Goal: Communication & Community: Answer question/provide support

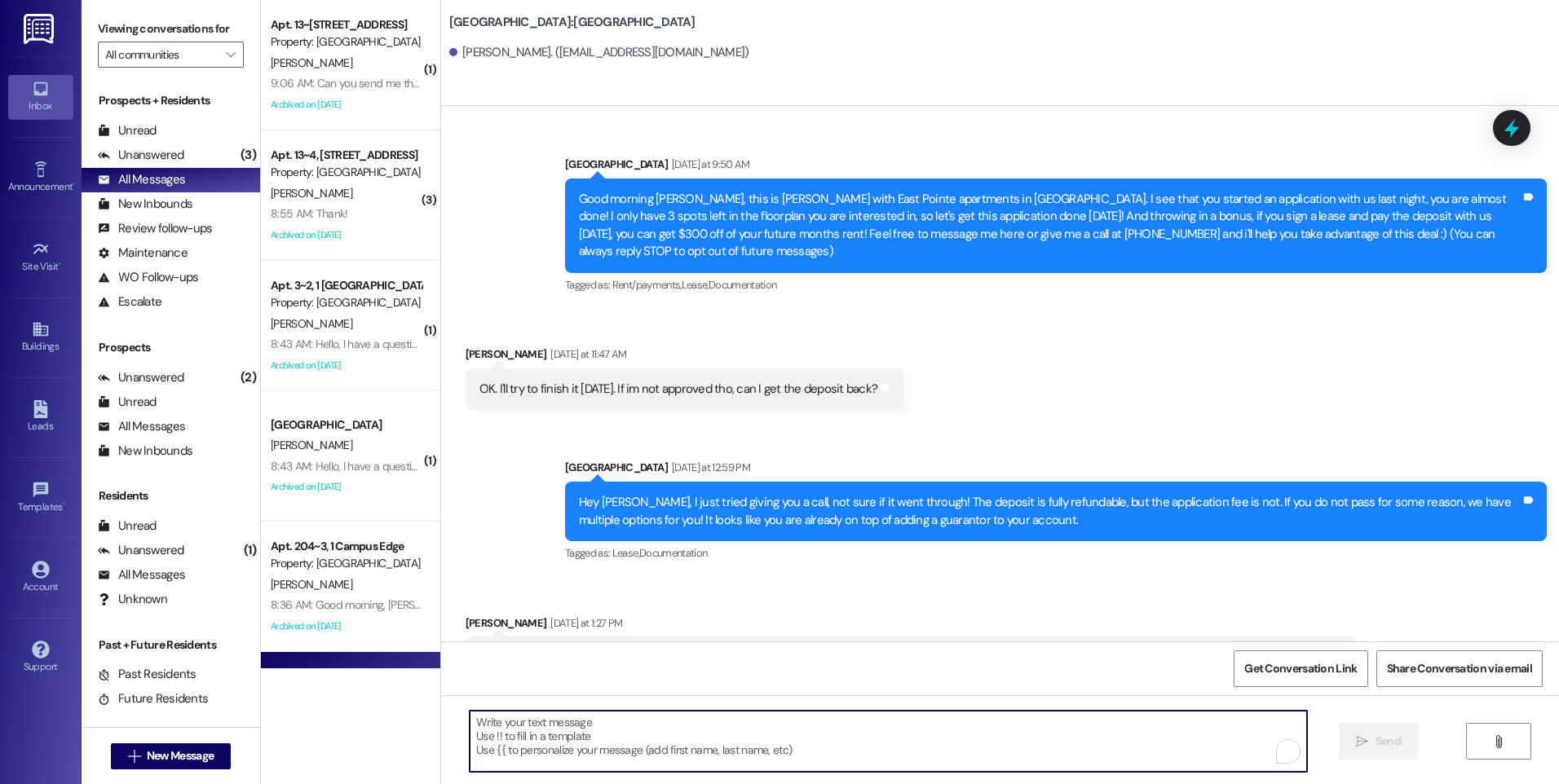
scroll to position [2982, 0]
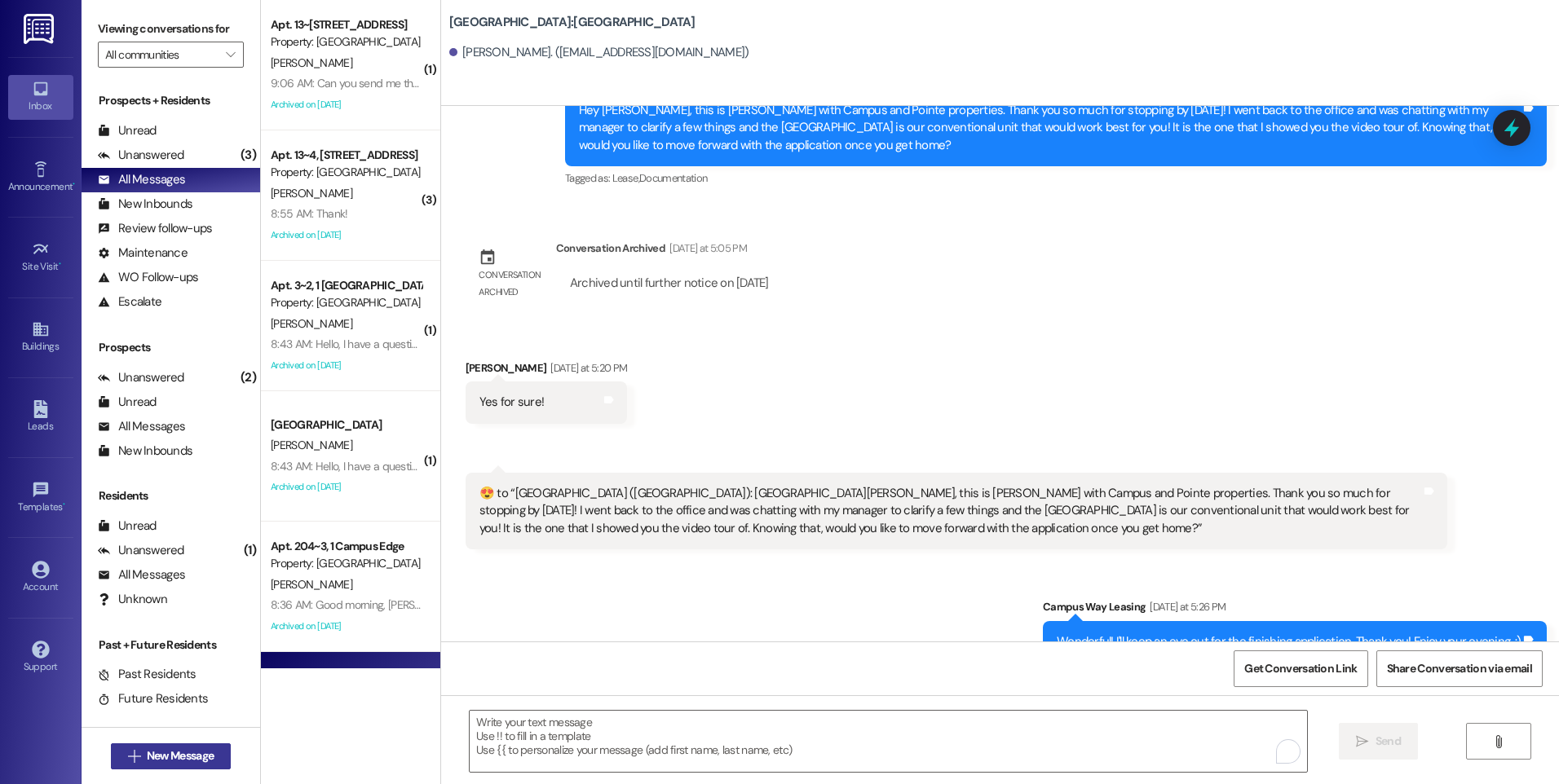
click at [212, 753] on span "New Message" at bounding box center [181, 756] width 73 height 17
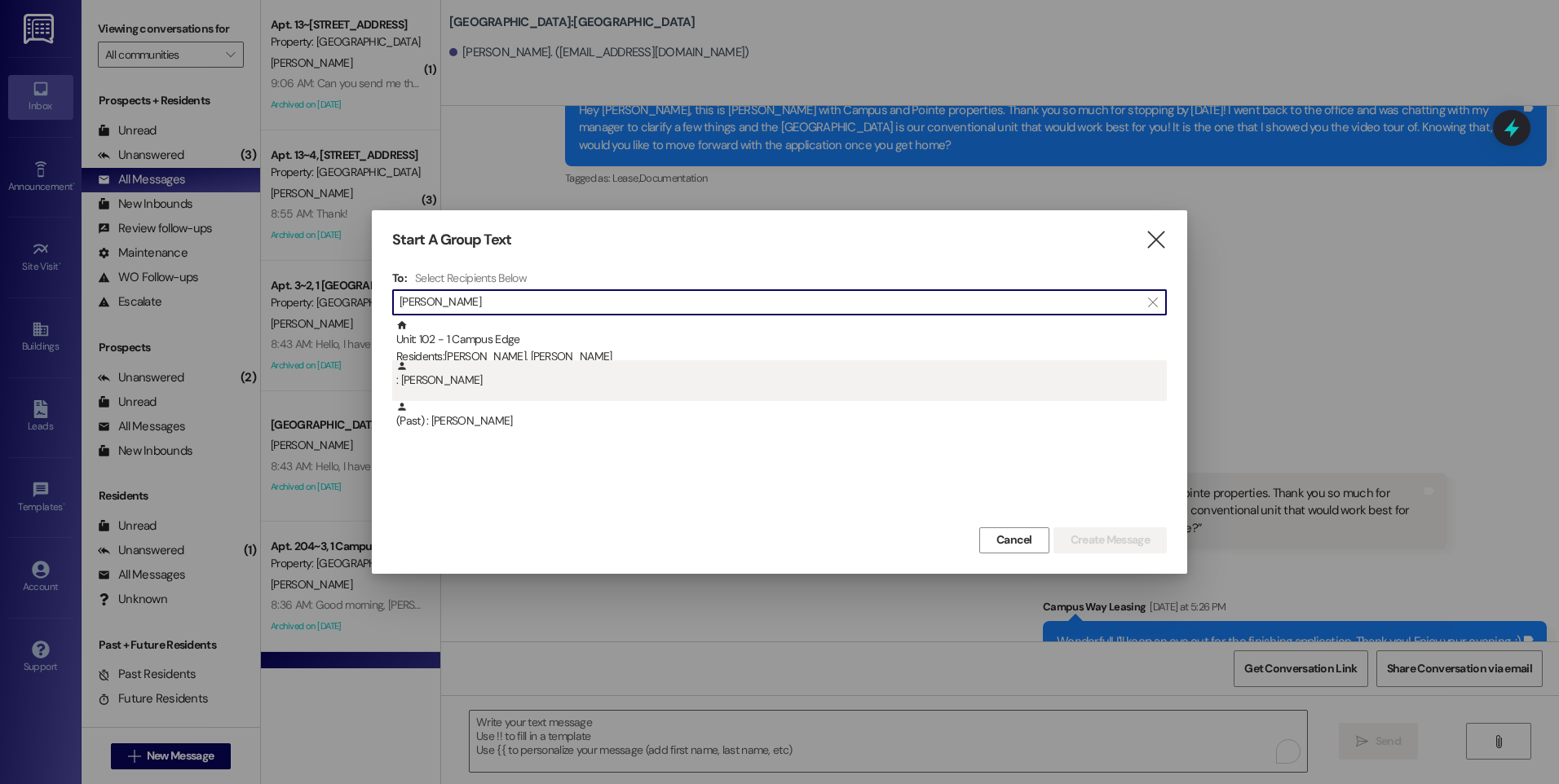
type input "miguel"
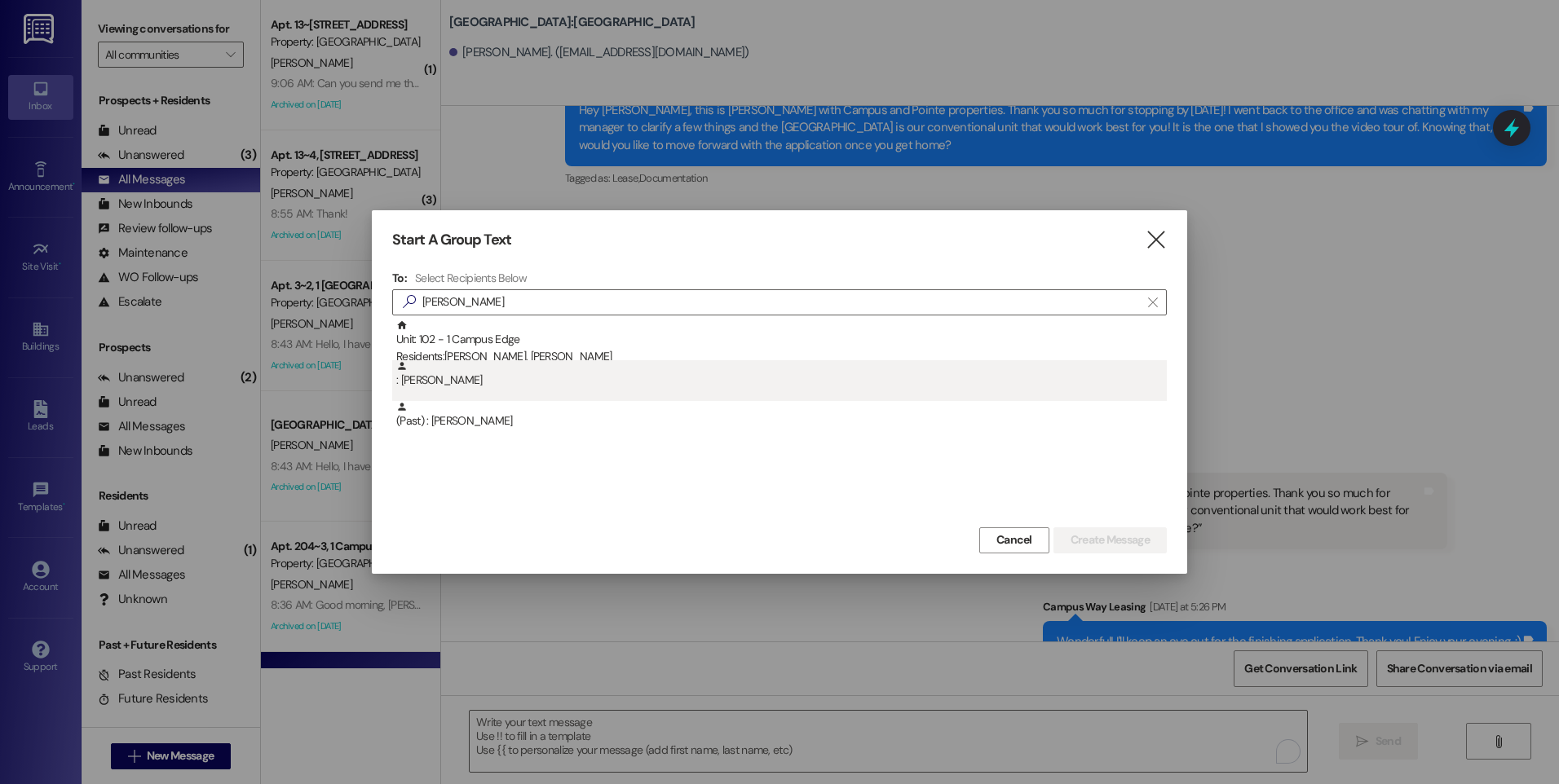
click at [506, 382] on div ": Miguel Pinales" at bounding box center [781, 375] width 771 height 29
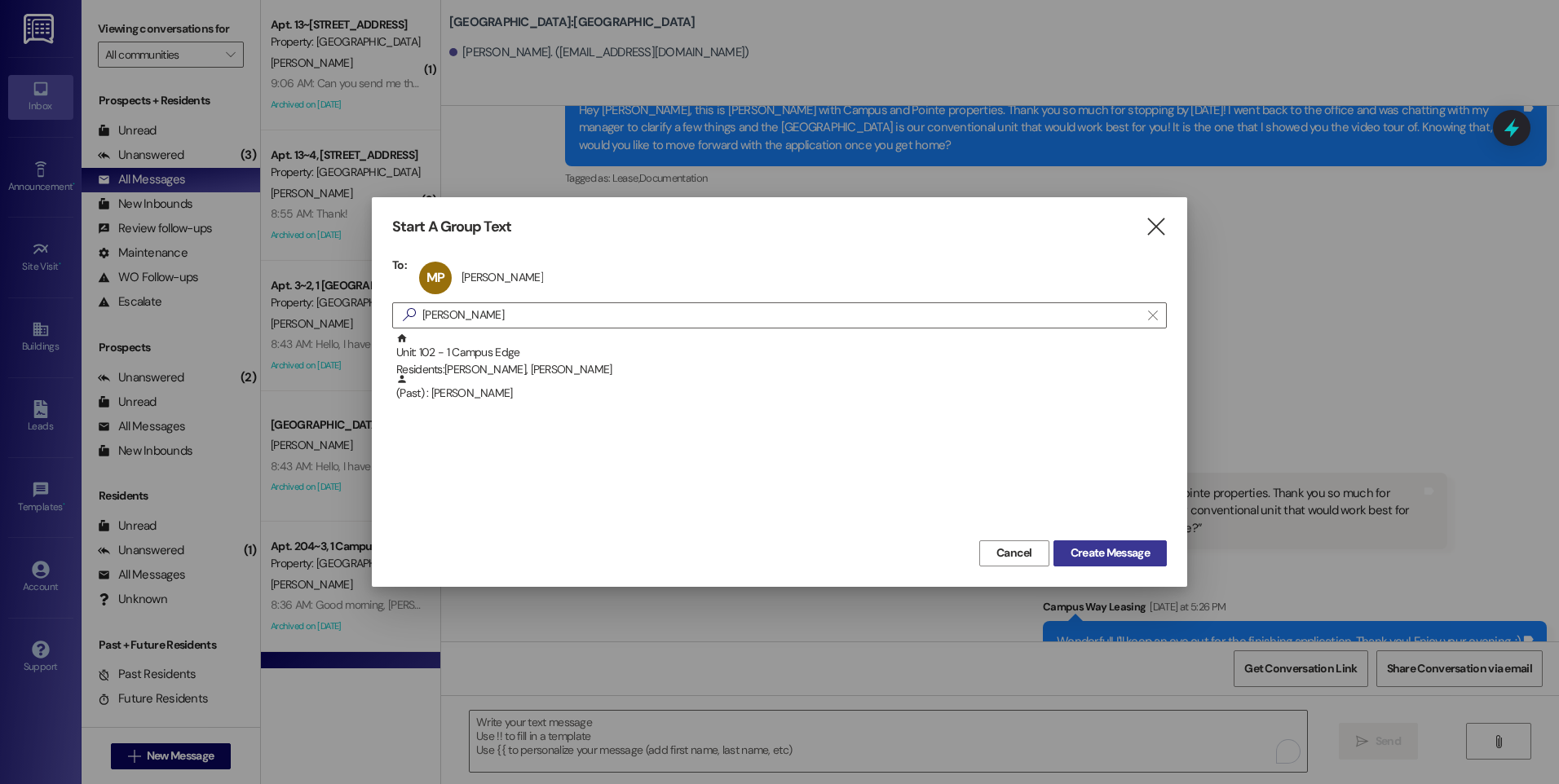
click at [1114, 558] on span "Create Message" at bounding box center [1111, 553] width 79 height 17
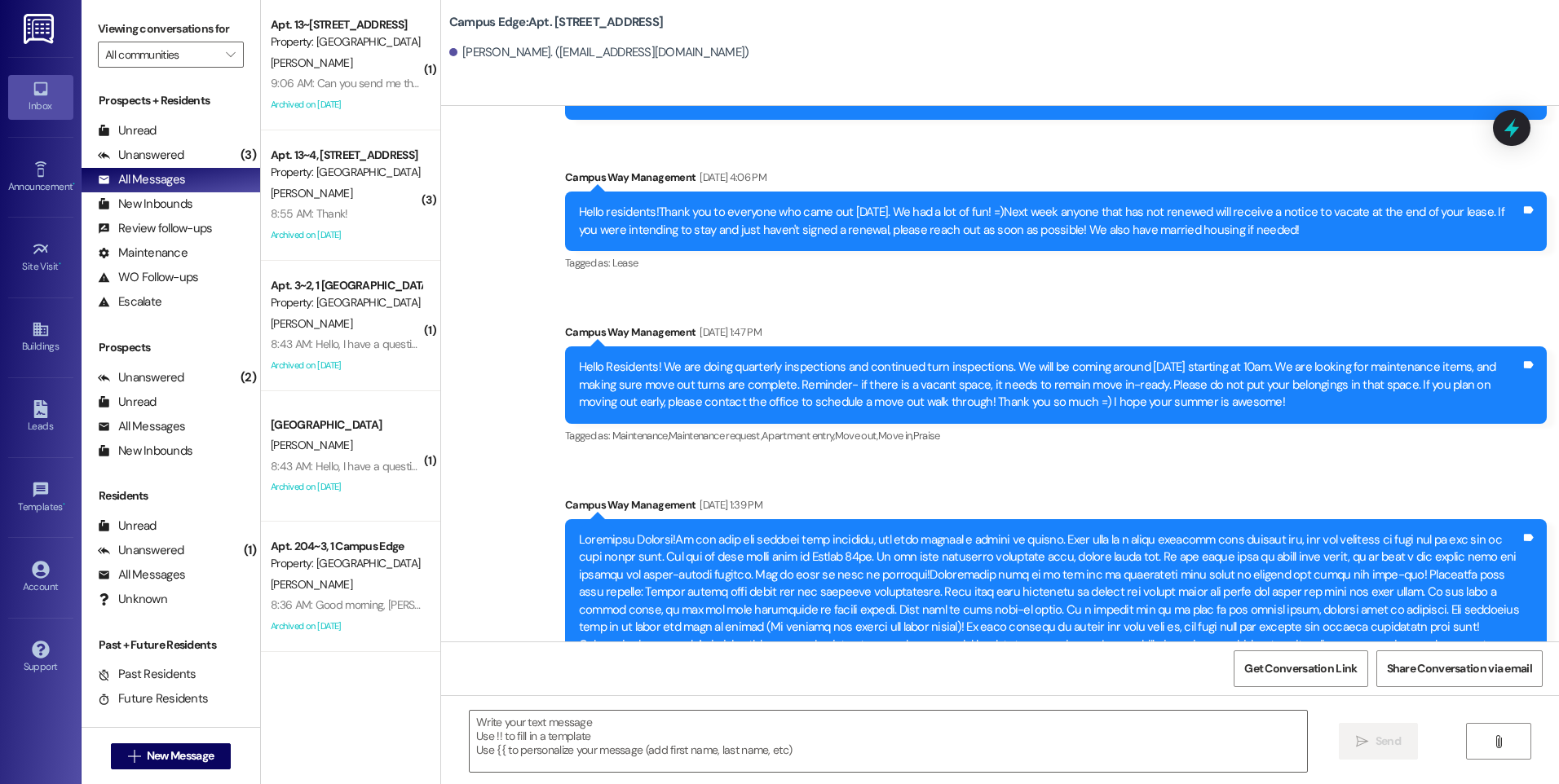
scroll to position [24048, 0]
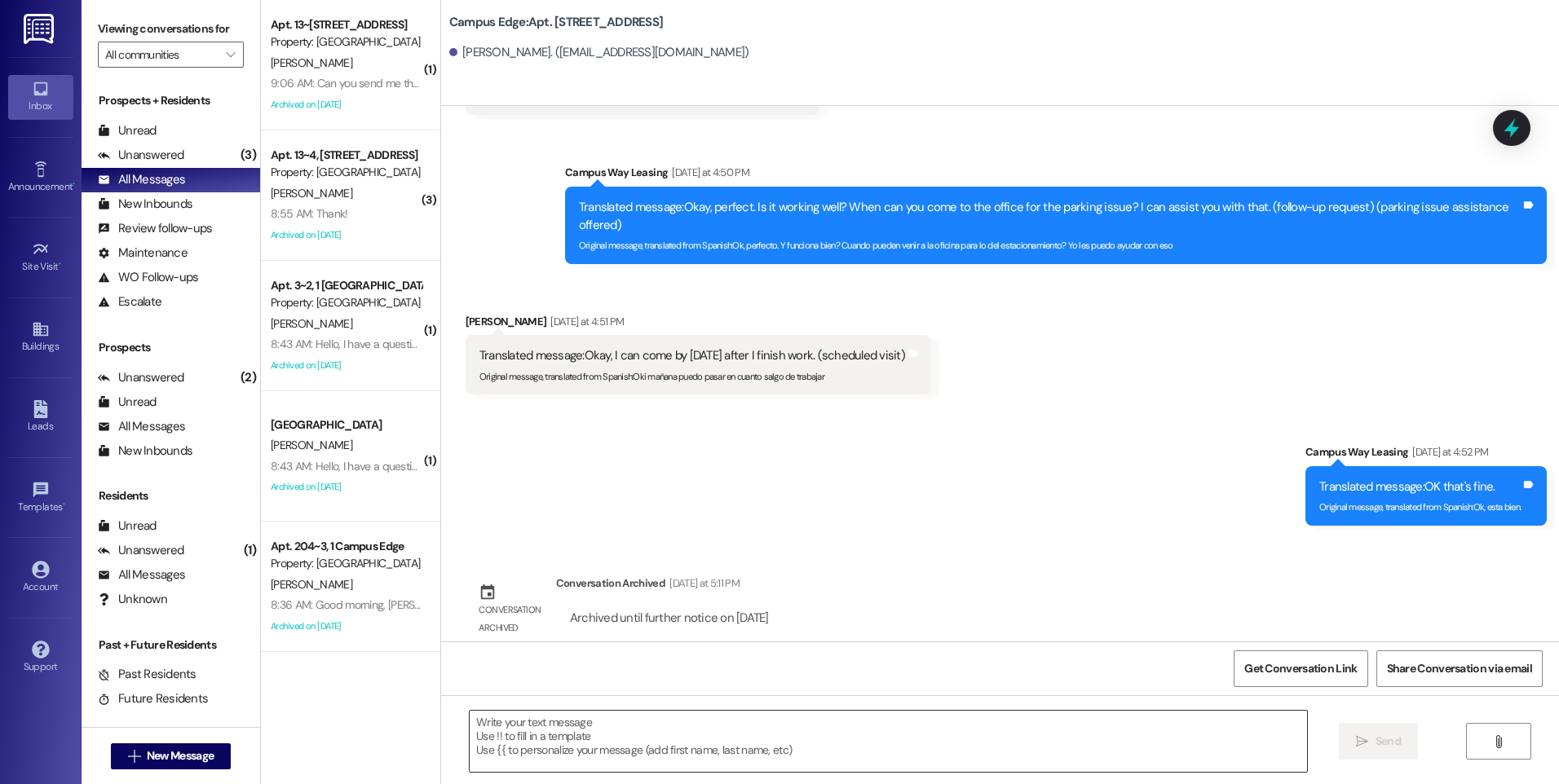
click at [881, 734] on textarea at bounding box center [888, 741] width 836 height 61
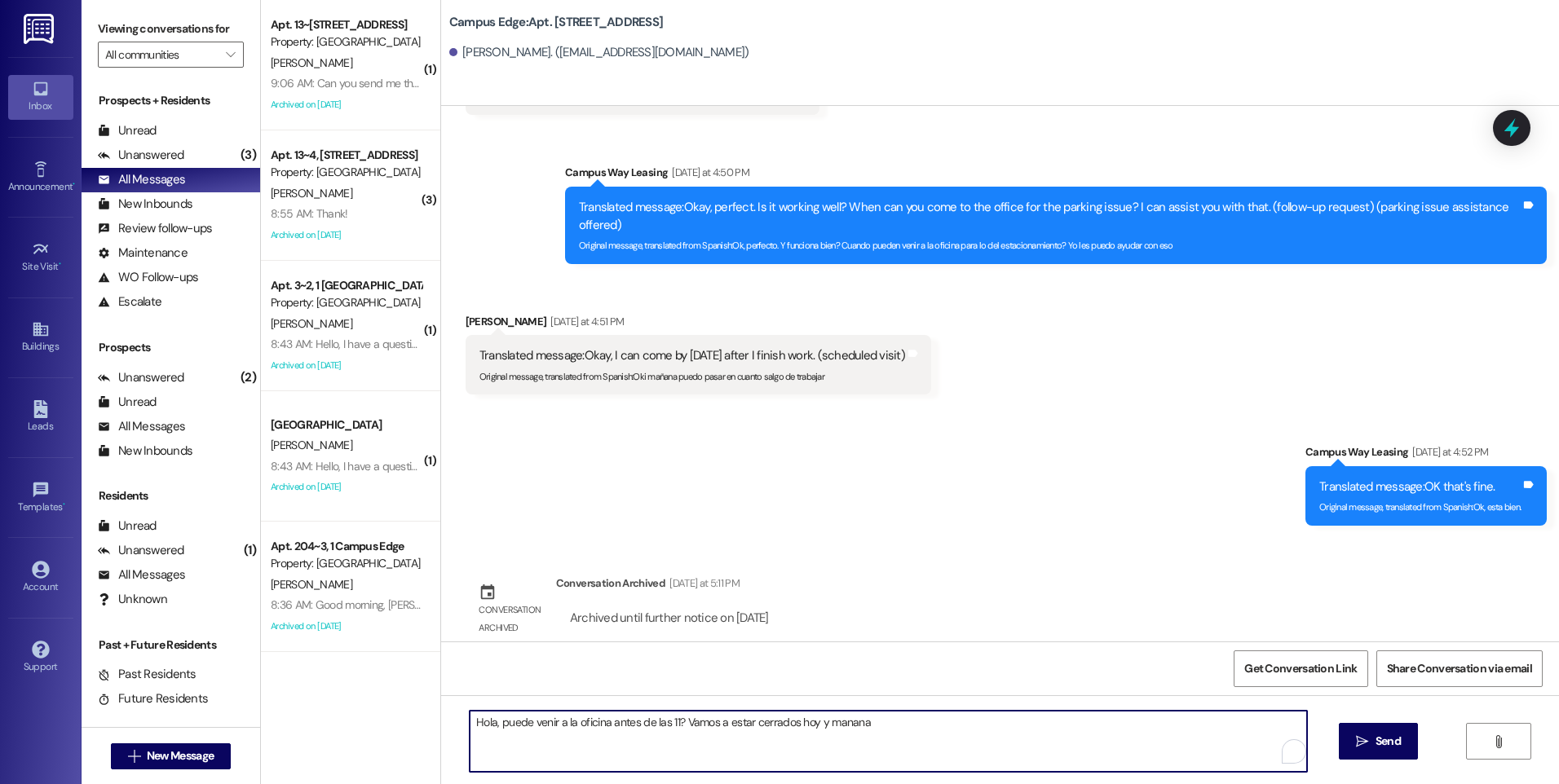
type textarea "Hola, puede venir a la oficina antes de las 11? Vamos a estar cerrados hoy y ma…"
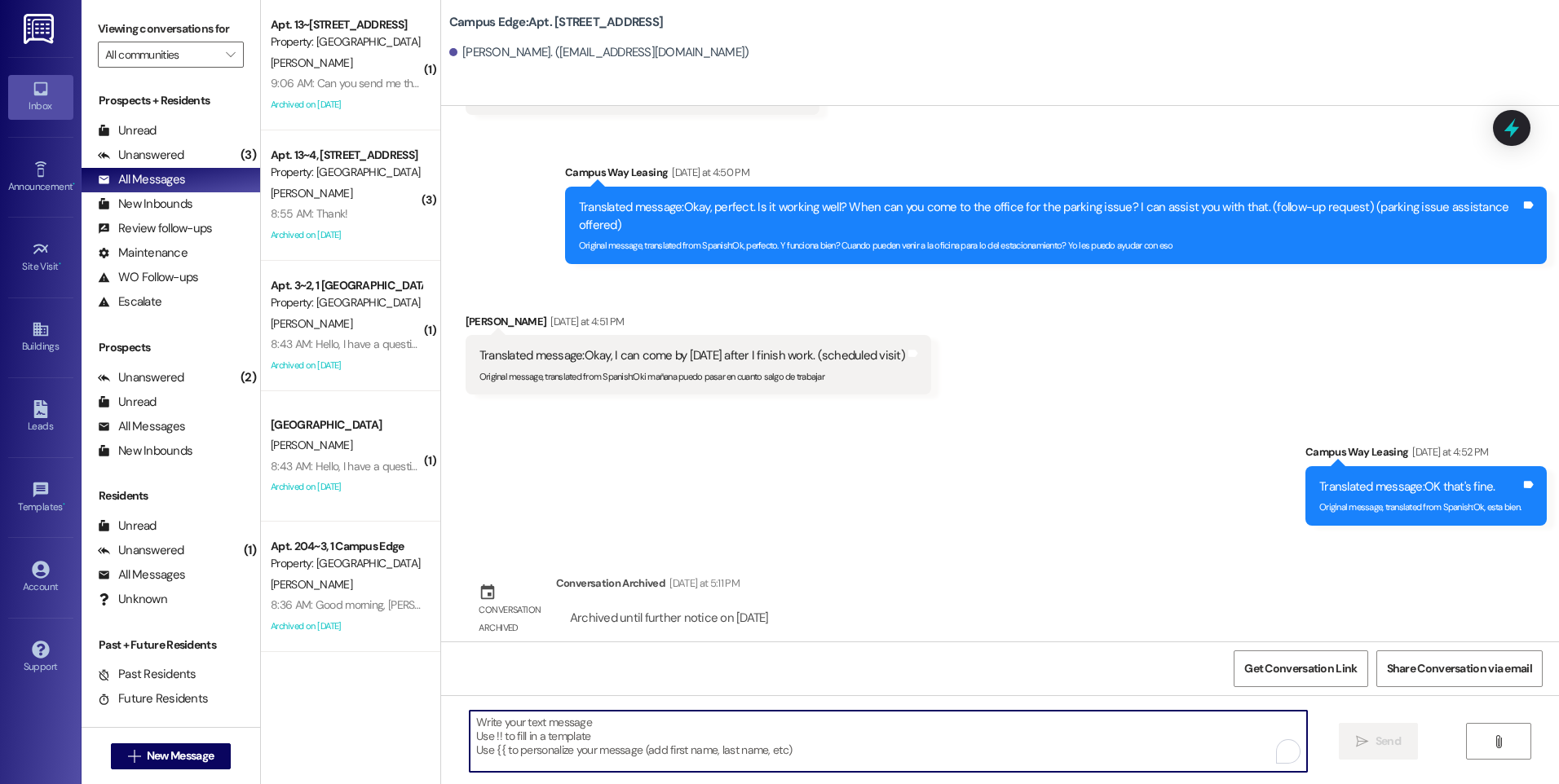
scroll to position [23796, 0]
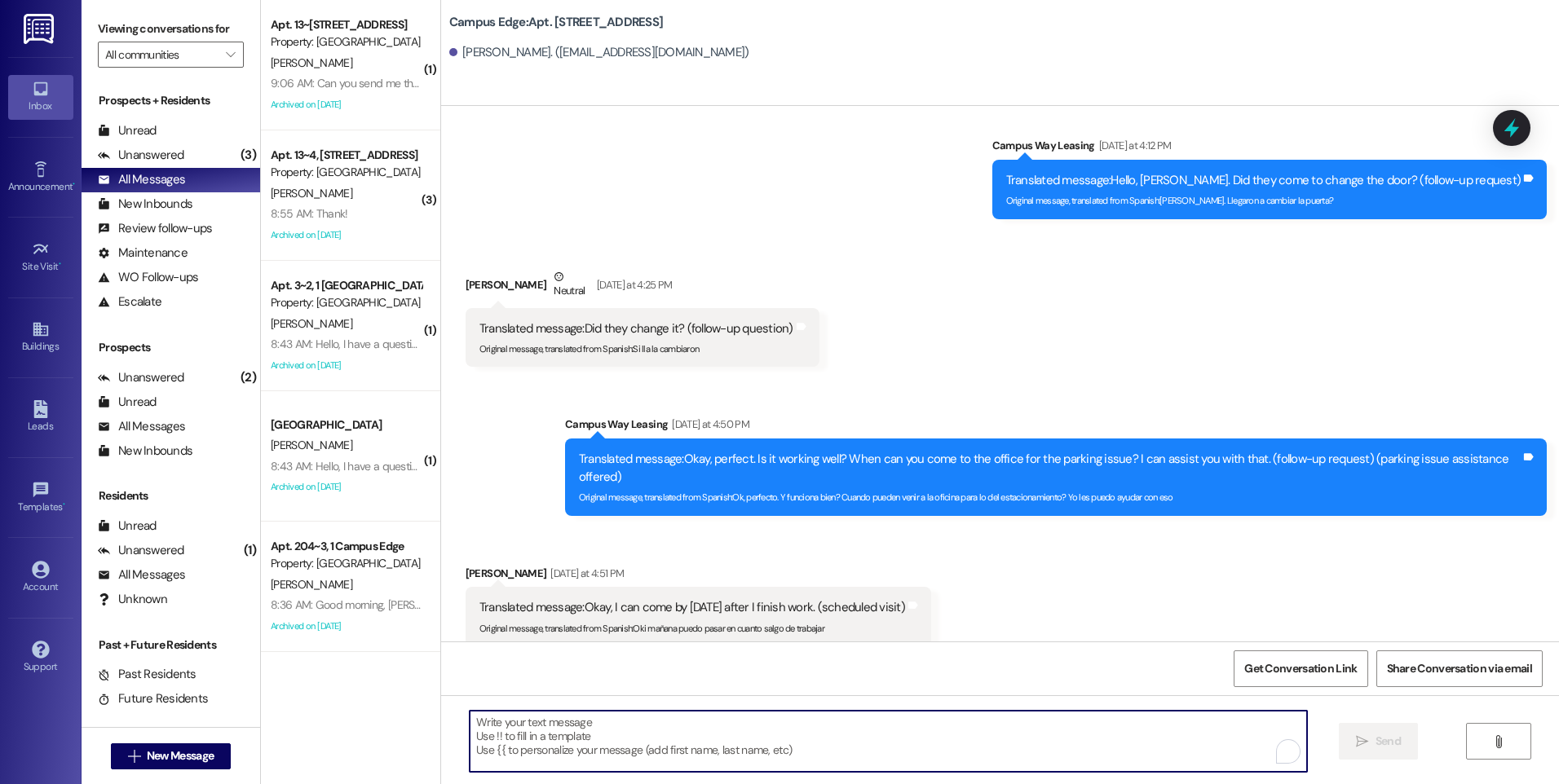
click at [712, 738] on textarea "To enrich screen reader interactions, please activate Accessibility in Grammarl…" at bounding box center [888, 741] width 836 height 61
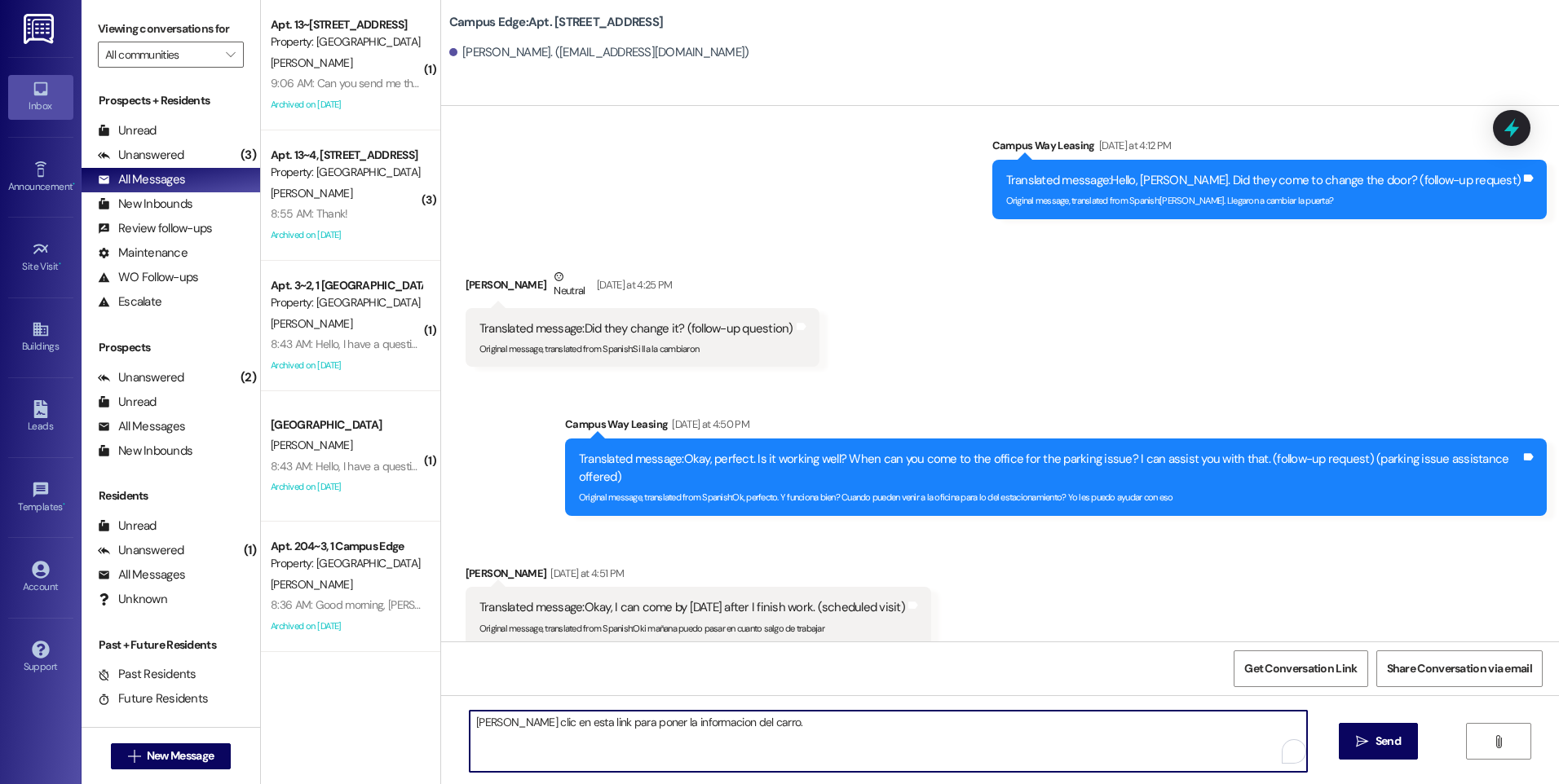
paste textarea "https://www.utahparkpass.com/cws/"
type textarea "haga clic en esta link para poner la informacion del carro. https://www.utahpar…"
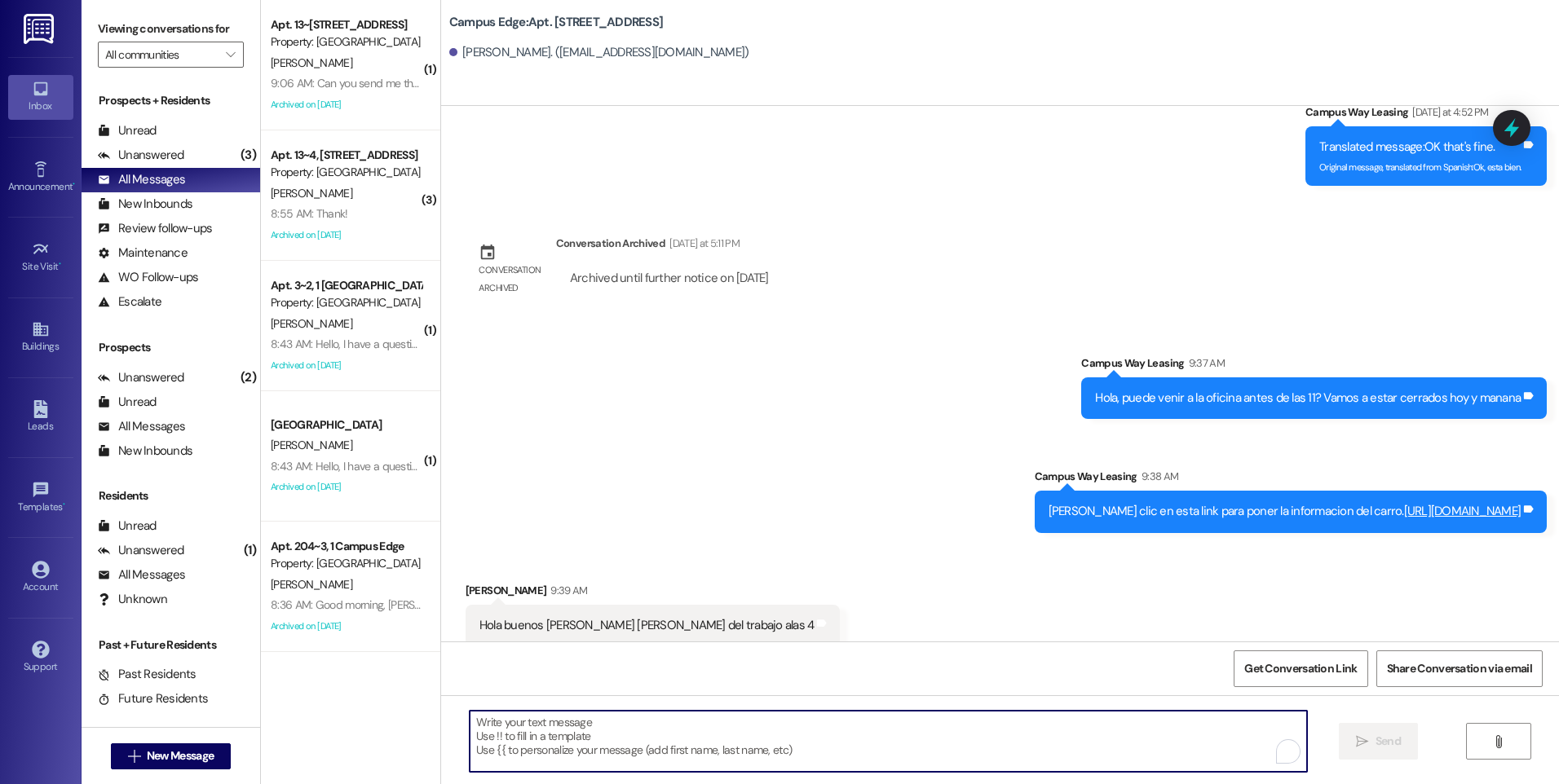
scroll to position [24389, 0]
click at [624, 734] on textarea "To enrich screen reader interactions, please activate Accessibility in Grammarl…" at bounding box center [888, 741] width 836 height 61
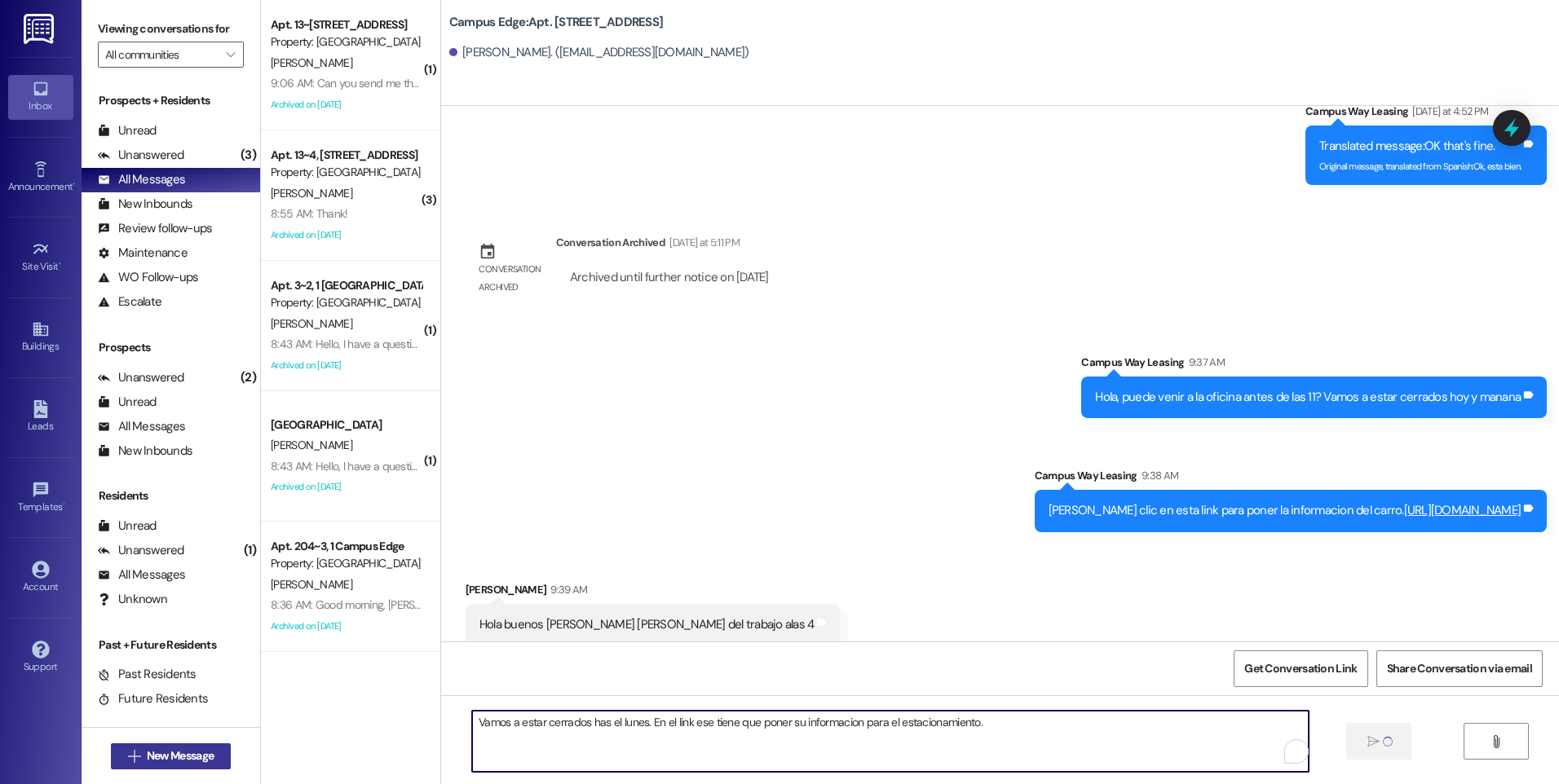
type textarea "Vamos a estar cerrados has el lunes. En el link ese tiene que poner su informac…"
click at [144, 751] on span "New Message" at bounding box center [181, 756] width 73 height 17
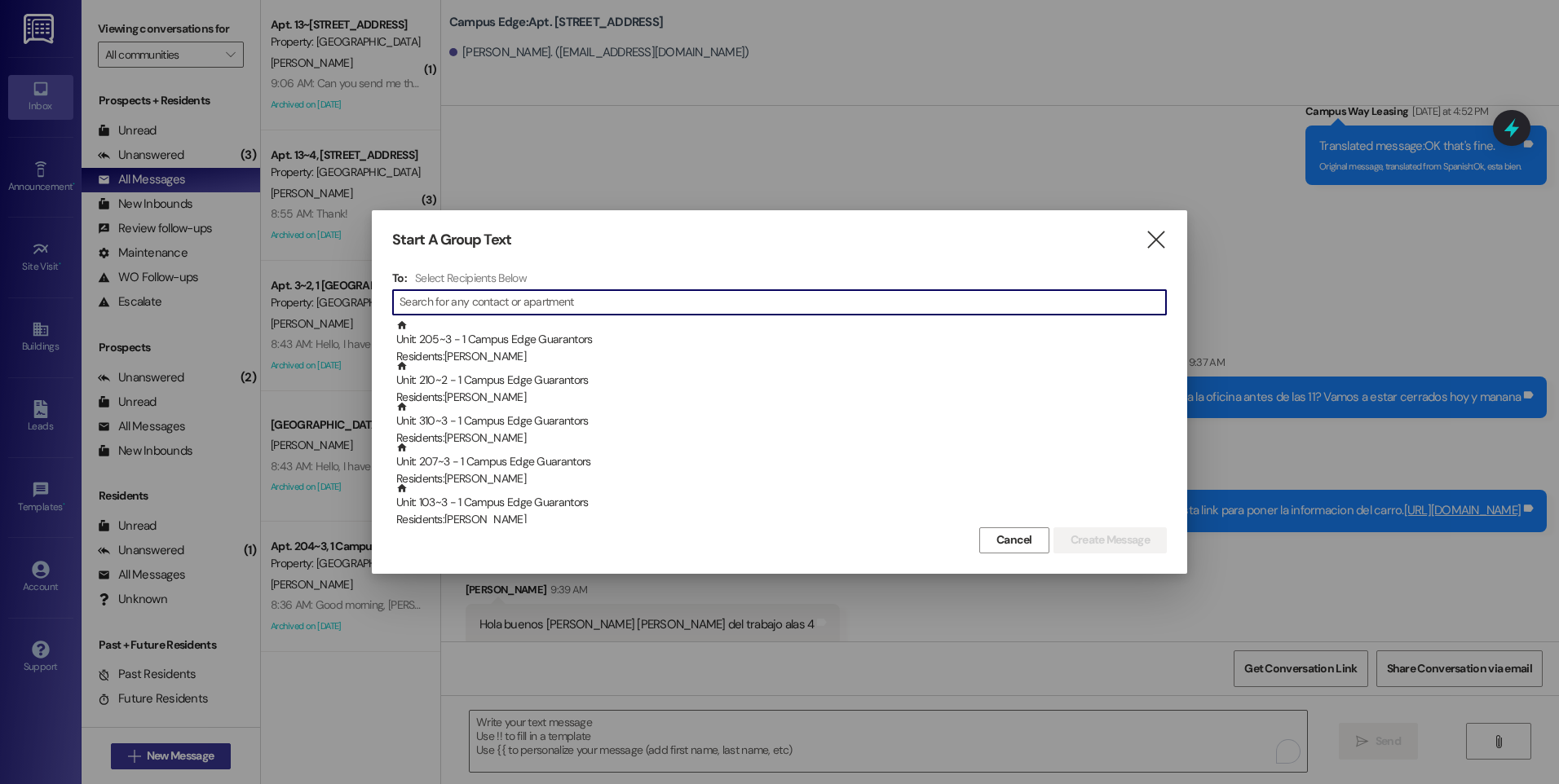
scroll to position [24388, 0]
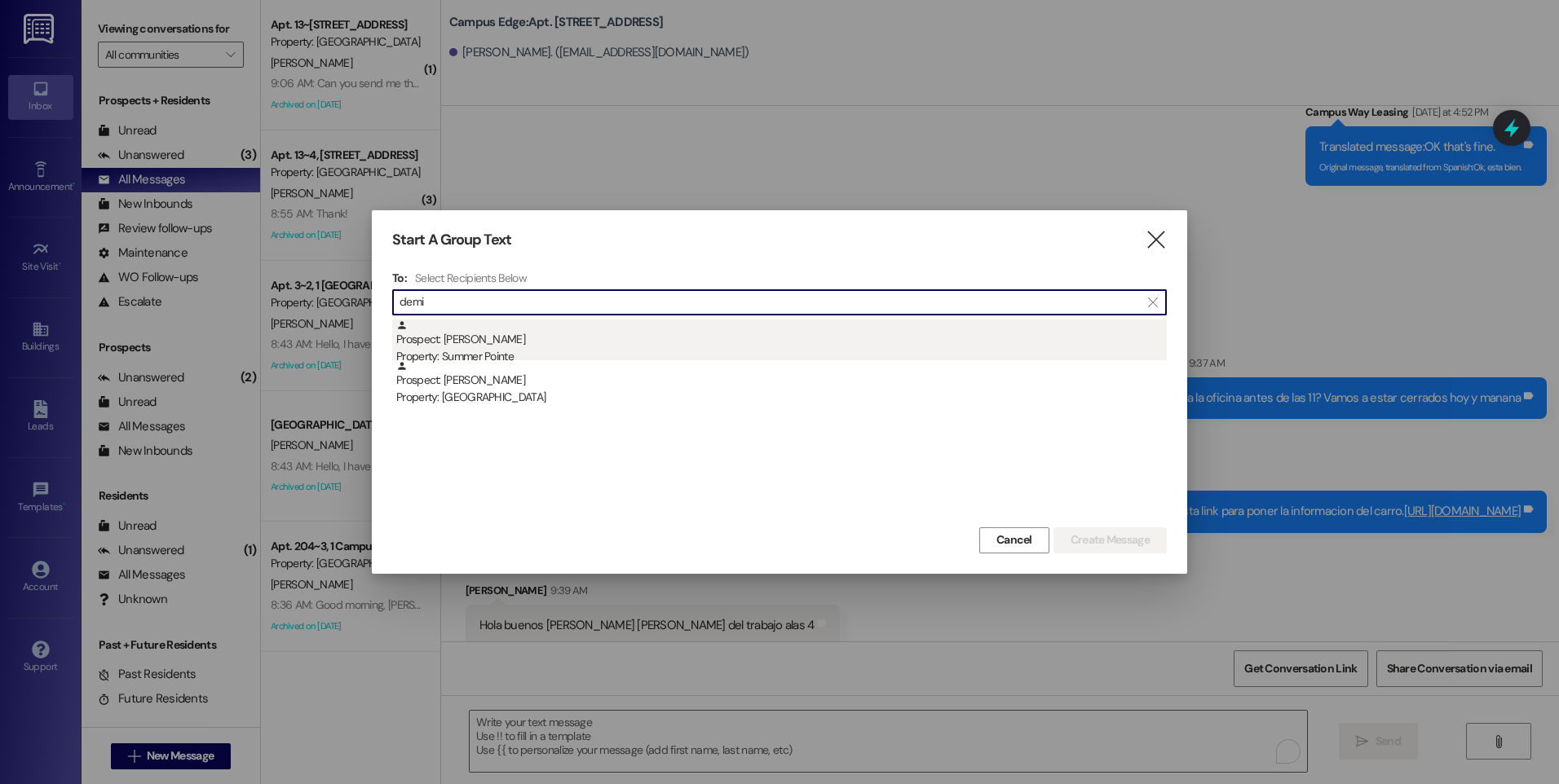
type input "demi"
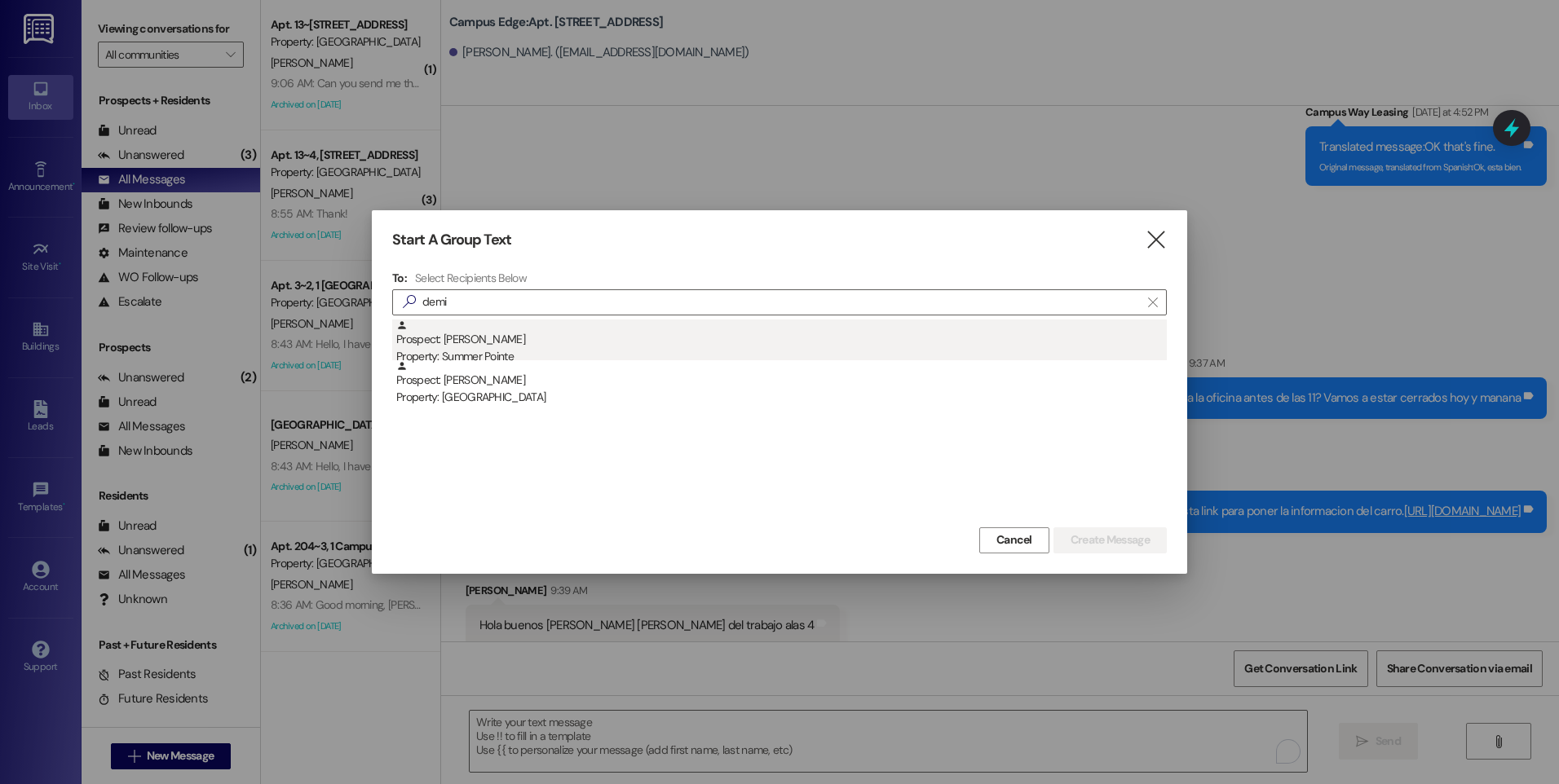
click at [507, 353] on div "Property: Summer Pointe" at bounding box center [781, 357] width 771 height 17
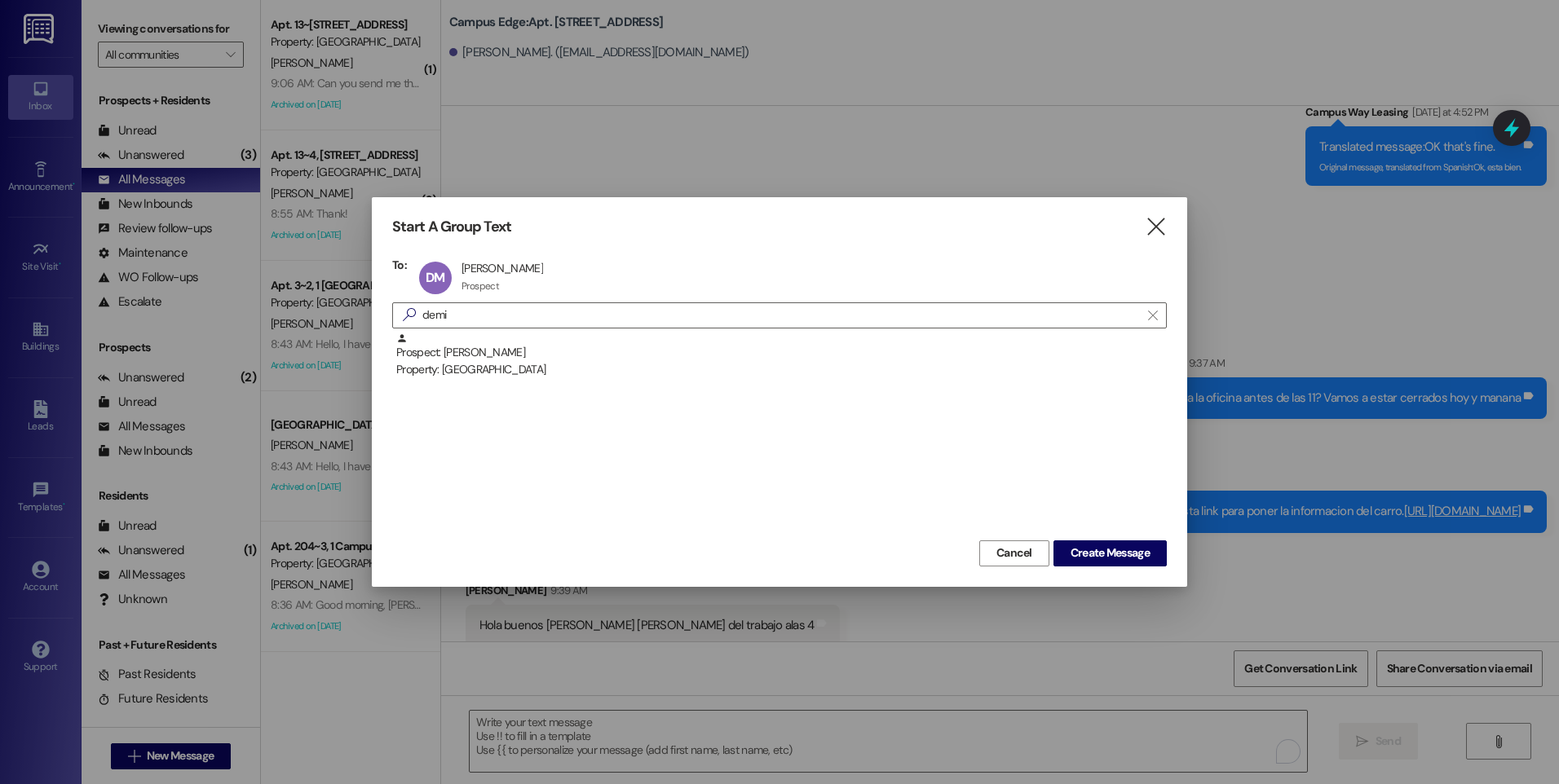
click at [1140, 570] on div "Start A Group Text  To: DM Demi Murray Demi Murray Prospect Prospect click to …" at bounding box center [780, 391] width 815 height 389
click at [1130, 552] on span "Create Message" at bounding box center [1111, 553] width 79 height 17
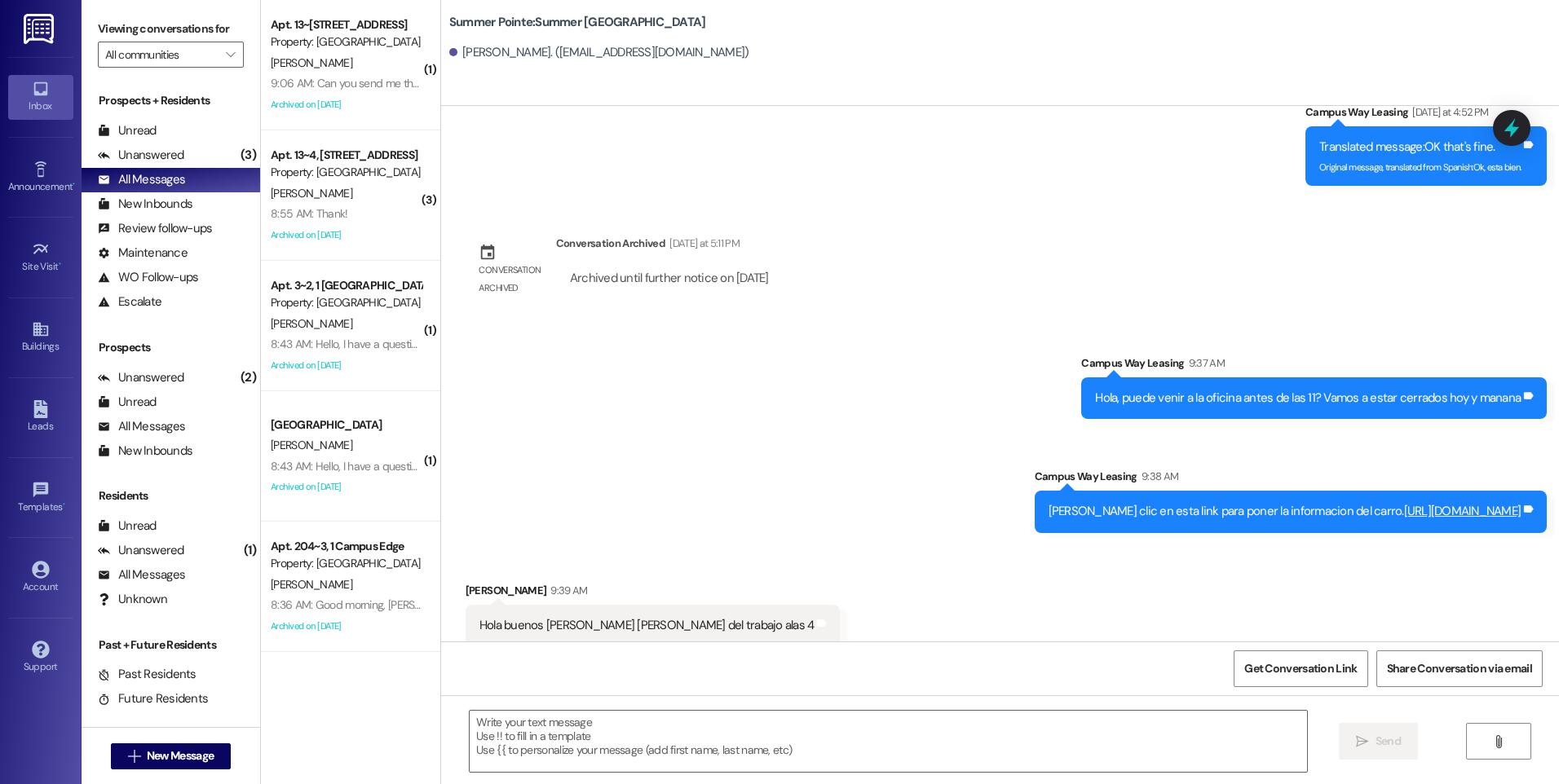
scroll to position [1, 0]
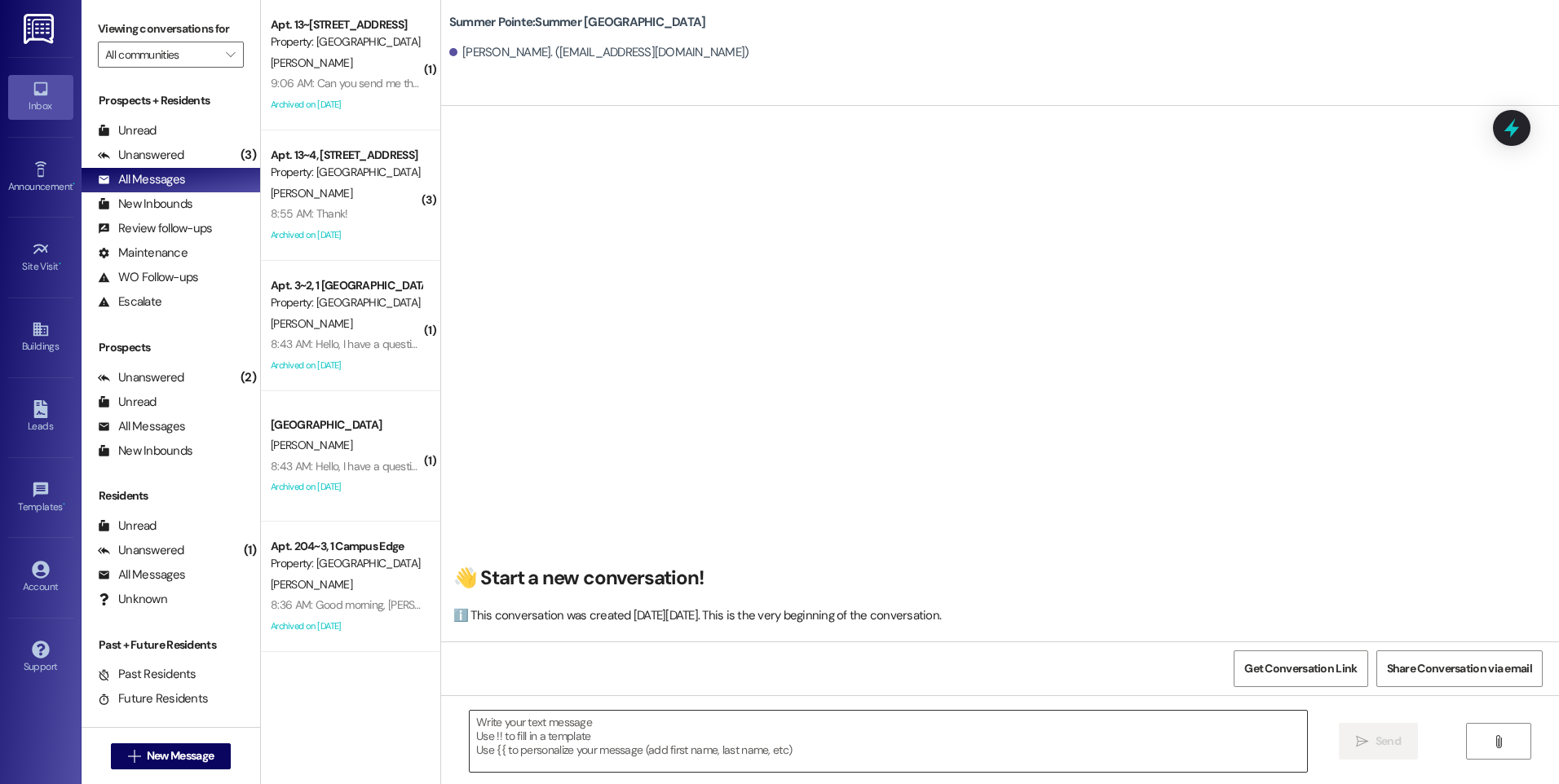
click at [839, 742] on textarea at bounding box center [888, 741] width 836 height 61
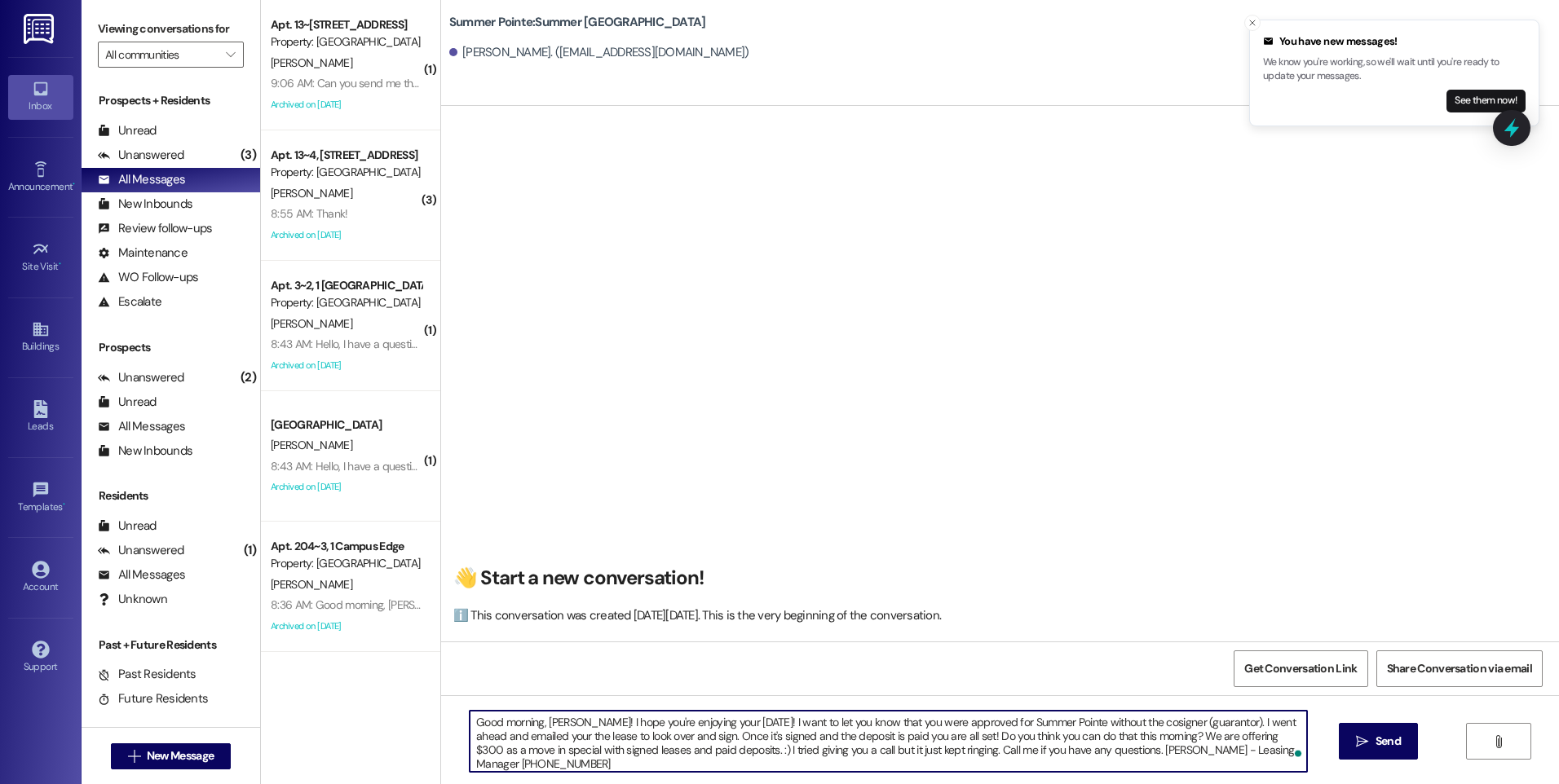
type textarea "Good morning, Demi! I hope you're enjoying your Thursday! I want to let you kno…"
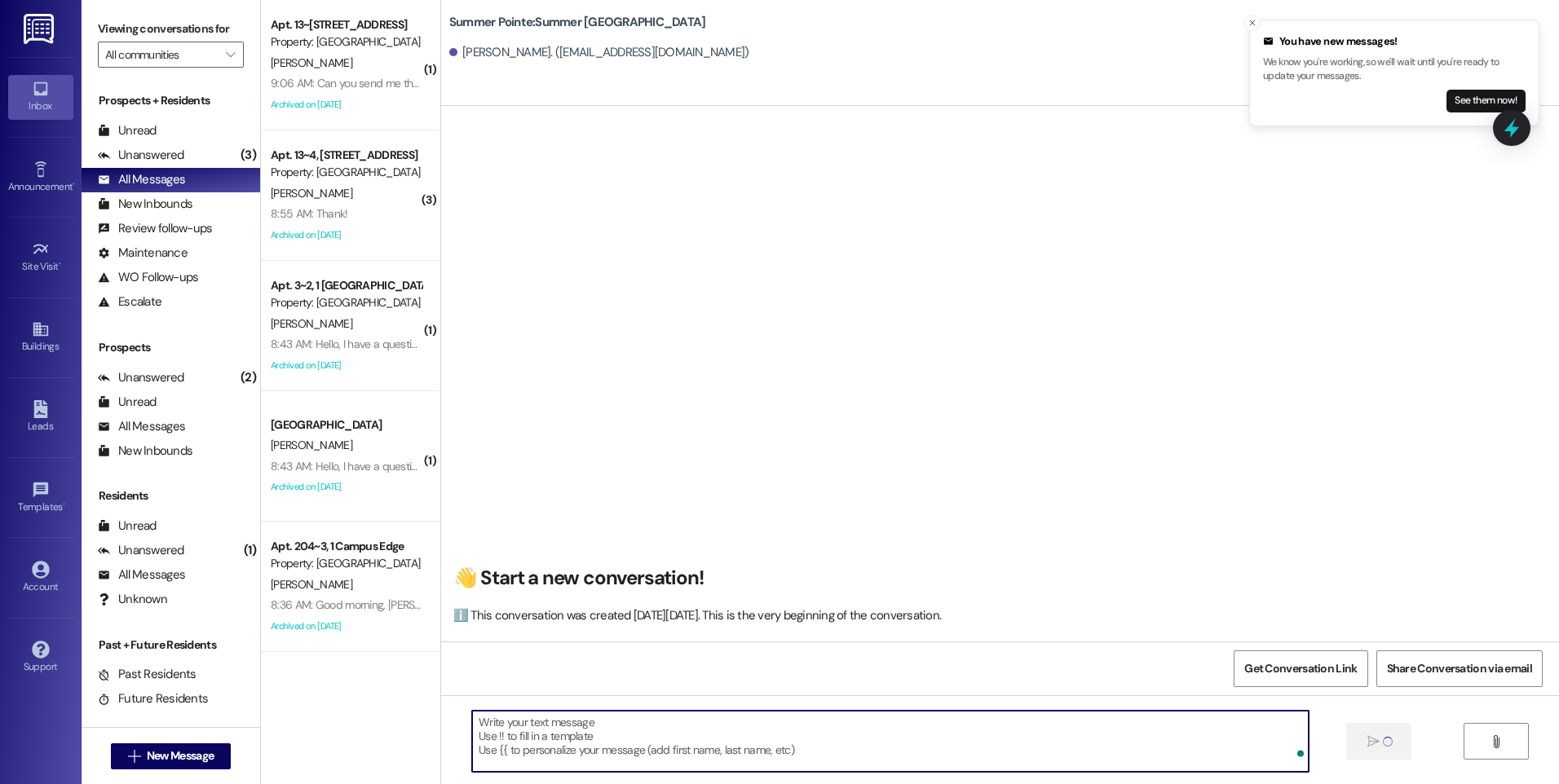
scroll to position [0, 0]
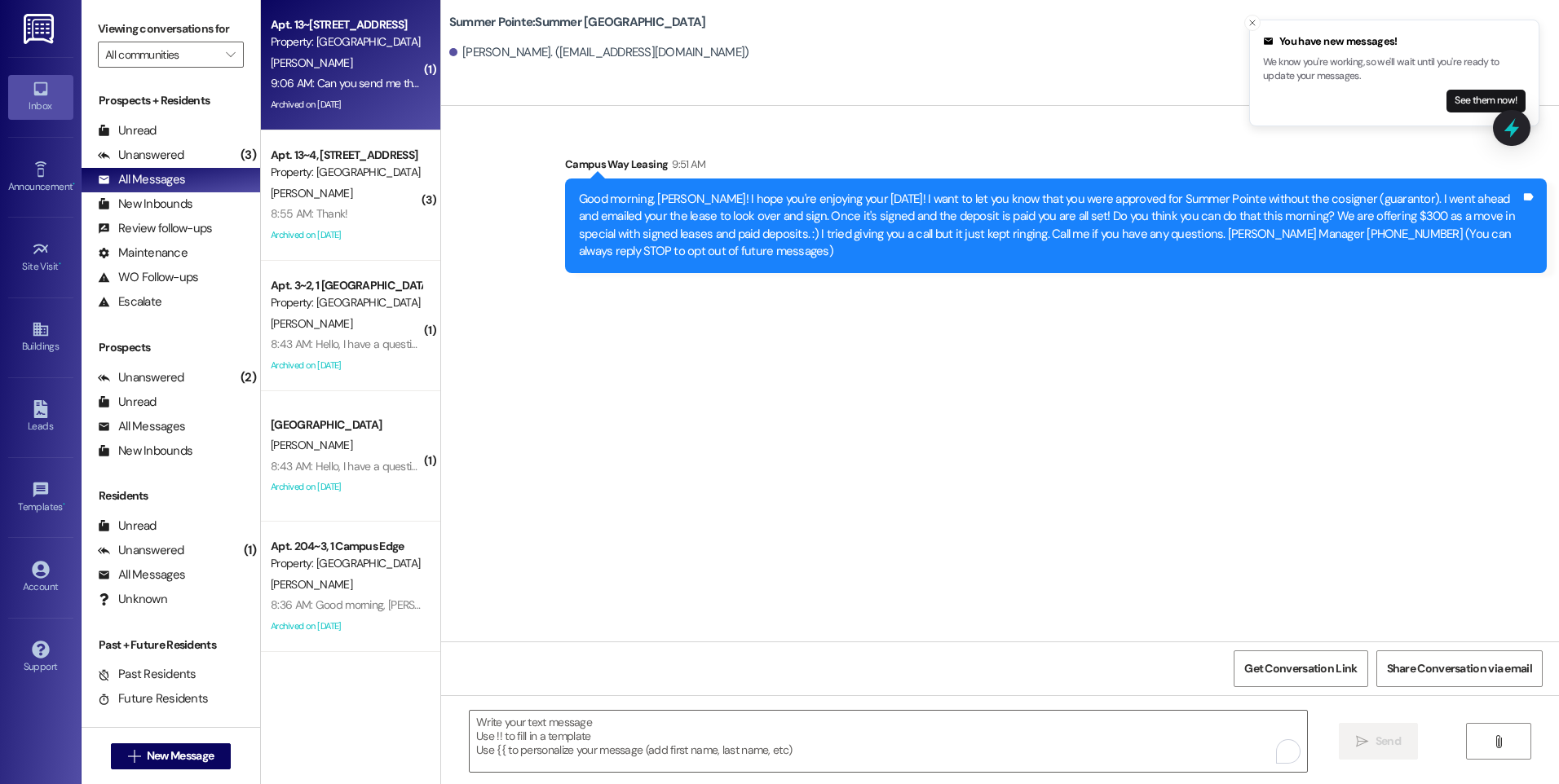
click at [352, 93] on div "9:06 AM: Can you send me the parking document to sign? 9:06 AM: Can you send me…" at bounding box center [347, 83] width 155 height 20
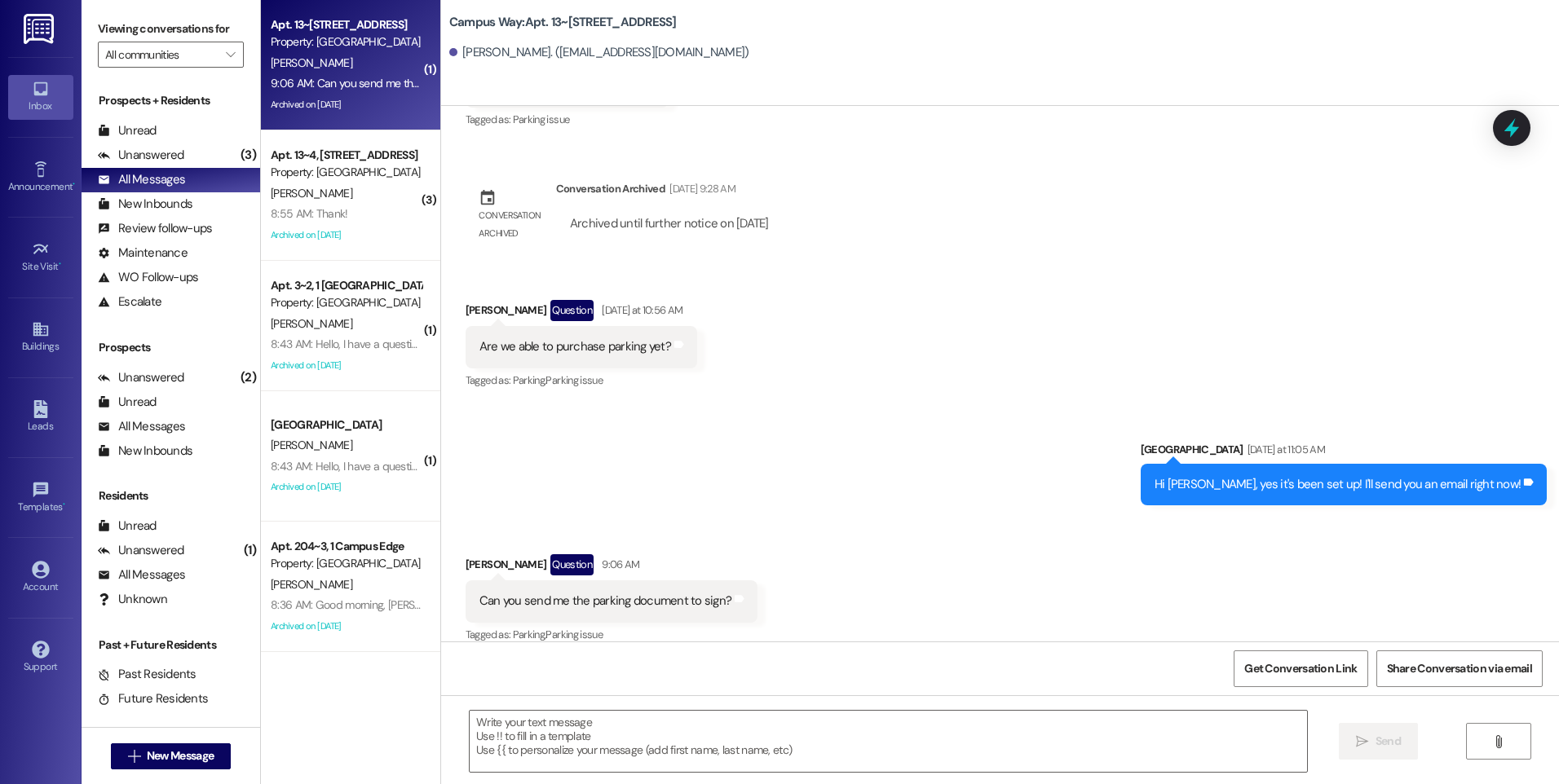
scroll to position [2047, 0]
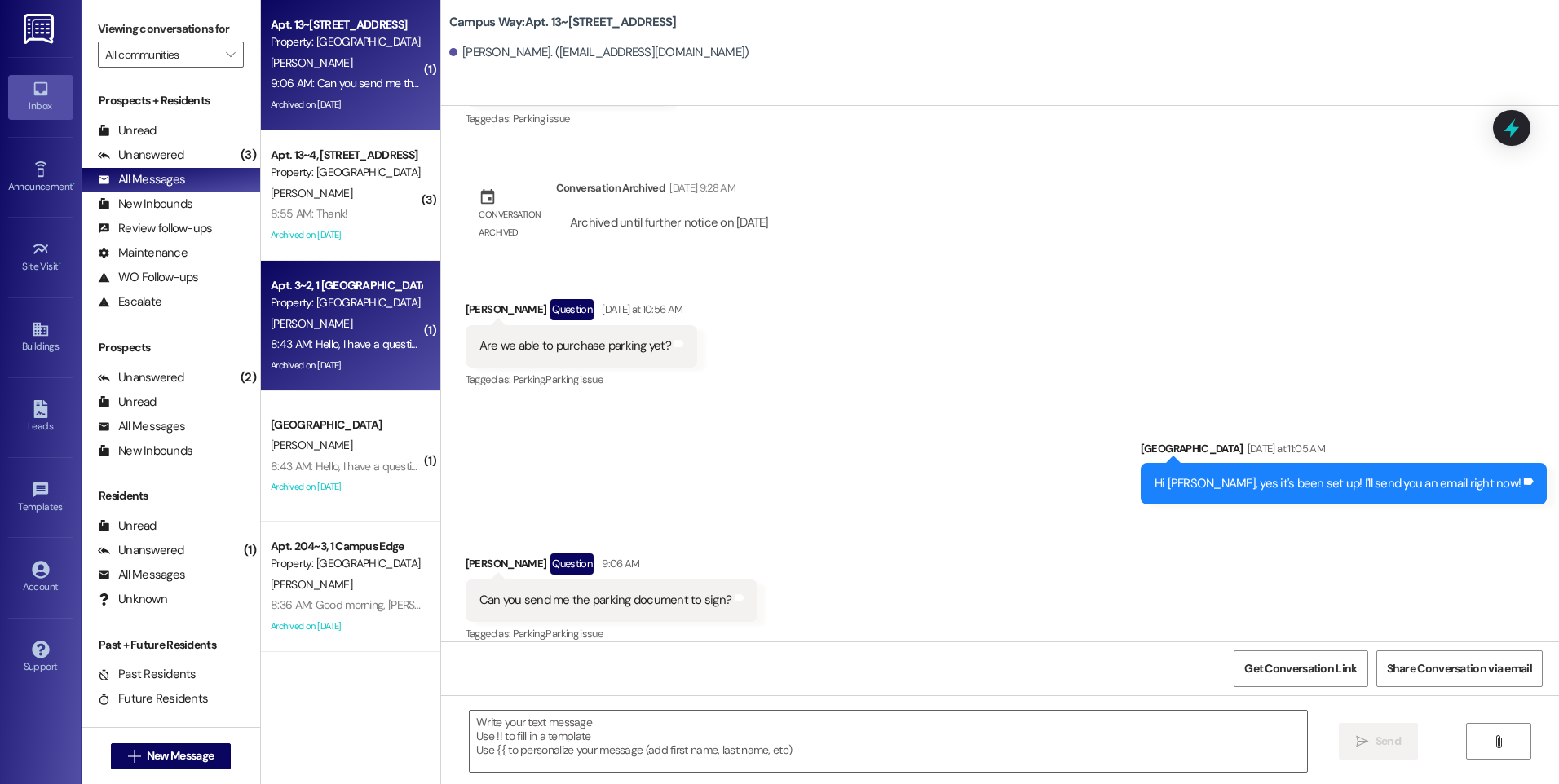
click at [374, 295] on div "Property: [GEOGRAPHIC_DATA]" at bounding box center [346, 303] width 151 height 17
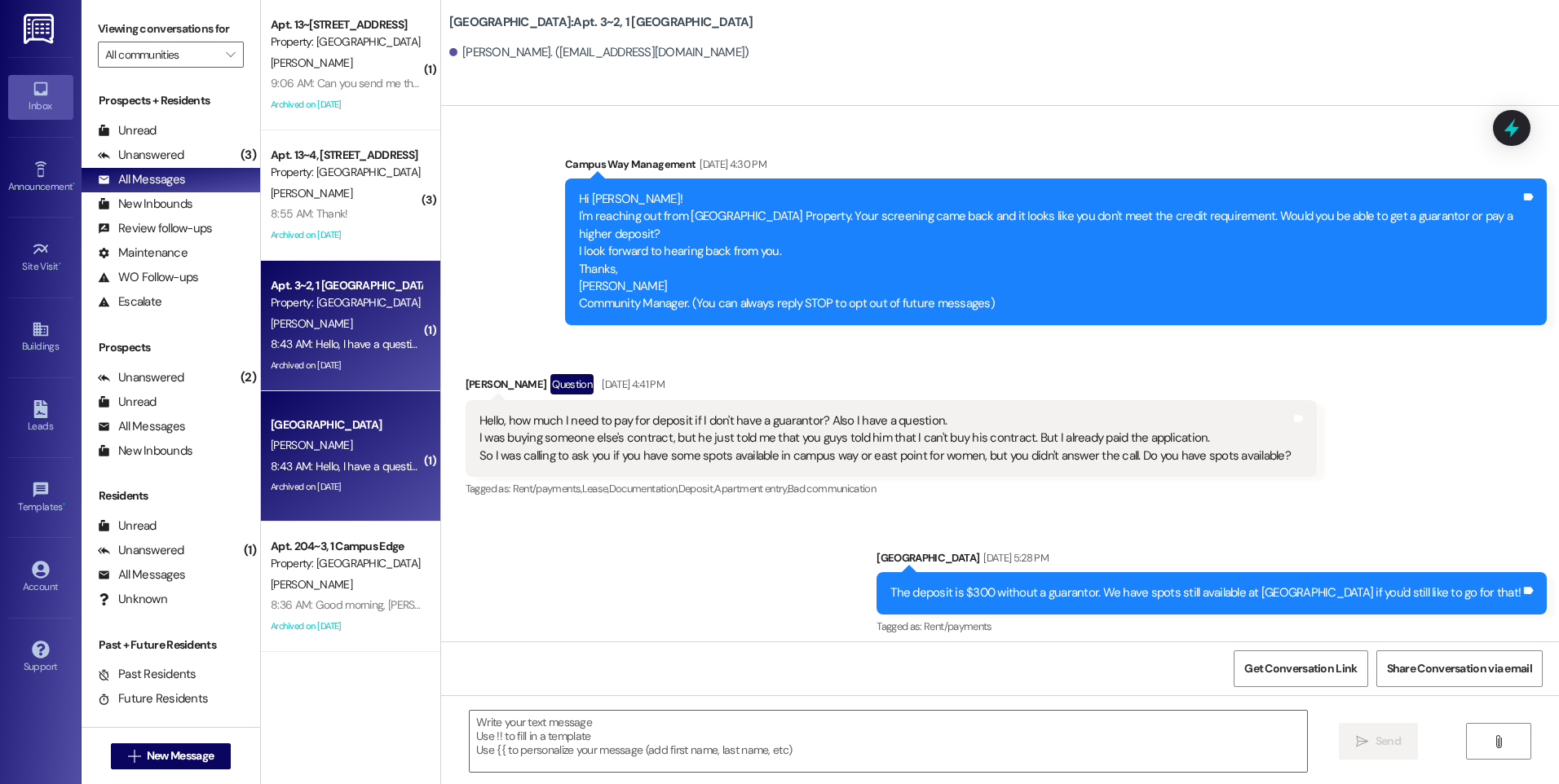
scroll to position [13286, 0]
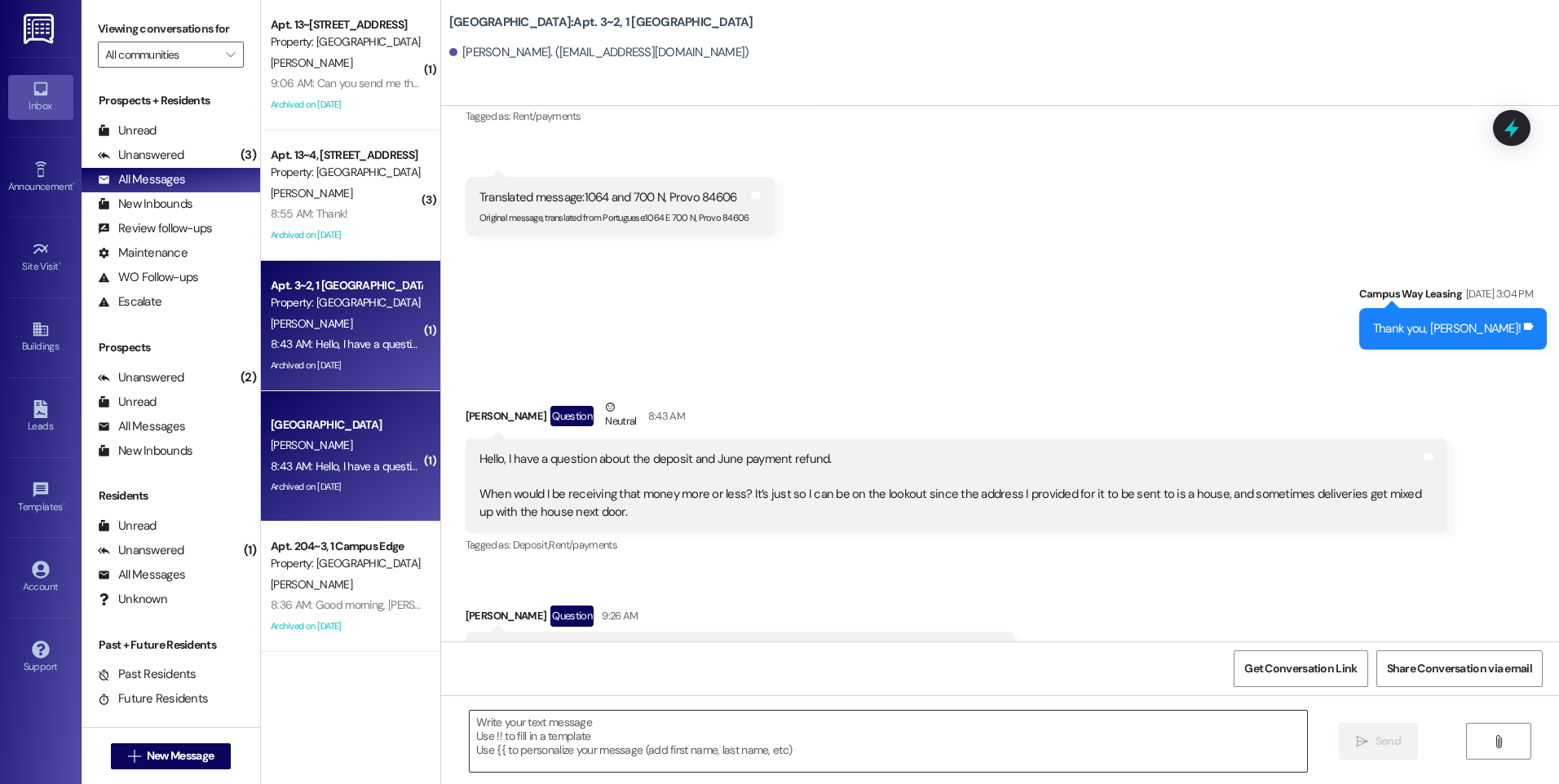
click at [810, 745] on textarea at bounding box center [888, 741] width 836 height 61
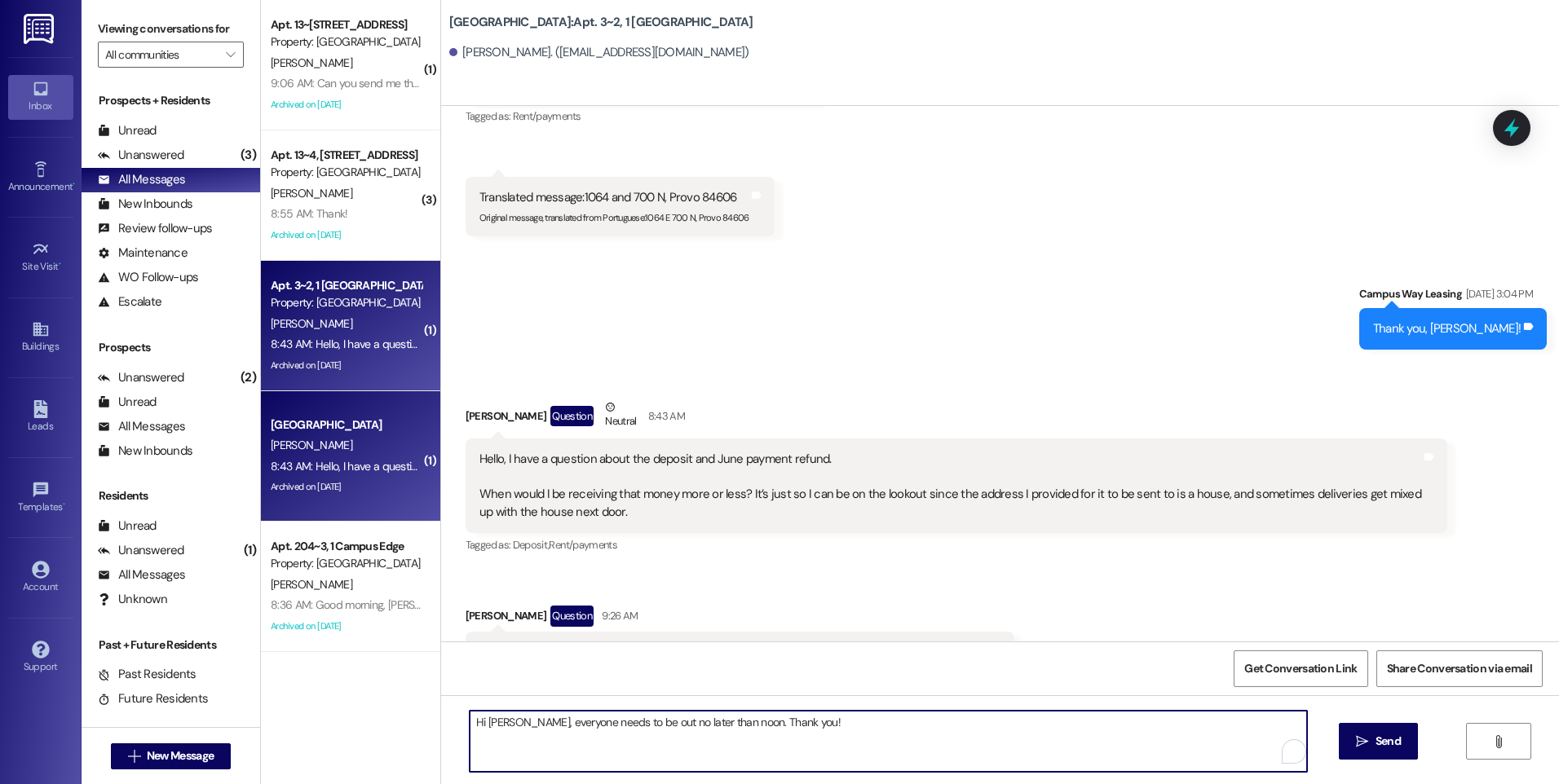
click at [724, 725] on textarea "Hi Crisley, everyone needs to be out no later than noon. Thank you!" at bounding box center [888, 741] width 836 height 61
type textarea "Hi Crisley, everyone needs to be out no later than noon. Allow 30 days after mo…"
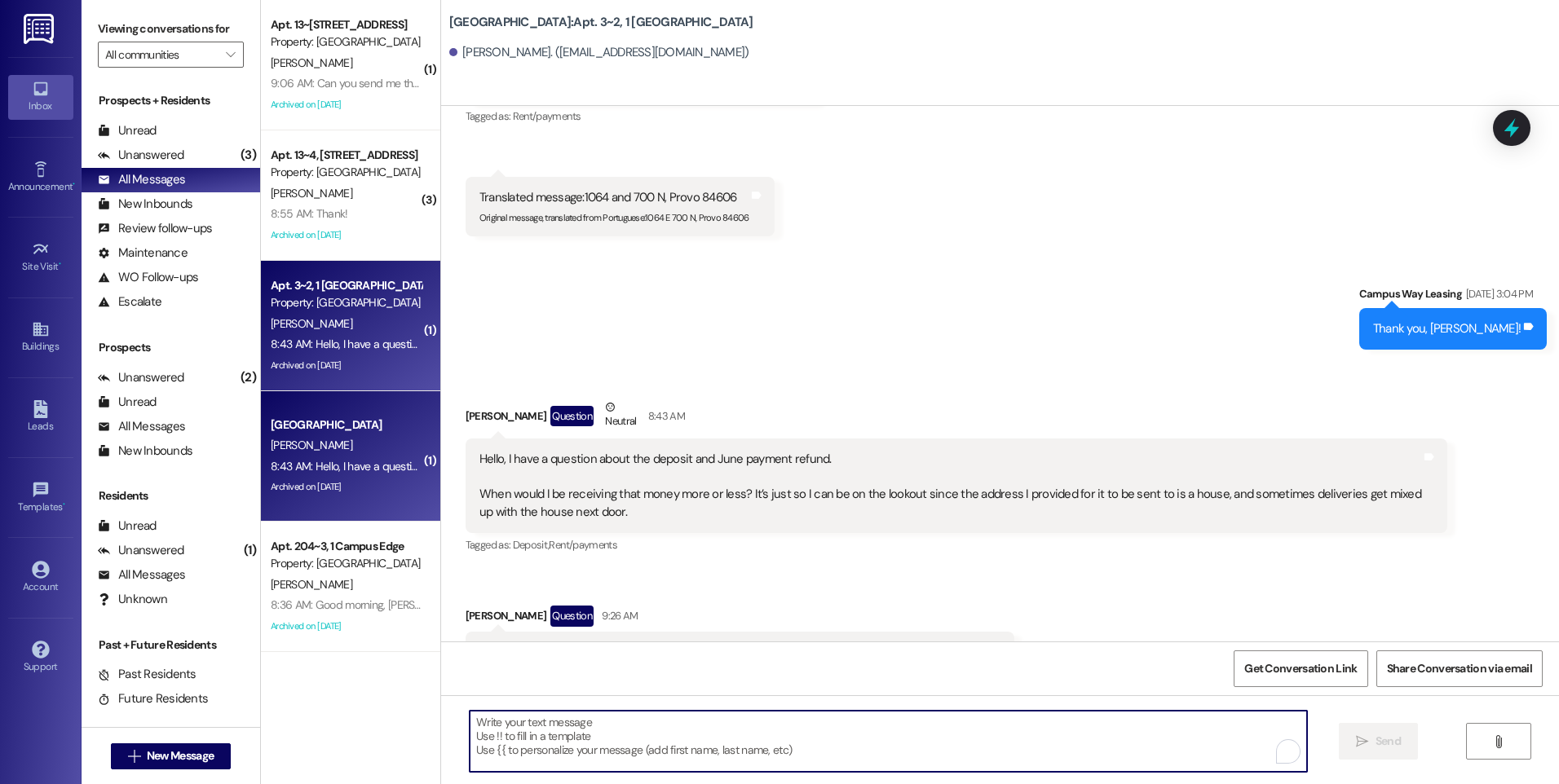
scroll to position [13285, 0]
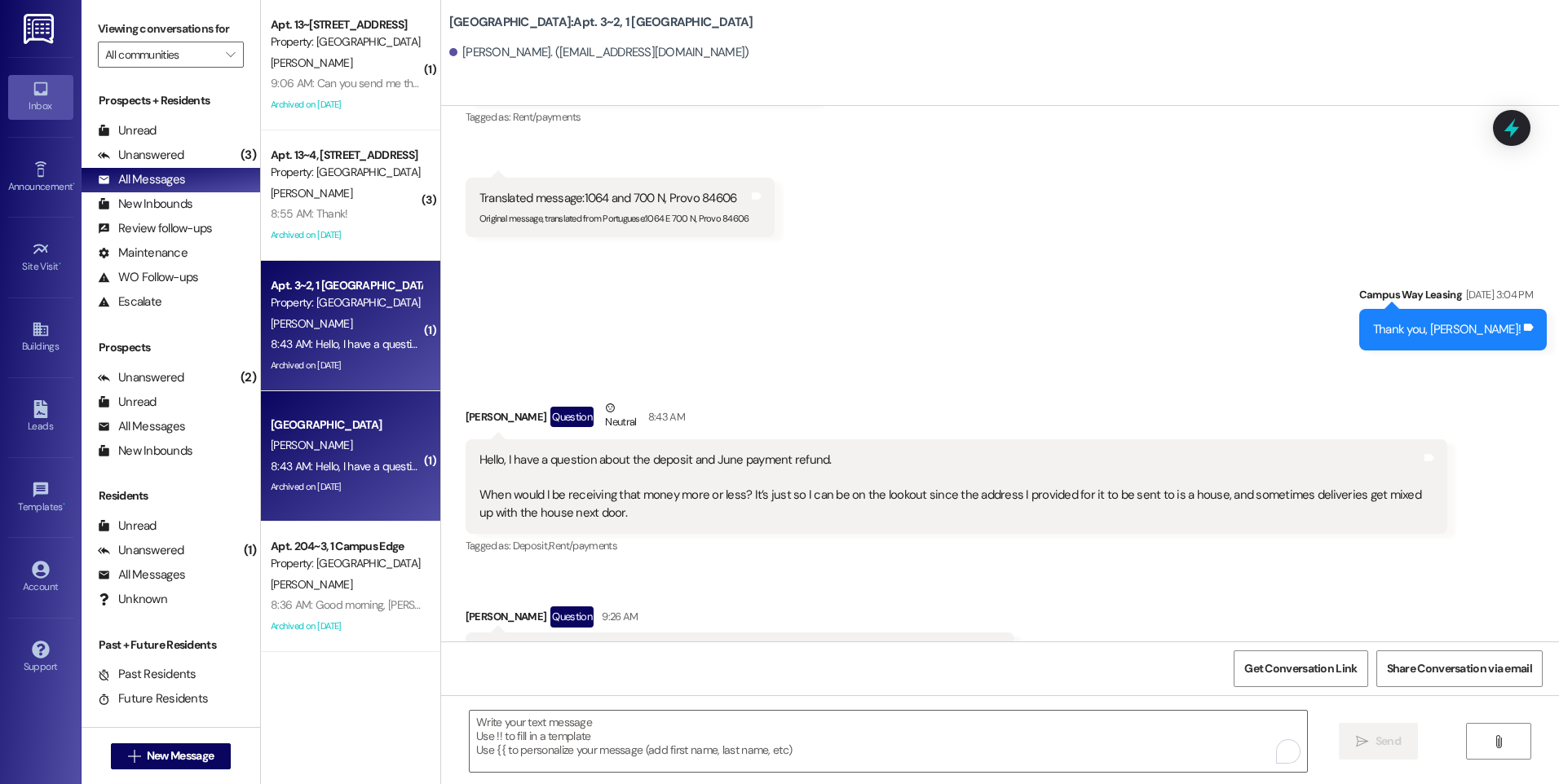
click at [327, 442] on div "[PERSON_NAME]" at bounding box center [347, 445] width 155 height 20
click at [1509, 129] on icon at bounding box center [1512, 128] width 19 height 25
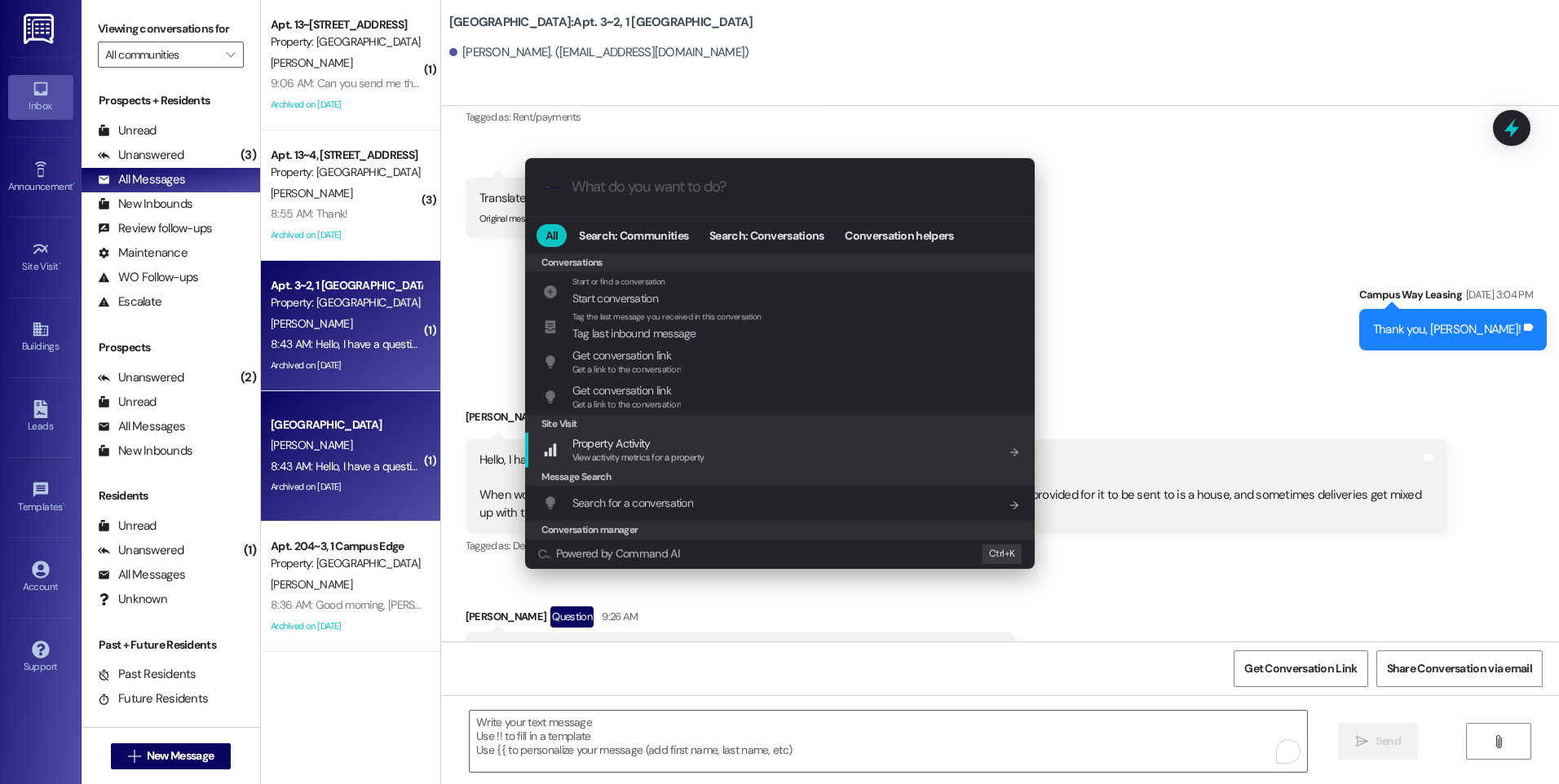
scroll to position [711, 0]
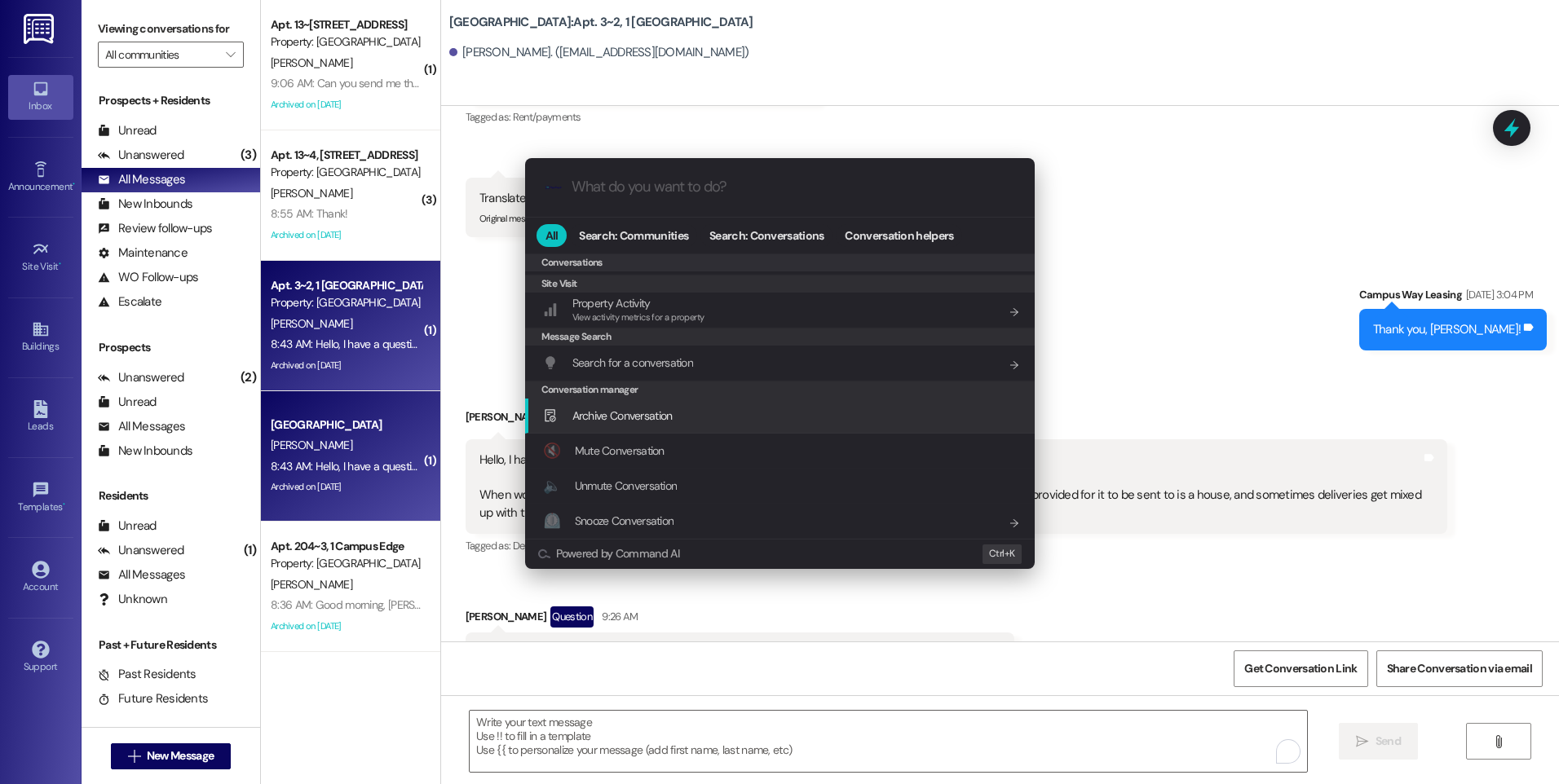
click at [647, 423] on span "Archive Conversation" at bounding box center [623, 415] width 100 height 18
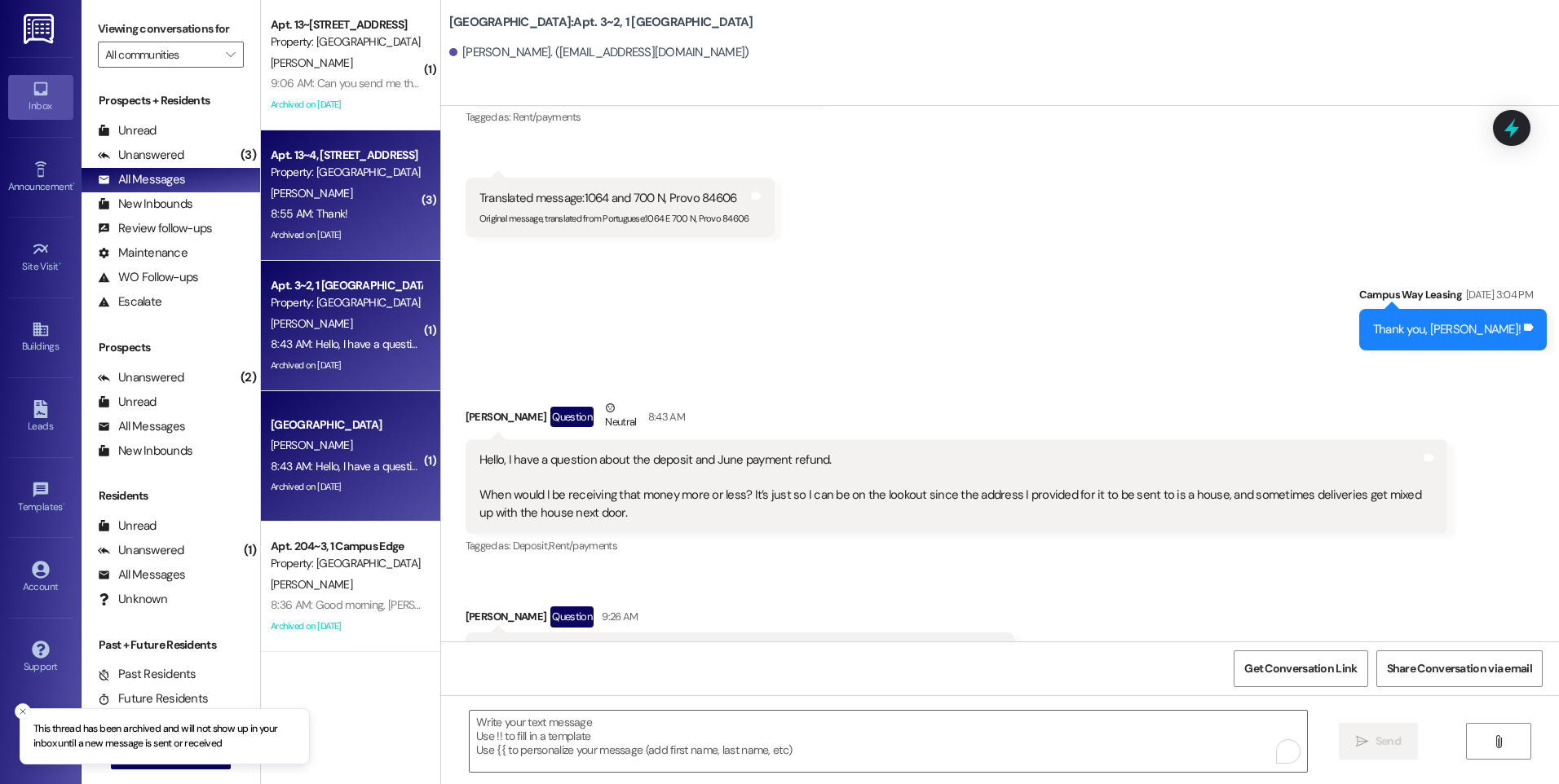
click at [319, 188] on div "L. Lund" at bounding box center [347, 193] width 155 height 20
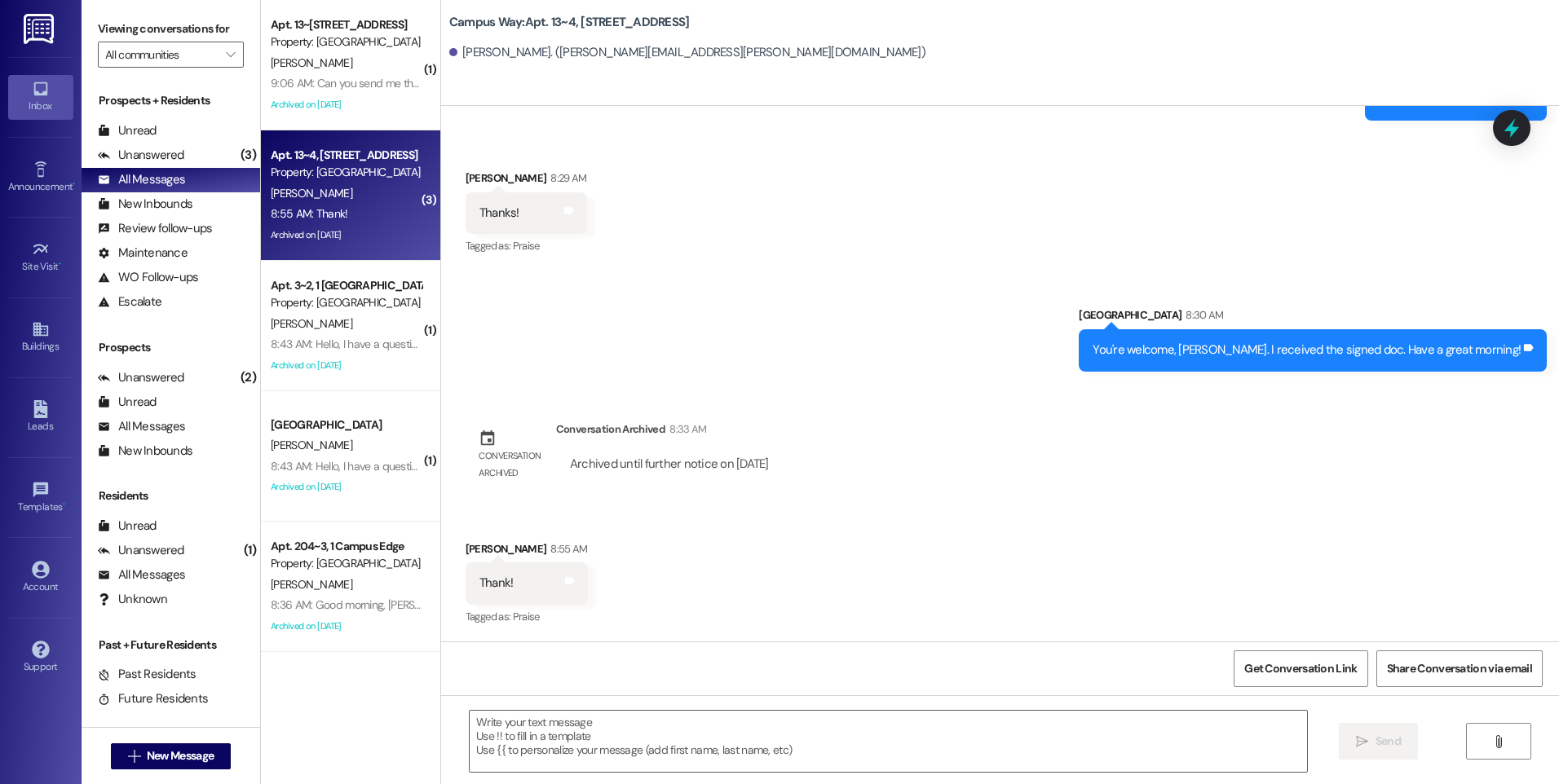
scroll to position [3151, 0]
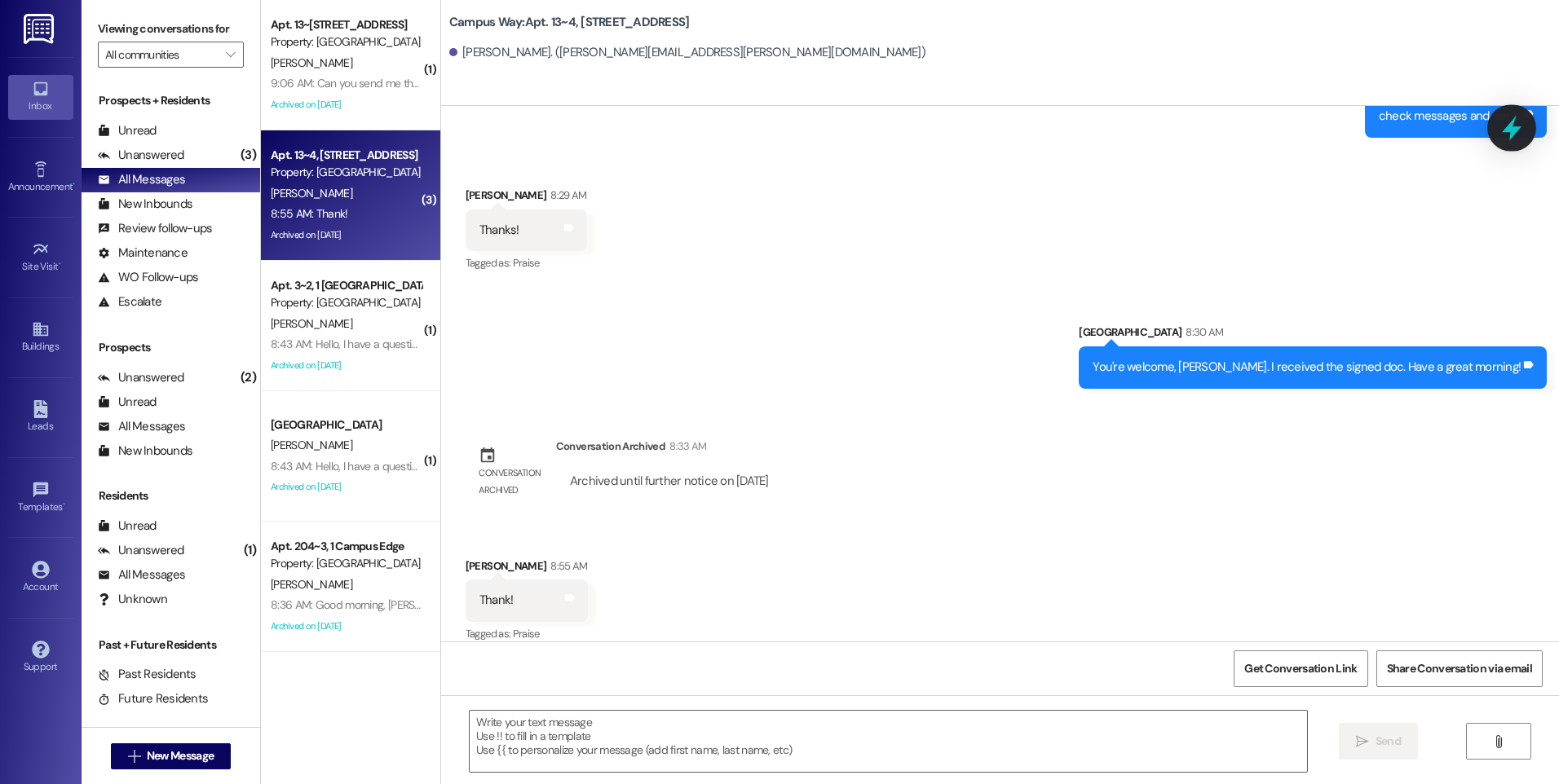
click at [1517, 131] on icon at bounding box center [1512, 128] width 19 height 25
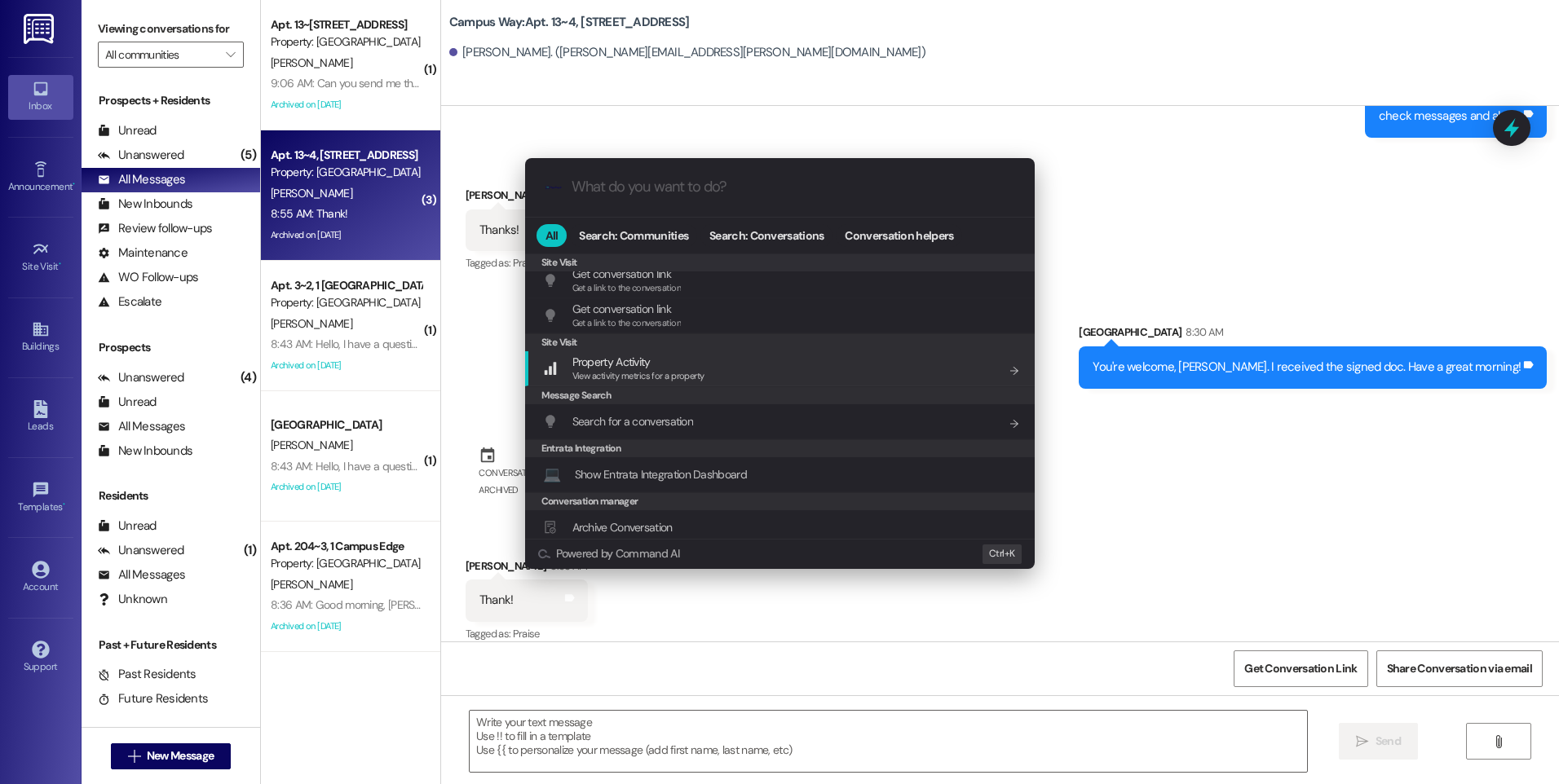
scroll to position [764, 0]
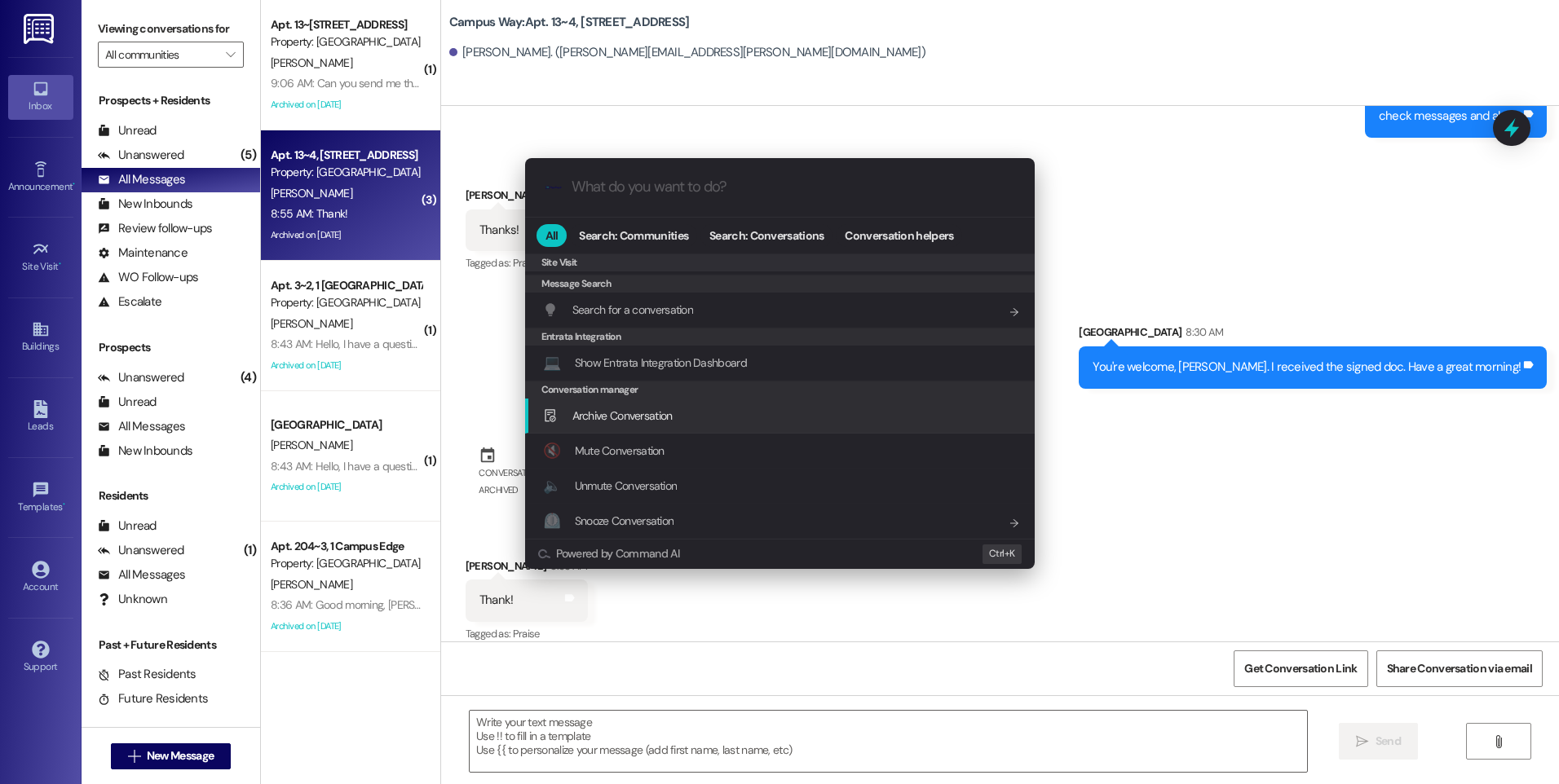
click at [676, 421] on div "Archive Conversation Add shortcut" at bounding box center [781, 415] width 477 height 18
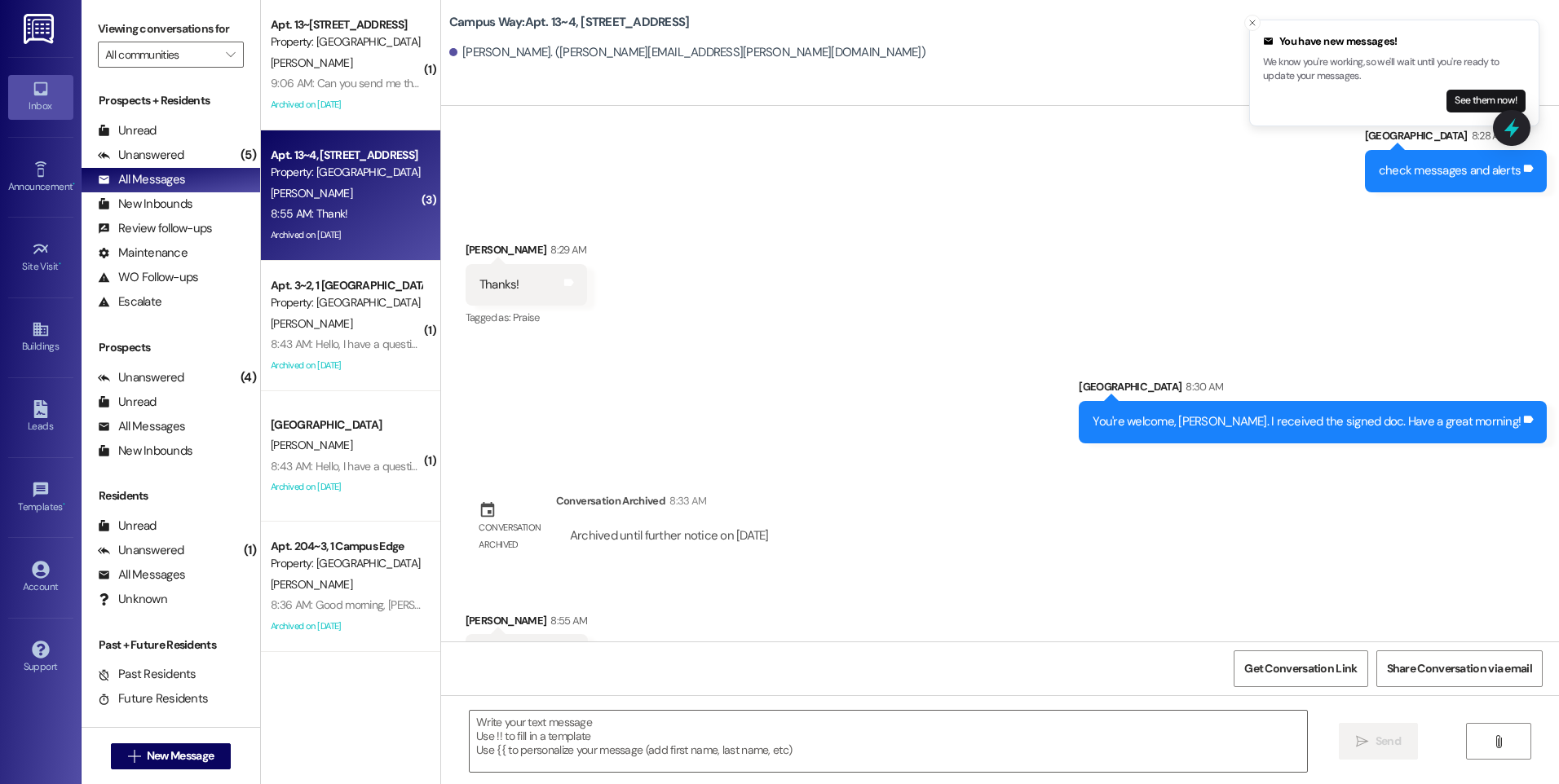
scroll to position [3069, 0]
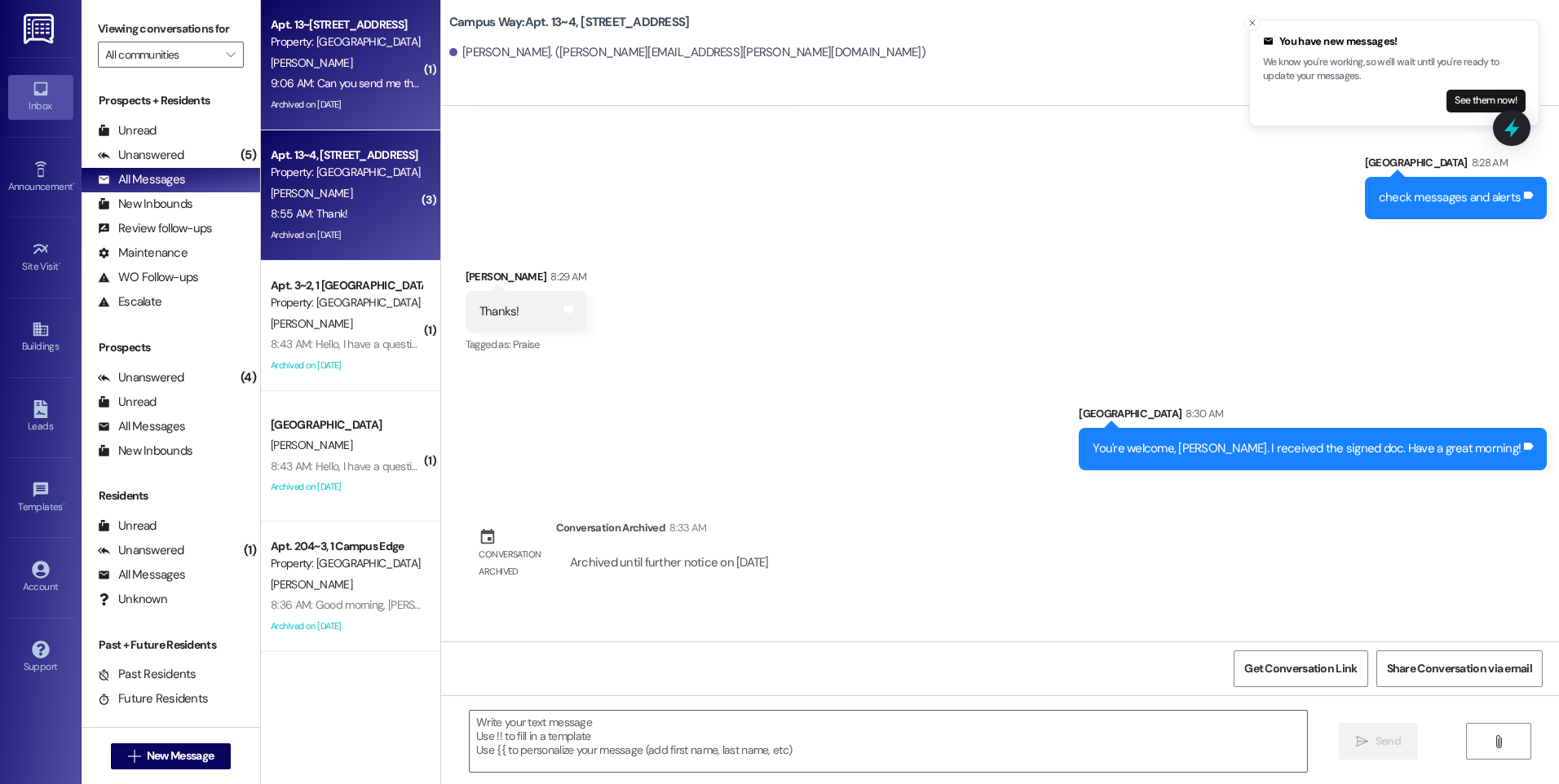
drag, startPoint x: 364, startPoint y: 107, endPoint x: 369, endPoint y: 118, distance: 12.1
click at [369, 118] on div "Apt. 13~6, 1 Campus Way Property: Campus Way J. Grover 9:06 AM: Can you send me…" at bounding box center [351, 65] width 180 height 130
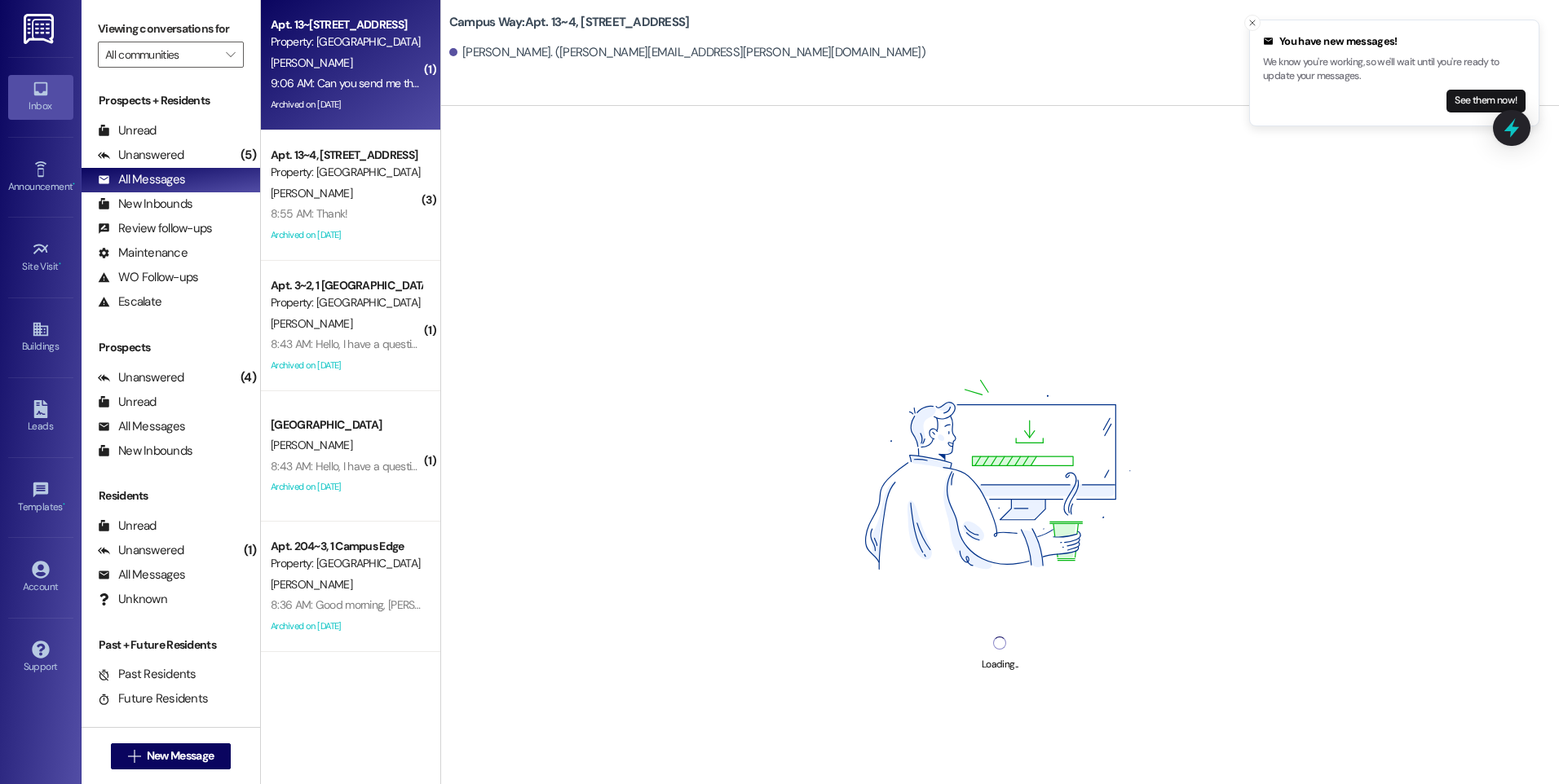
click at [343, 87] on div "9:06 AM: Can you send me the parking document to sign? 9:06 AM: Can you send me…" at bounding box center [409, 83] width 276 height 14
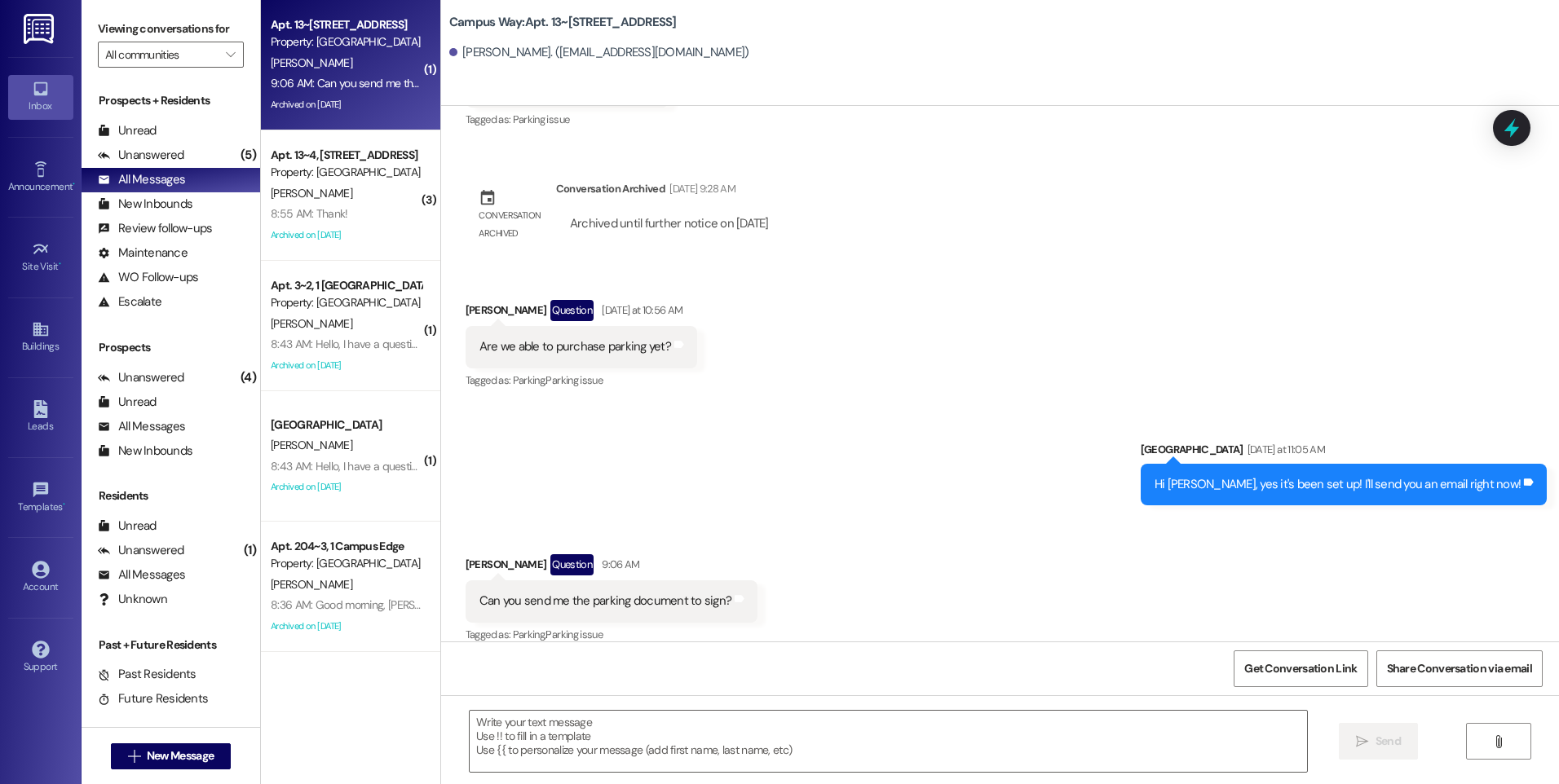
scroll to position [2047, 0]
click at [735, 724] on textarea at bounding box center [888, 741] width 836 height 61
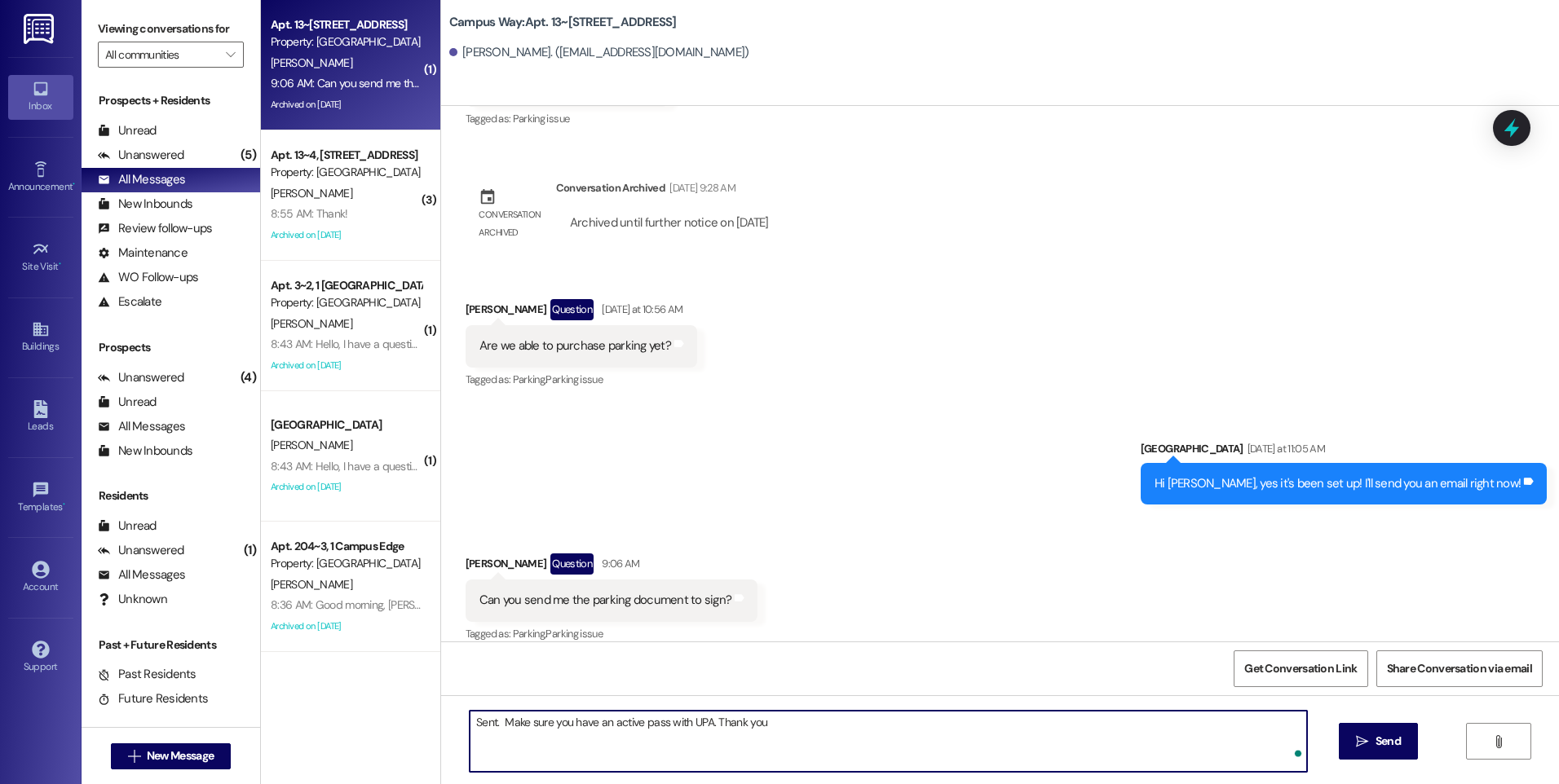
type textarea "Sent. Make sure you have an active pass with UPA. Thank you!"
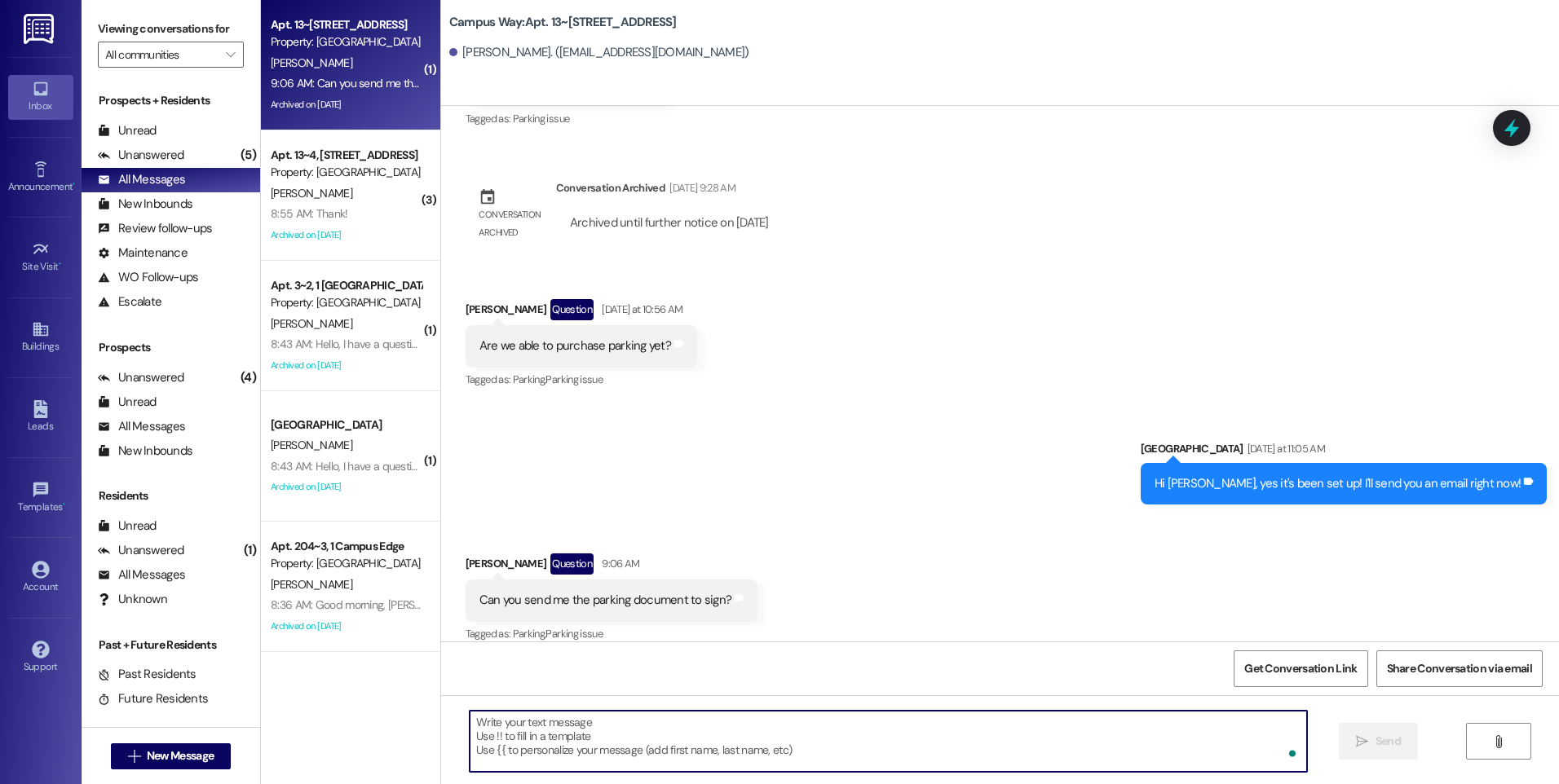
scroll to position [2046, 0]
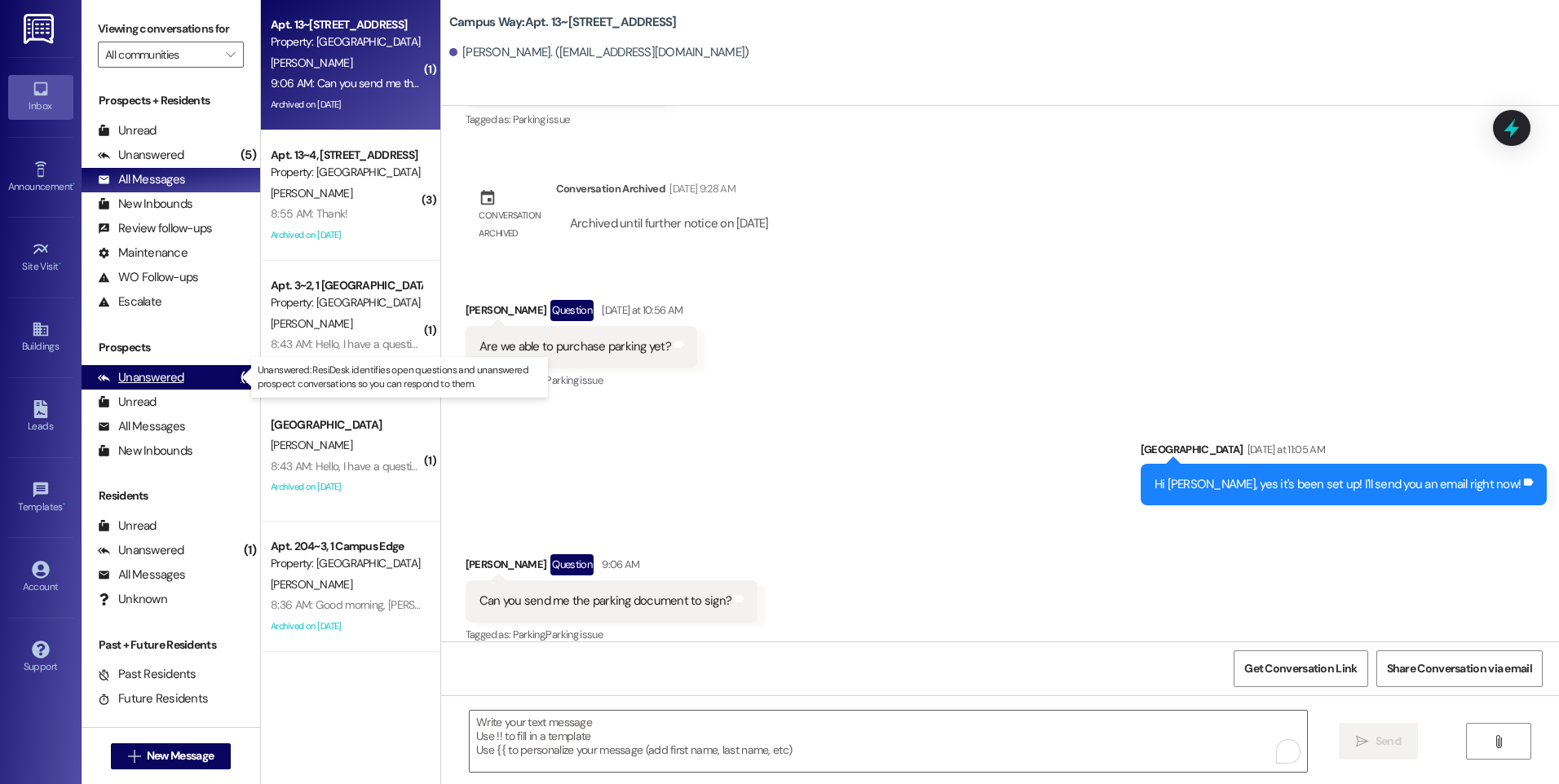
click at [138, 370] on div "Unanswered" at bounding box center [141, 378] width 87 height 17
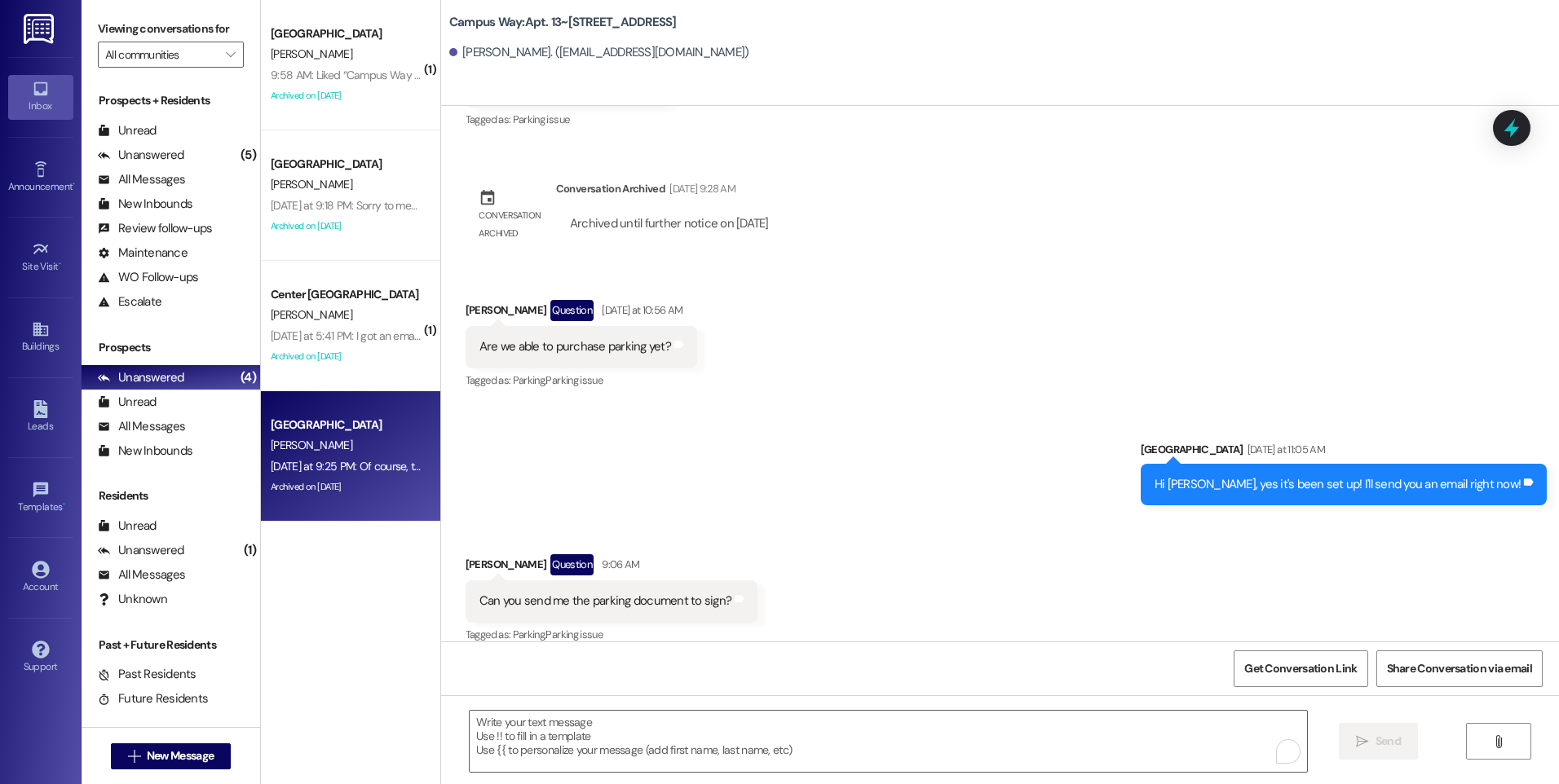
click at [354, 448] on div "[PERSON_NAME]" at bounding box center [347, 445] width 155 height 20
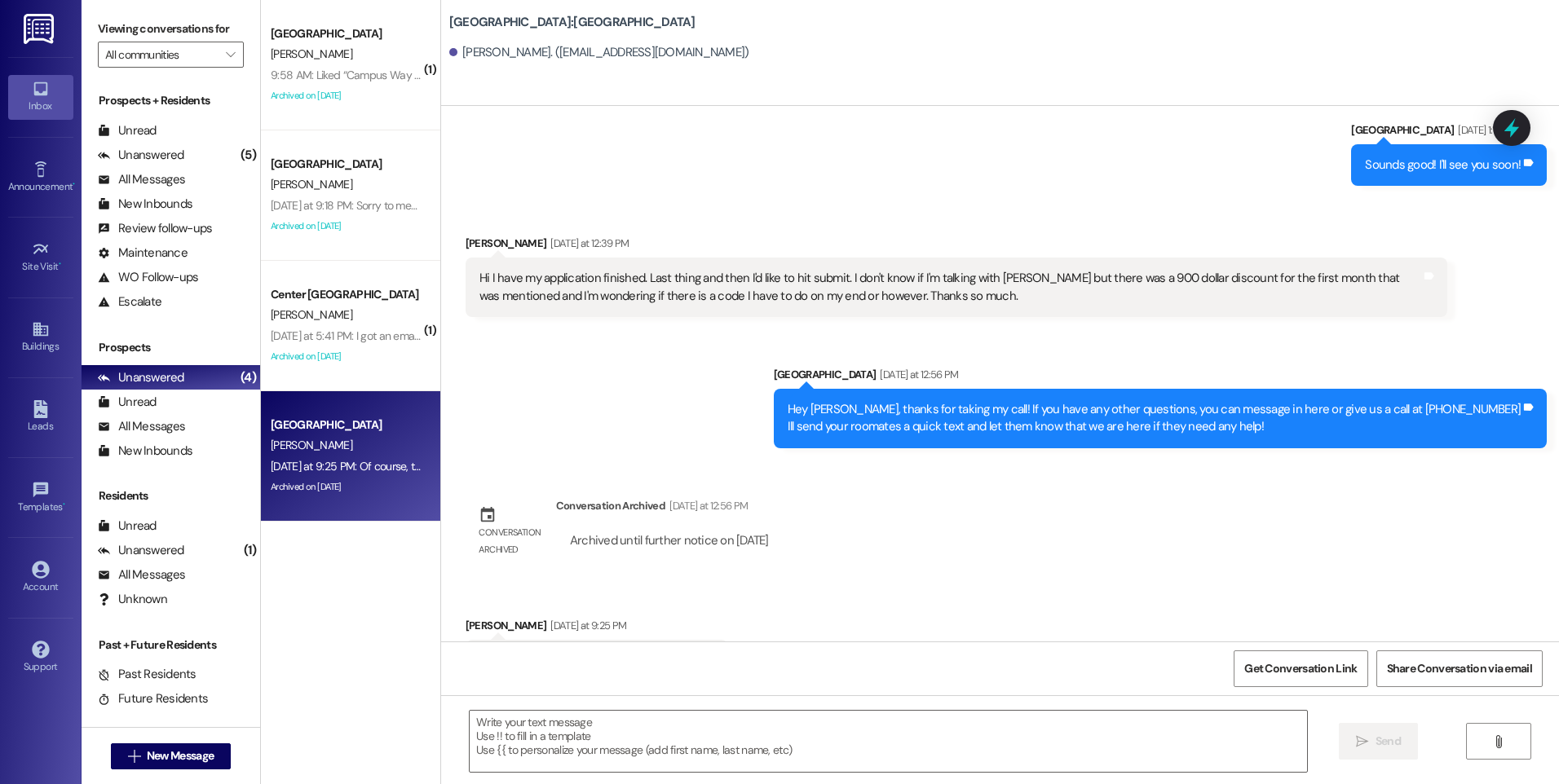
scroll to position [5082, 0]
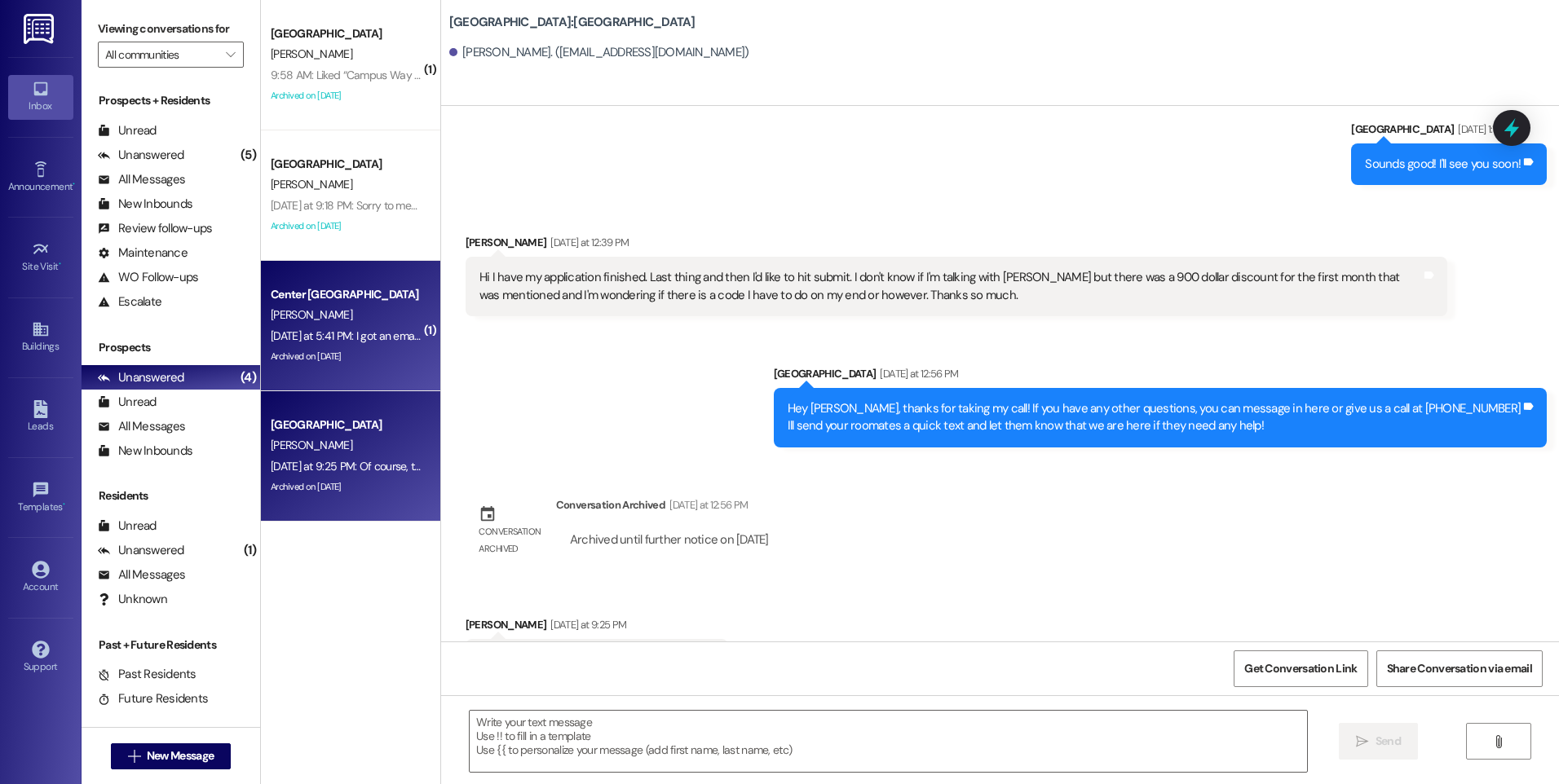
click at [329, 320] on div "N. Bezzant" at bounding box center [347, 315] width 155 height 20
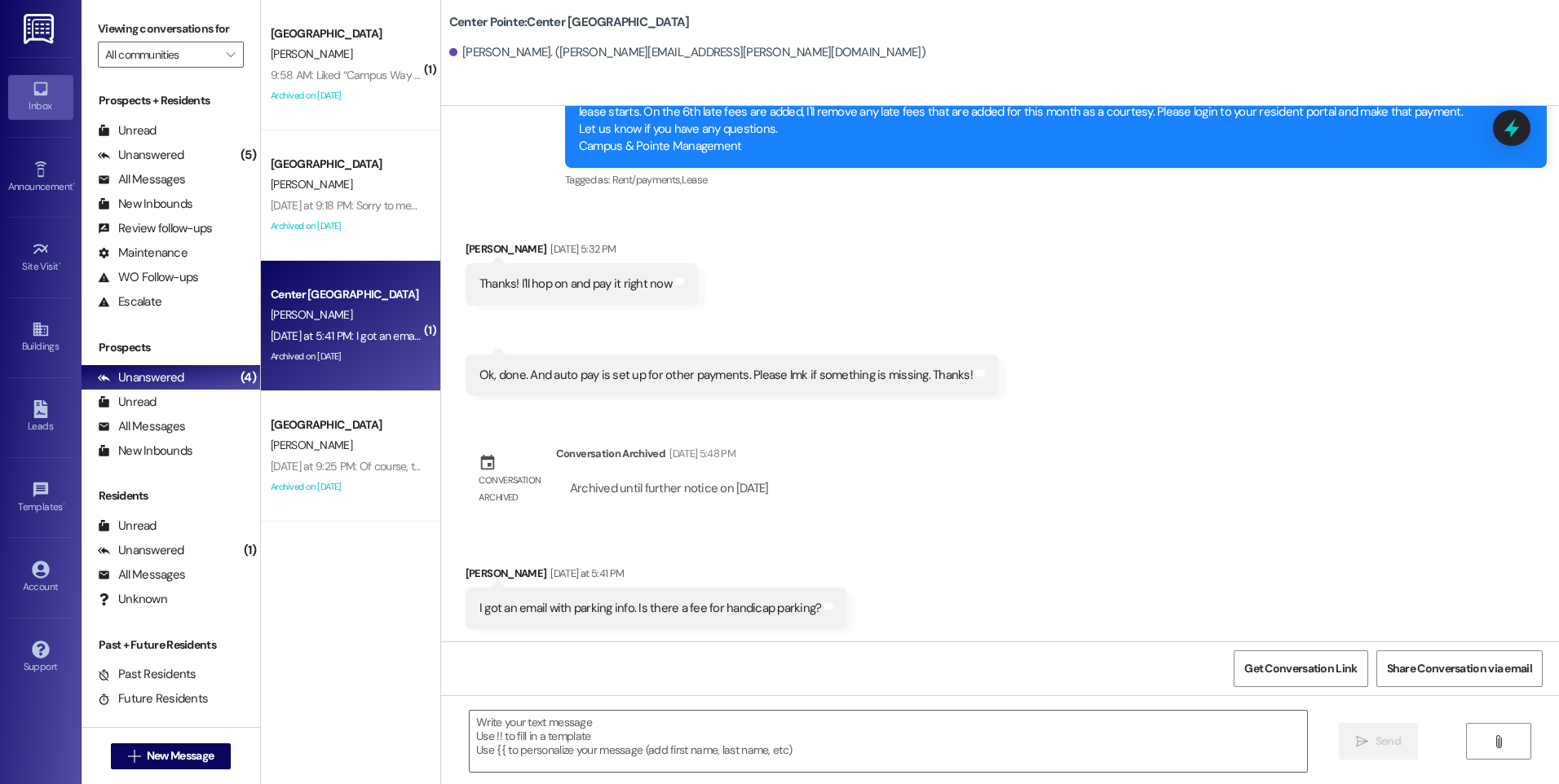
scroll to position [2200, 0]
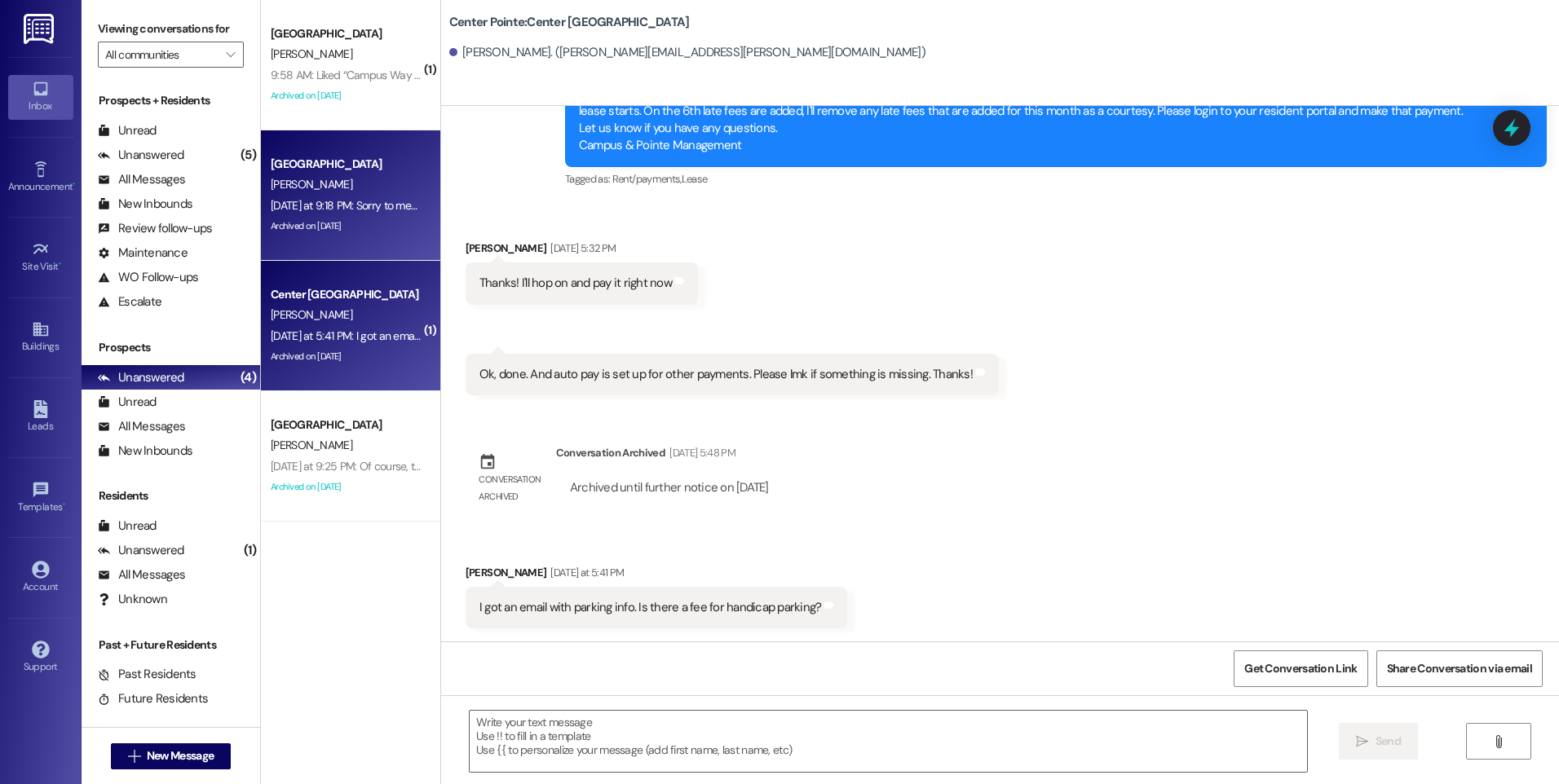
click at [323, 230] on div "Archived on [DATE]" at bounding box center [347, 226] width 155 height 20
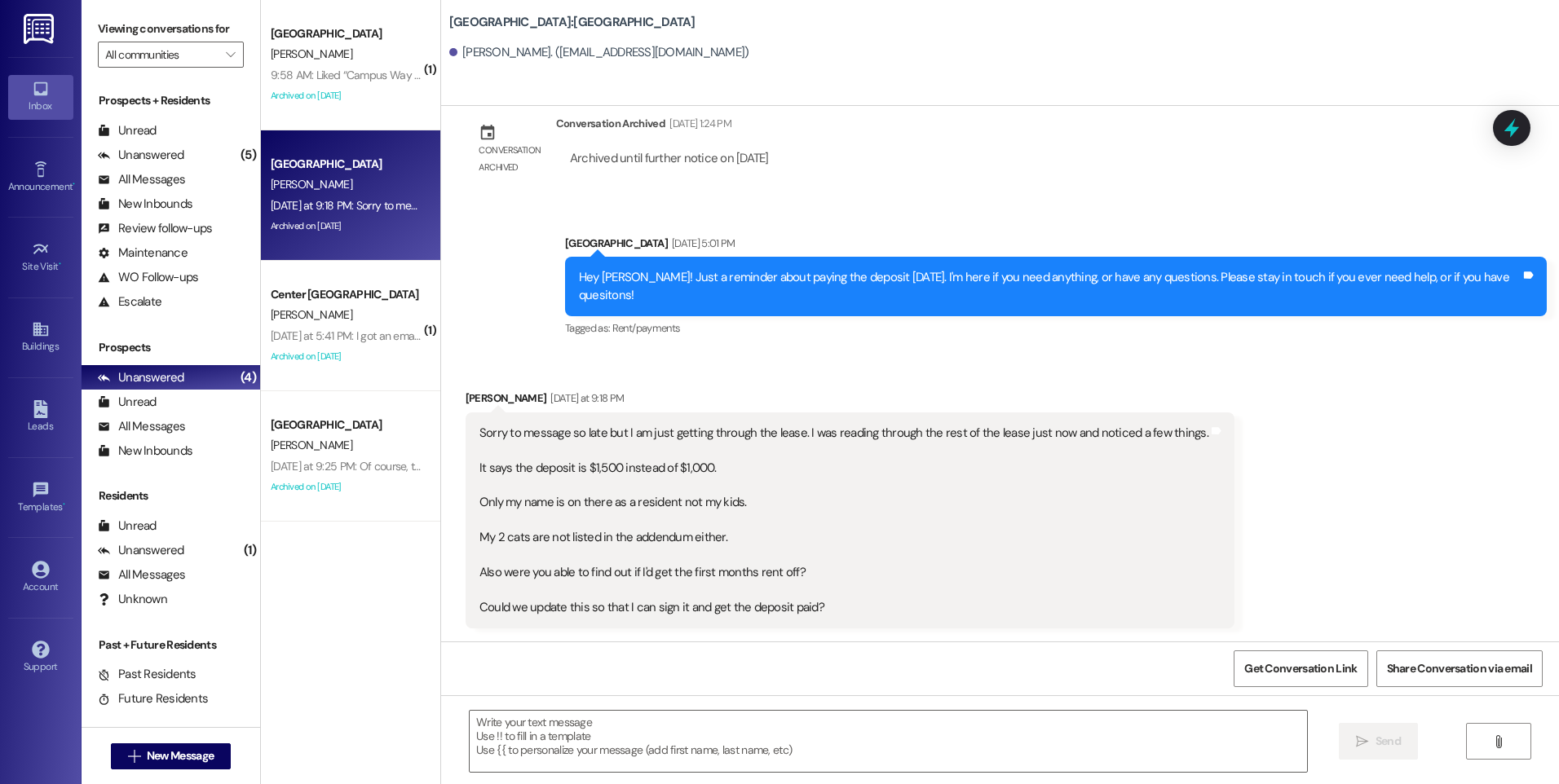
scroll to position [1894, 0]
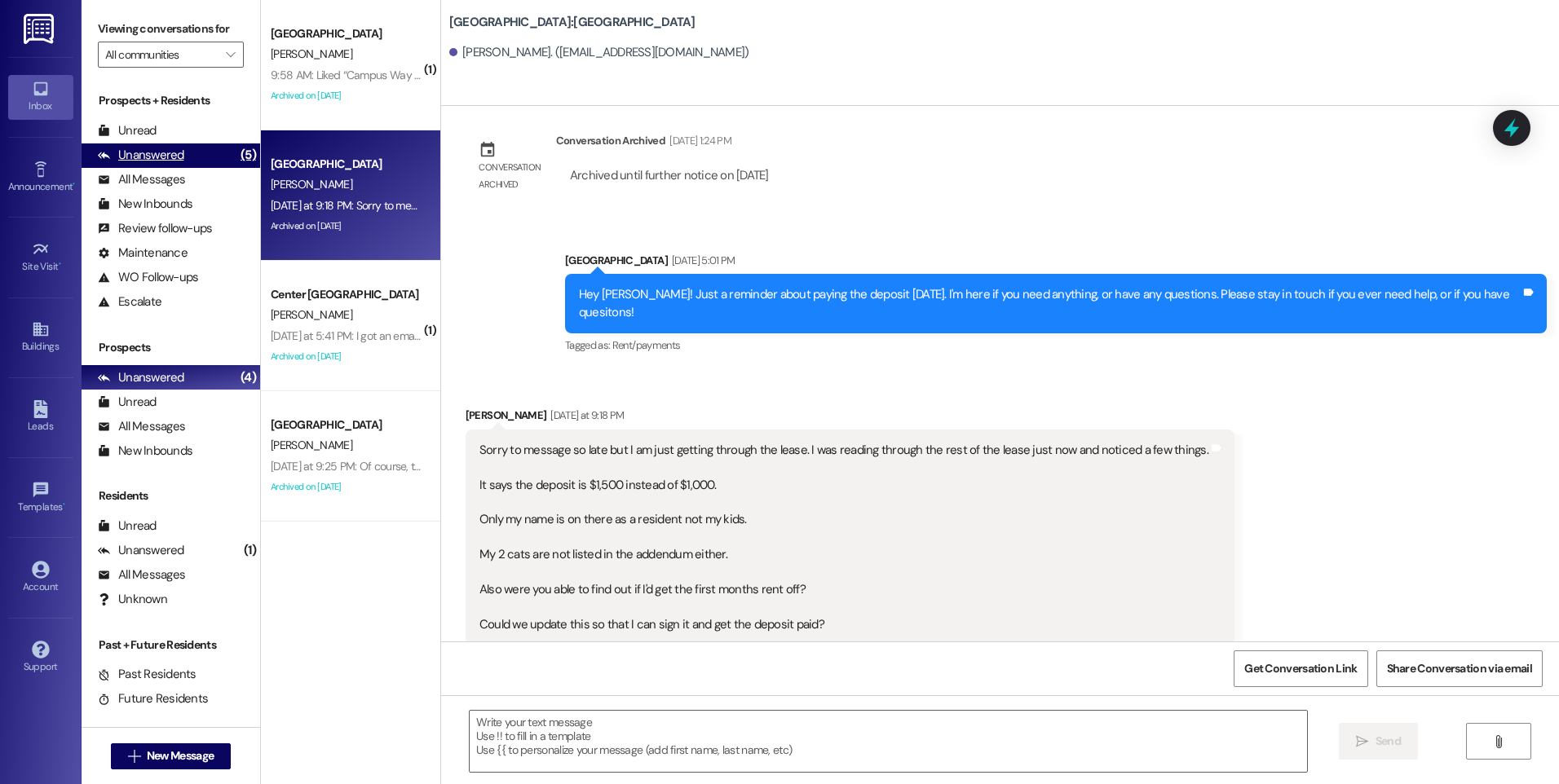
click at [143, 144] on div "Unanswered (5)" at bounding box center [170, 155] width 179 height 24
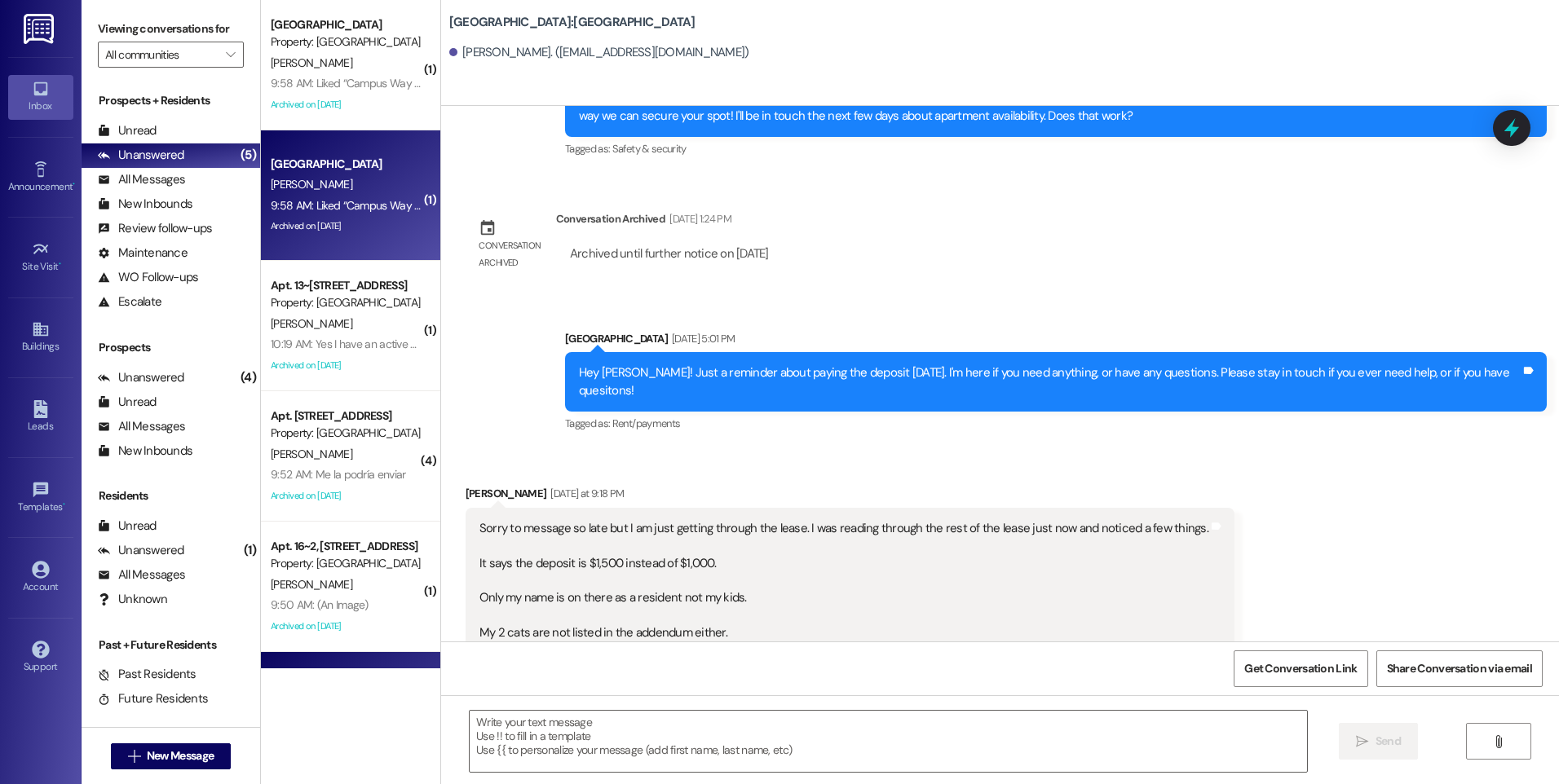
scroll to position [1893, 0]
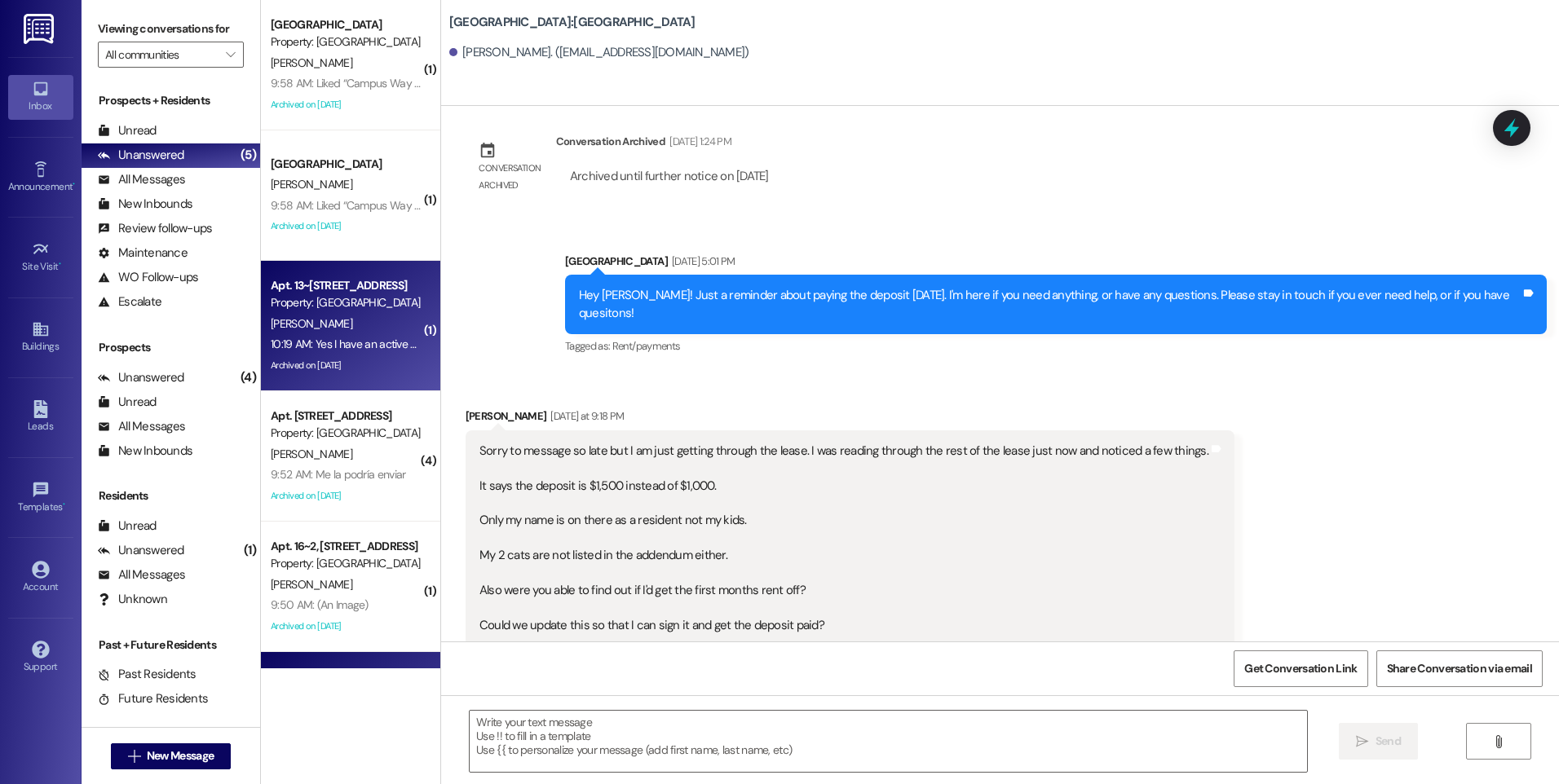
click at [343, 298] on div "Property: [GEOGRAPHIC_DATA]" at bounding box center [346, 303] width 151 height 17
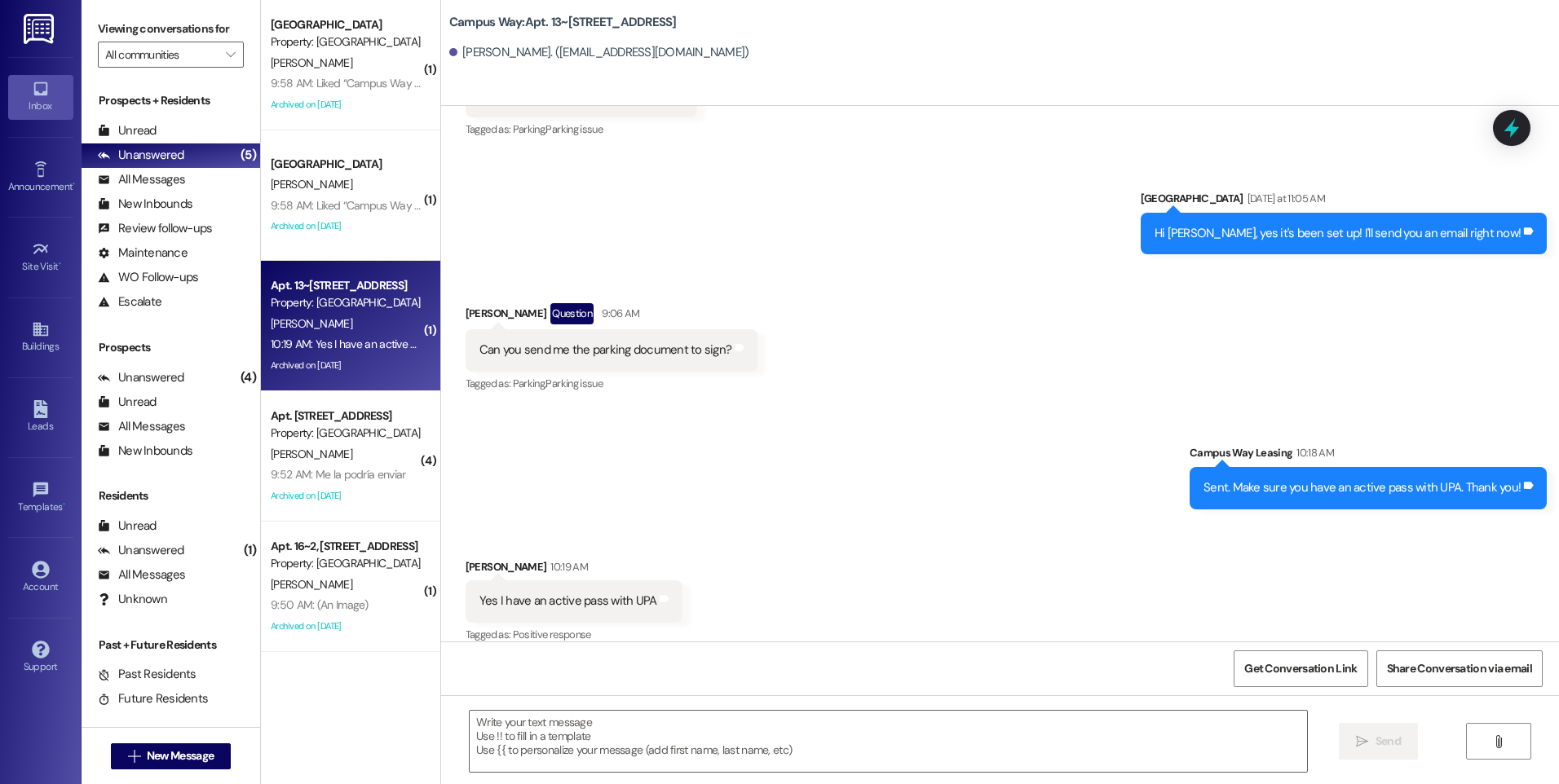
scroll to position [2298, 0]
click at [773, 710] on div " Send " at bounding box center [1001, 756] width 1119 height 123
click at [775, 725] on textarea at bounding box center [888, 741] width 836 height 61
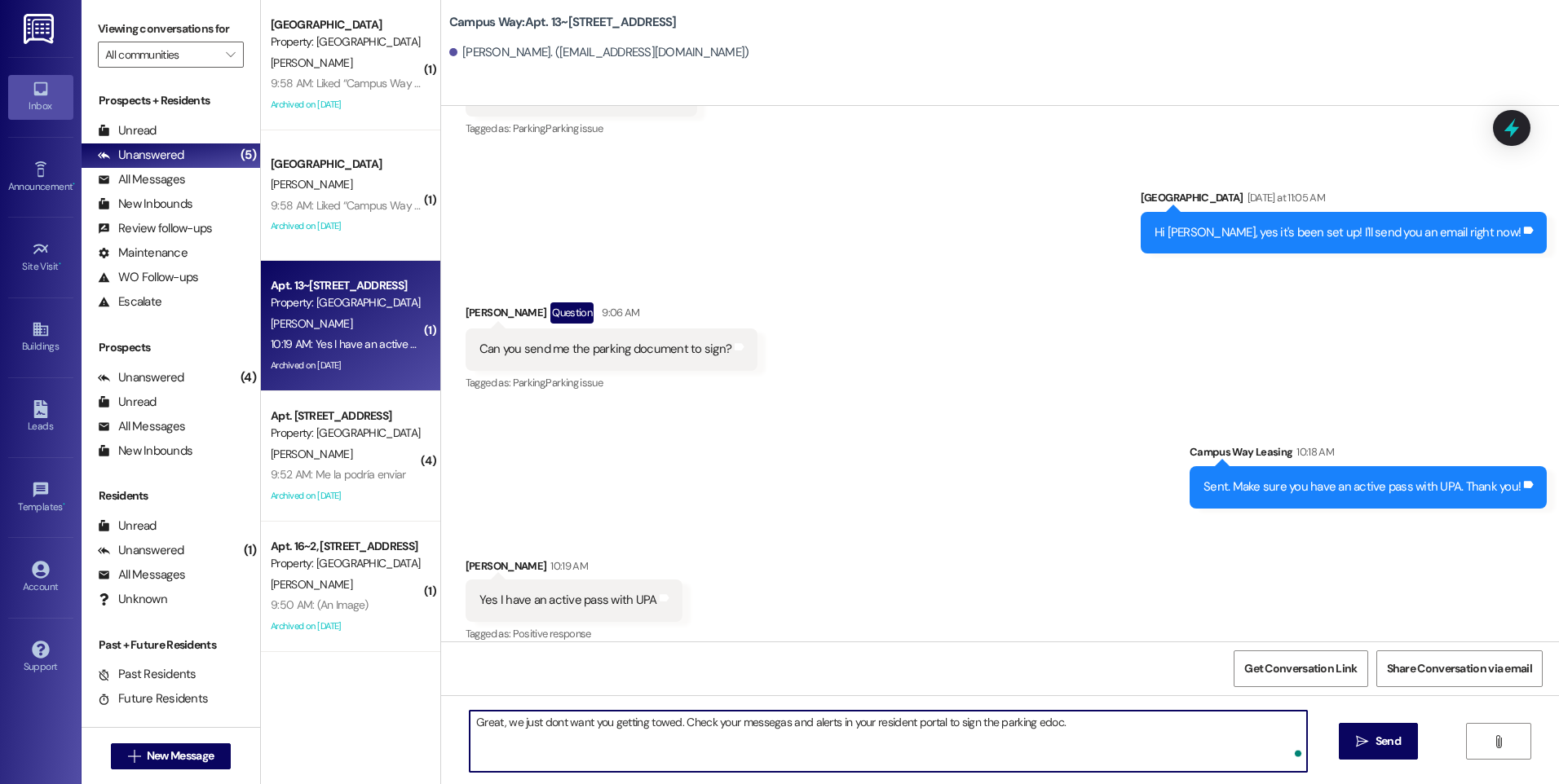
type textarea "Great, we just dont want you getting towed. Check your messegas and alerts in y…"
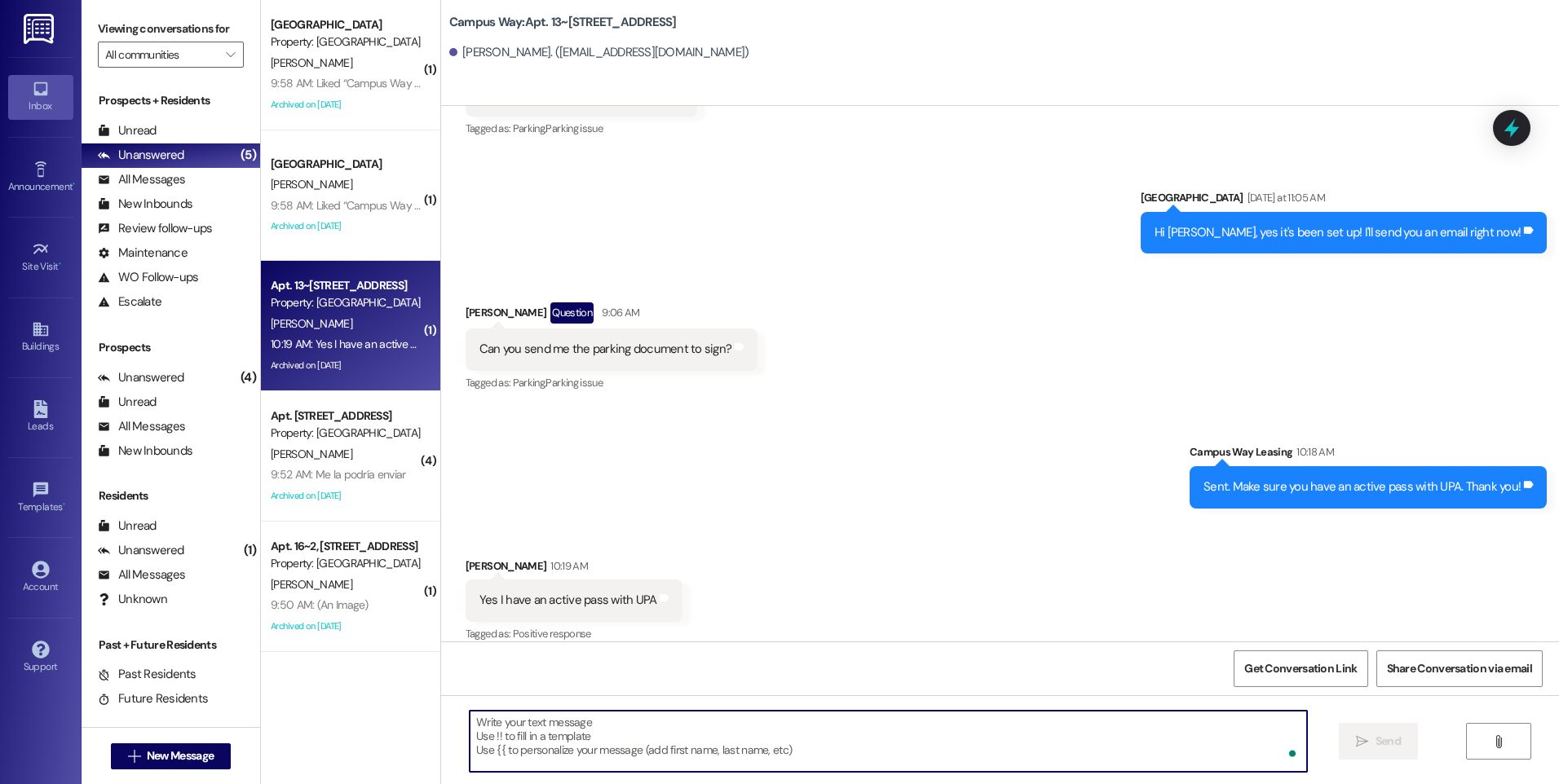
scroll to position [2297, 0]
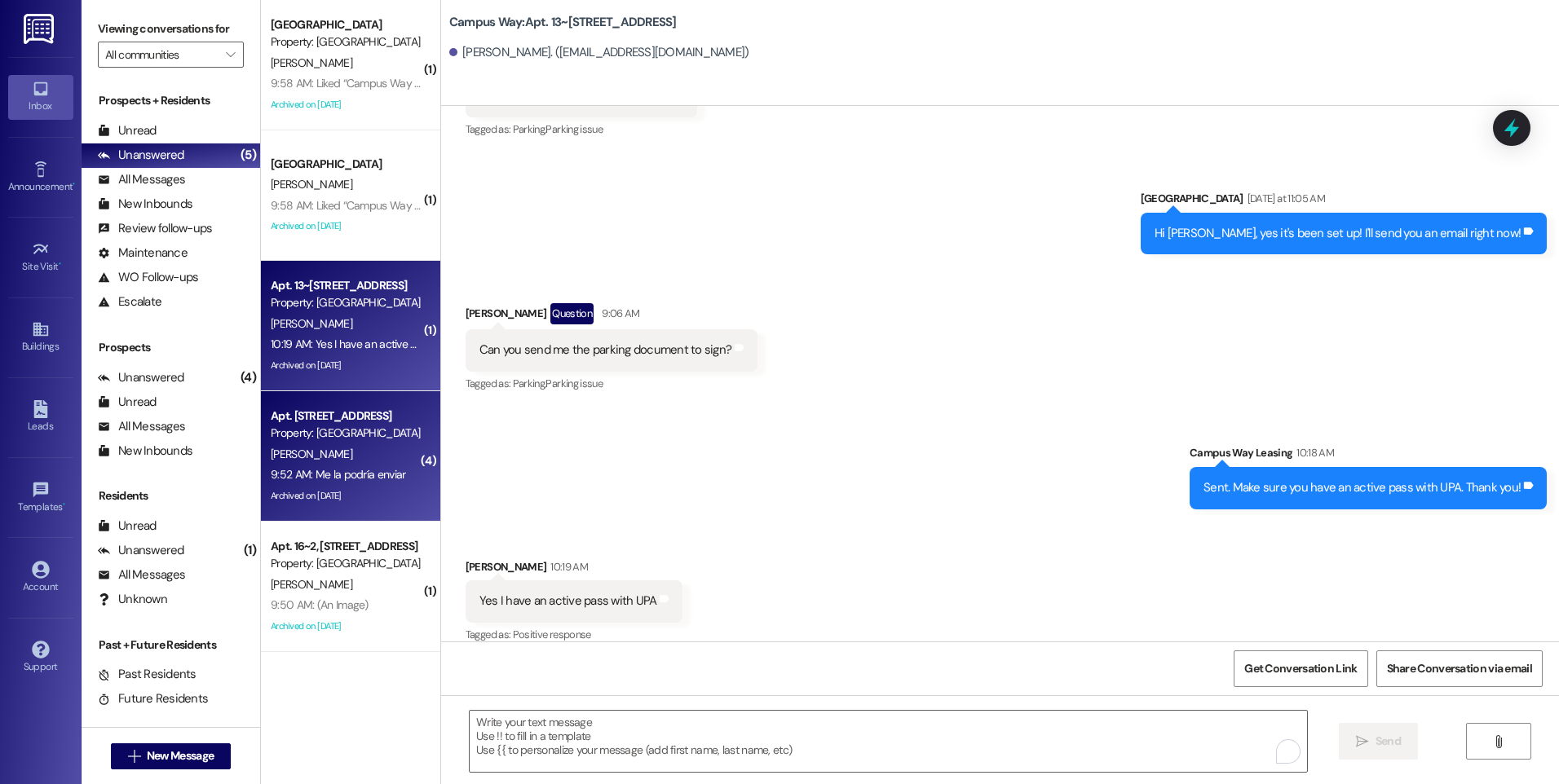
click at [379, 457] on div "[PERSON_NAME]" at bounding box center [347, 454] width 155 height 20
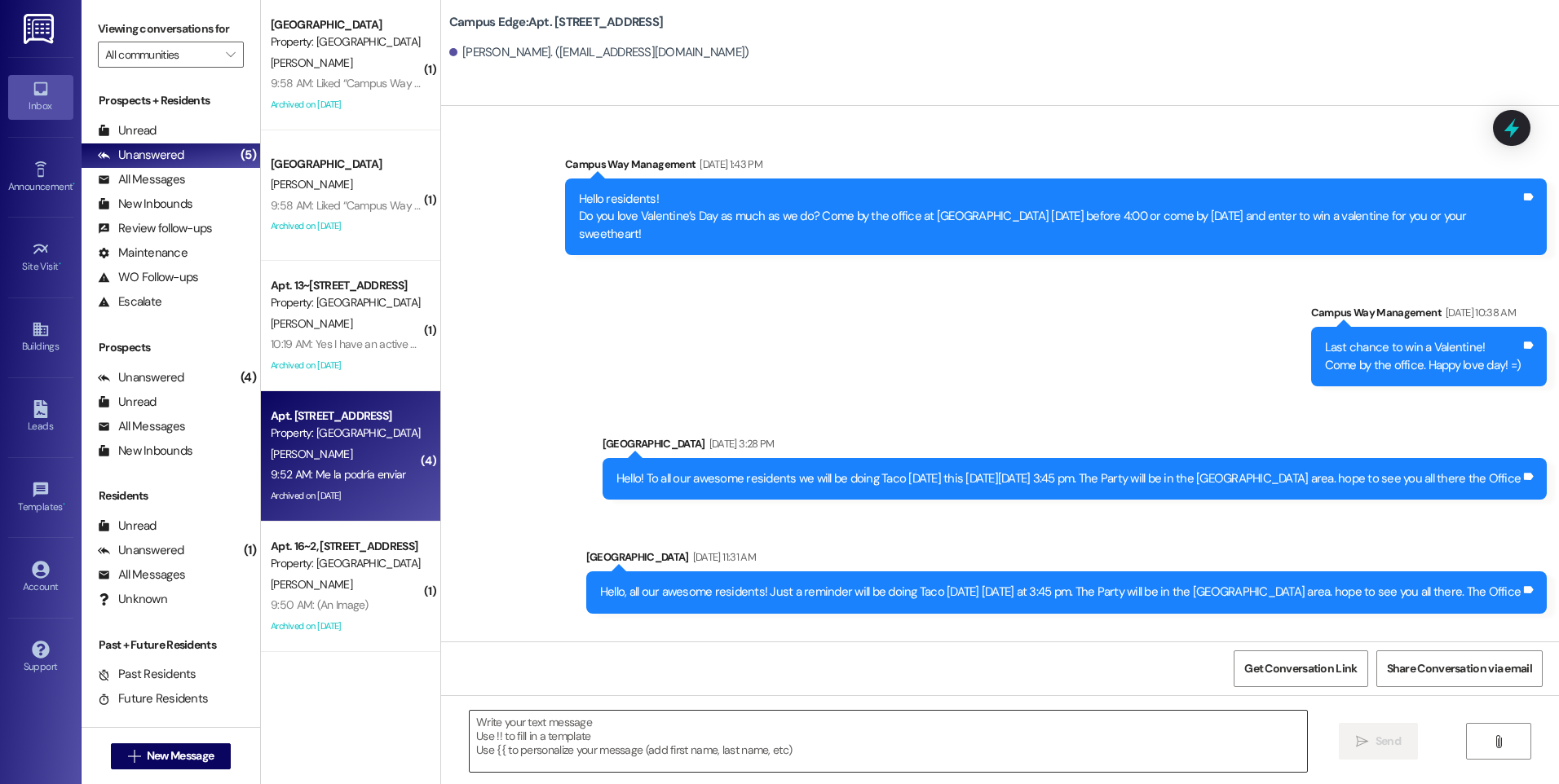
scroll to position [24921, 0]
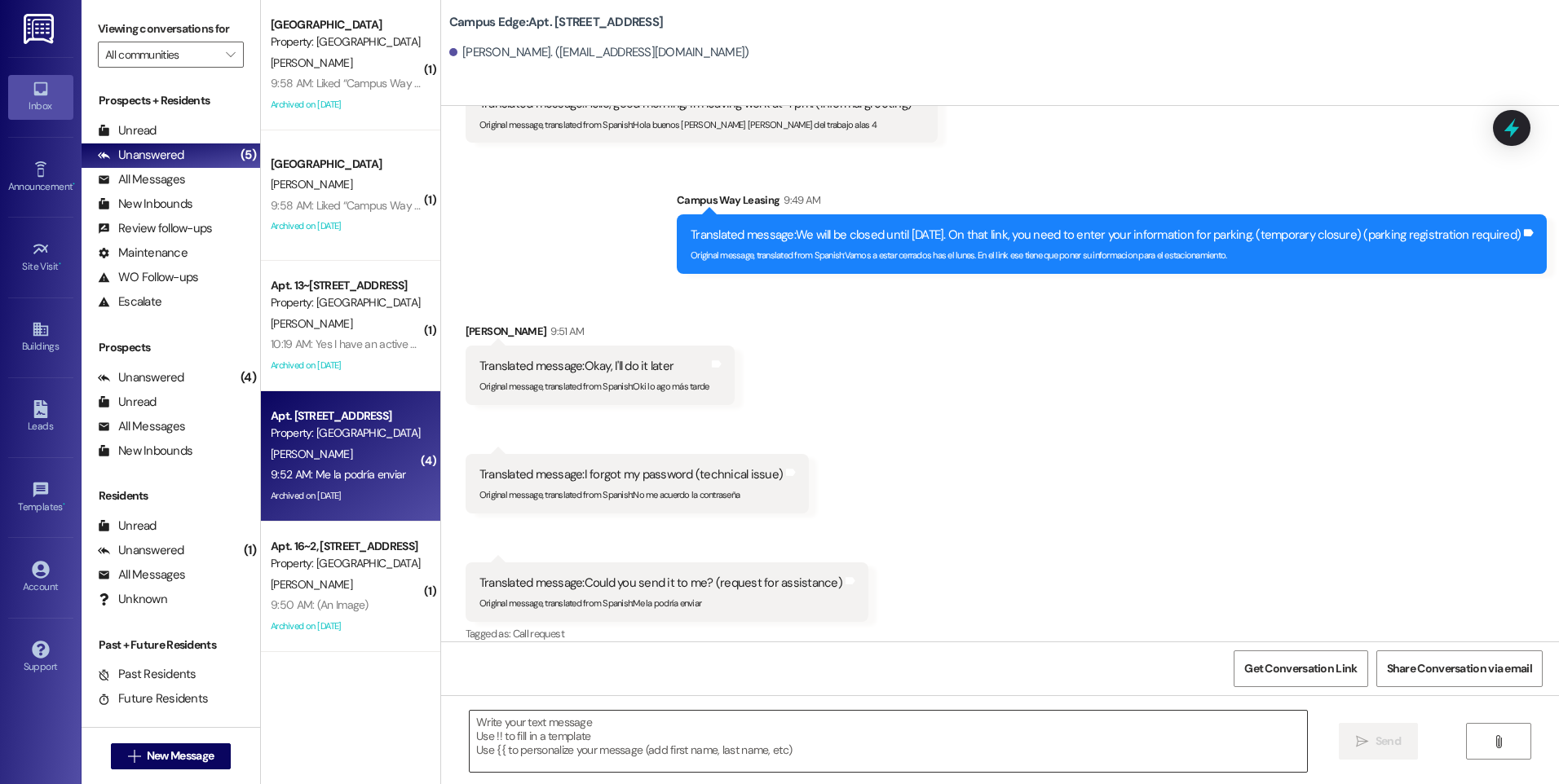
click at [702, 715] on textarea at bounding box center [888, 741] width 836 height 61
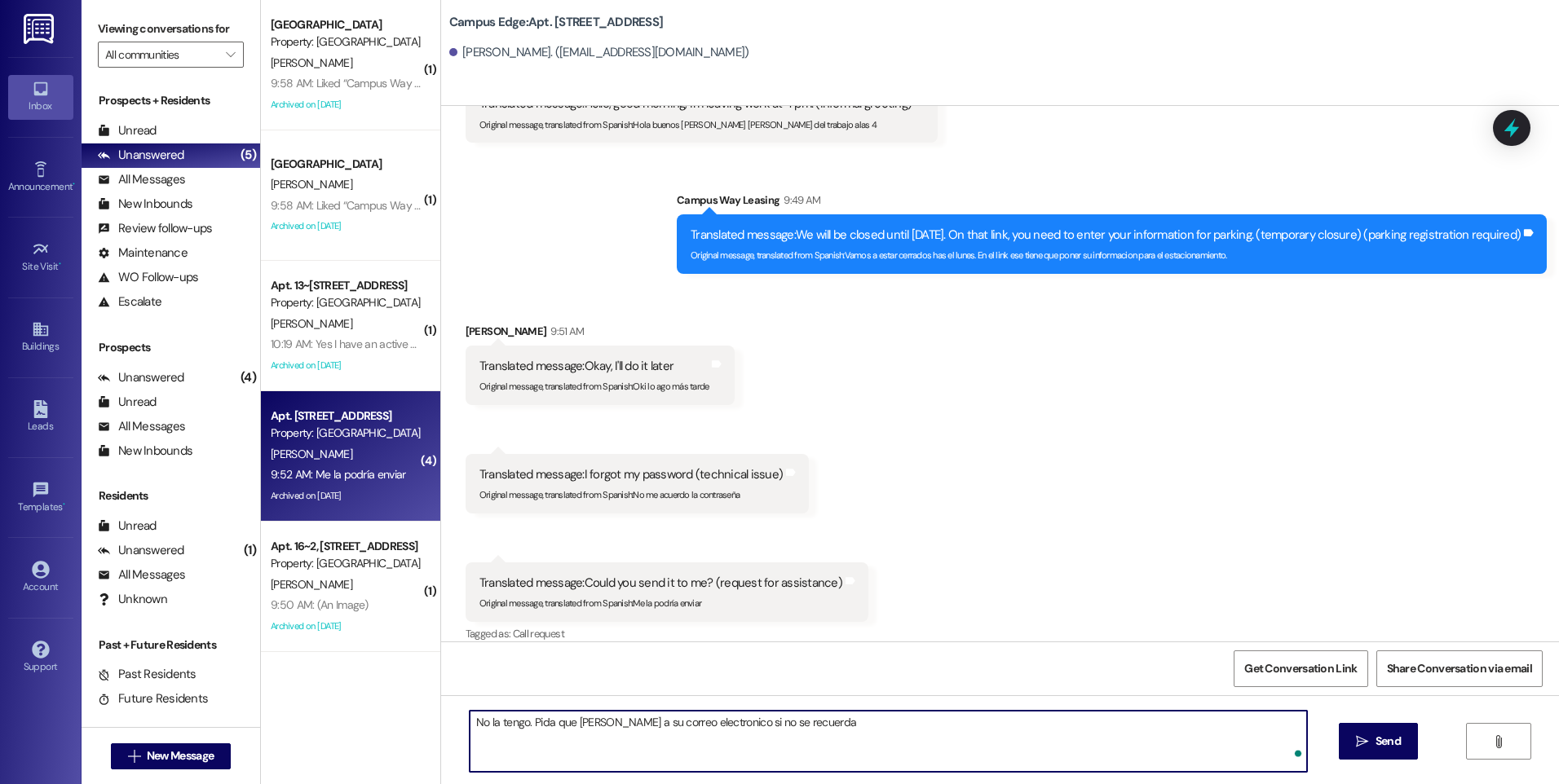
type textarea "No la tengo. Pida que se la manden a su correo electronico si no se recuerda."
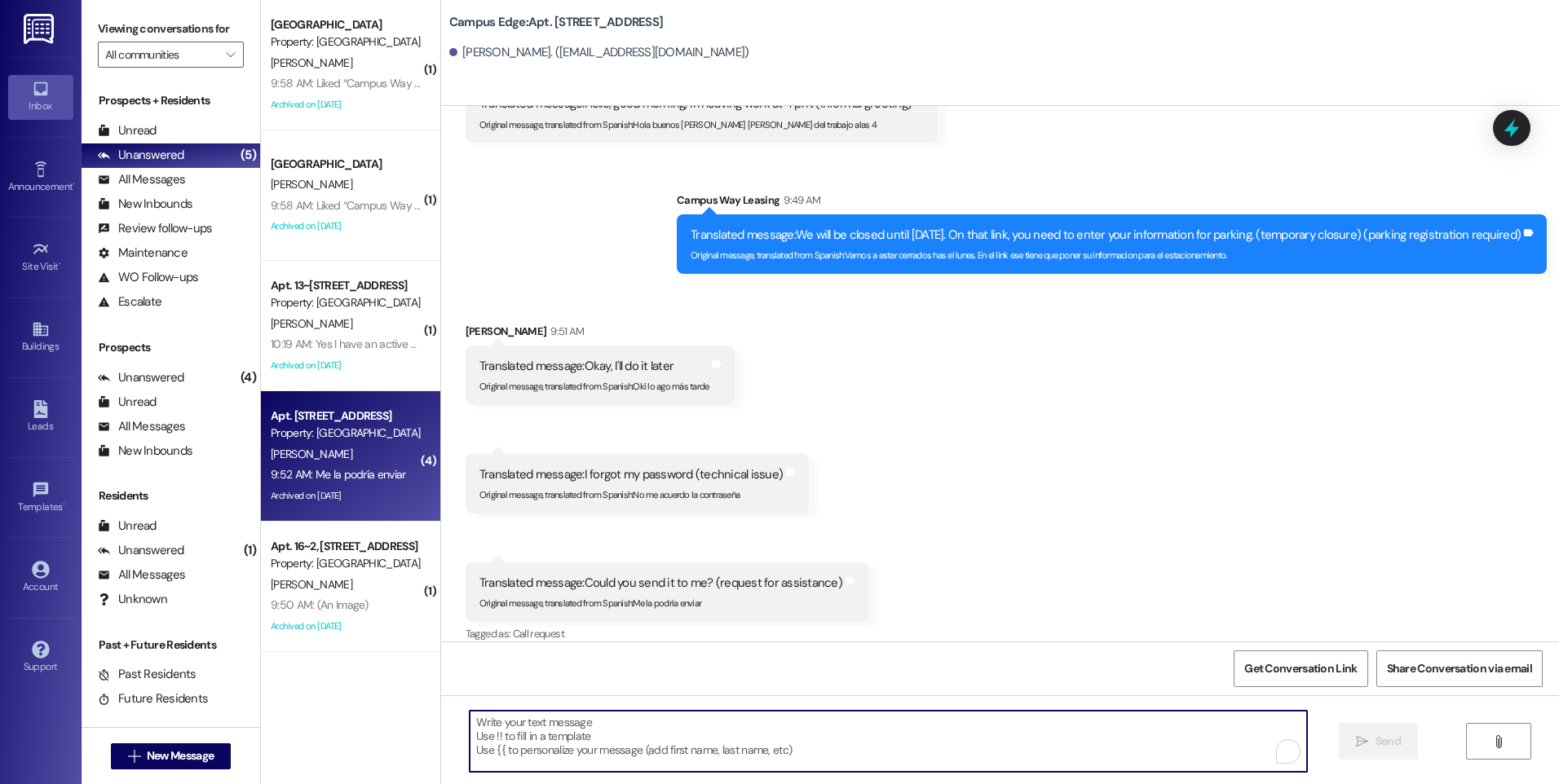
scroll to position [24920, 0]
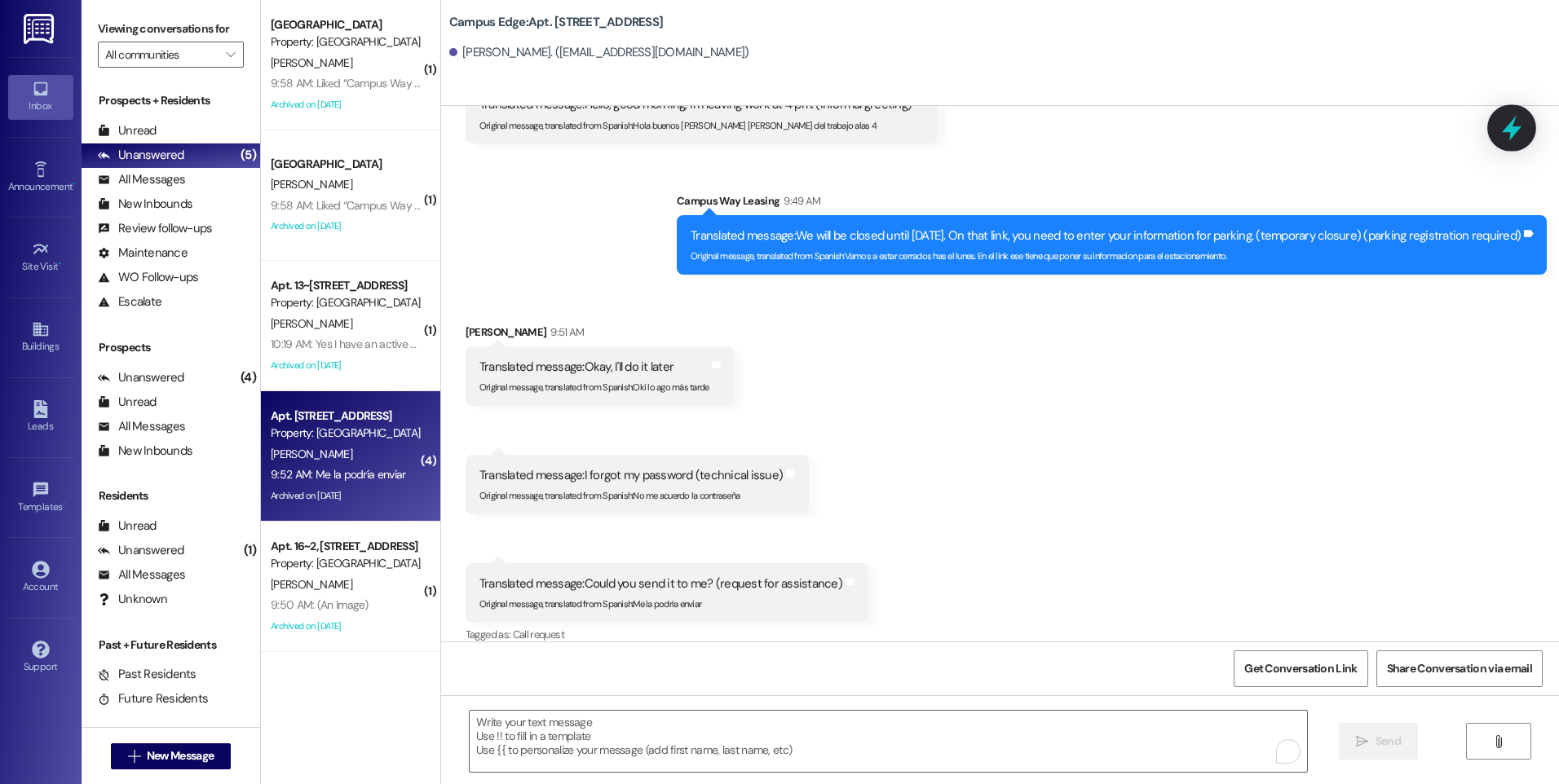
click at [1512, 135] on icon at bounding box center [1512, 128] width 19 height 25
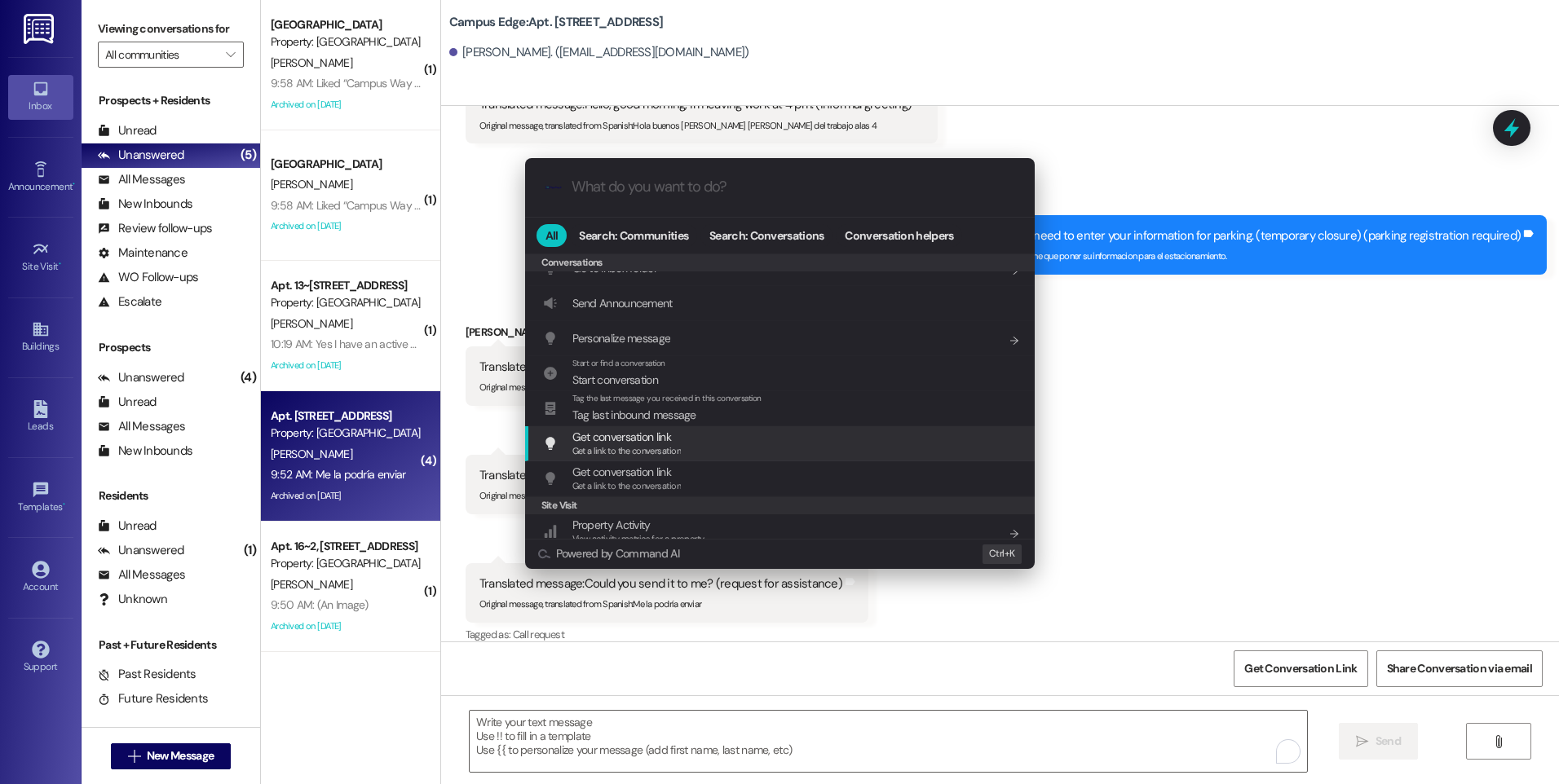
scroll to position [711, 0]
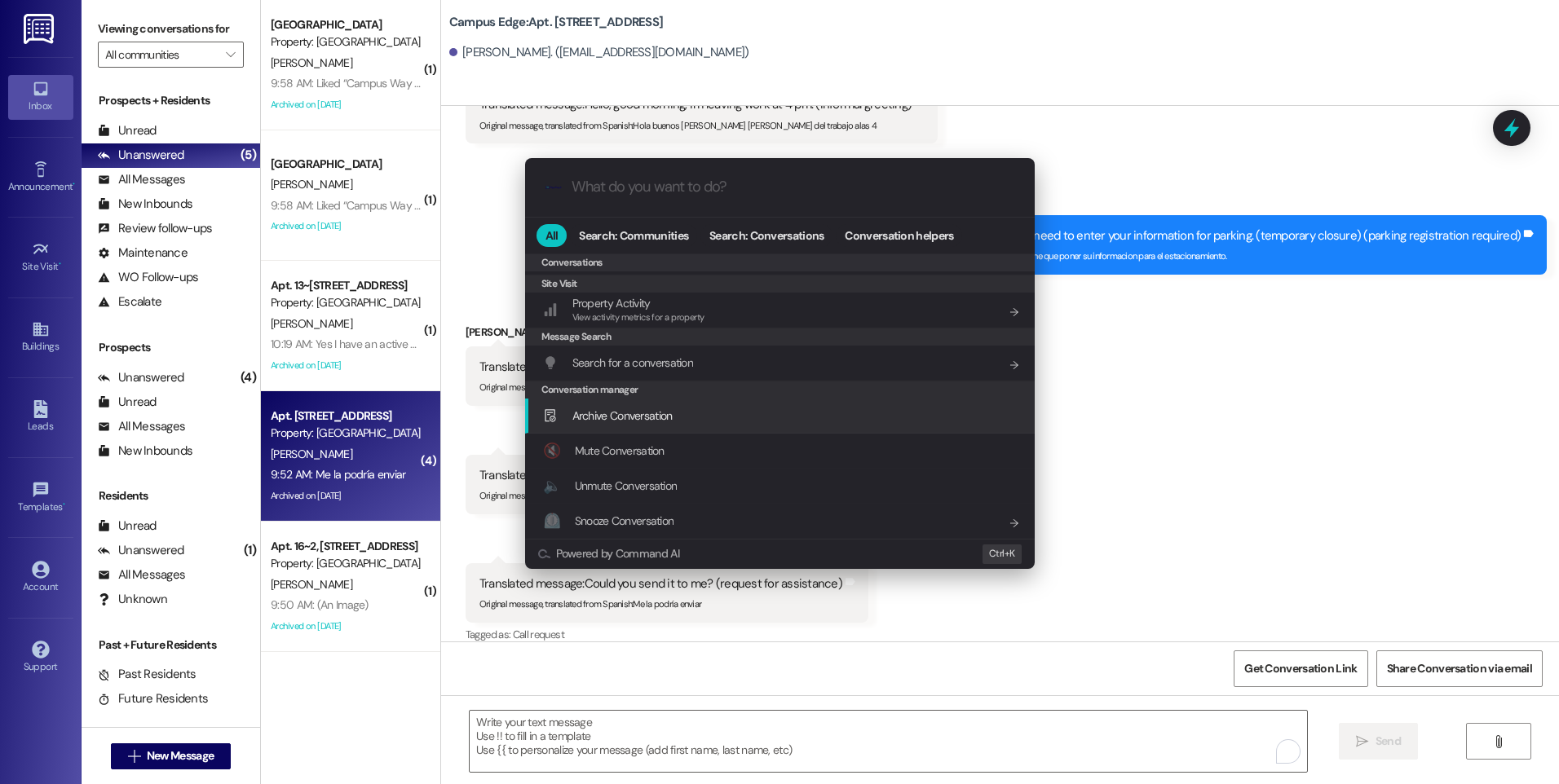
click at [653, 420] on span "Archive Conversation" at bounding box center [623, 415] width 100 height 14
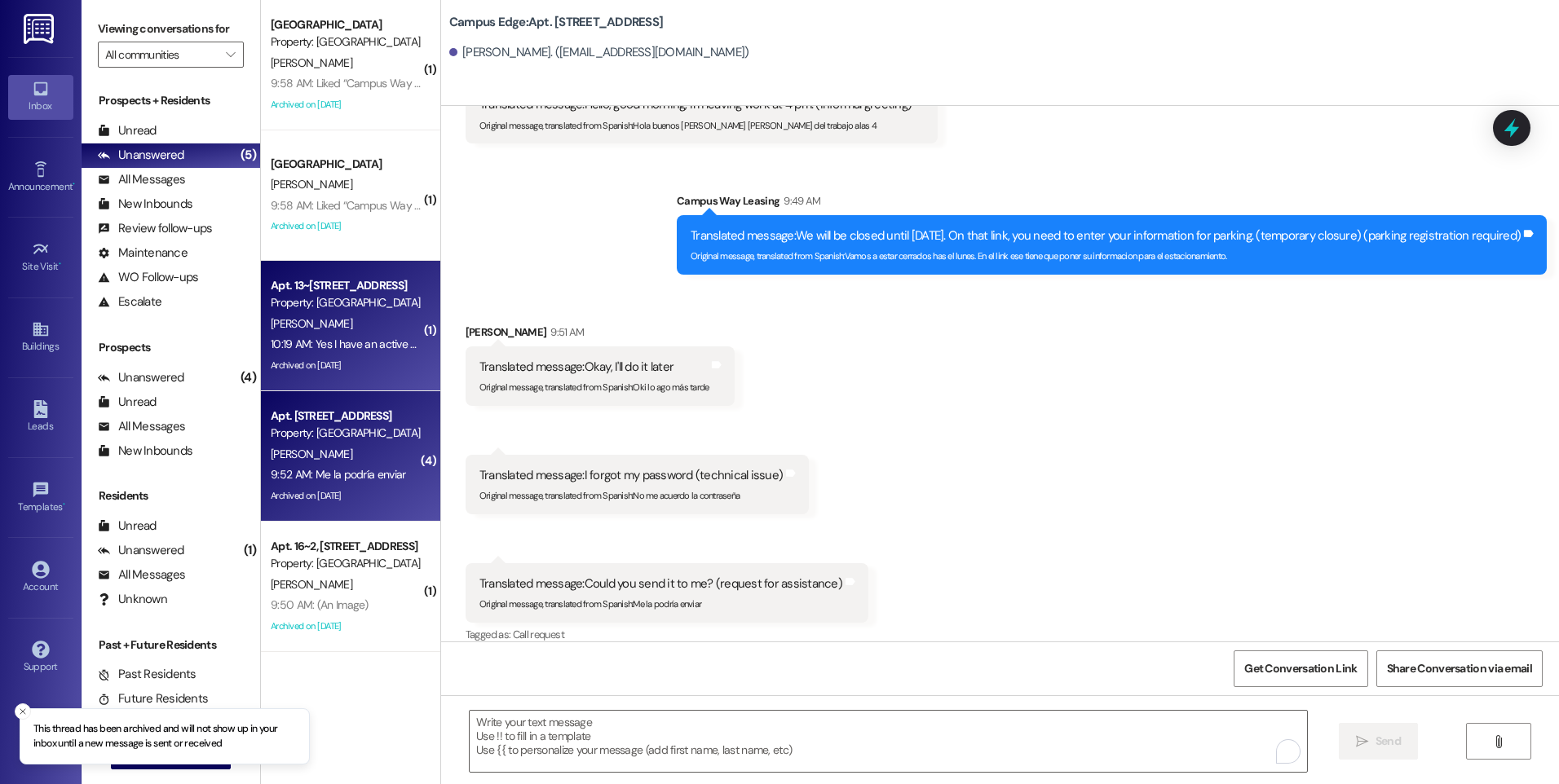
click at [348, 312] on div "Property: [GEOGRAPHIC_DATA]" at bounding box center [346, 303] width 151 height 17
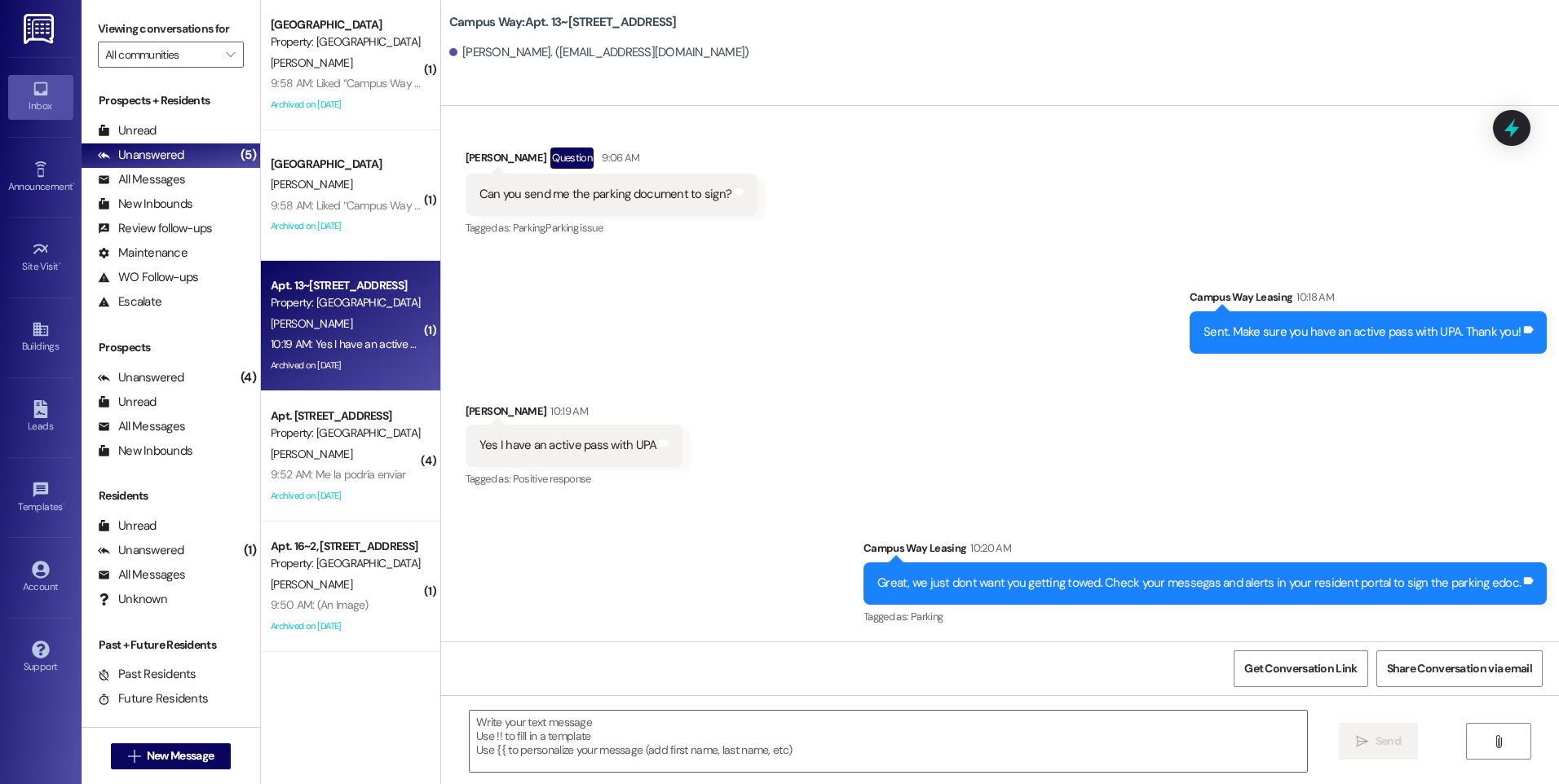
scroll to position [2436, 0]
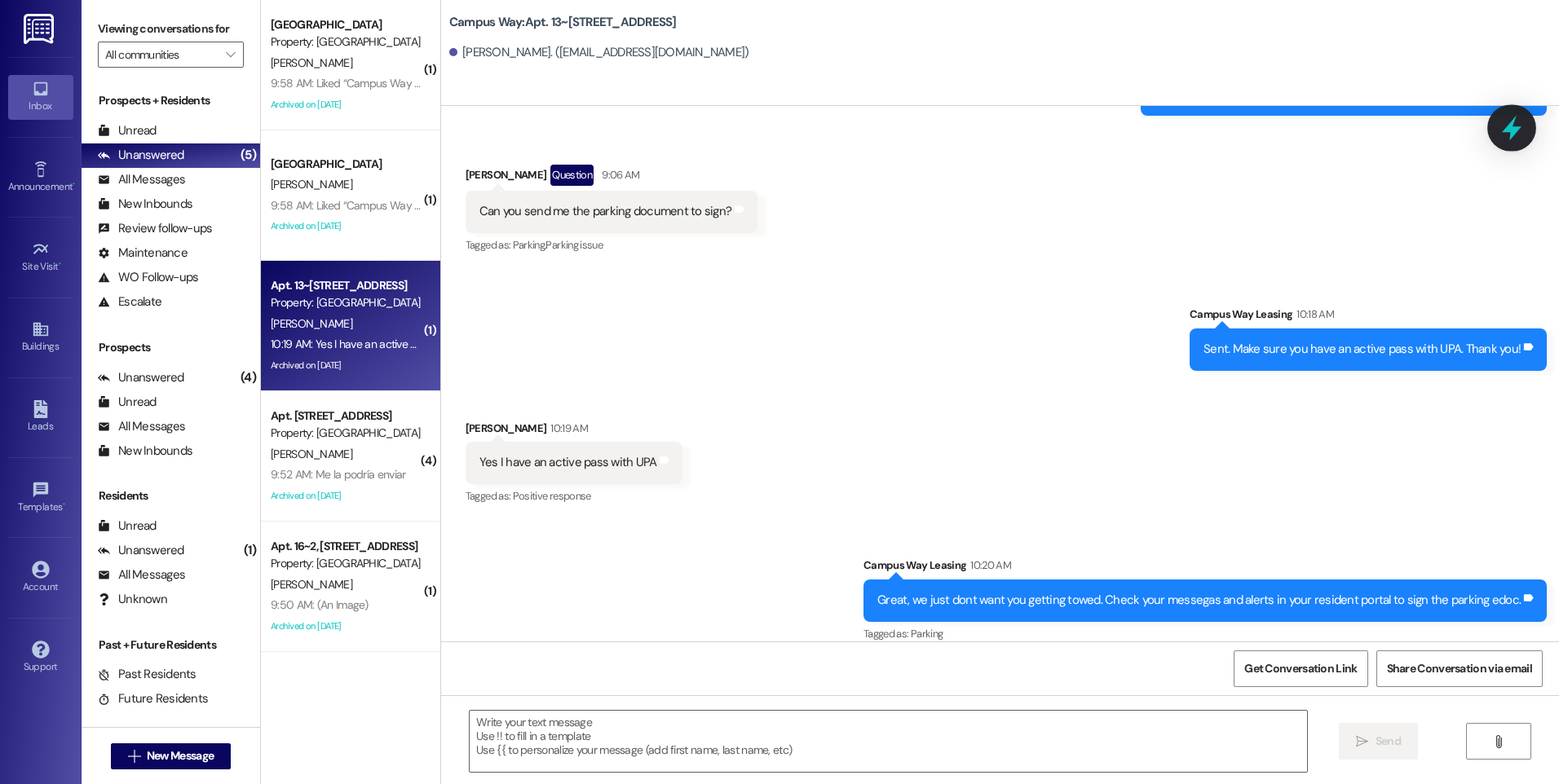
click at [1507, 119] on icon at bounding box center [1512, 127] width 28 height 28
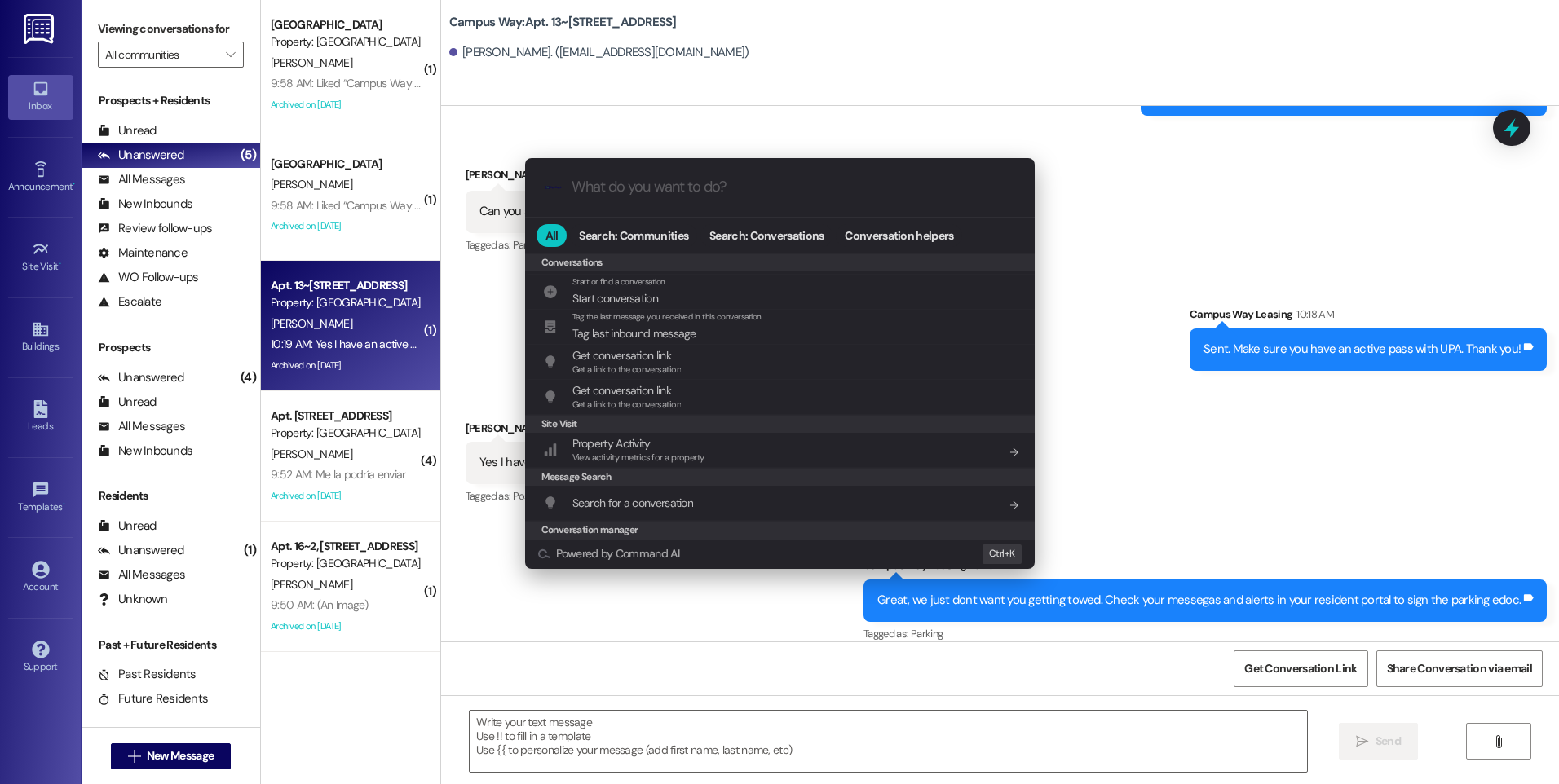
scroll to position [711, 0]
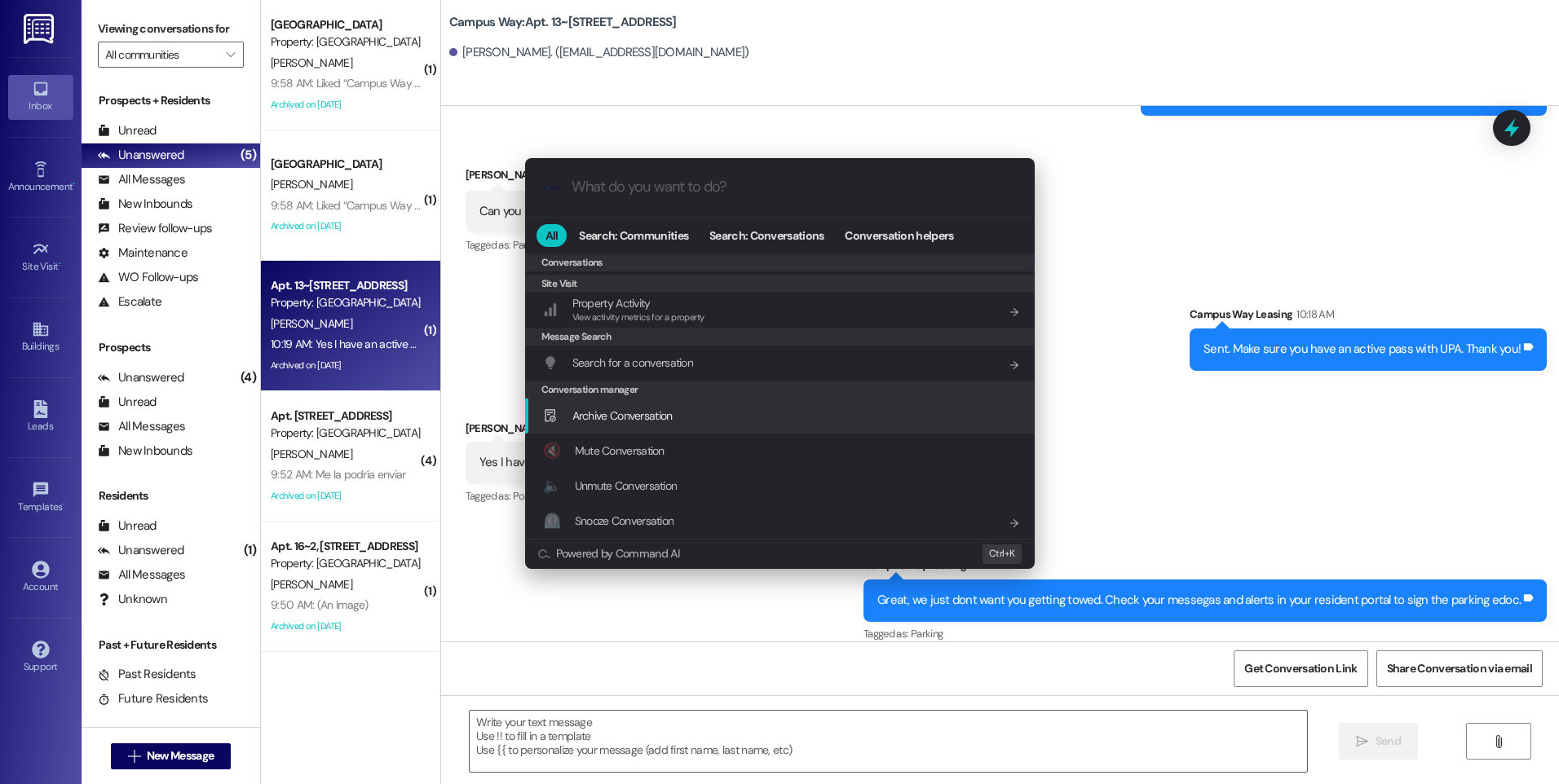
click at [631, 412] on span "Archive Conversation" at bounding box center [623, 415] width 100 height 14
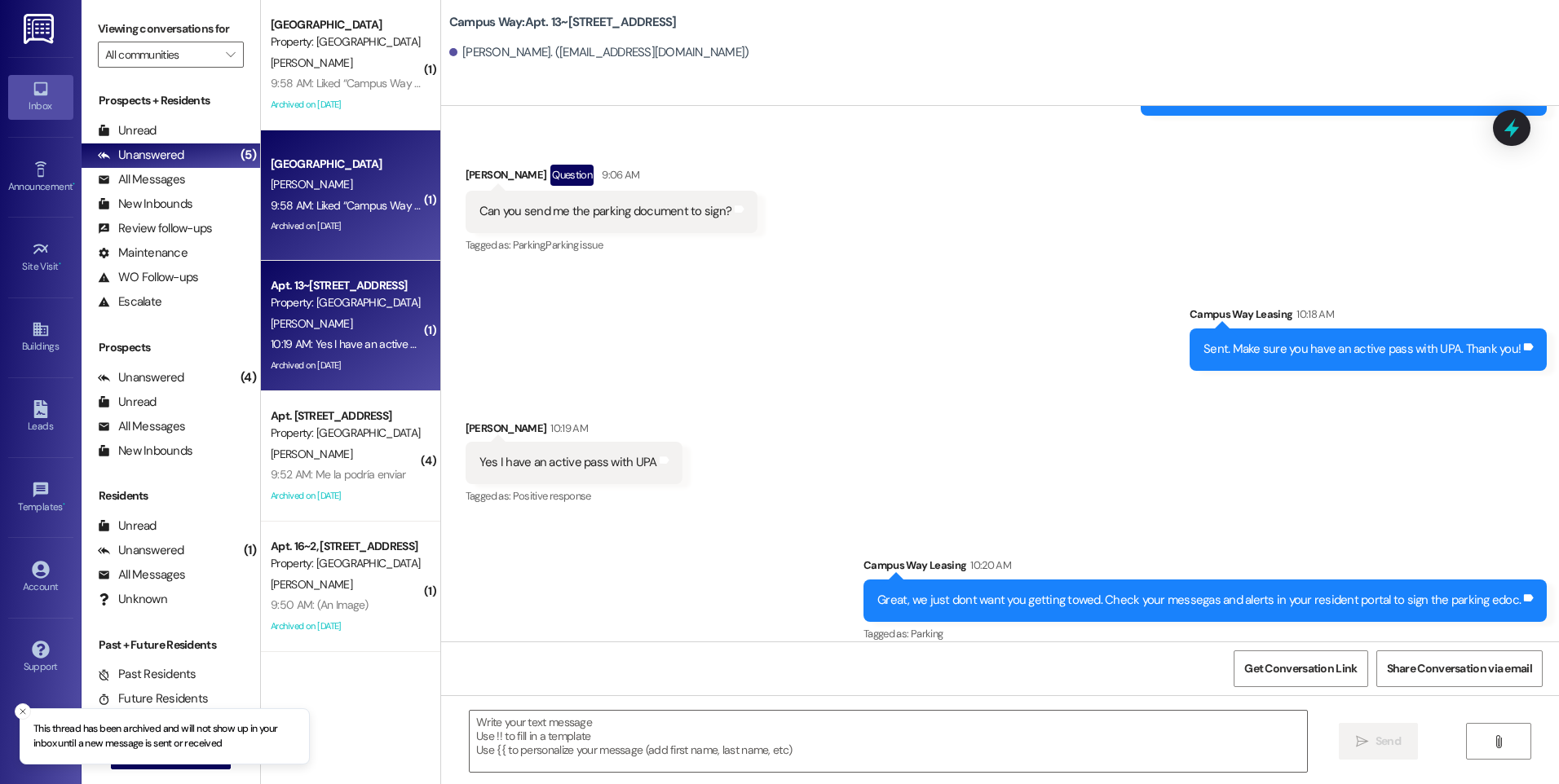
click at [304, 232] on div "Archived on [DATE]" at bounding box center [347, 226] width 155 height 20
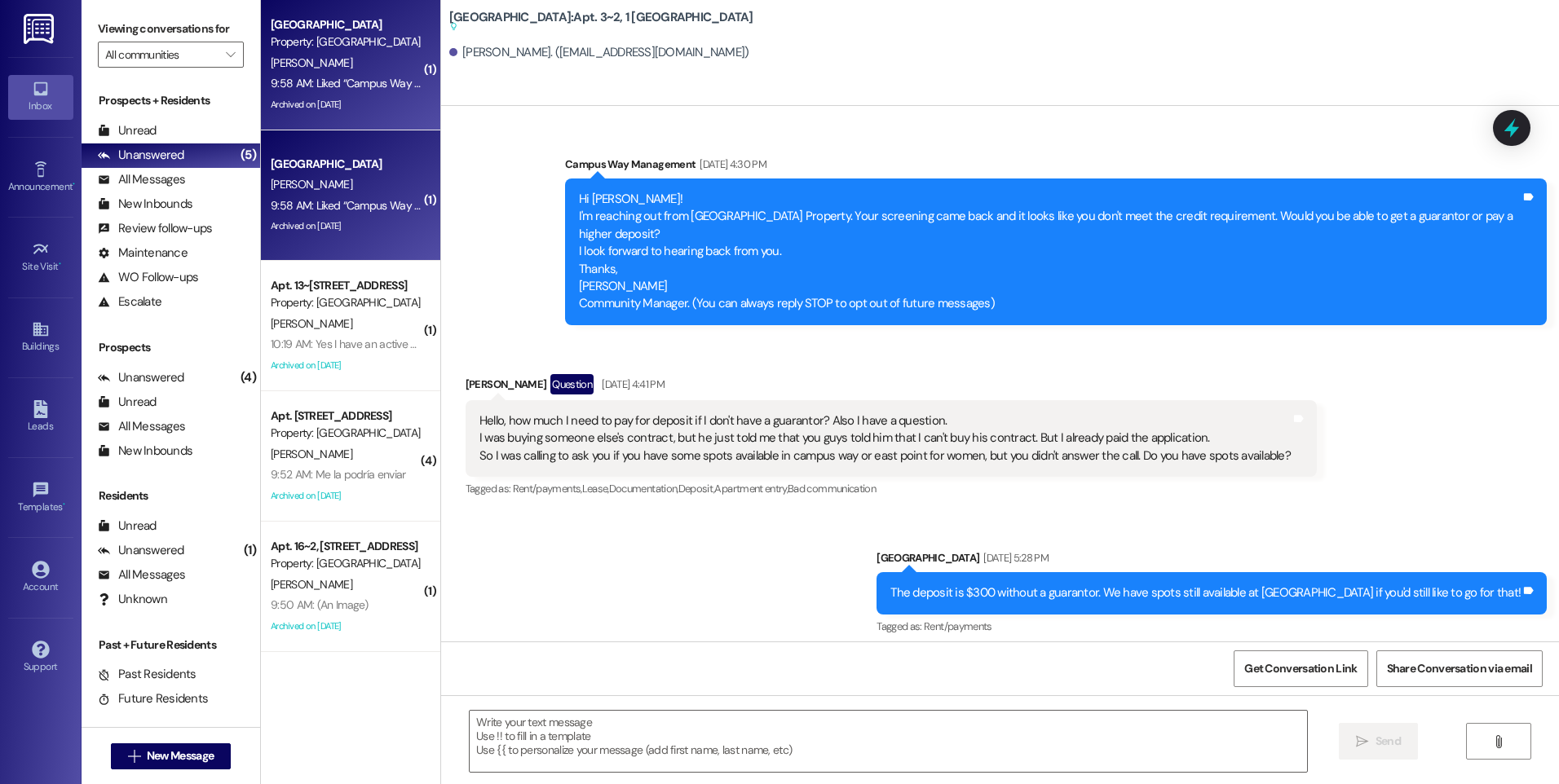
scroll to position [13852, 0]
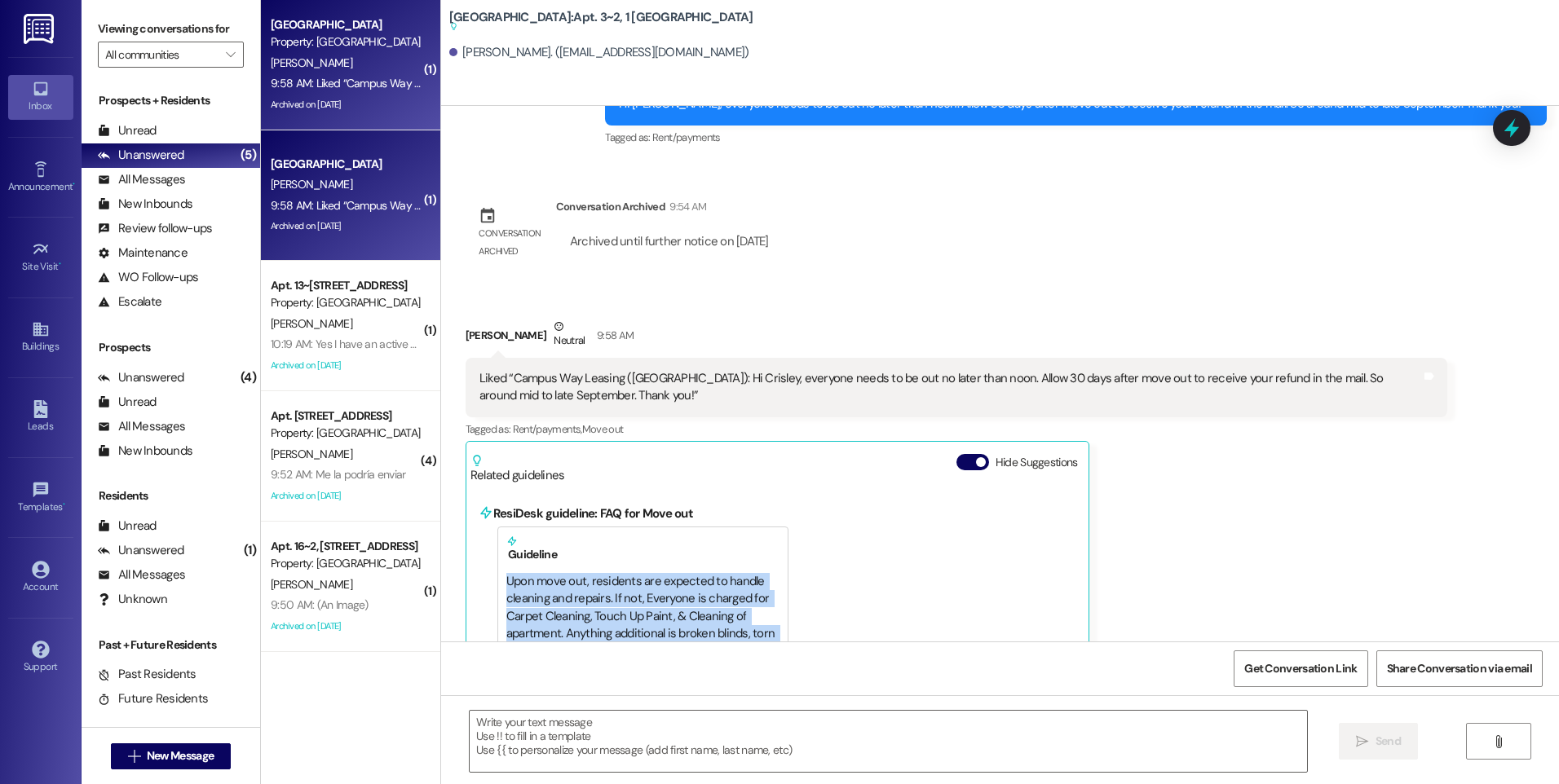
drag, startPoint x: 620, startPoint y: 583, endPoint x: 486, endPoint y: 516, distance: 149.8
click at [497, 526] on div "Guideline Upon move out, residents are expected to handle cleaning and repairs.…" at bounding box center [642, 598] width 291 height 143
copy div "Upon move out, residents are expected to handle cleaning and repairs. If not, E…"
click at [1528, 112] on div at bounding box center [1512, 127] width 38 height 36
click at [1521, 124] on icon at bounding box center [1512, 127] width 28 height 28
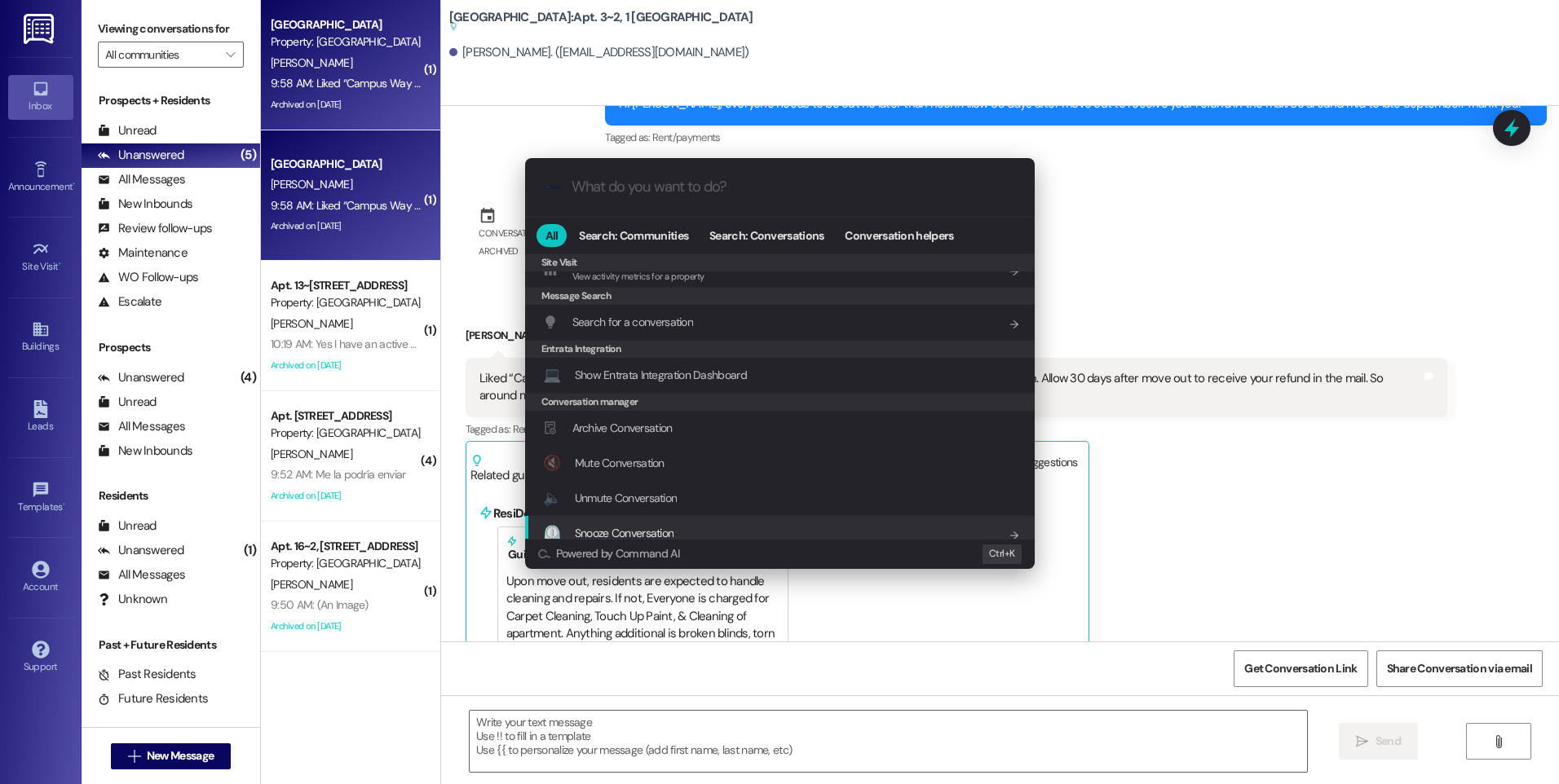
scroll to position [764, 0]
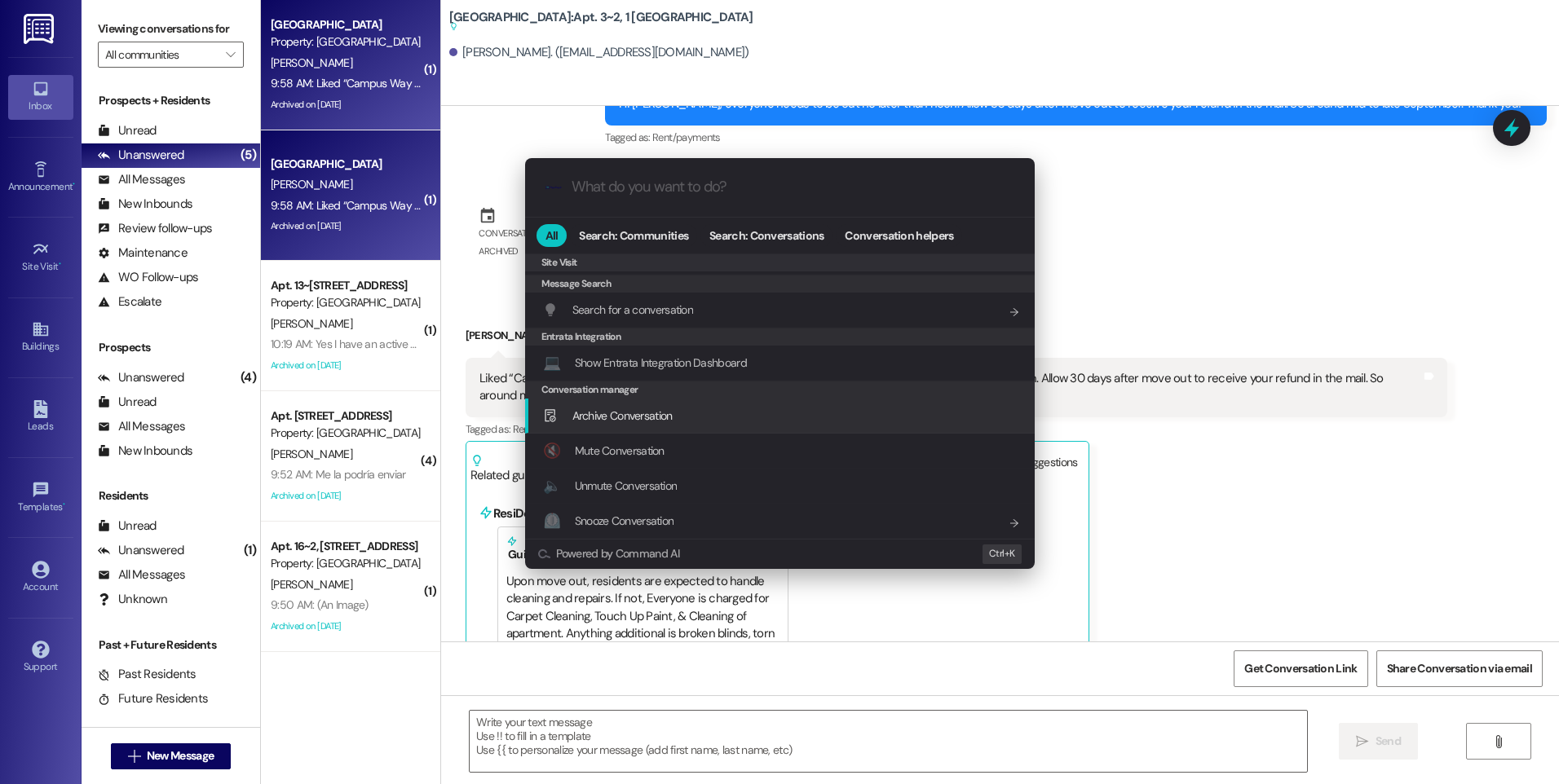
click at [625, 415] on span "Archive Conversation" at bounding box center [623, 415] width 100 height 14
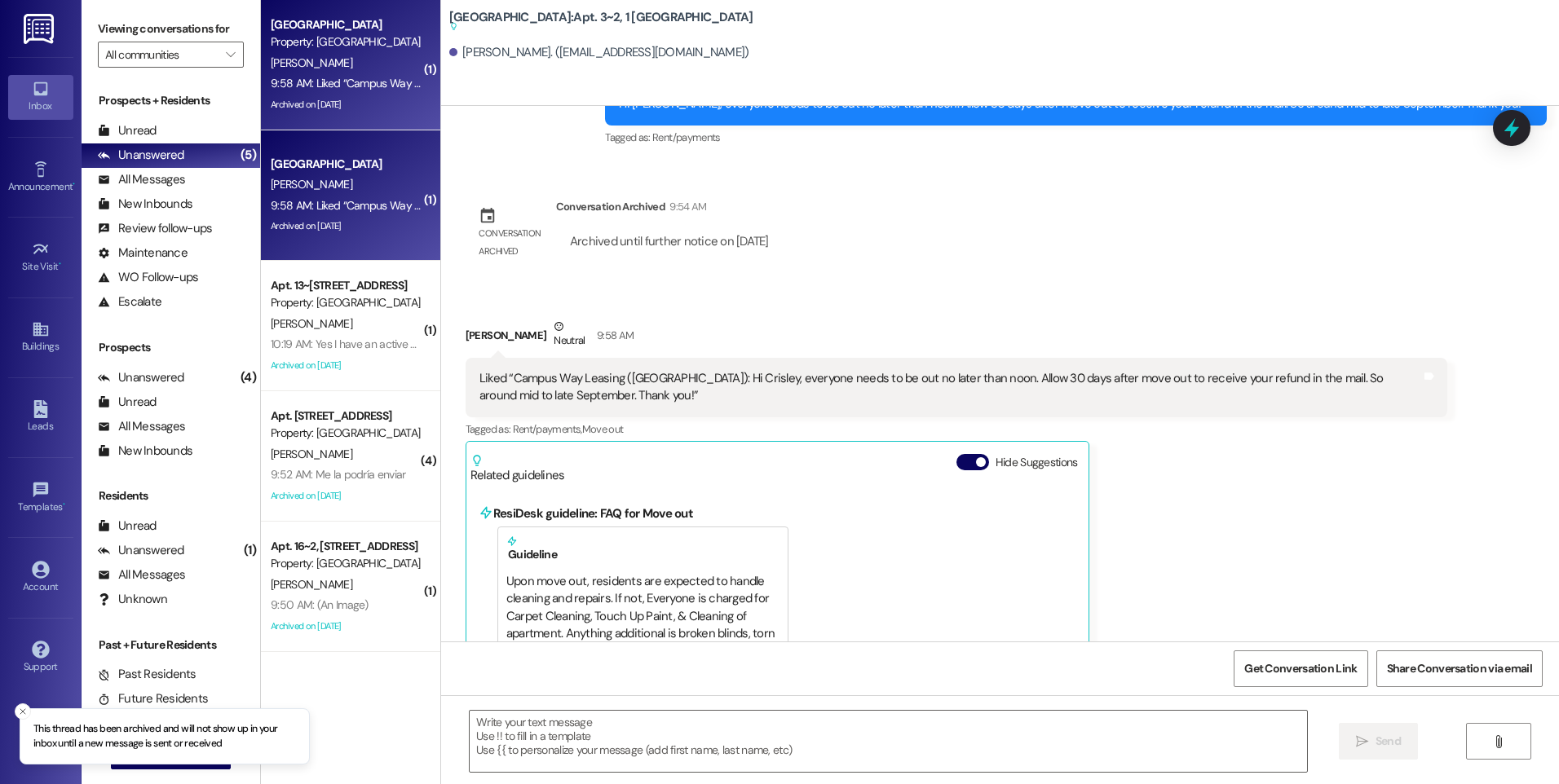
click at [343, 87] on div "9:58 AM: Liked “Campus Way Leasing (East Pointe): Hi Crisley, everyone needs to…" at bounding box center [835, 83] width 1128 height 14
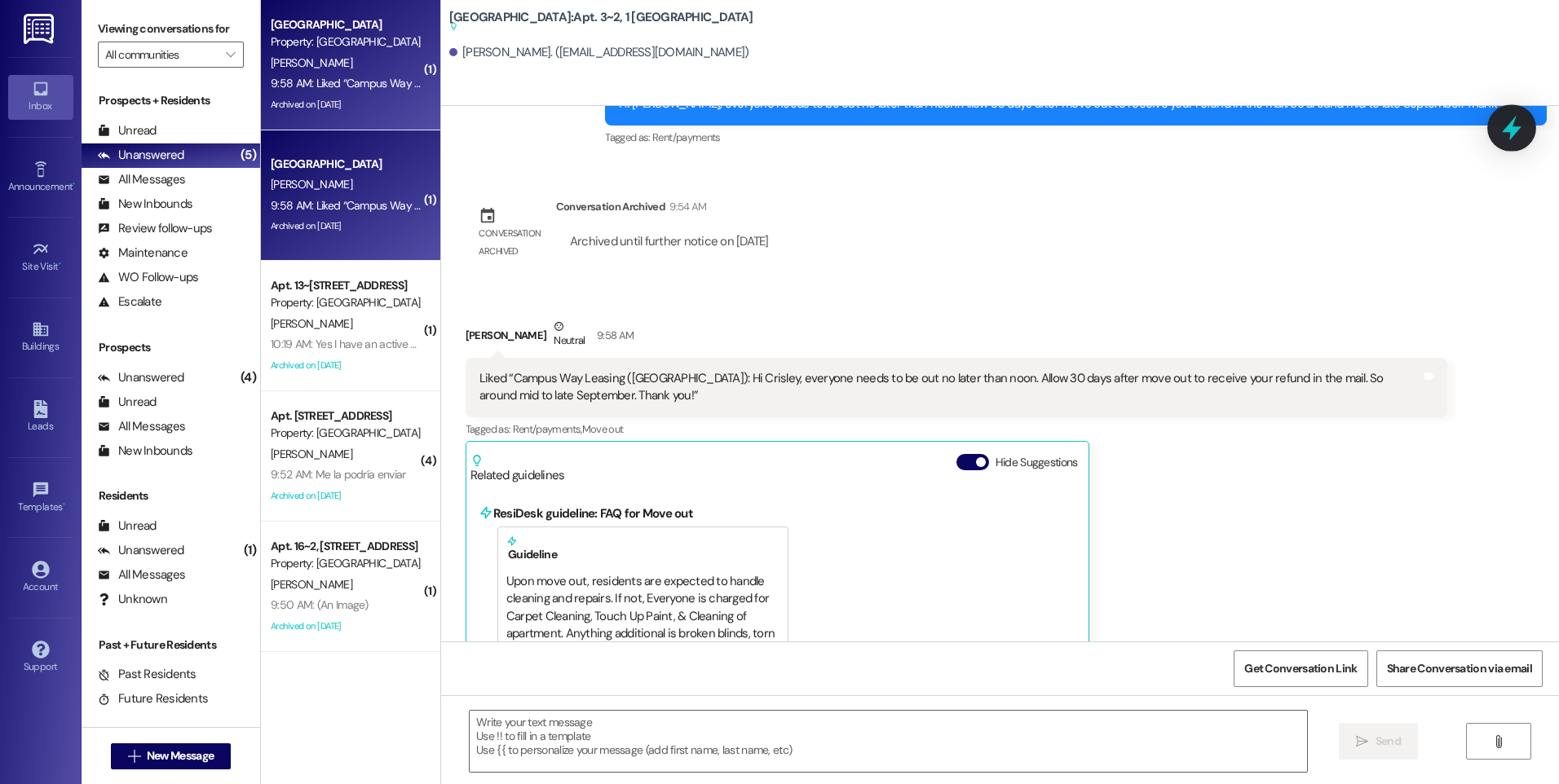
click at [1508, 128] on icon at bounding box center [1512, 128] width 19 height 25
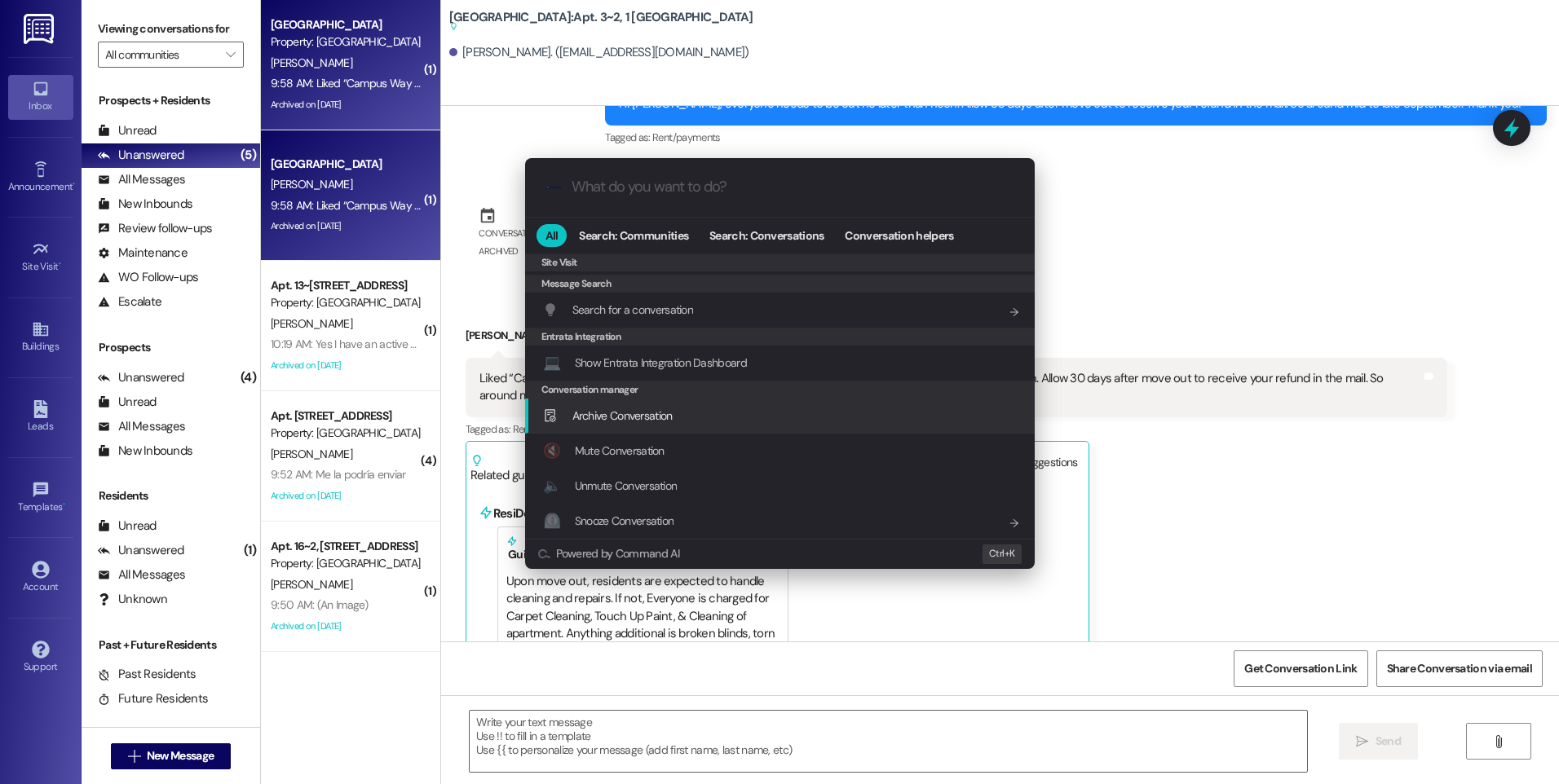
click at [637, 420] on span "Archive Conversation" at bounding box center [623, 415] width 100 height 14
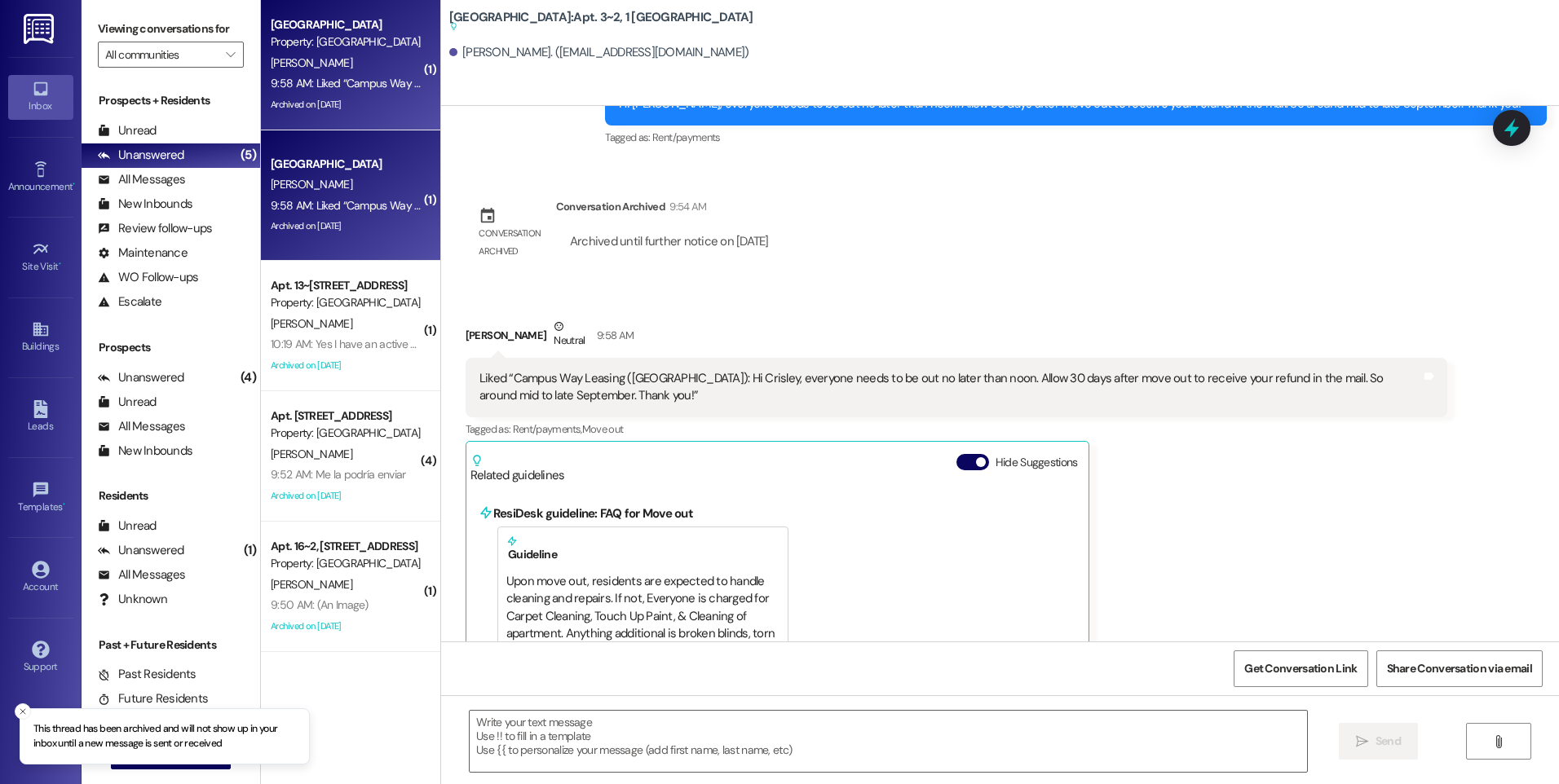
click at [390, 223] on div "Archived on [DATE]" at bounding box center [347, 226] width 155 height 20
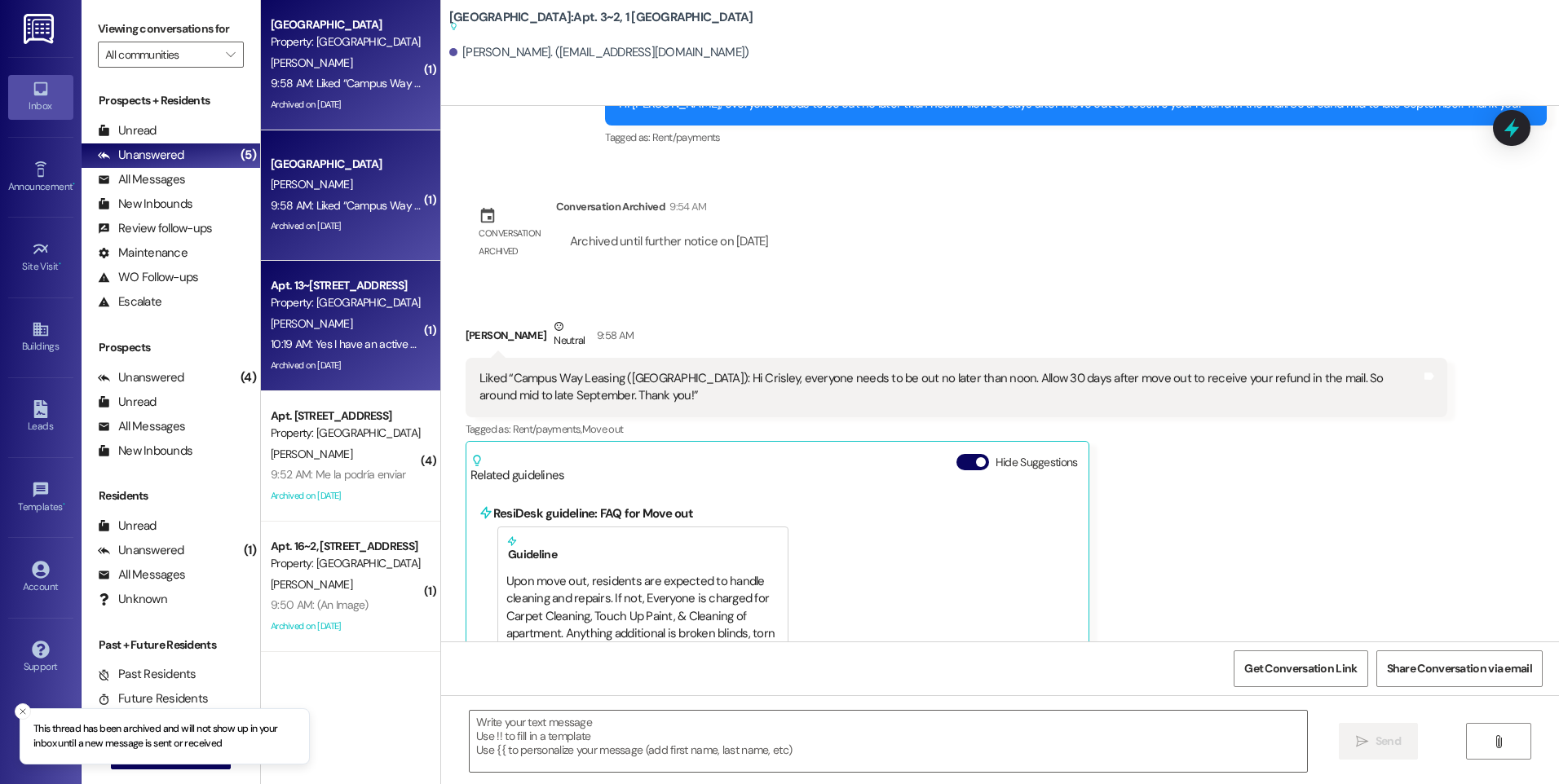
click at [370, 286] on div "Apt. 13~[STREET_ADDRESS]" at bounding box center [346, 286] width 151 height 17
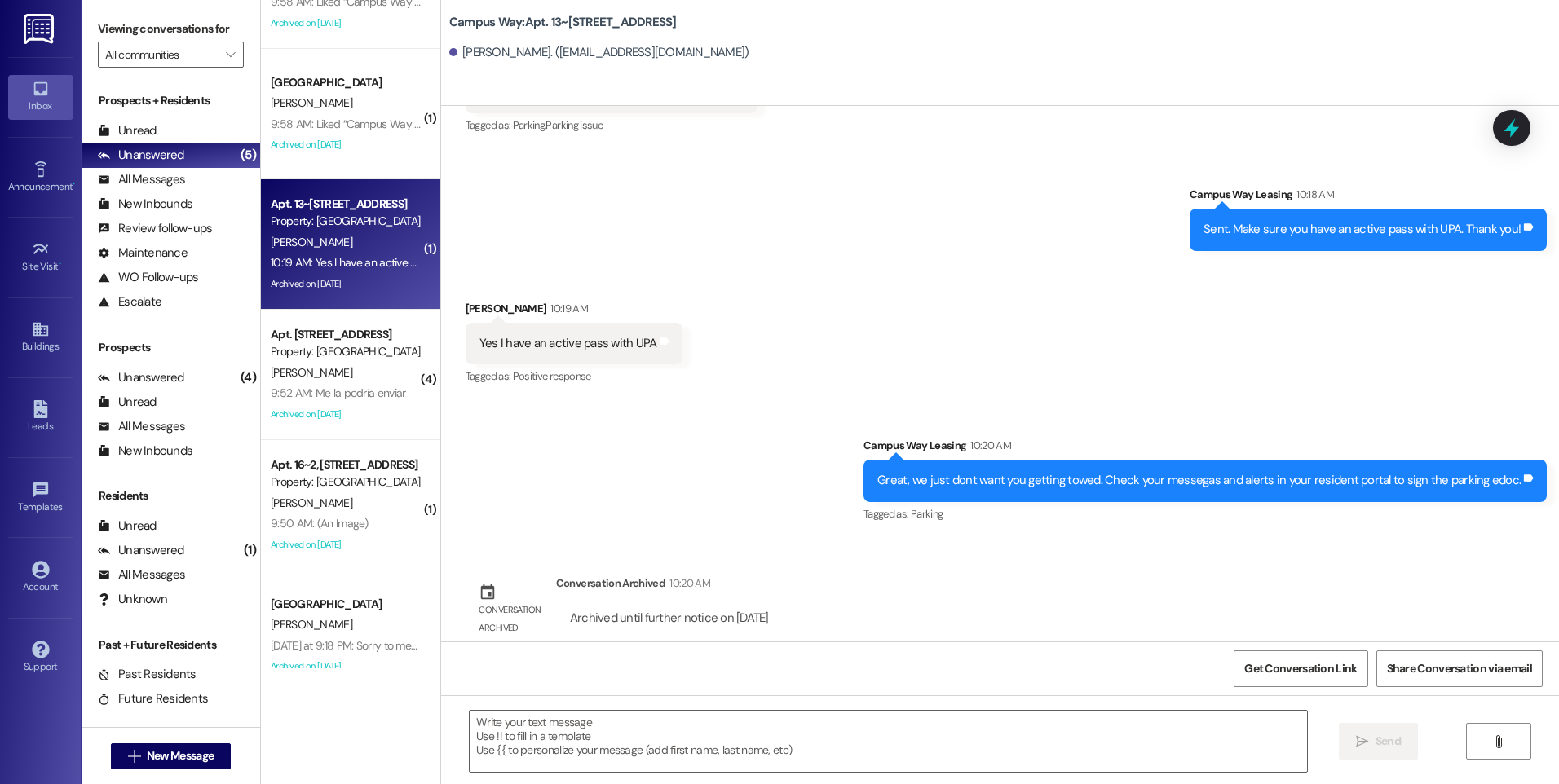
scroll to position [326, 0]
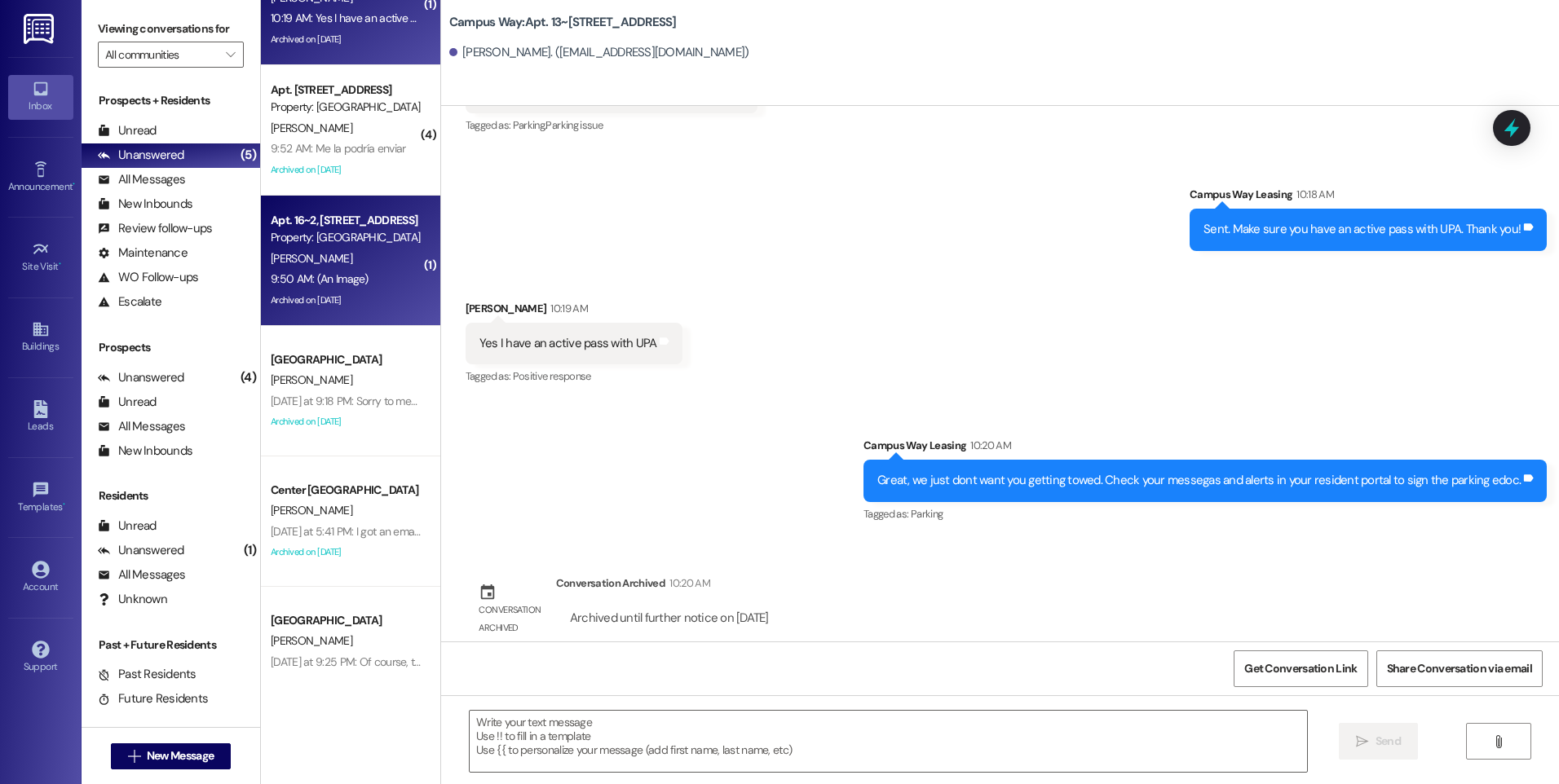
click at [332, 254] on div "T. Boyack" at bounding box center [347, 259] width 155 height 20
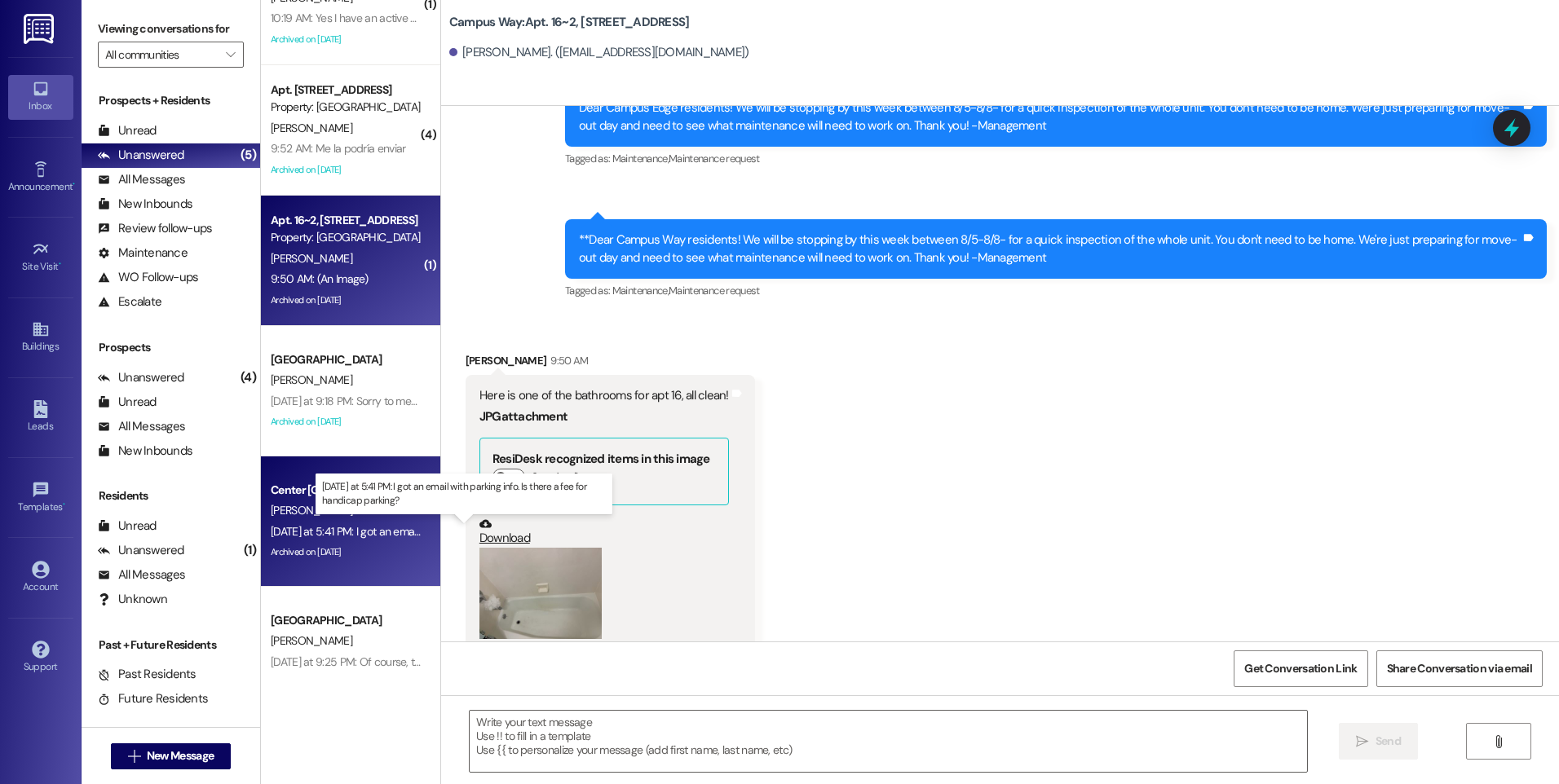
scroll to position [375, 0]
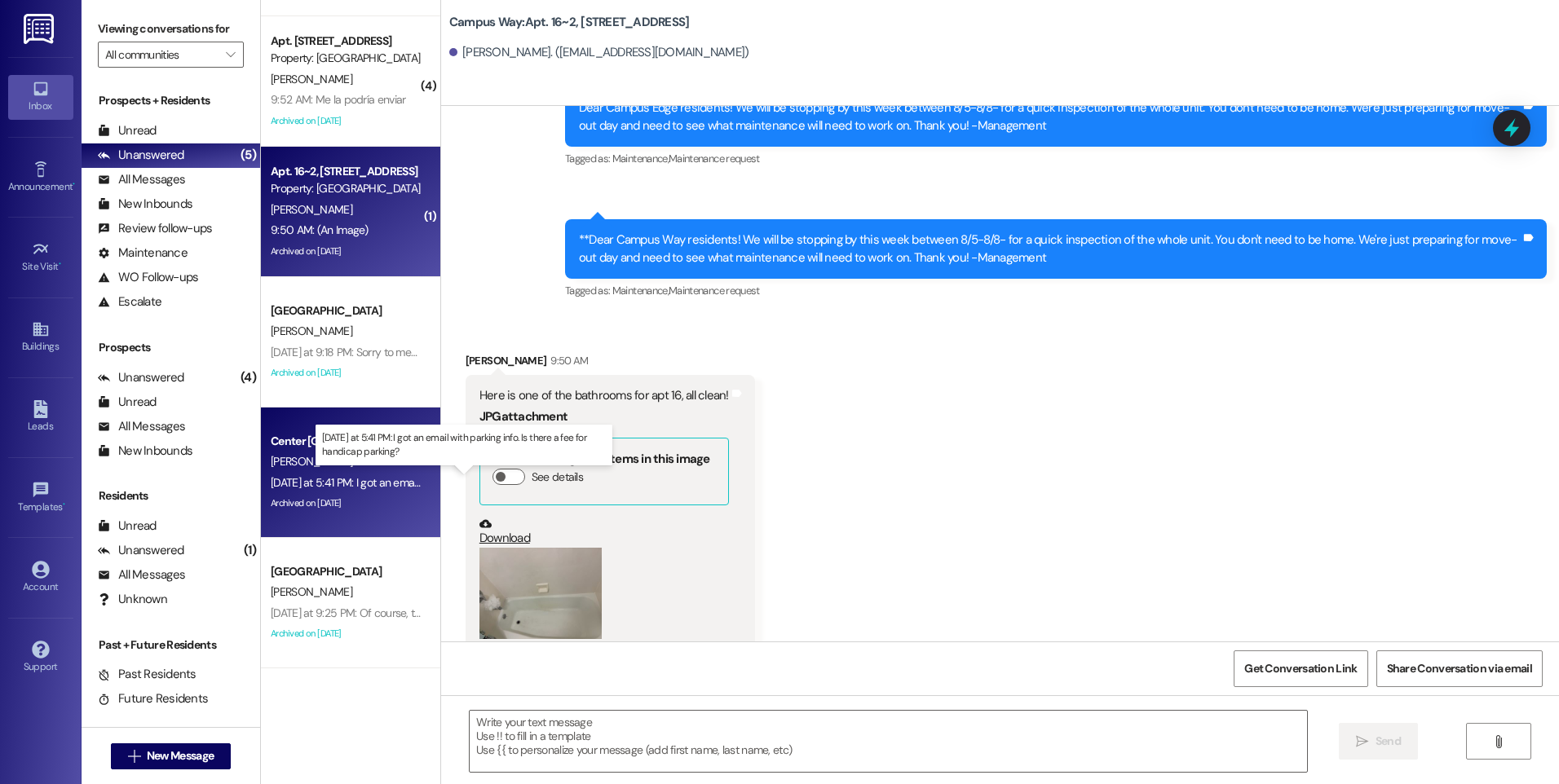
click at [311, 477] on div "Yesterday at 5:41 PM: I got an email with parking info. Is there a fee for hand…" at bounding box center [470, 482] width 401 height 14
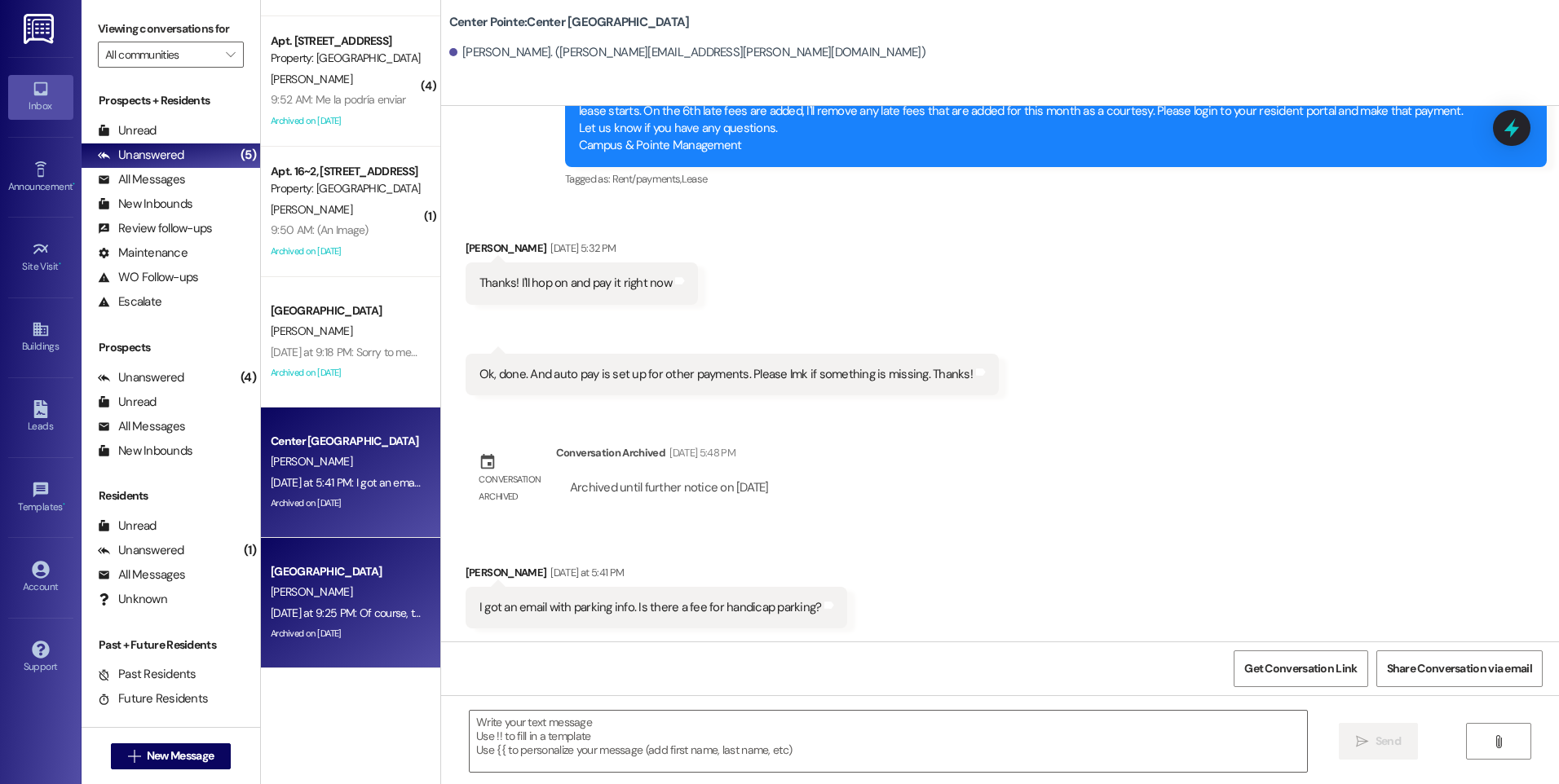
scroll to position [2199, 0]
click at [370, 574] on div "[GEOGRAPHIC_DATA]" at bounding box center [346, 572] width 151 height 17
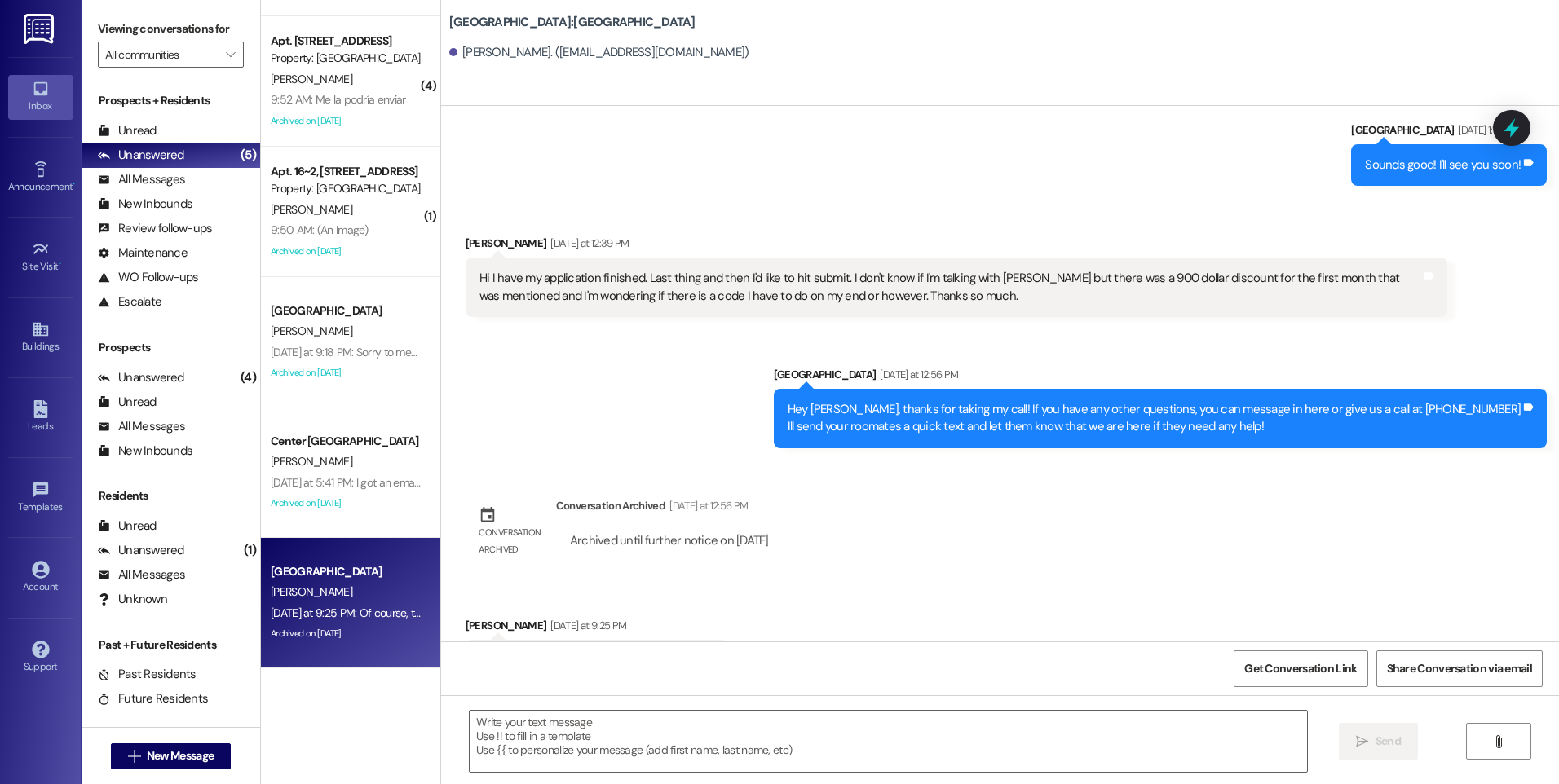
scroll to position [5082, 0]
click at [150, 748] on span "New Message" at bounding box center [180, 756] width 67 height 17
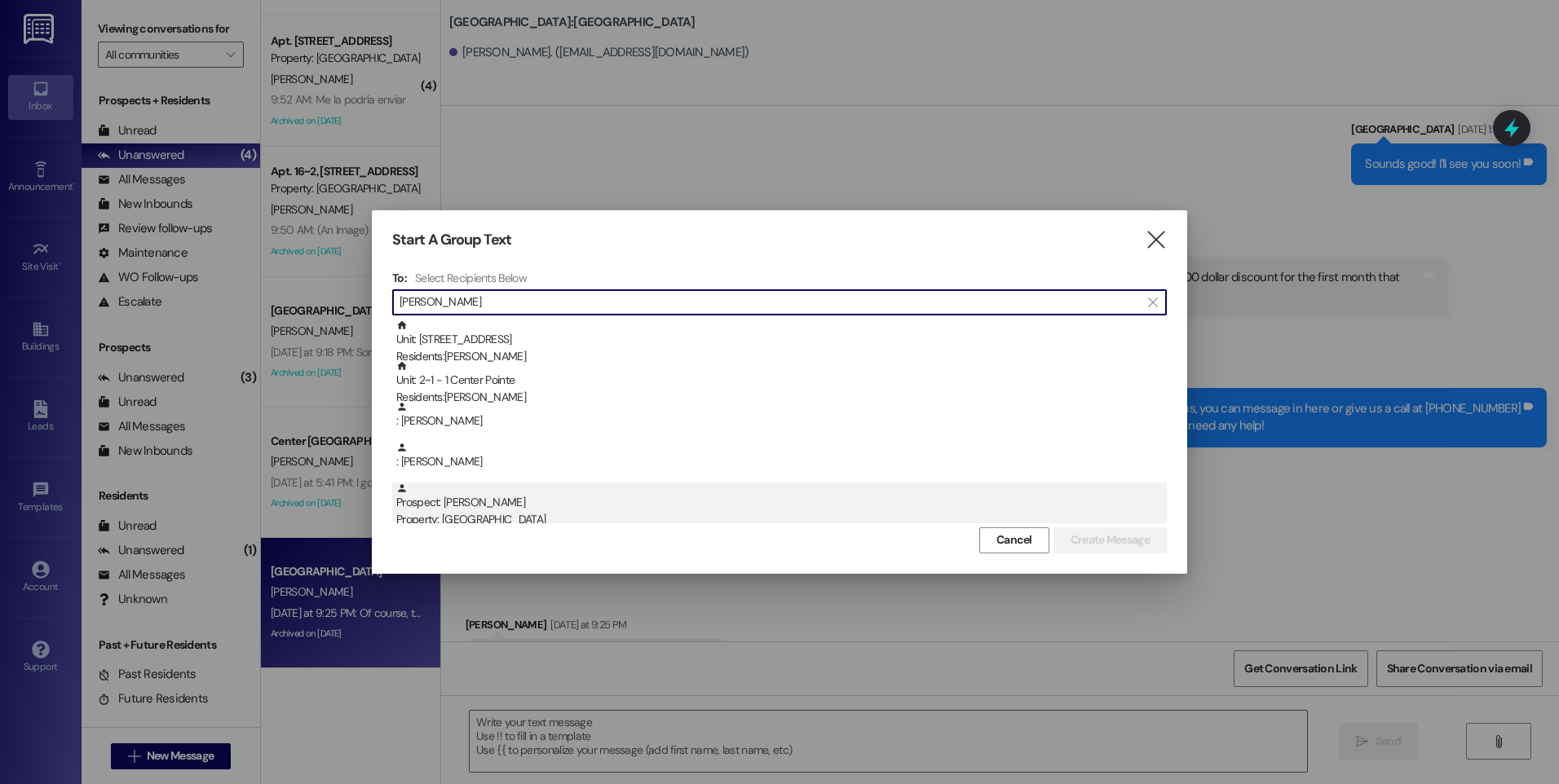
click at [423, 508] on div "Prospect: Quinn Beames Property: South Pointe" at bounding box center [781, 506] width 771 height 46
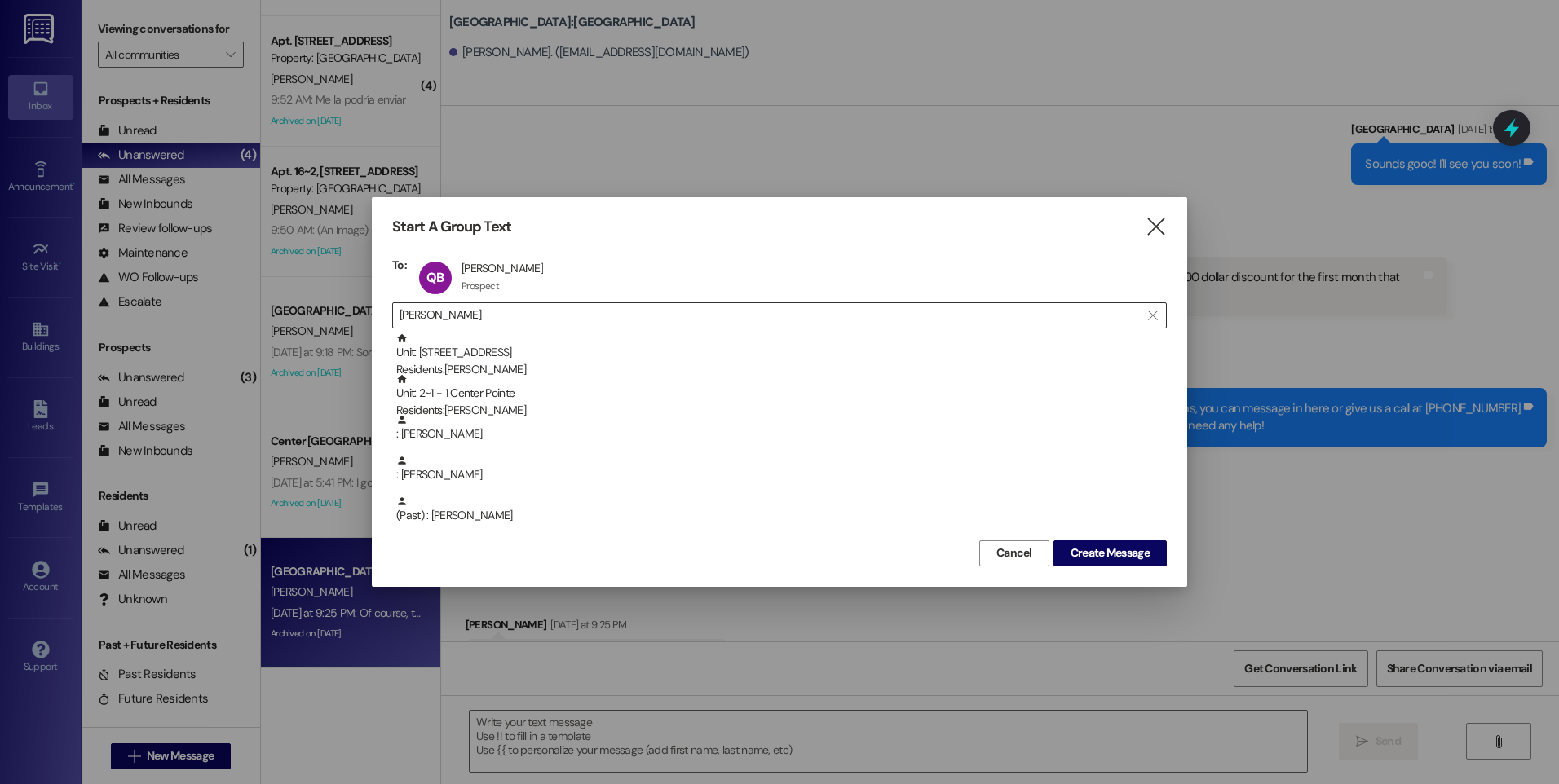
click at [436, 312] on input "quinn" at bounding box center [770, 316] width 741 height 23
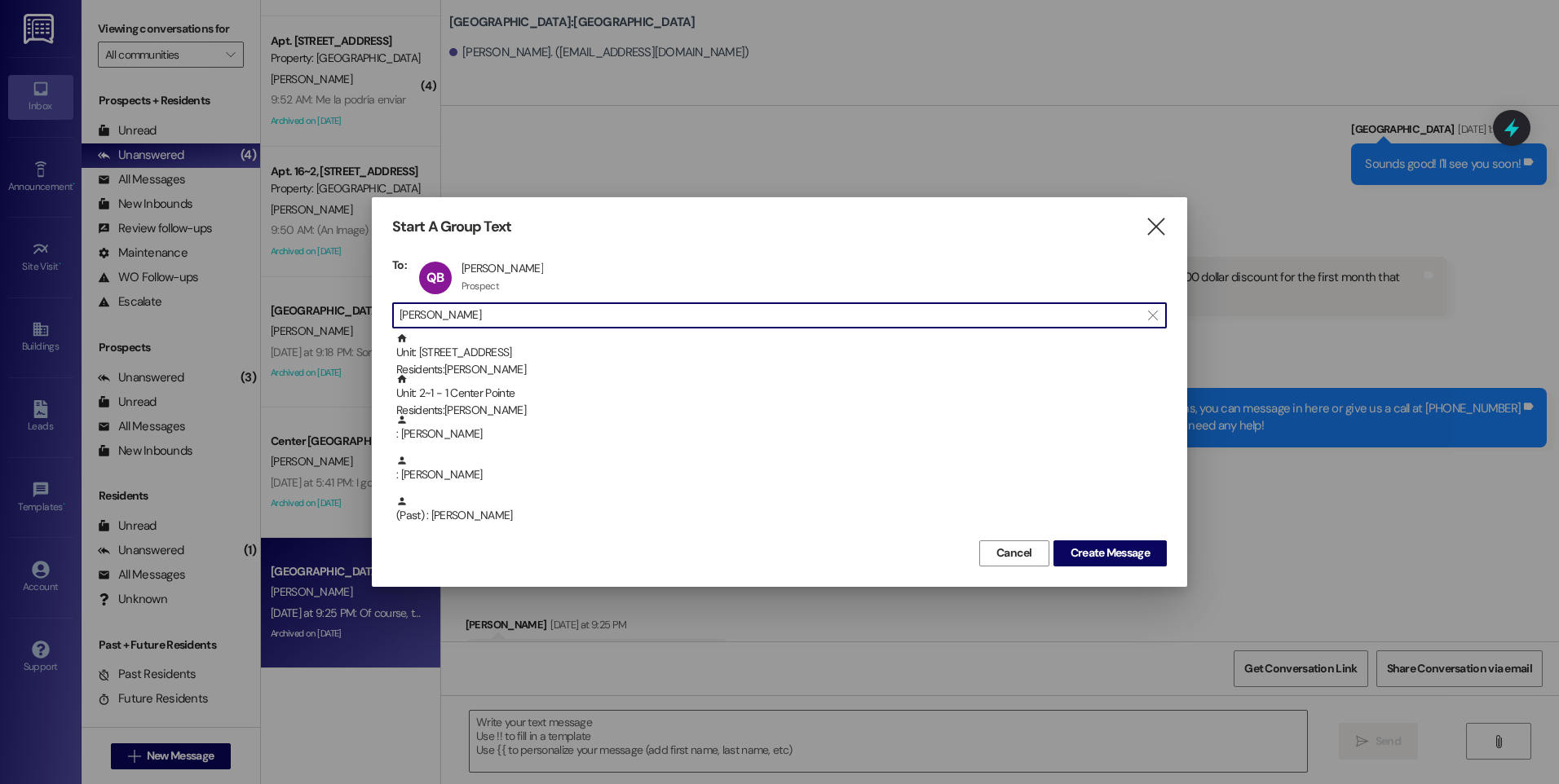
click at [436, 312] on input "quinn" at bounding box center [770, 316] width 741 height 23
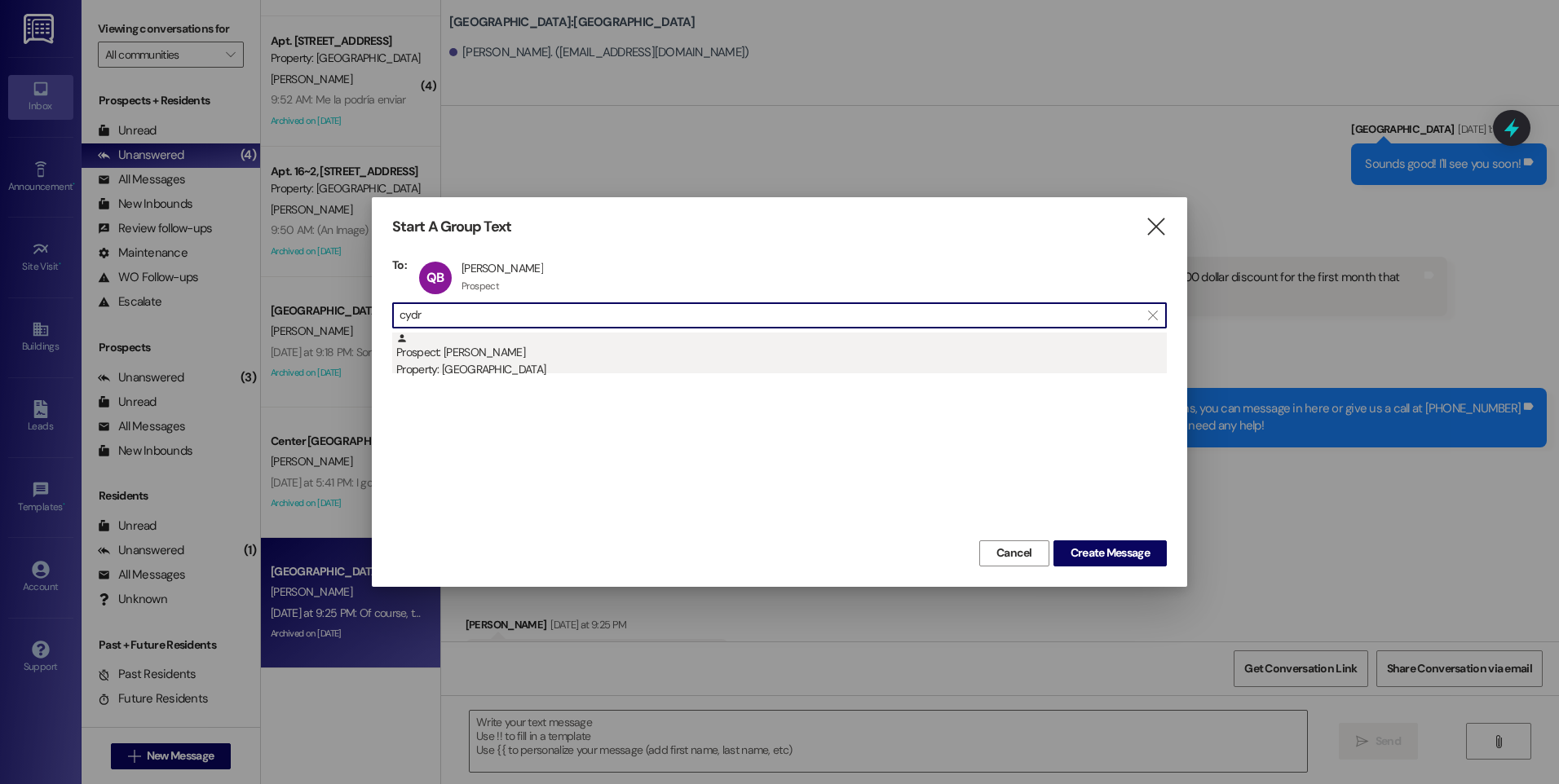
click at [471, 367] on div "Property: [GEOGRAPHIC_DATA]" at bounding box center [781, 370] width 771 height 17
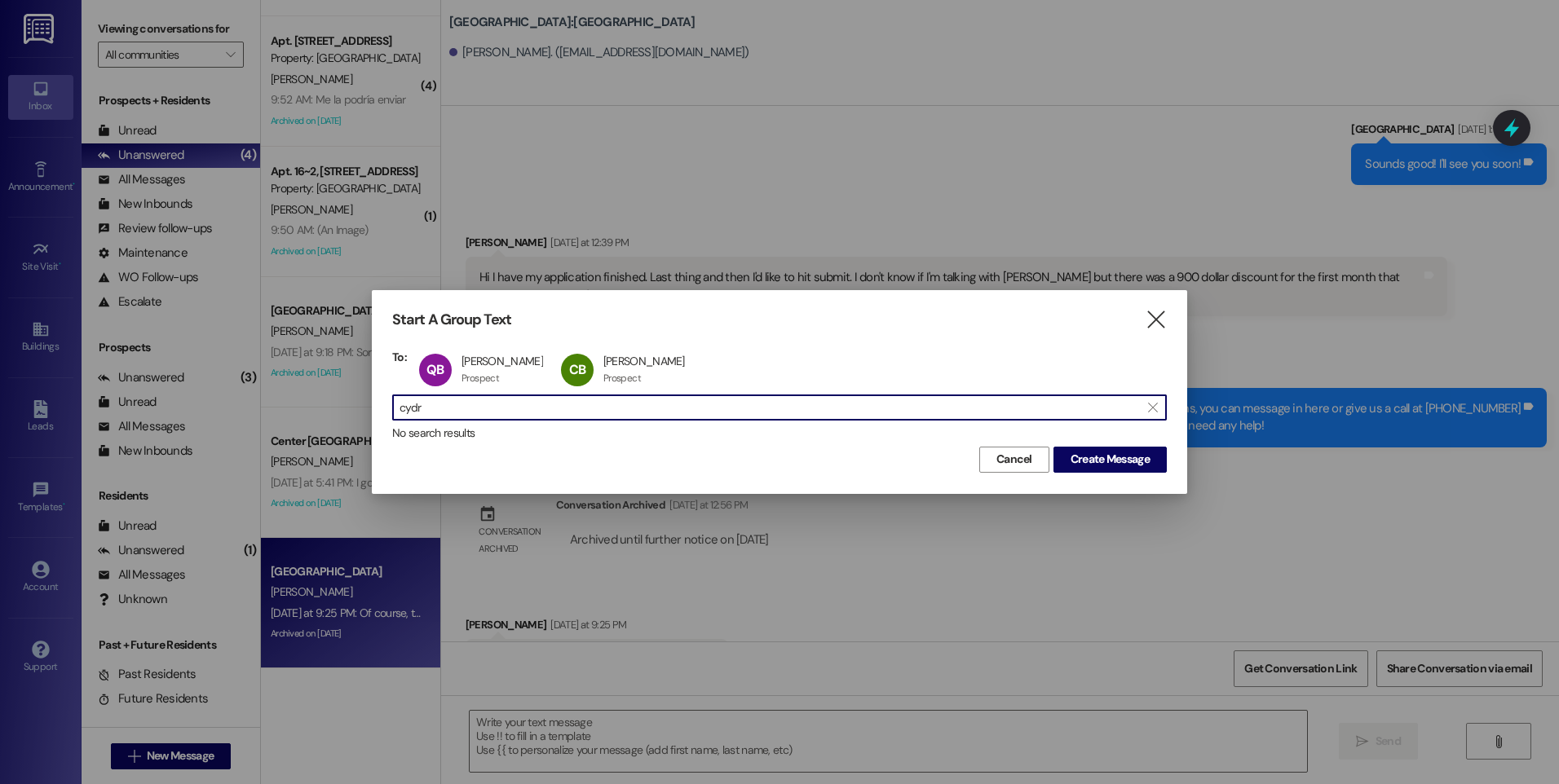
click at [443, 411] on input "cydr" at bounding box center [770, 407] width 741 height 23
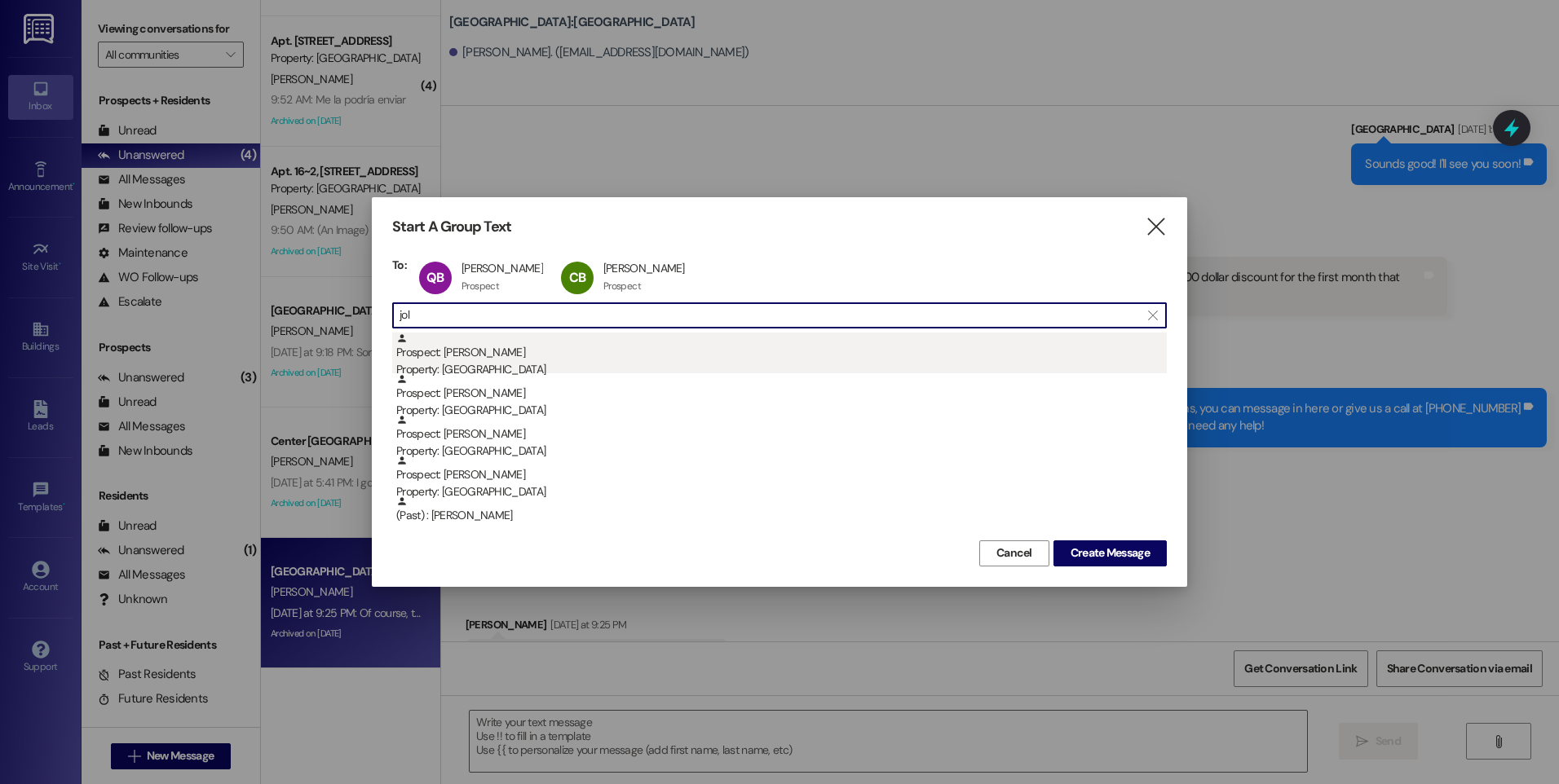
type input "jol"
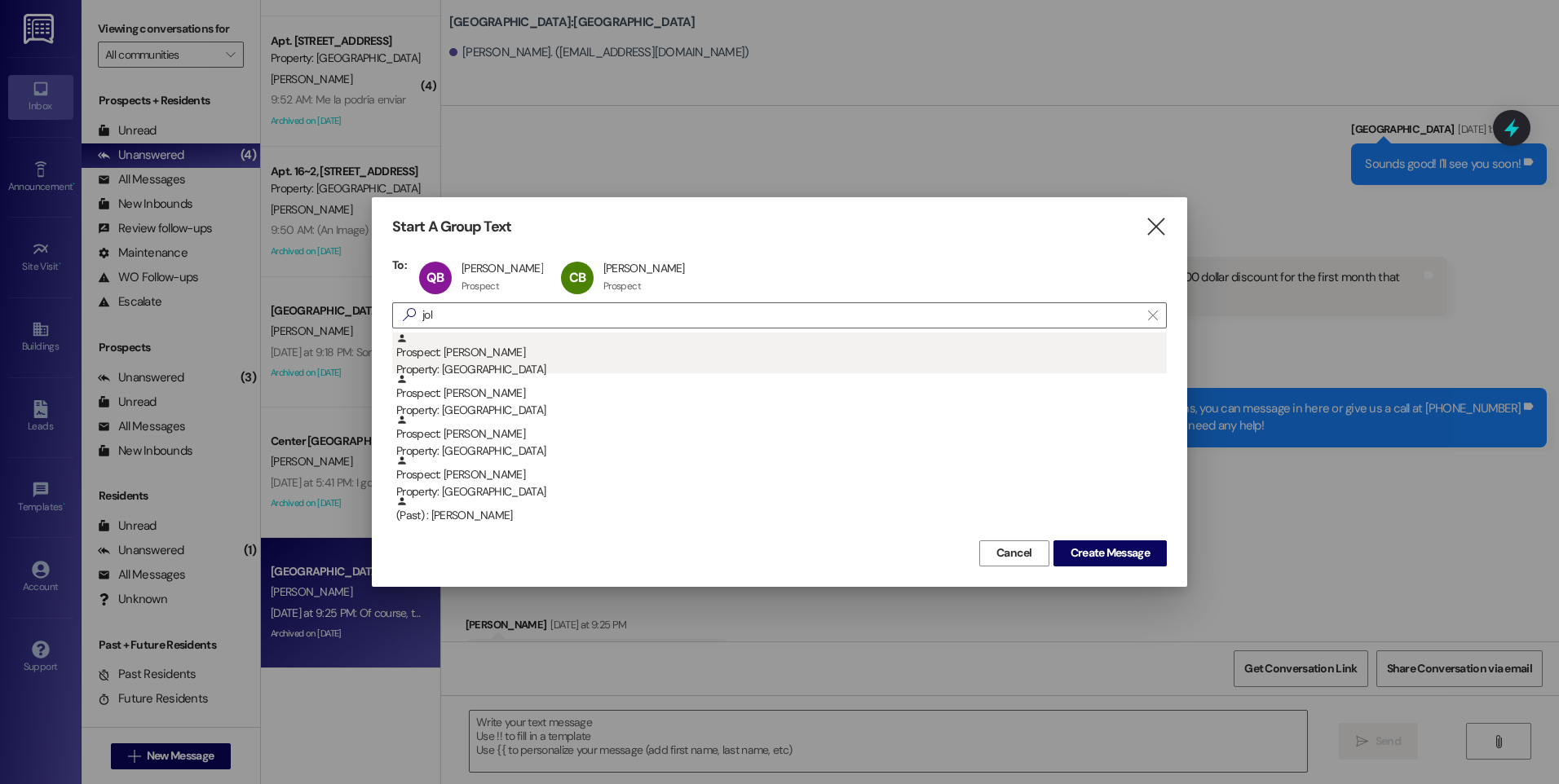
click at [500, 359] on div "Prospect: Aaron Jolley Property: South Pointe" at bounding box center [781, 356] width 771 height 46
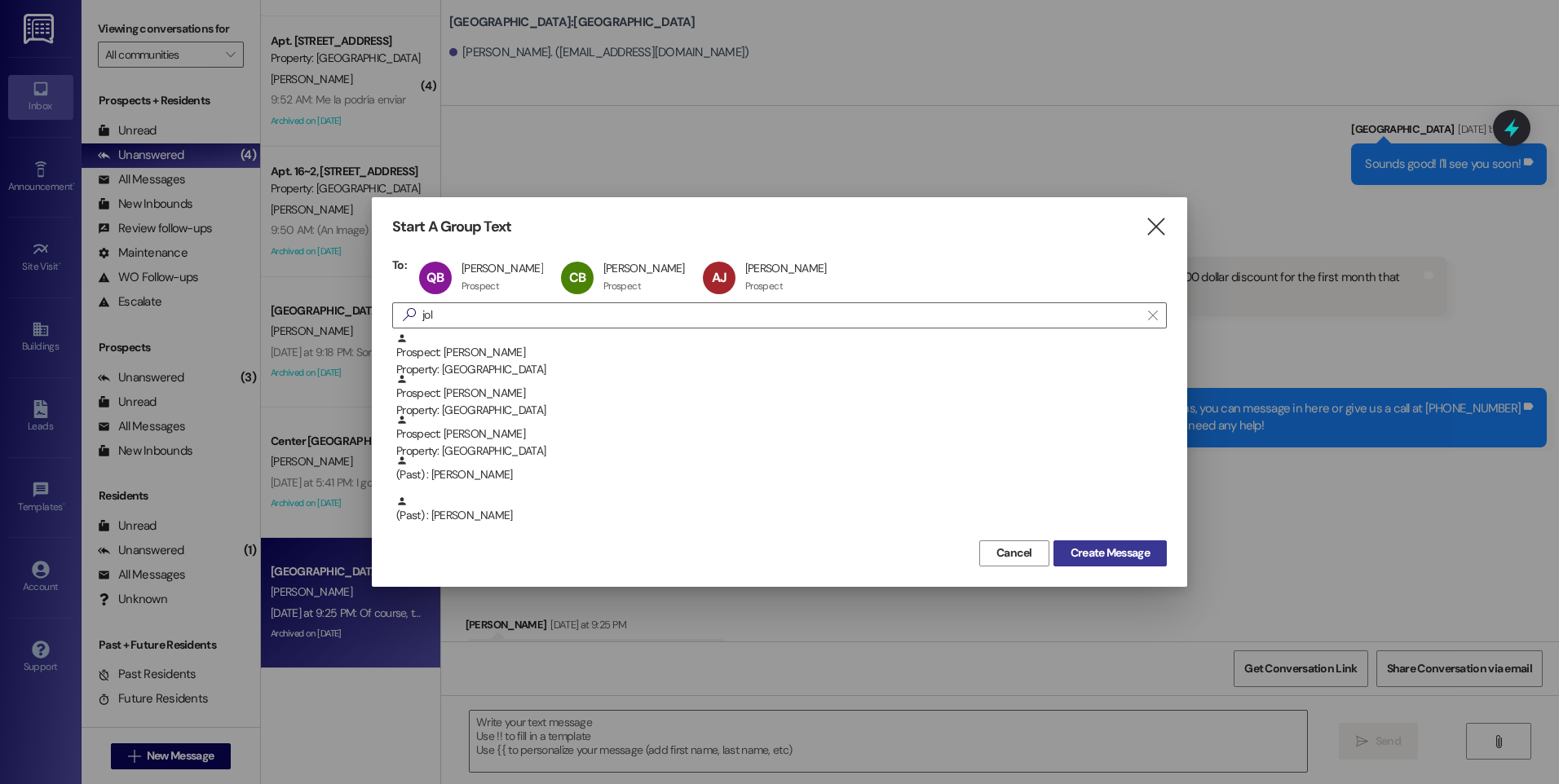
click at [1091, 546] on span "Create Message" at bounding box center [1111, 553] width 79 height 17
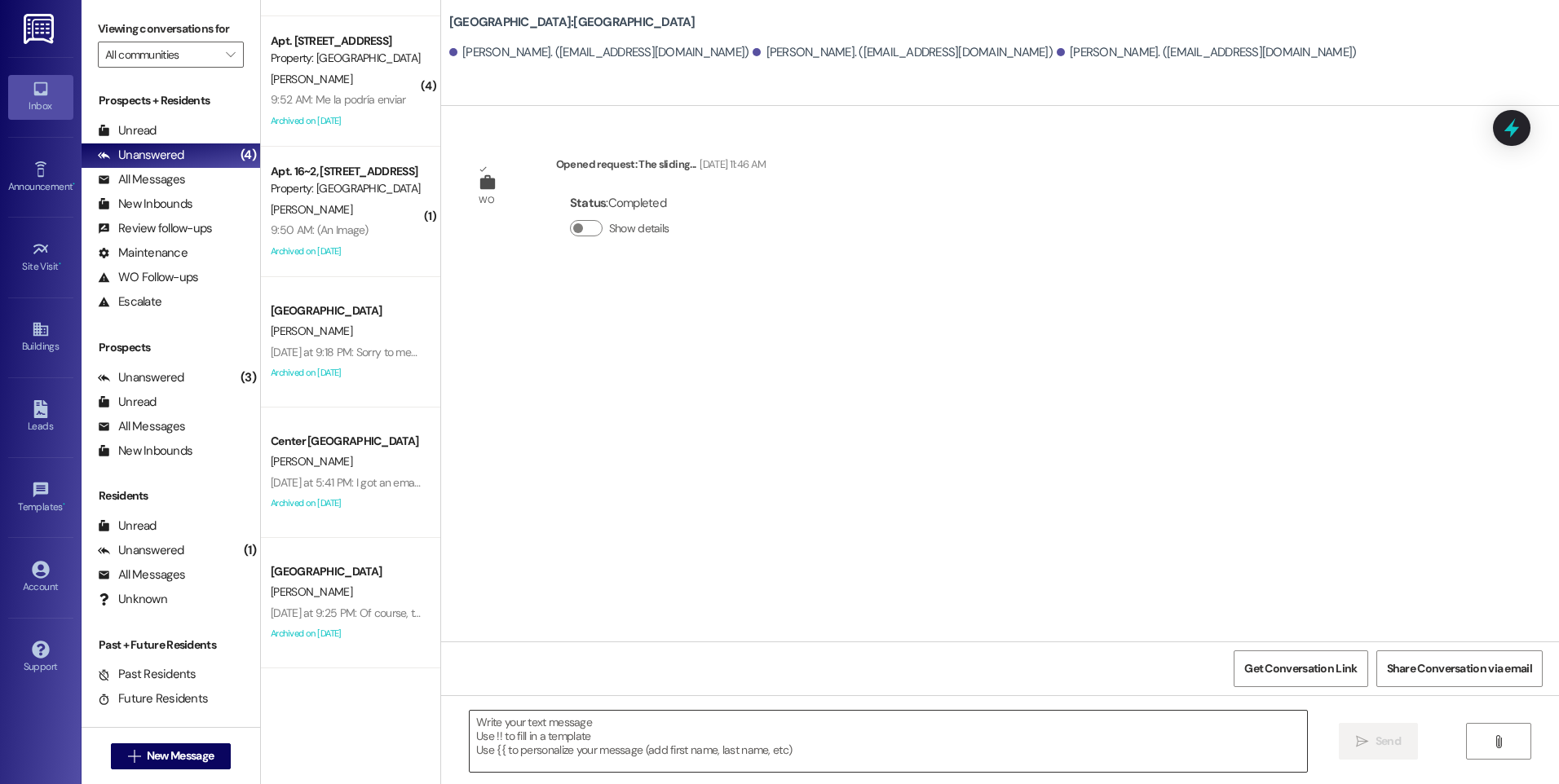
click at [736, 752] on textarea at bounding box center [888, 741] width 836 height 61
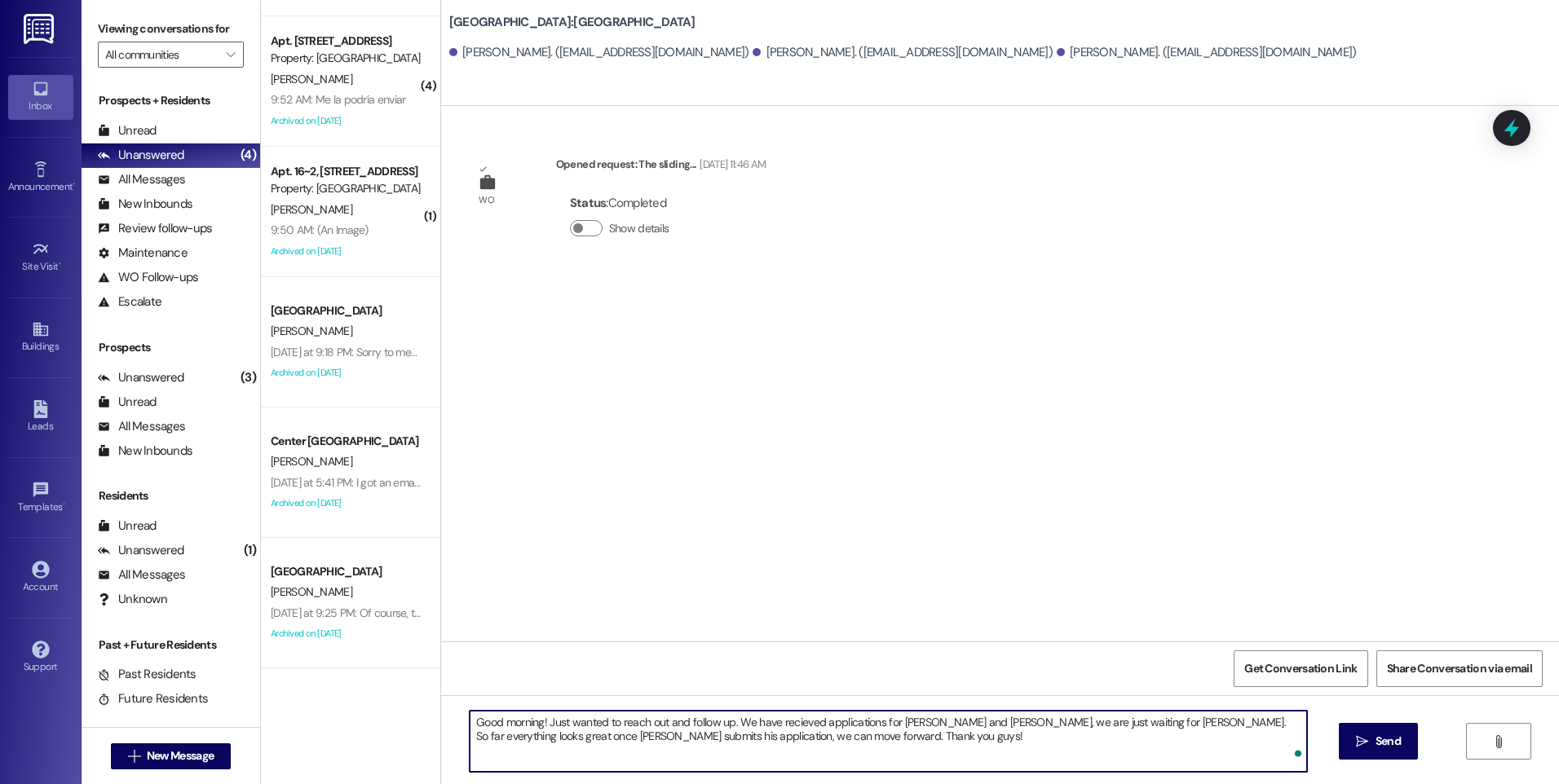
type textarea "Good morning! Just wanted to reach out and follow up. We have recieved applicat…"
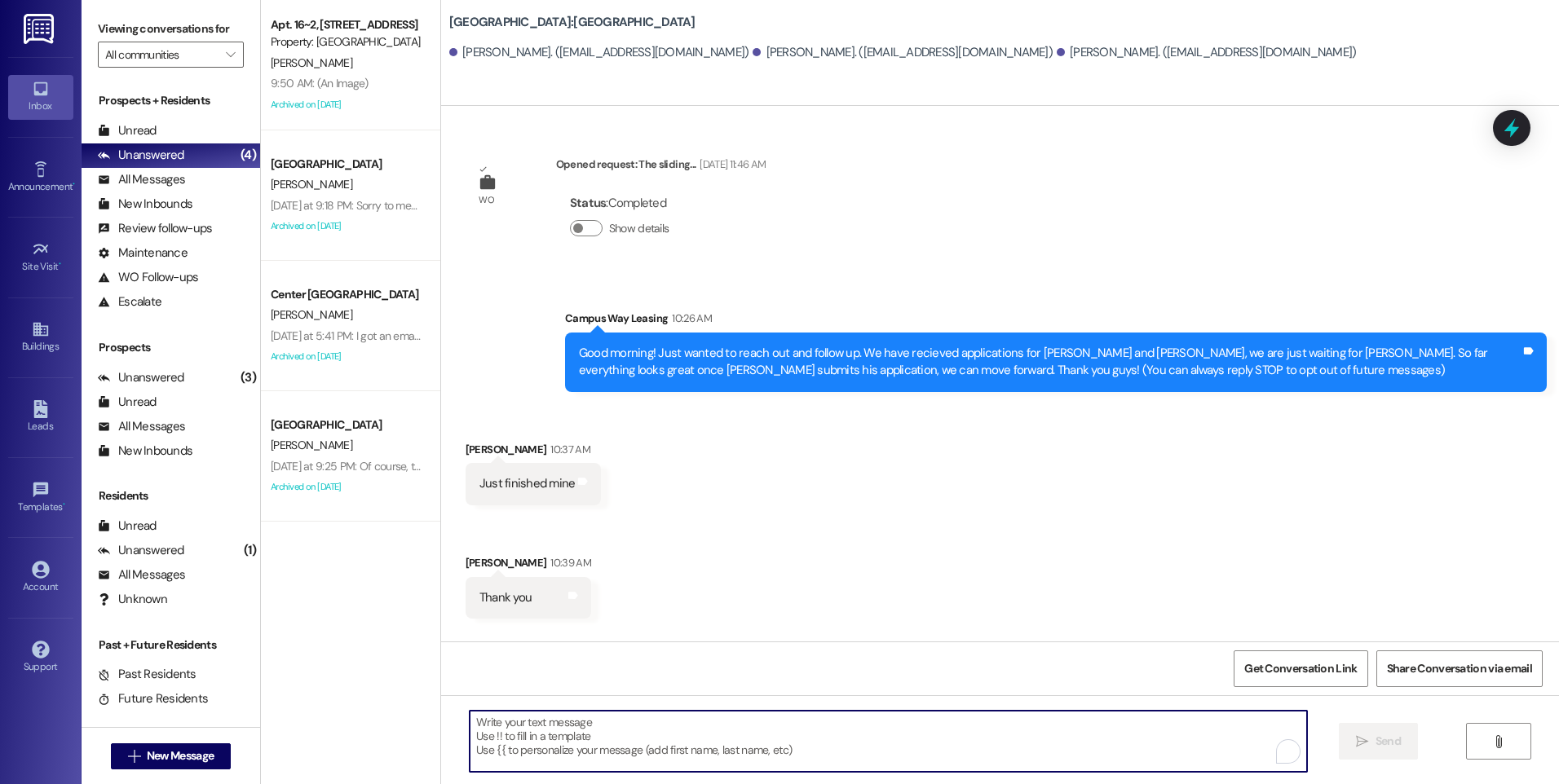
scroll to position [0, 0]
click at [805, 710] on div at bounding box center [889, 741] width 838 height 63
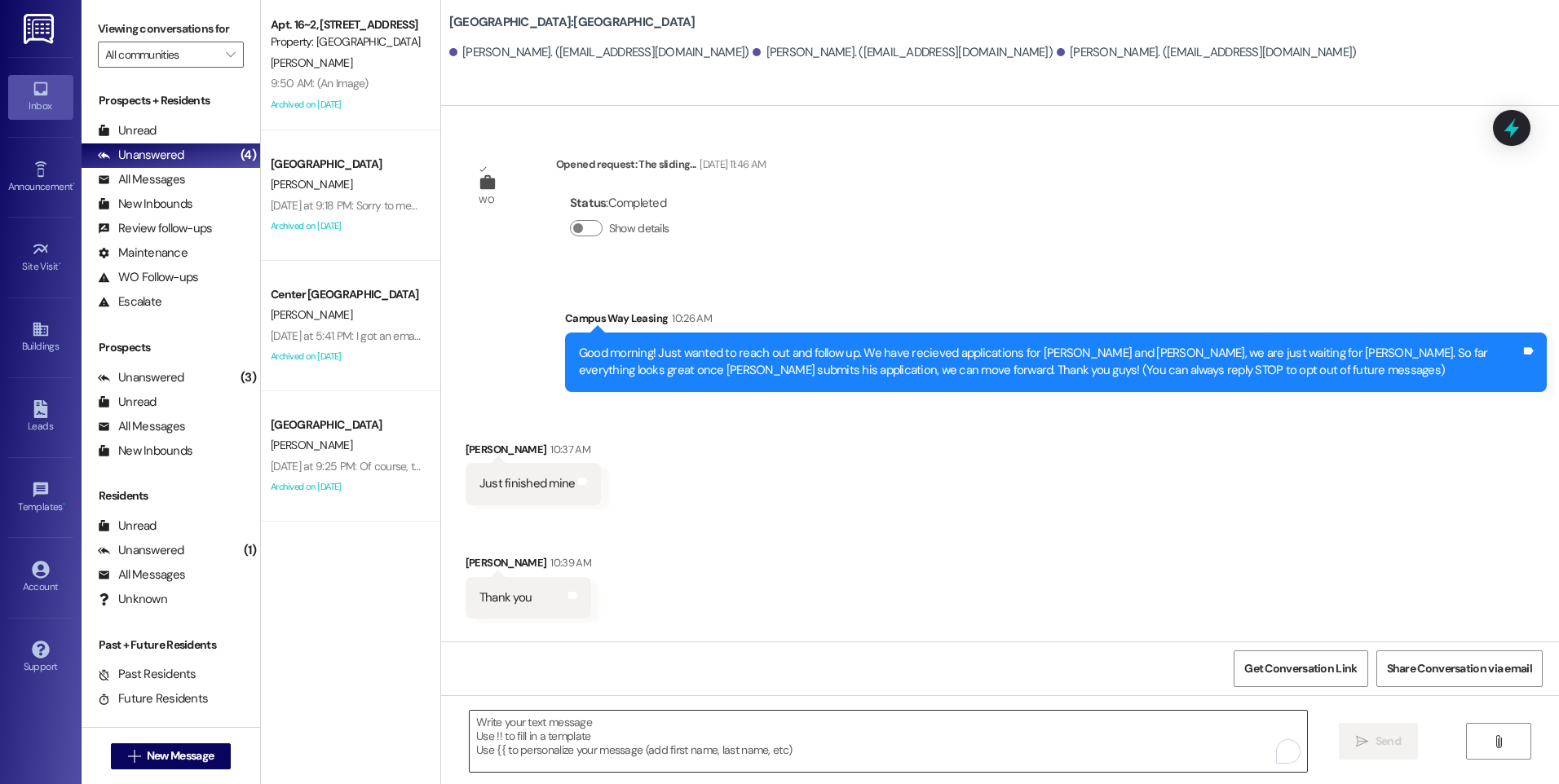
click at [826, 740] on textarea "To enrich screen reader interactions, please activate Accessibility in Grammarl…" at bounding box center [888, 741] width 836 height 61
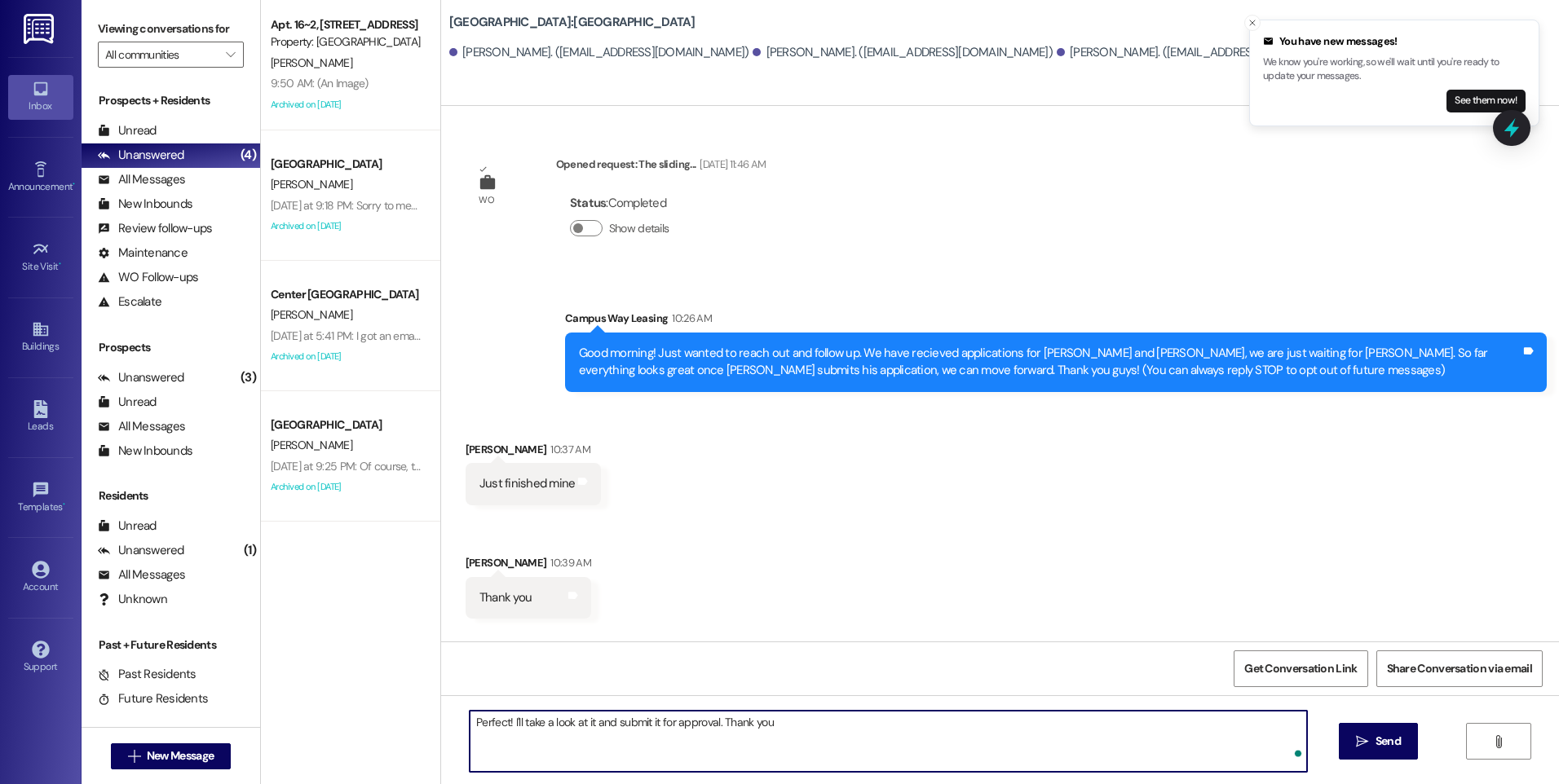
type textarea "Perfect! I'll take a look at it and submit it for approval. Thank you!"
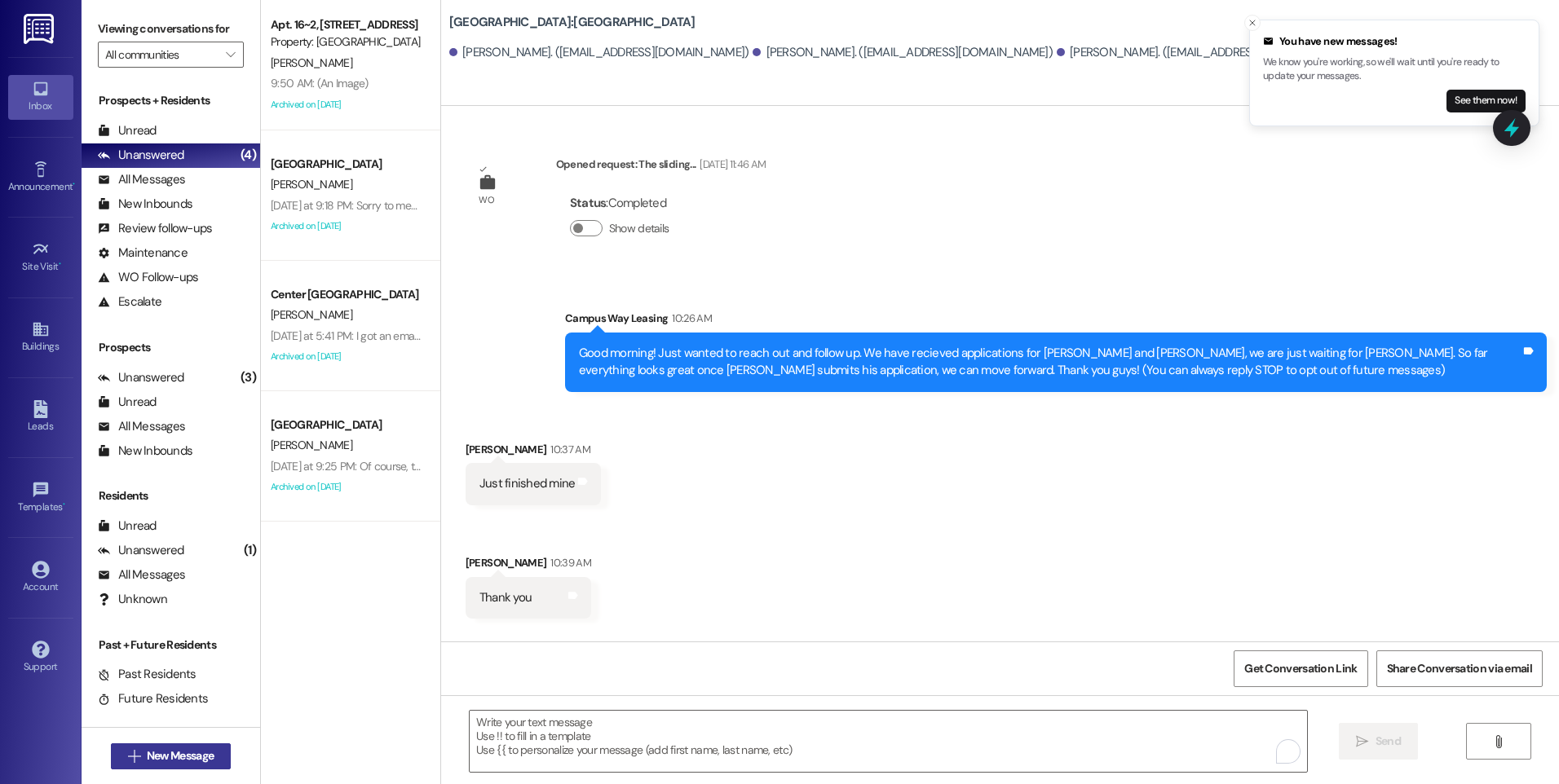
click at [191, 763] on span "New Message" at bounding box center [180, 756] width 67 height 17
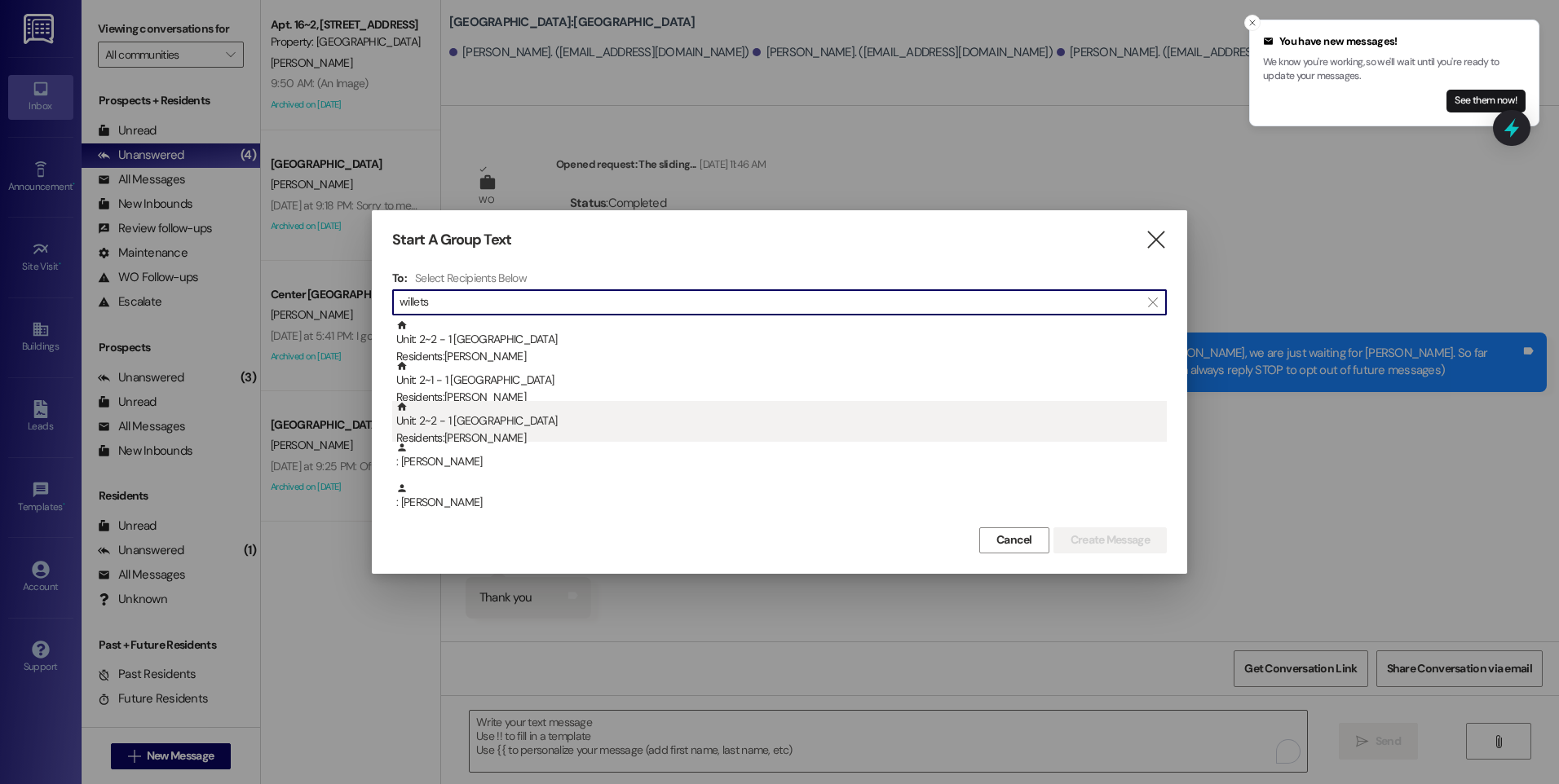
type input "willets"
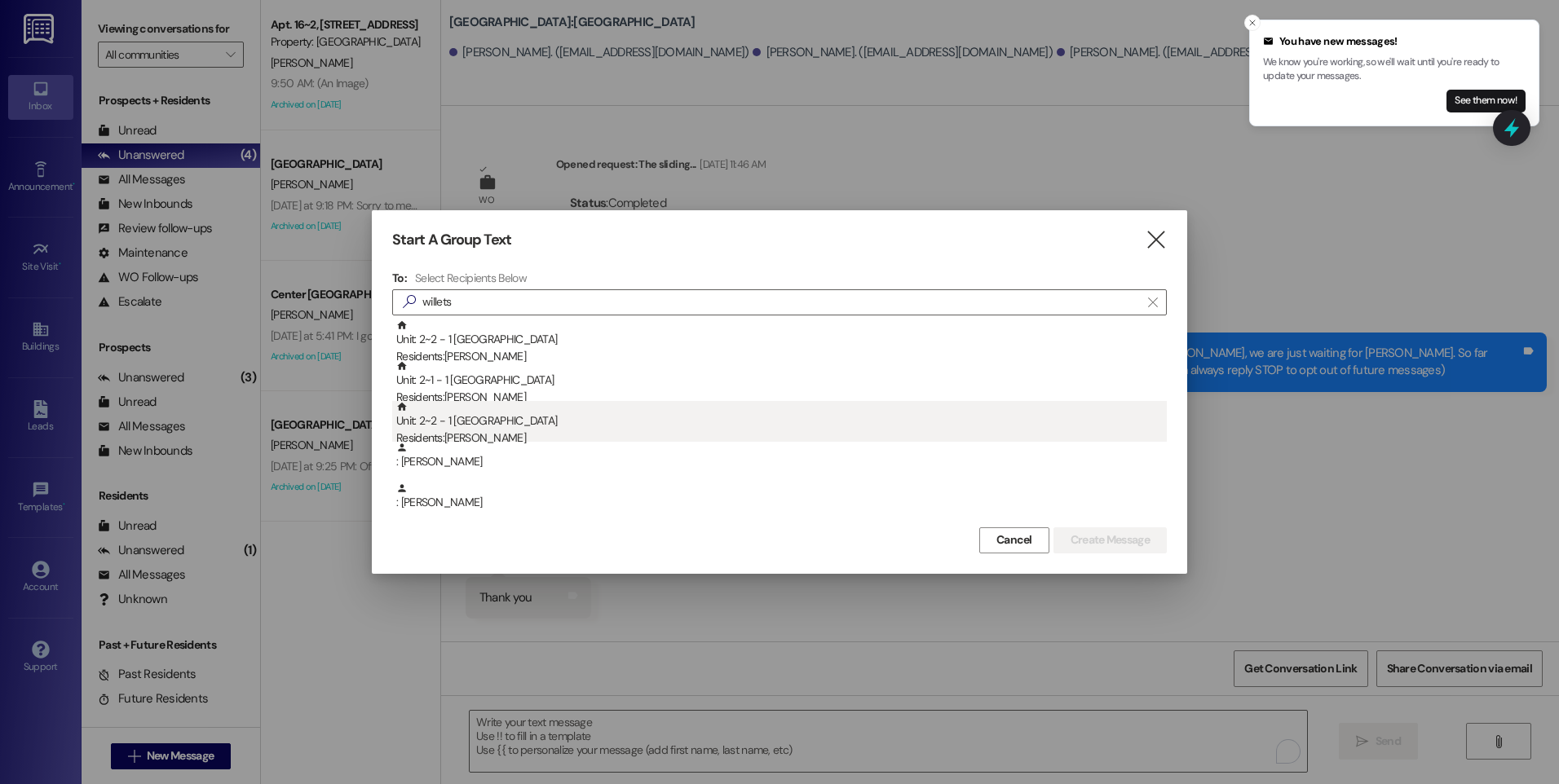
click at [520, 427] on div "Unit: 2~2 - 1 East Pointe Residents: Kamille Willets" at bounding box center [781, 424] width 771 height 46
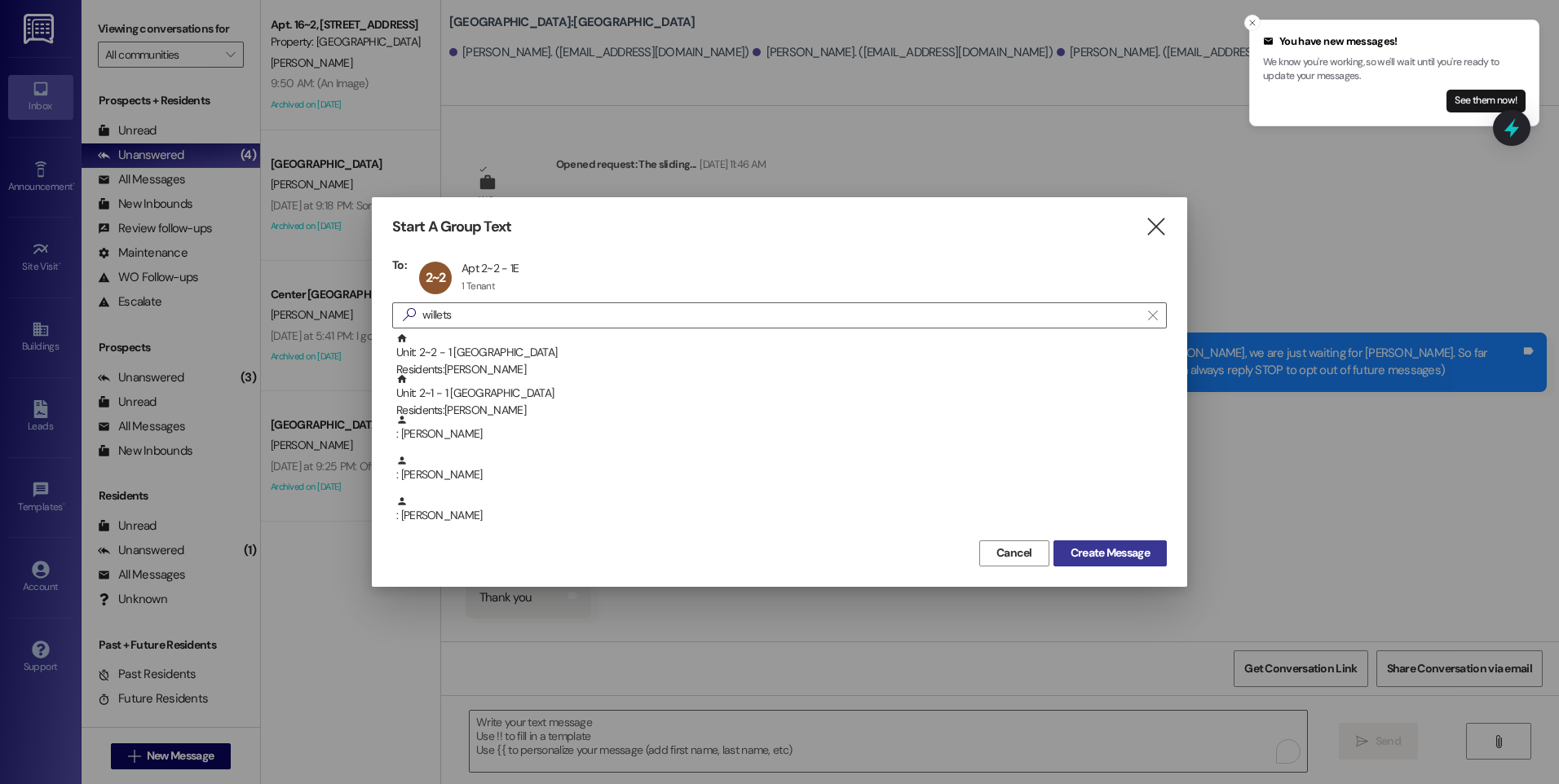
click at [1067, 557] on span "Create Message" at bounding box center [1110, 553] width 86 height 17
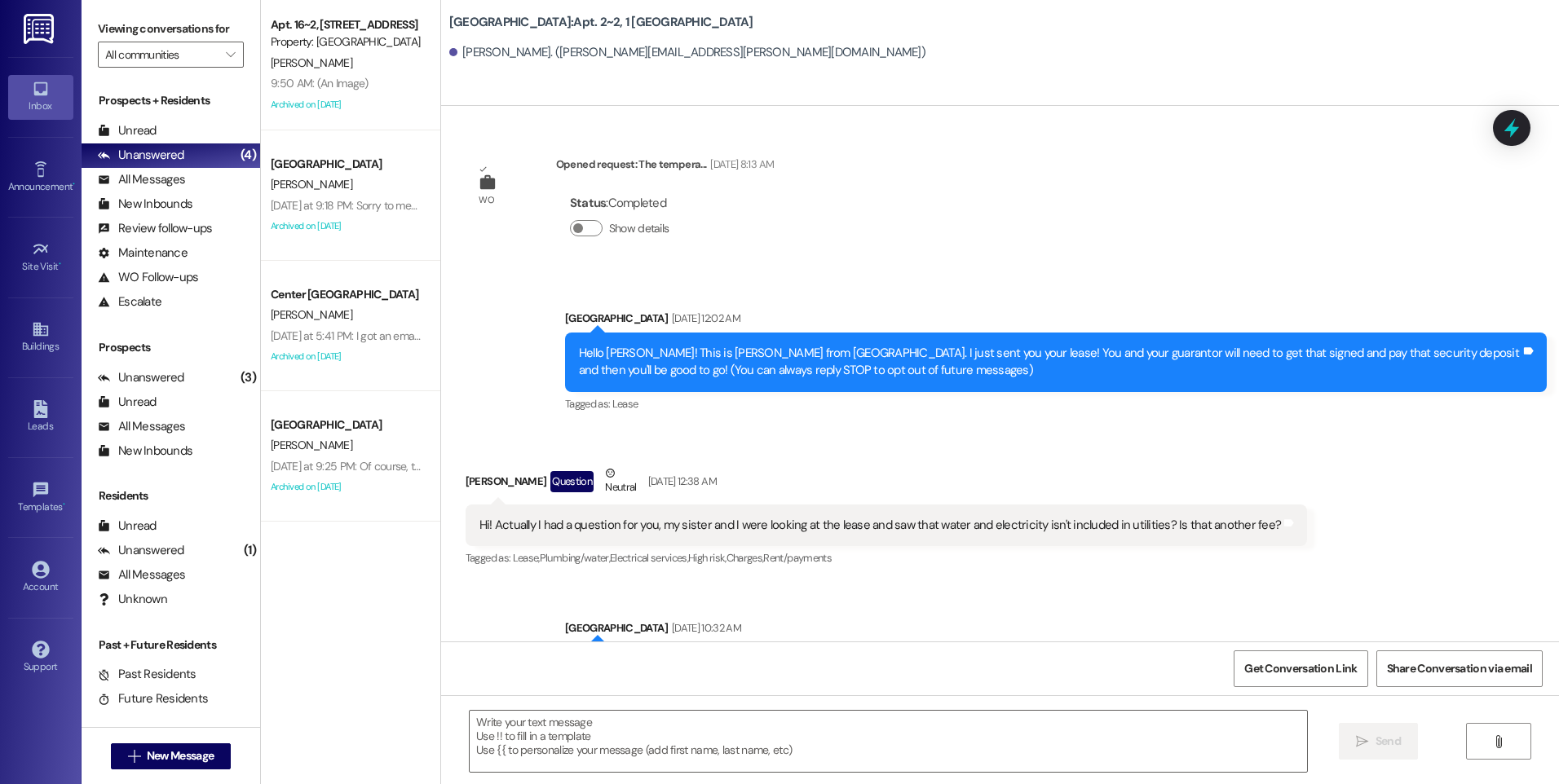
scroll to position [10434, 0]
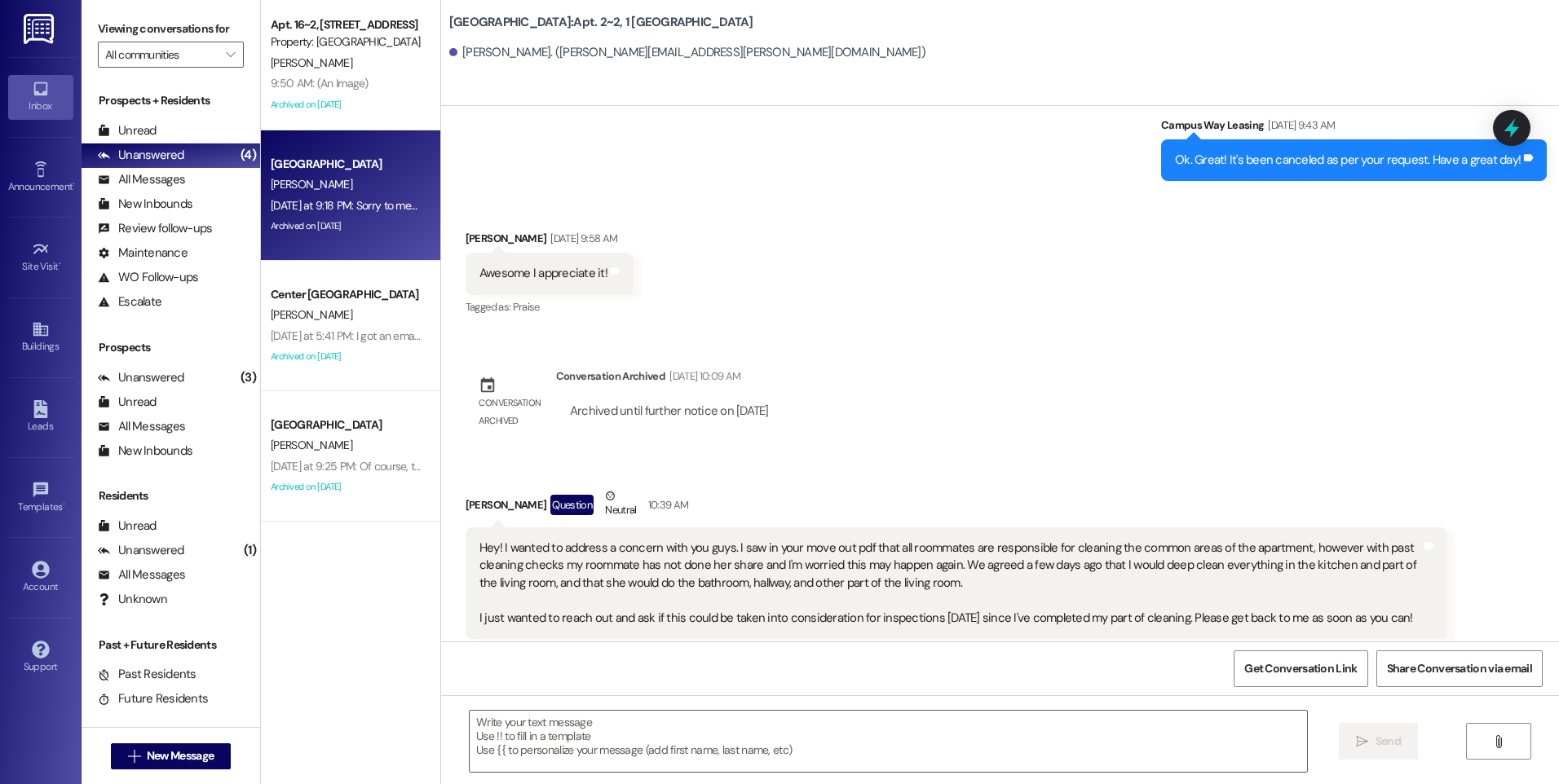
click at [359, 212] on div "Yesterday at 9:18 PM: Sorry to message so late but I am just getting through th…" at bounding box center [347, 206] width 155 height 20
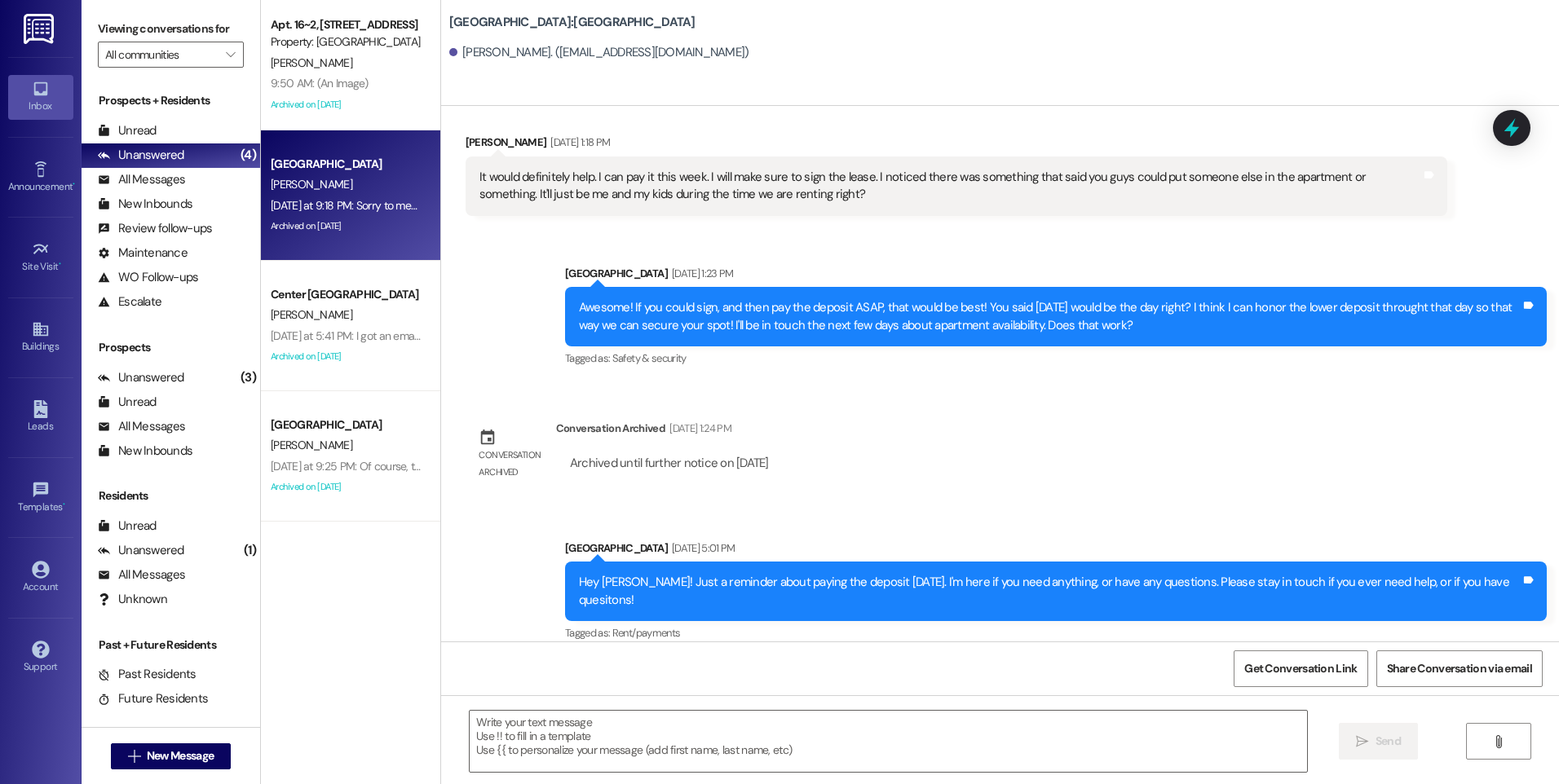
scroll to position [2006, 0]
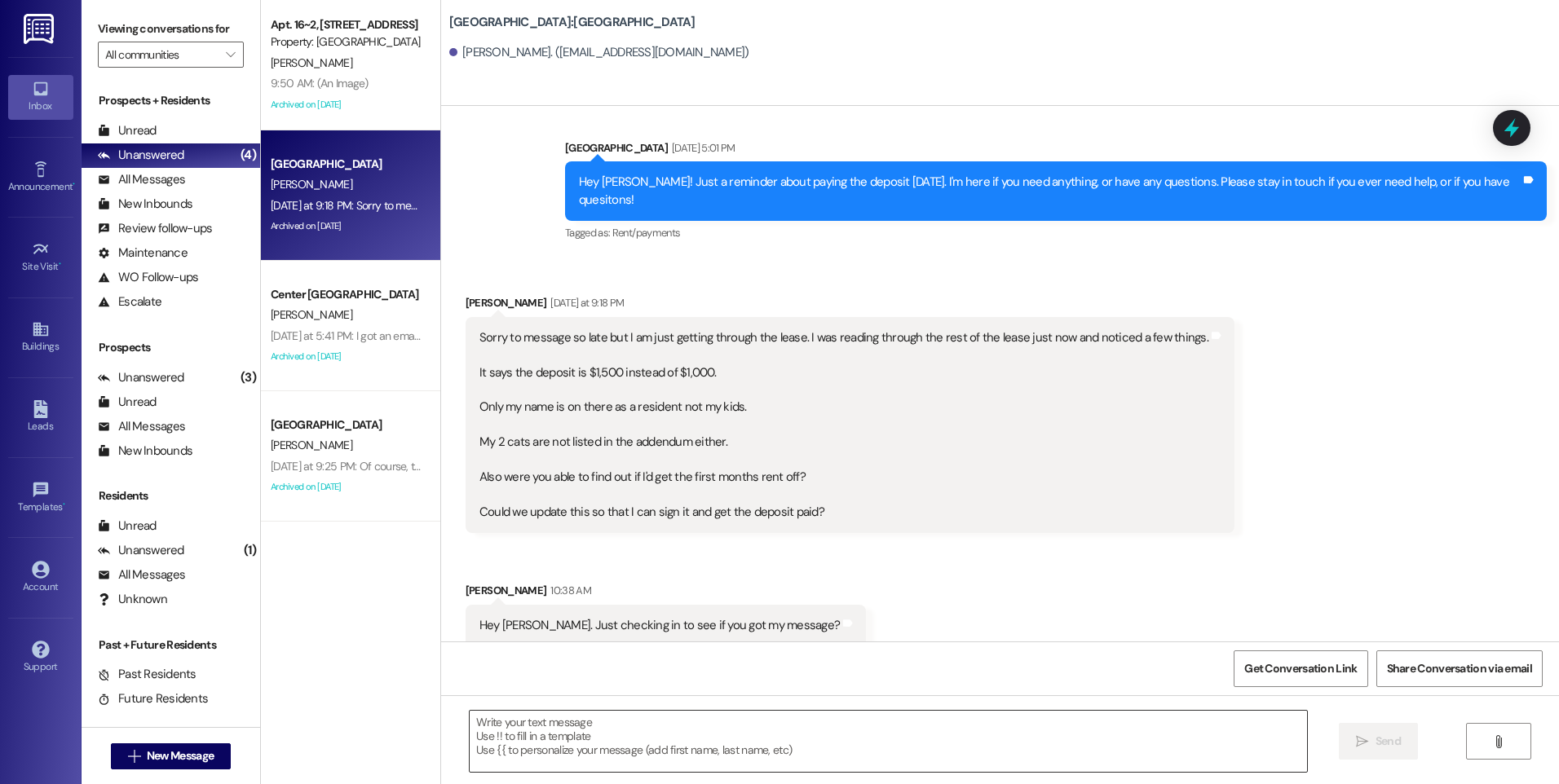
click at [826, 752] on textarea at bounding box center [888, 741] width 836 height 61
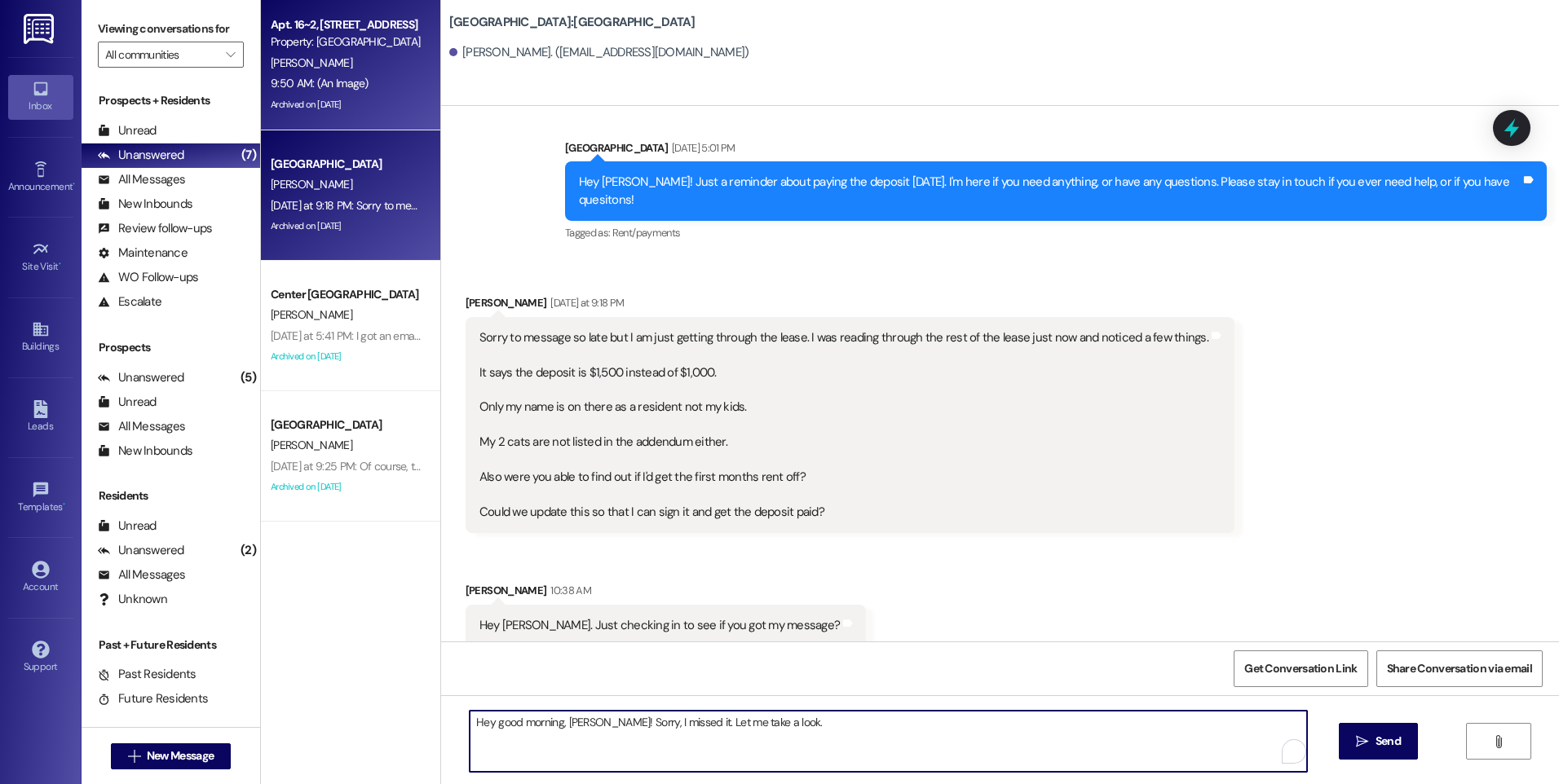
type textarea "Hey good morning, [PERSON_NAME]! Sorry, I missed it. Let me take a look."
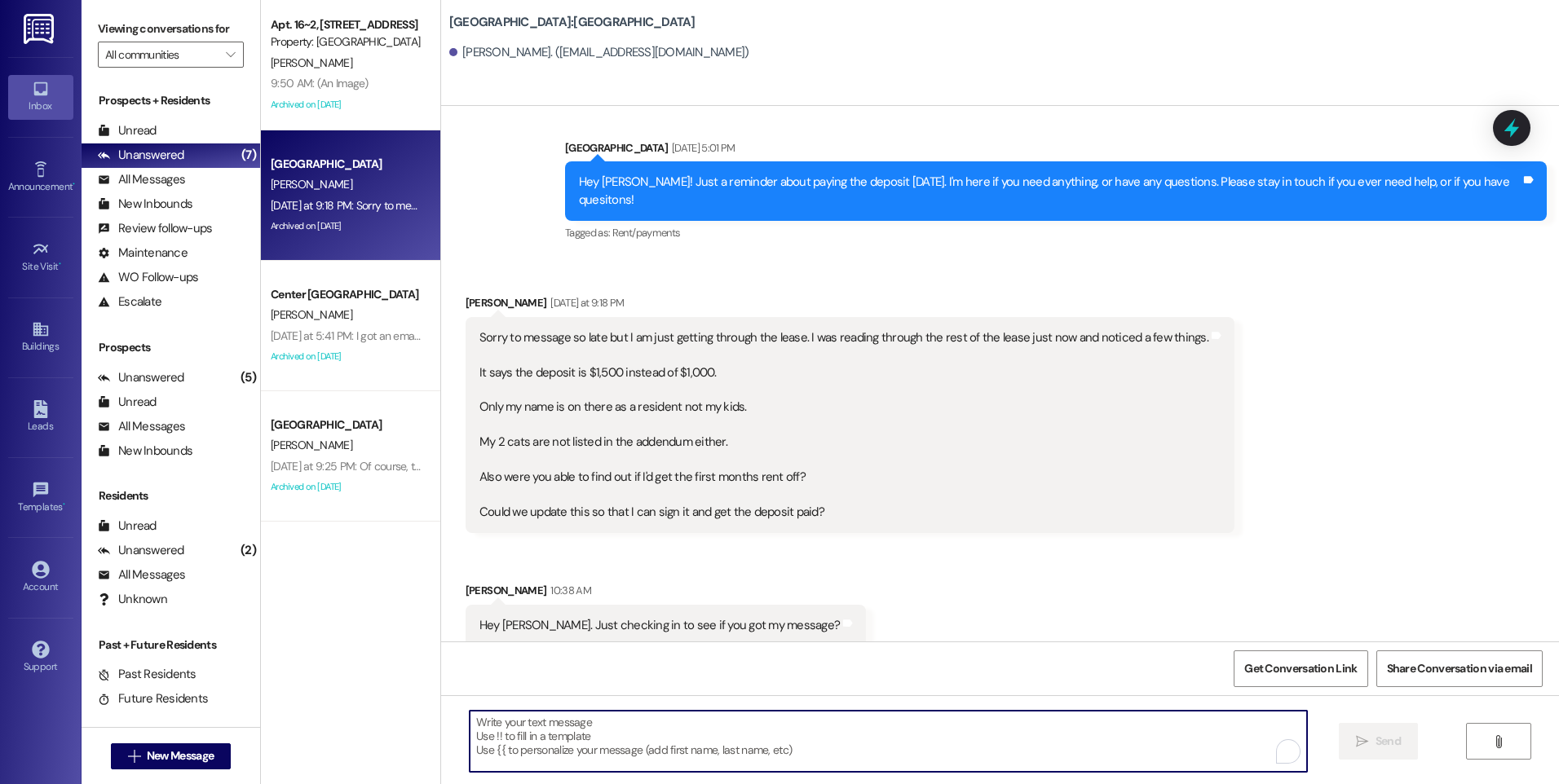
click at [818, 726] on textarea "To enrich screen reader interactions, please activate Accessibility in Grammarl…" at bounding box center [888, 741] width 836 height 61
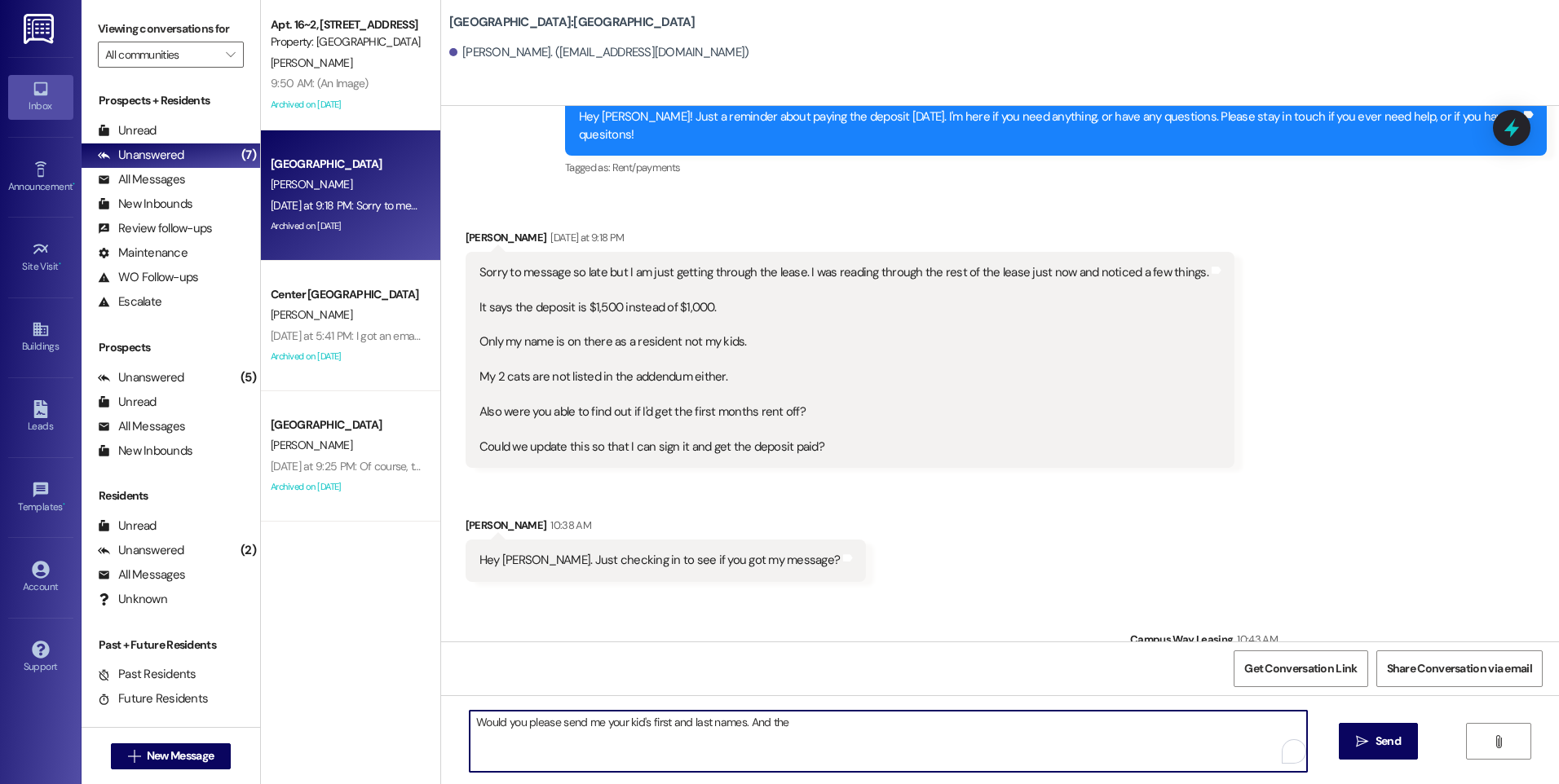
scroll to position [2121, 0]
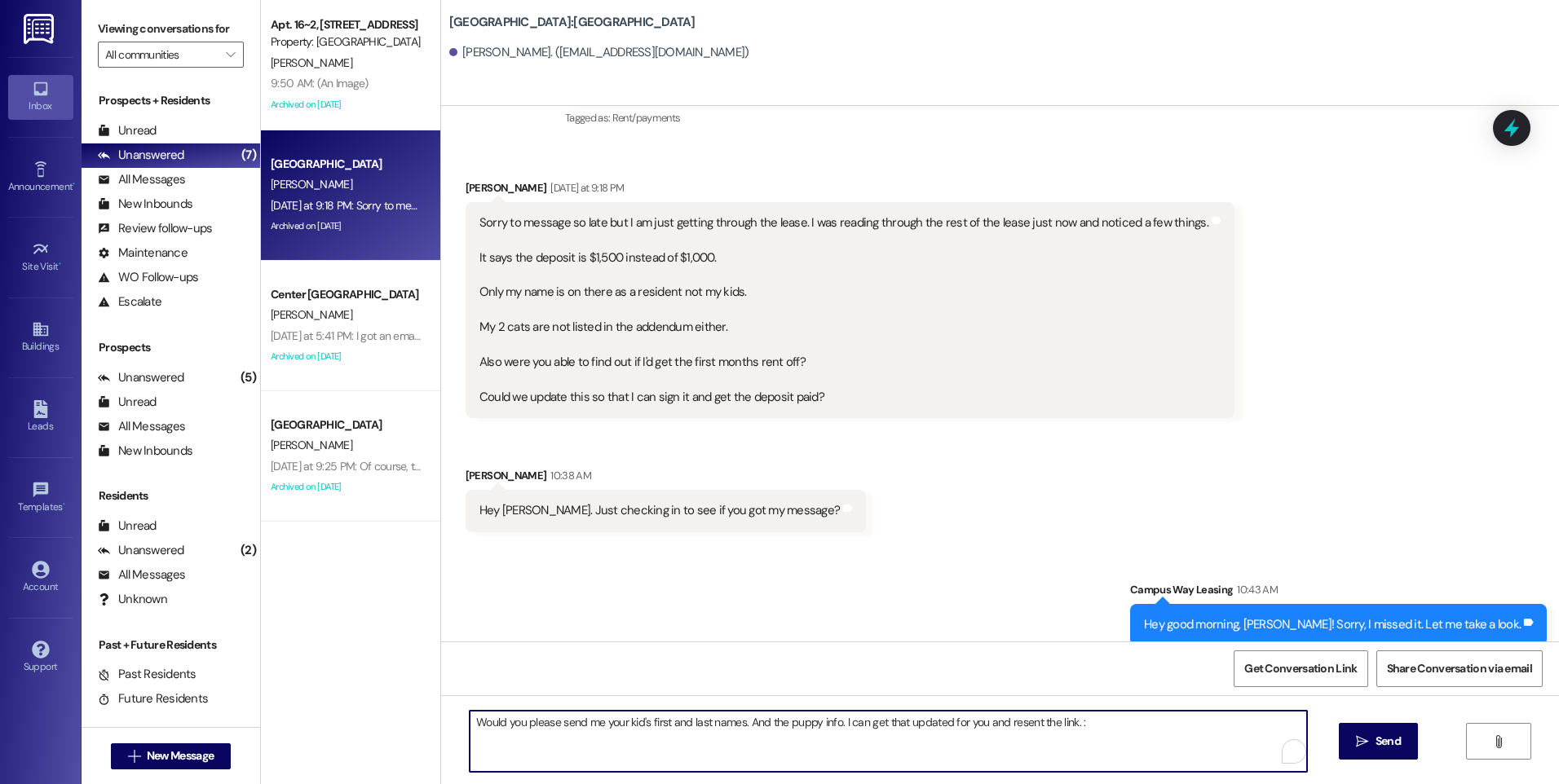
type textarea "Would you please send me your kid's first and last names. And the puppy info. I…"
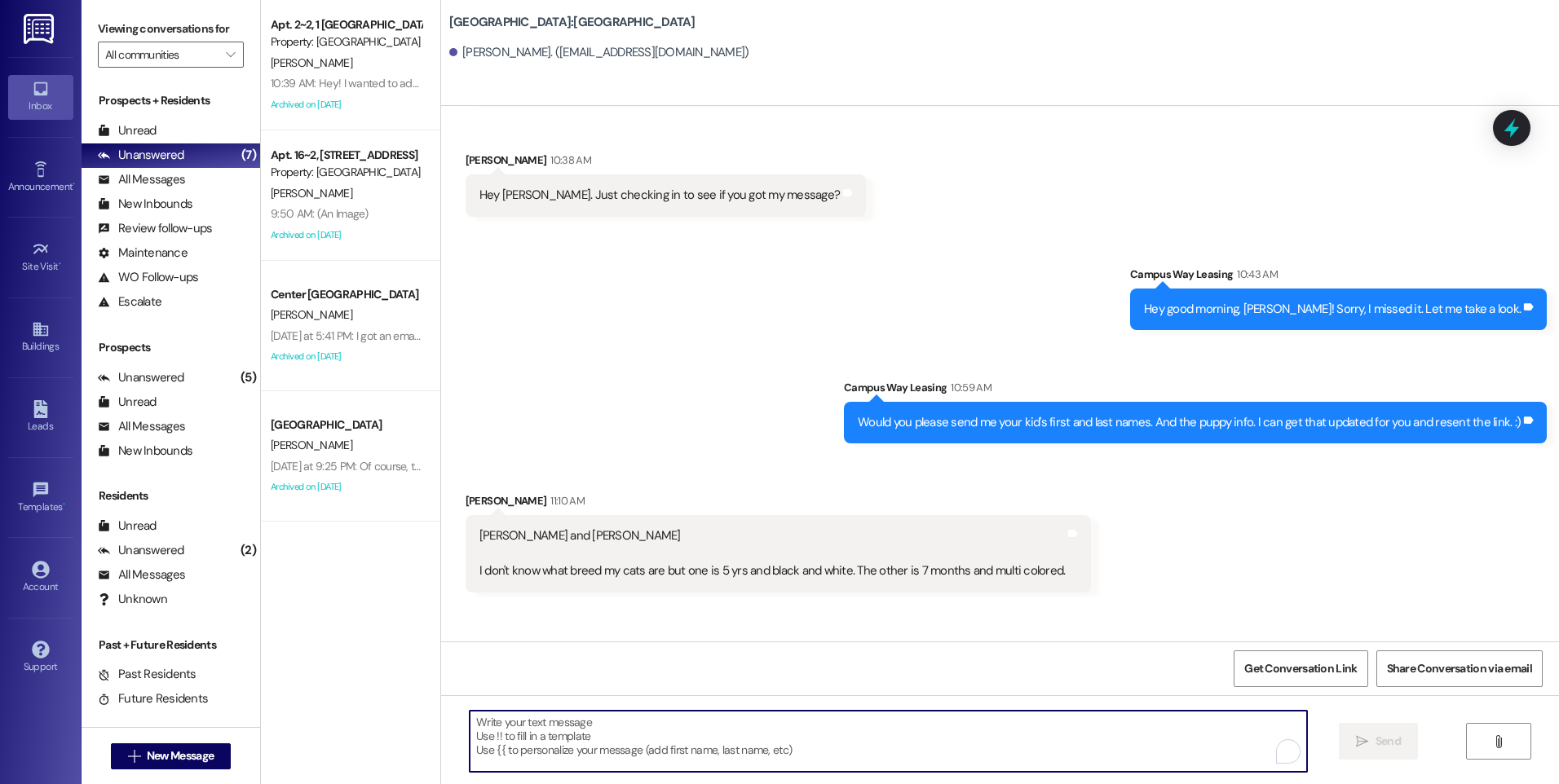
scroll to position [2497, 0]
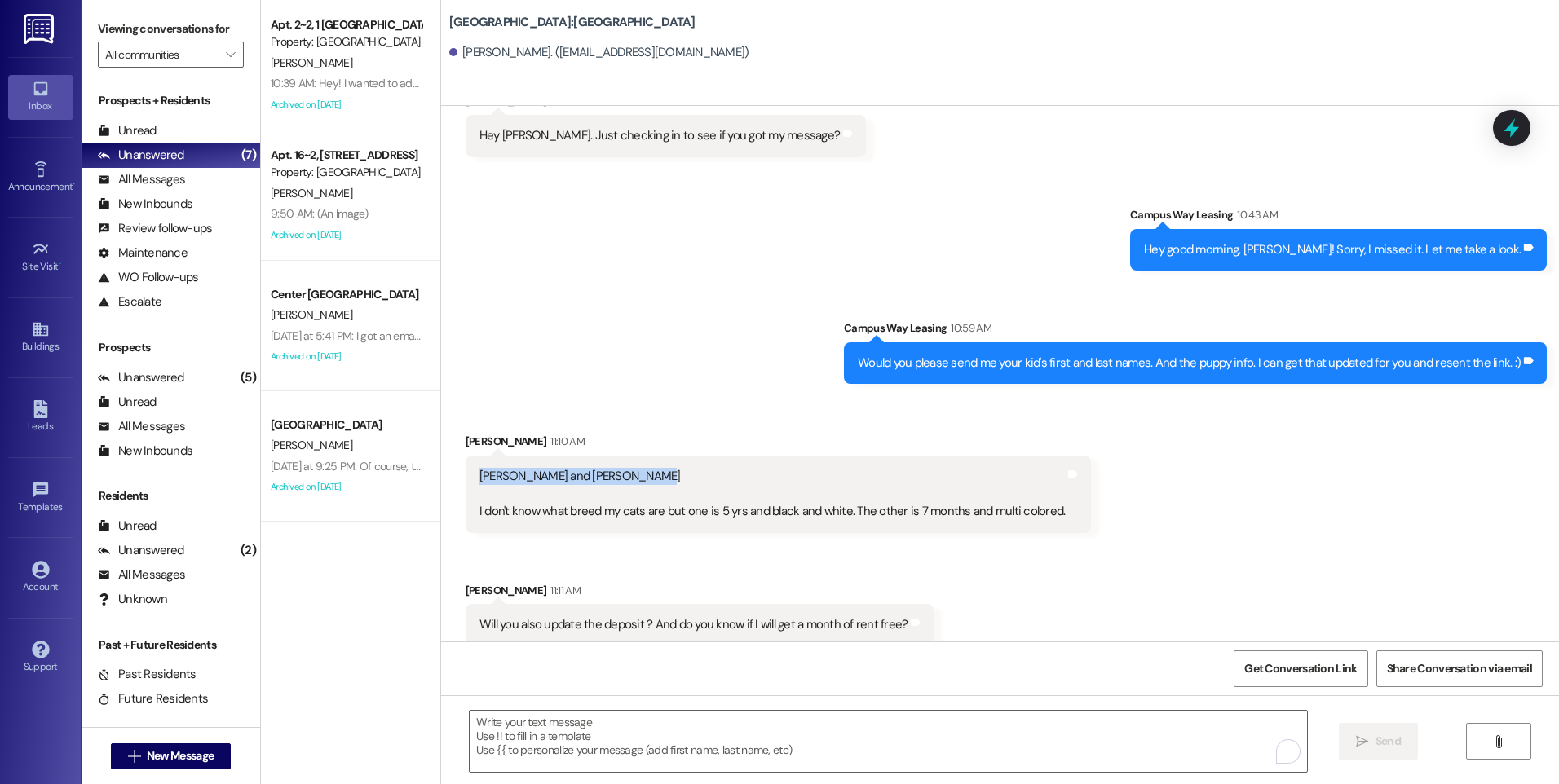
drag, startPoint x: 618, startPoint y: 462, endPoint x: 464, endPoint y: 460, distance: 154.0
click at [466, 460] on div "Lilah Fielding and May Eichler I don't know what breed my cats are but one is 5…" at bounding box center [779, 493] width 626 height 76
drag, startPoint x: 464, startPoint y: 460, endPoint x: 554, endPoint y: 462, distance: 90.0
copy div "[PERSON_NAME] and [PERSON_NAME]"
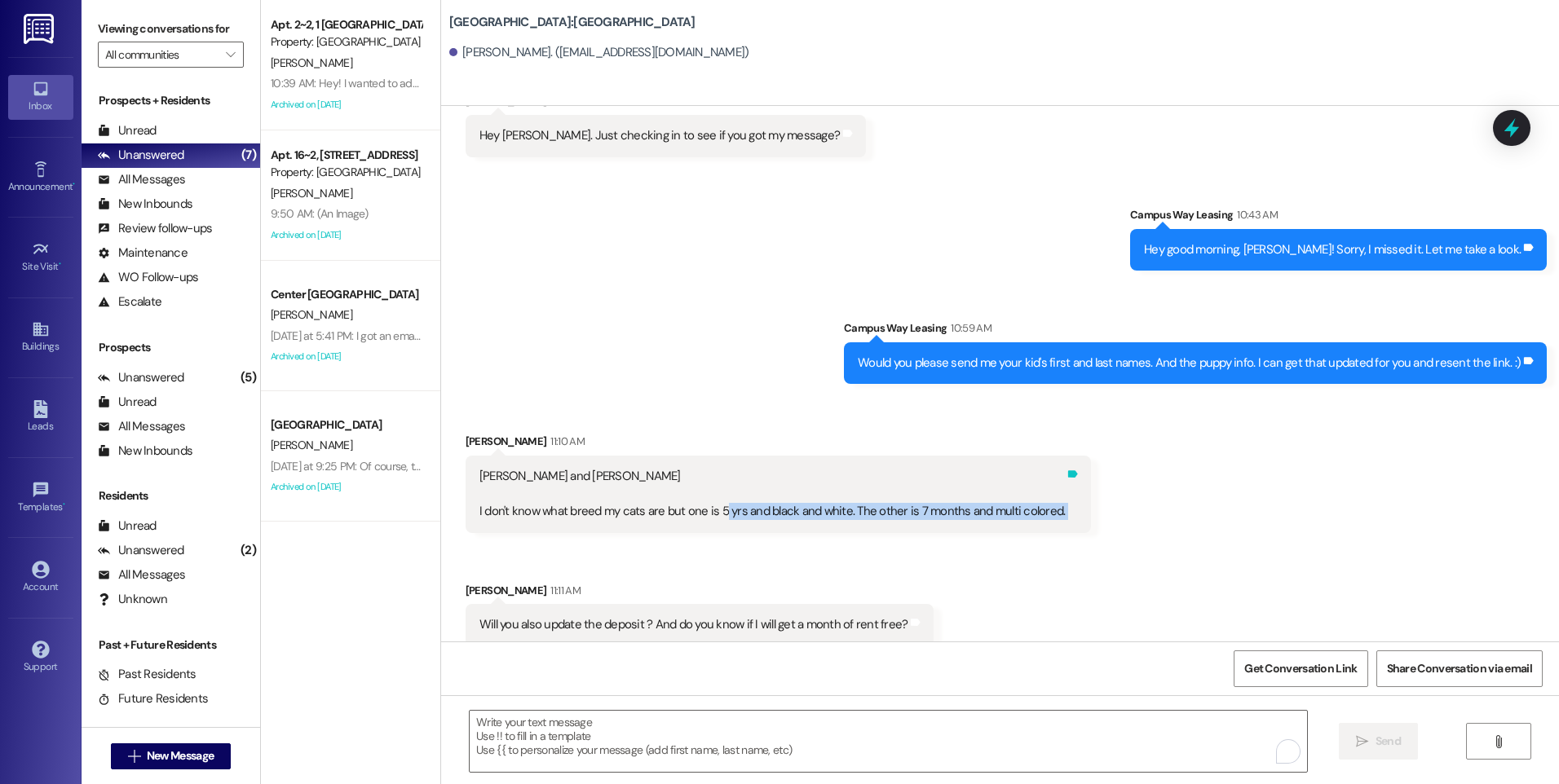
drag, startPoint x: 705, startPoint y: 490, endPoint x: 1046, endPoint y: 502, distance: 341.2
click at [1046, 502] on div "Lilah Fielding and May Eichler I don't know what breed my cats are but one is 5…" at bounding box center [779, 493] width 626 height 76
drag, startPoint x: 1046, startPoint y: 502, endPoint x: 995, endPoint y: 494, distance: 51.6
copy div "5 yrs and black and white. The other is 7 months and multi colored. Tags and no…"
click at [889, 478] on div "Lilah Fielding and May Eichler I don't know what breed my cats are but one is 5…" at bounding box center [773, 494] width 586 height 52
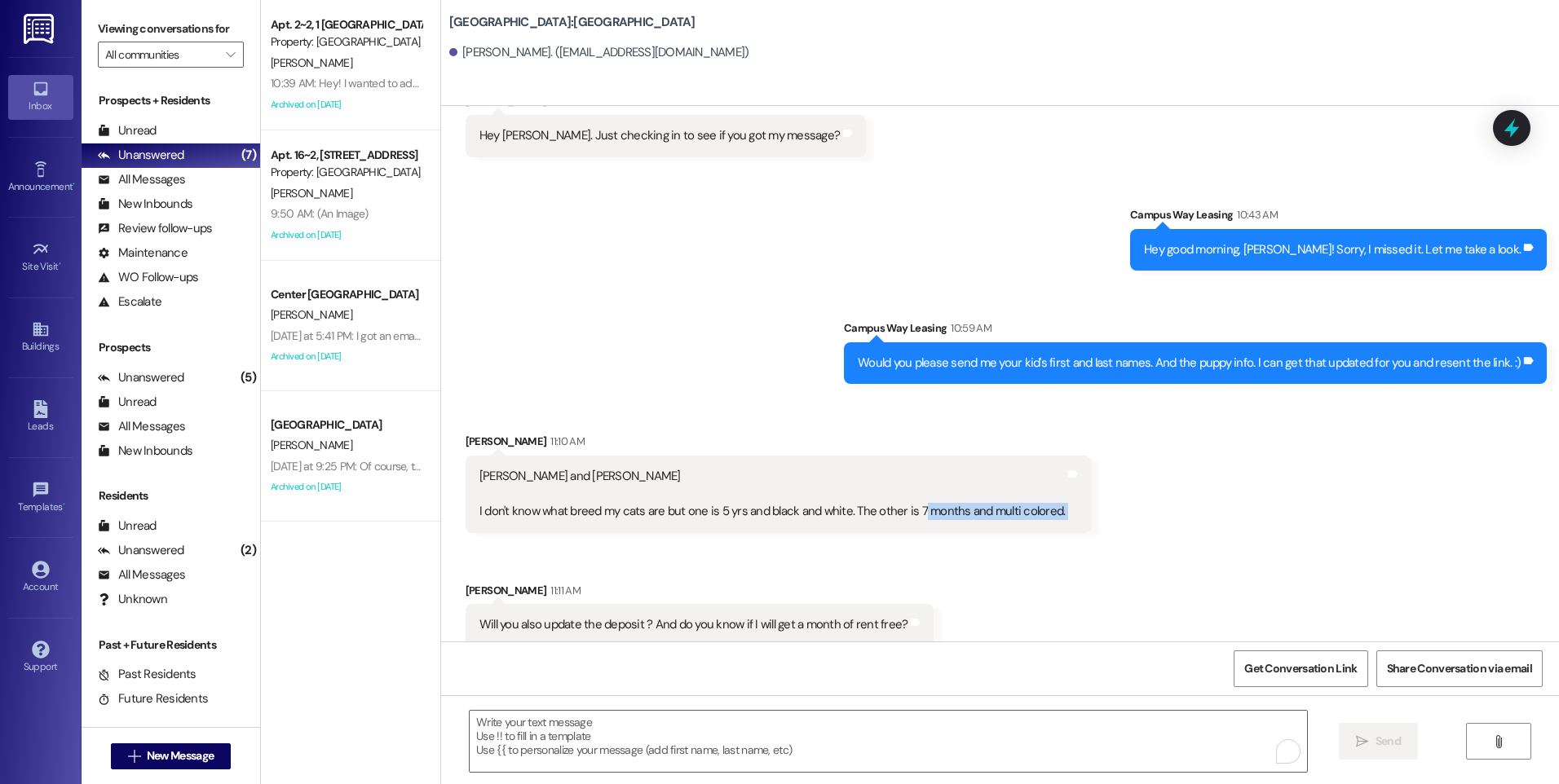
drag, startPoint x: 901, startPoint y: 492, endPoint x: 1066, endPoint y: 496, distance: 165.0
click at [1066, 496] on div "Lilah Fielding and May Eichler I don't know what breed my cats are but one is 5…" at bounding box center [779, 493] width 626 height 76
drag, startPoint x: 1066, startPoint y: 496, endPoint x: 956, endPoint y: 492, distance: 110.1
copy div "7 months and multi colored. Tags and notes Received via SMS"
click at [717, 701] on div " Send " at bounding box center [1001, 756] width 1119 height 123
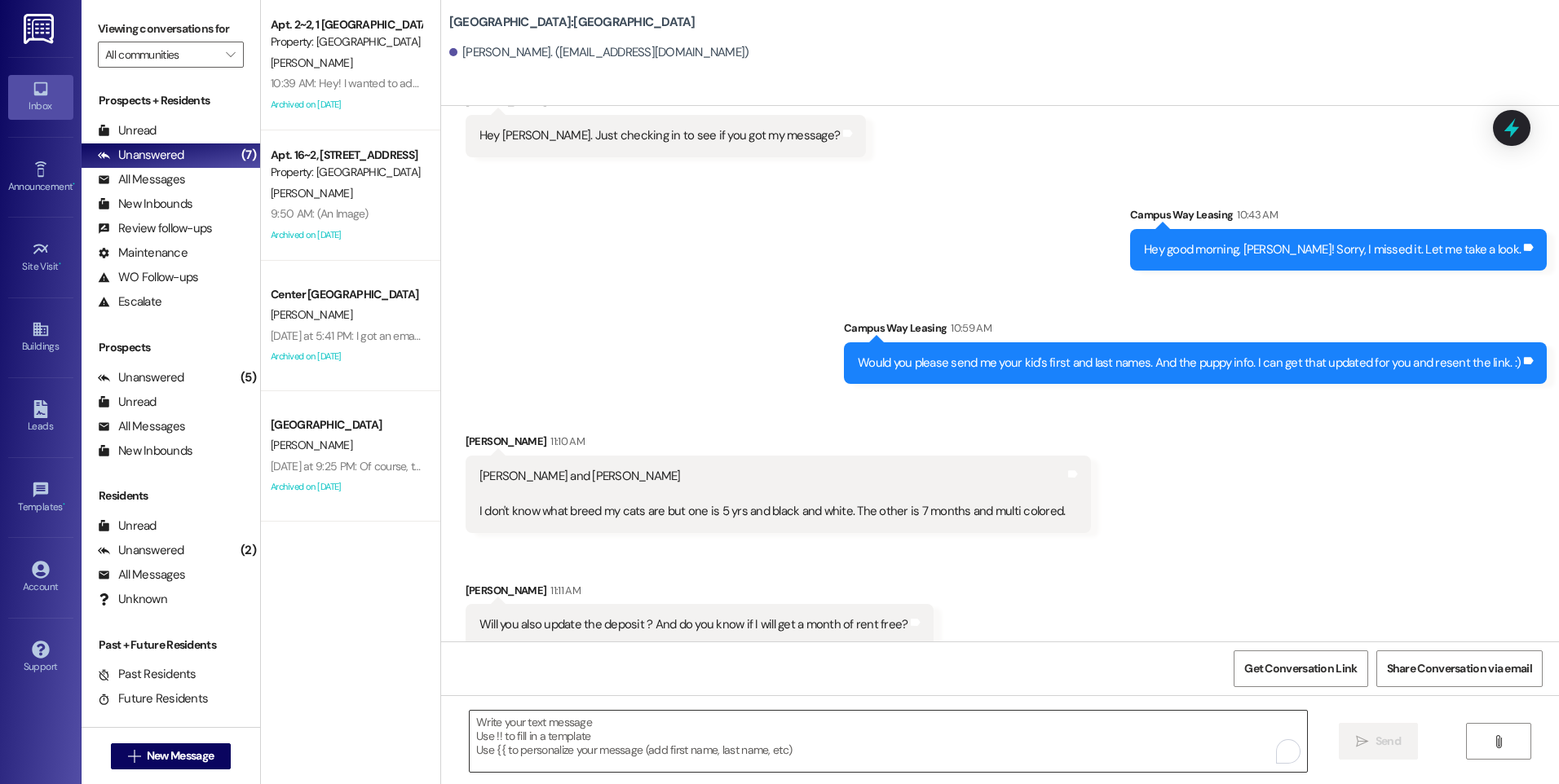
click at [720, 719] on textarea "To enrich screen reader interactions, please activate Accessibility in Grammarl…" at bounding box center [888, 741] width 836 height 61
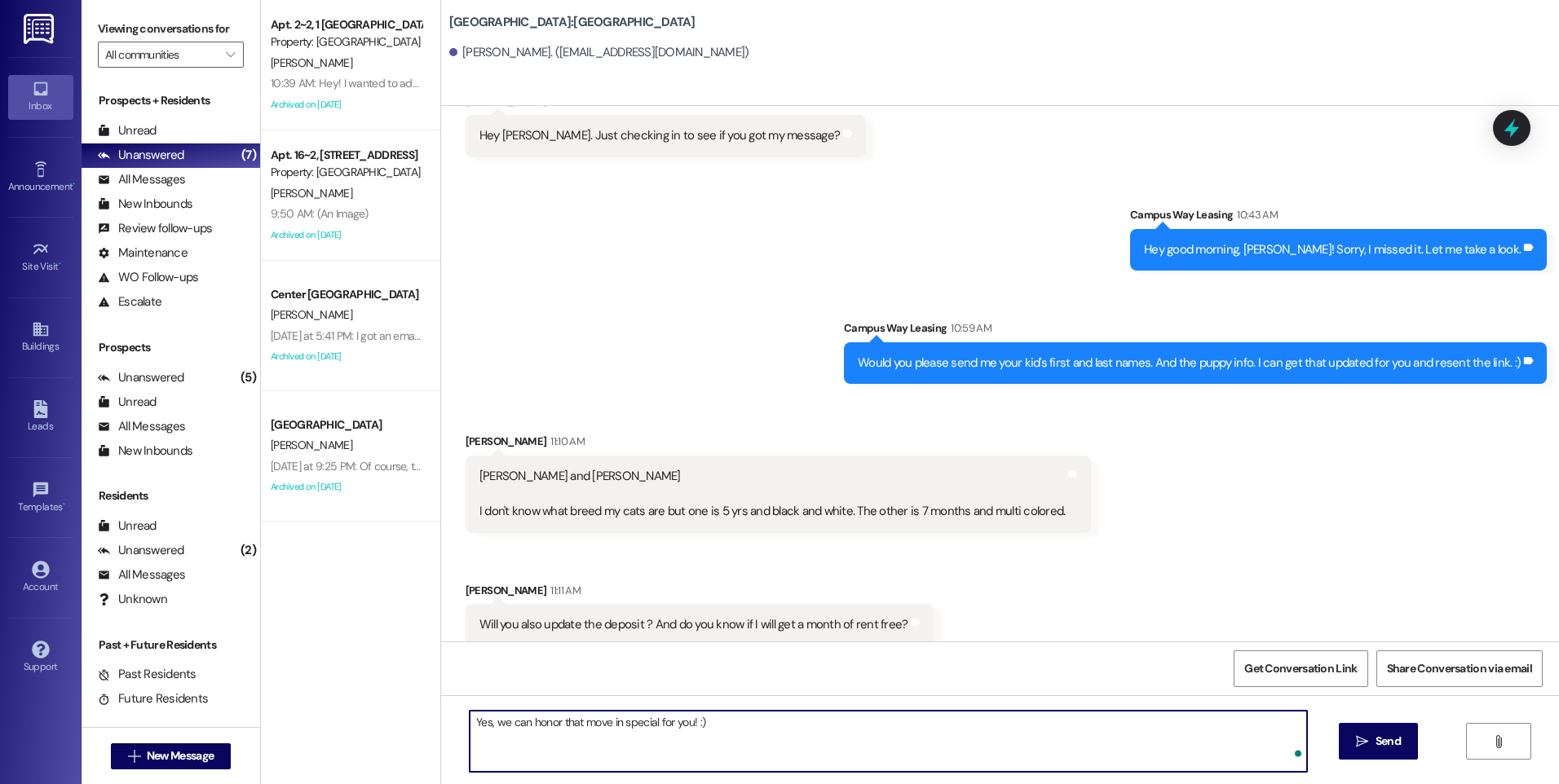
type textarea "Yes, we can honor that move in special for you! :)"
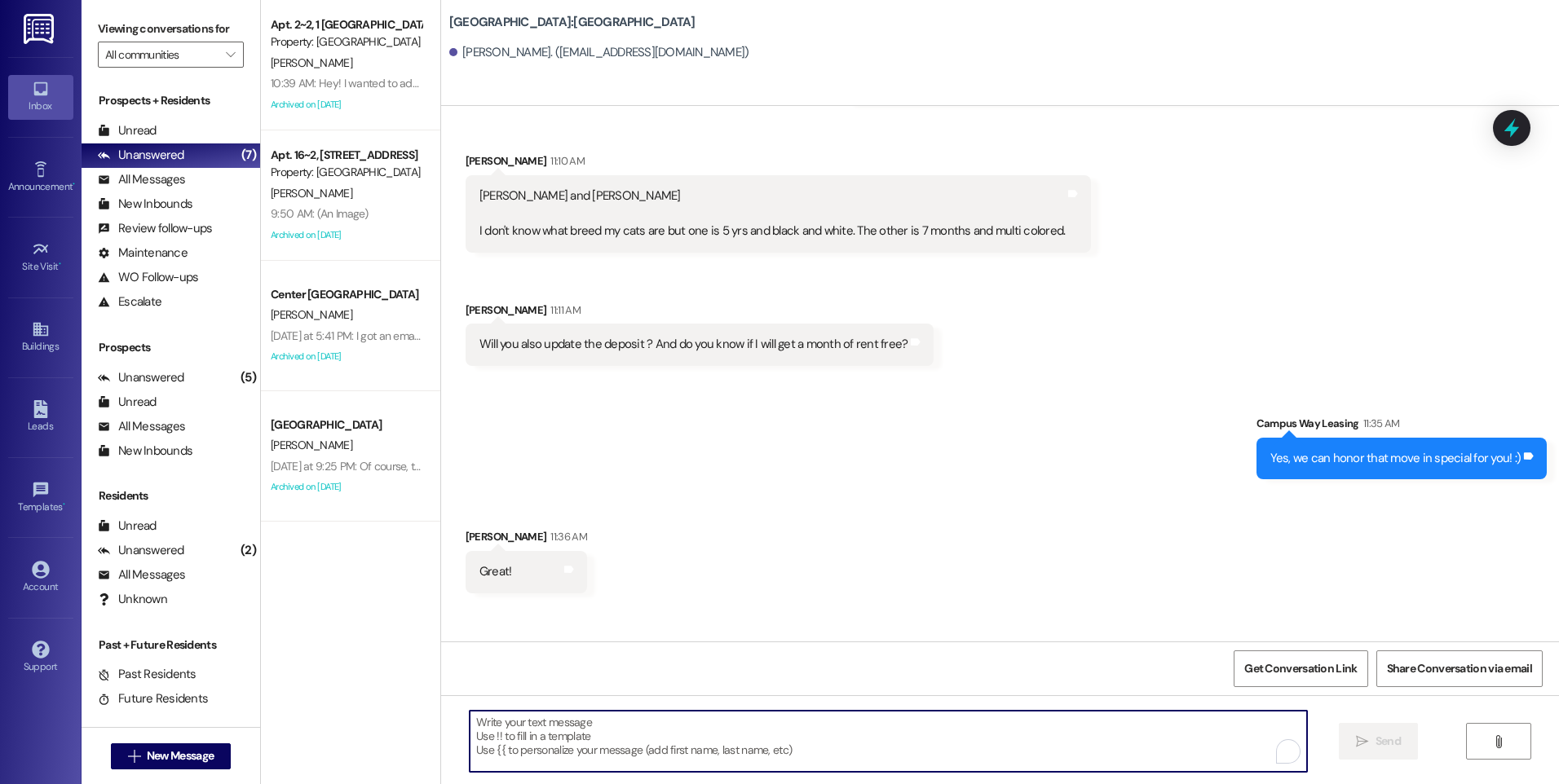
scroll to position [2837, 0]
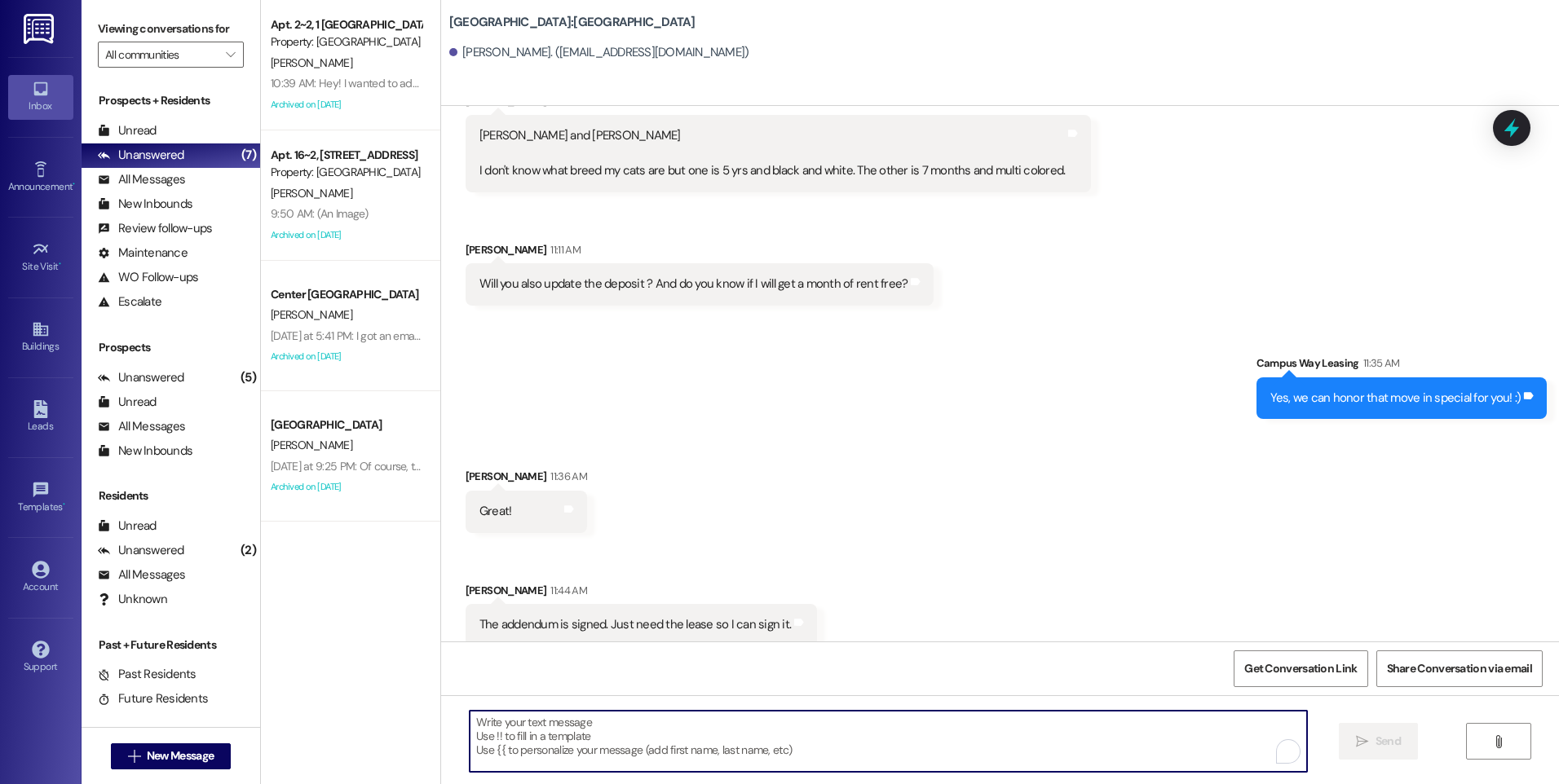
click at [761, 742] on textarea "To enrich screen reader interactions, please activate Accessibility in Grammarl…" at bounding box center [888, 741] width 836 height 61
type textarea "Perfect, I am generating that right now. :)"
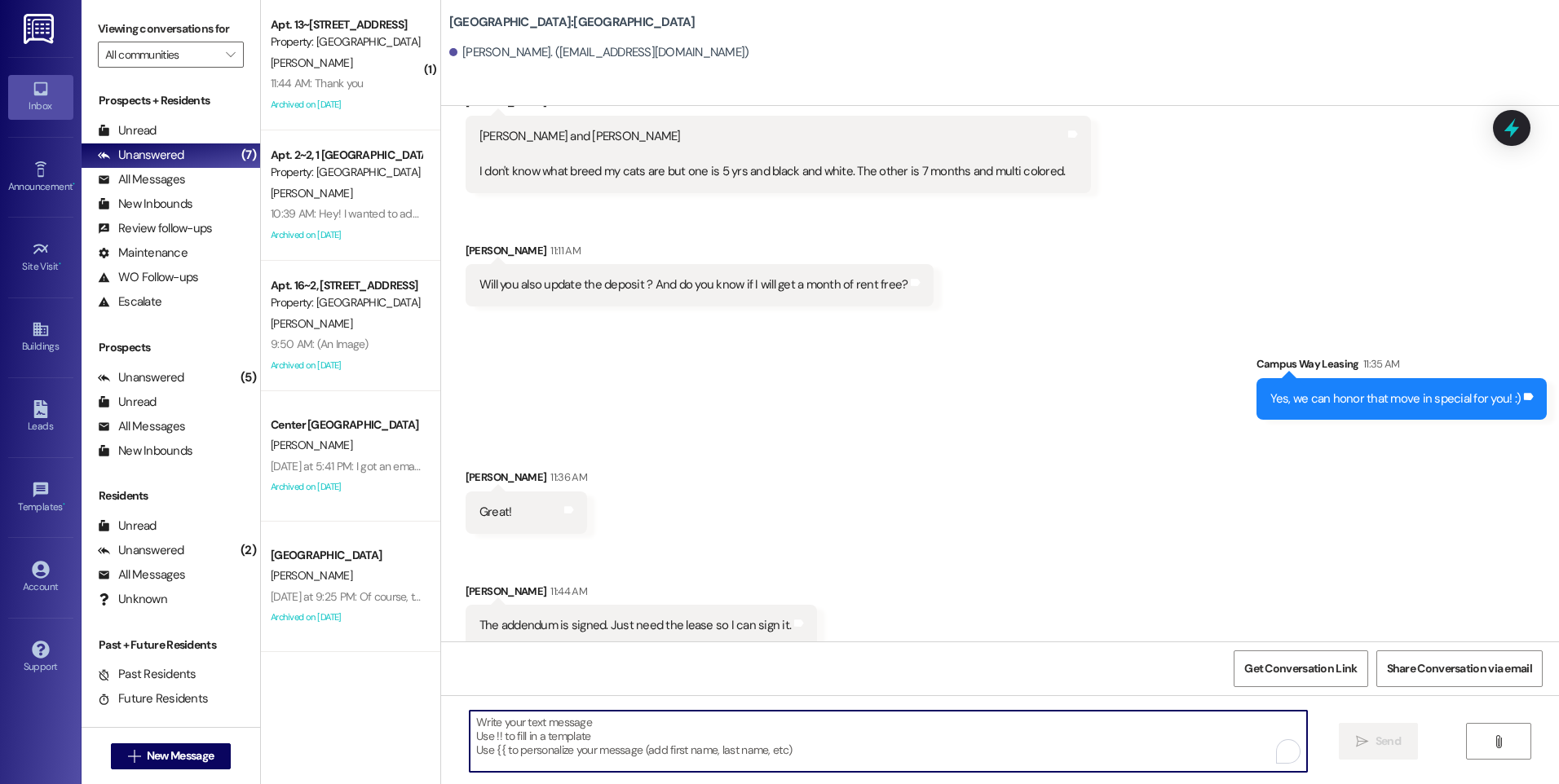
scroll to position [2952, 0]
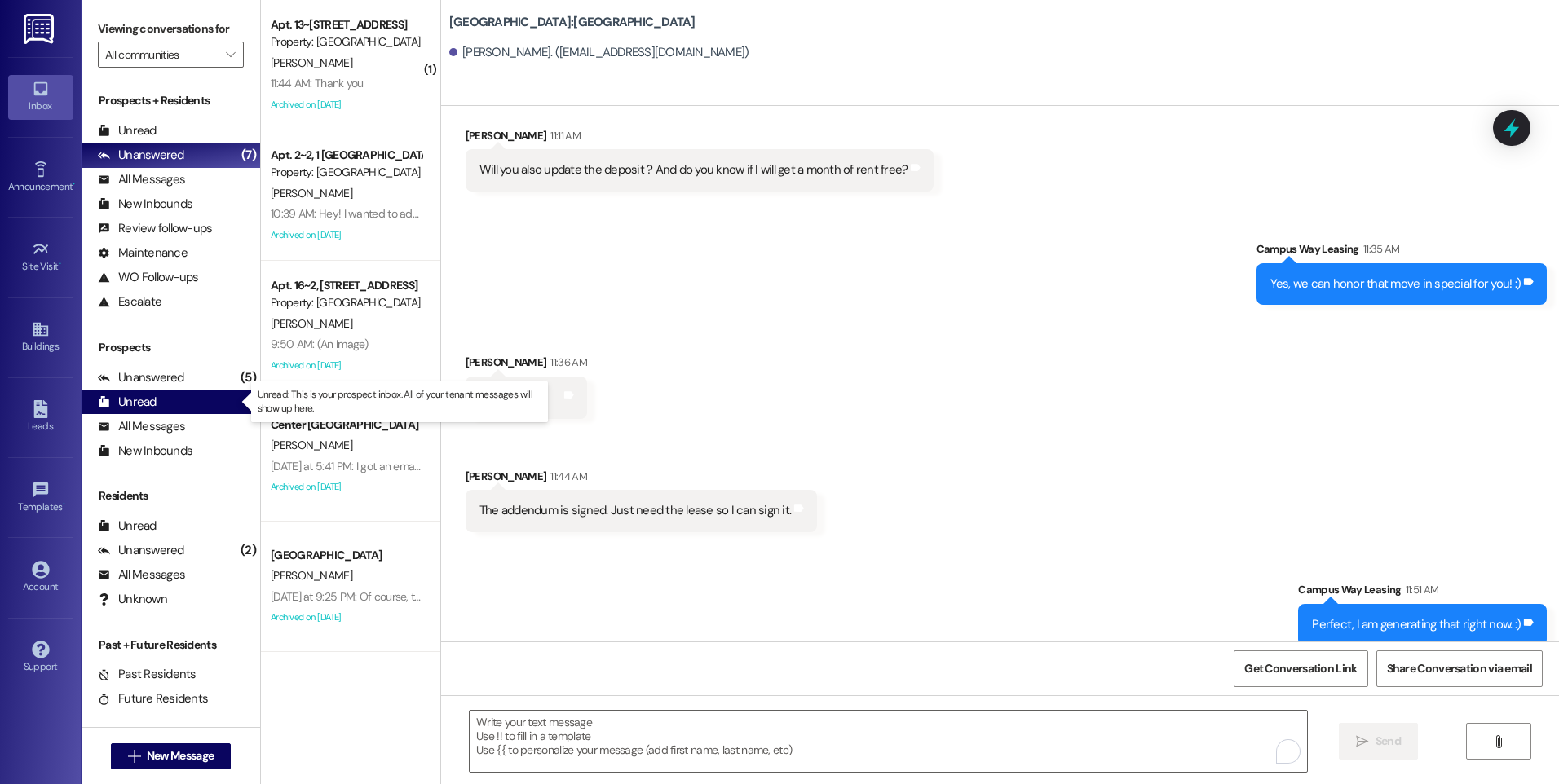
click at [148, 406] on div "Unread" at bounding box center [127, 403] width 59 height 17
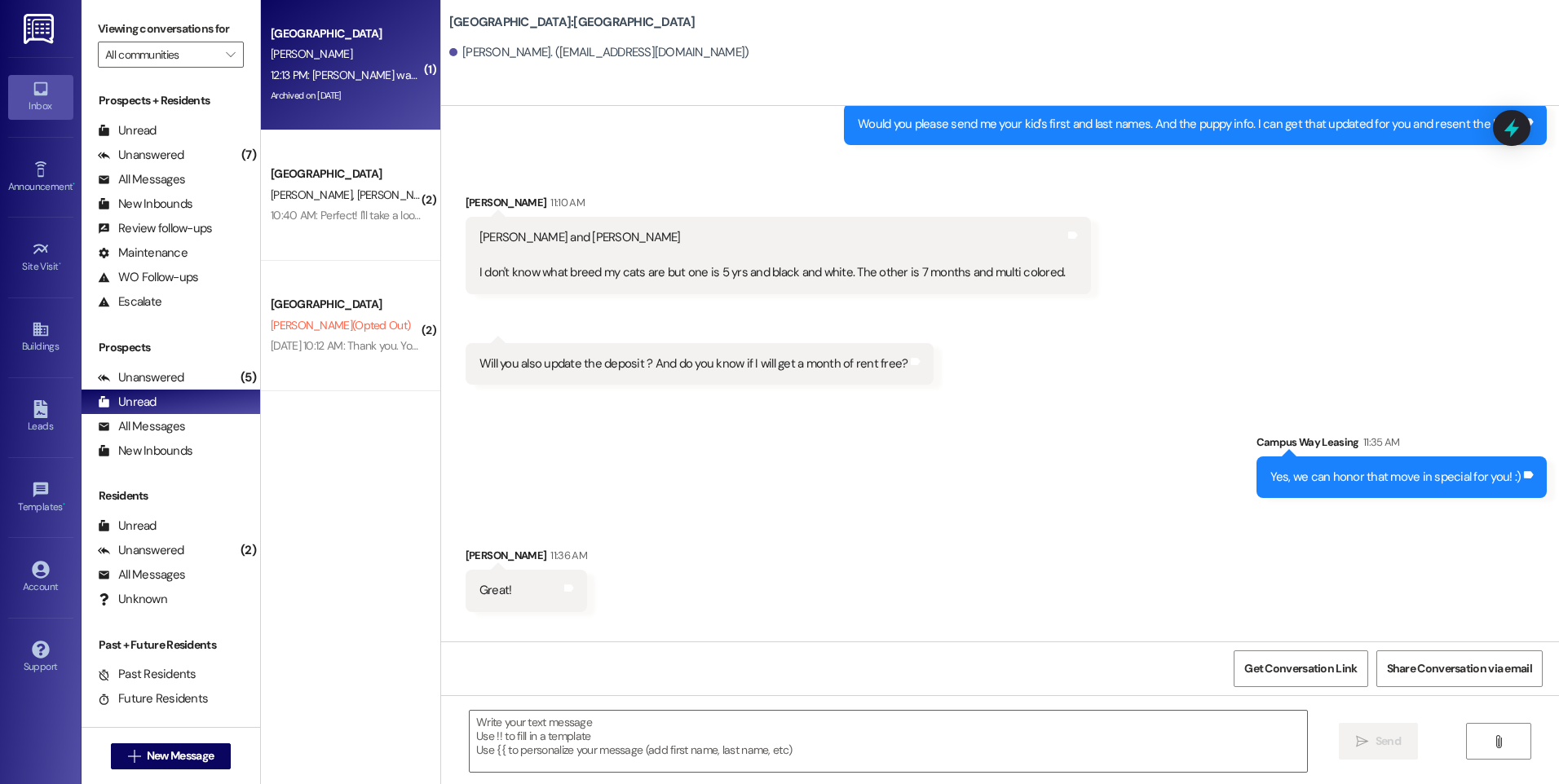
scroll to position [2814, 0]
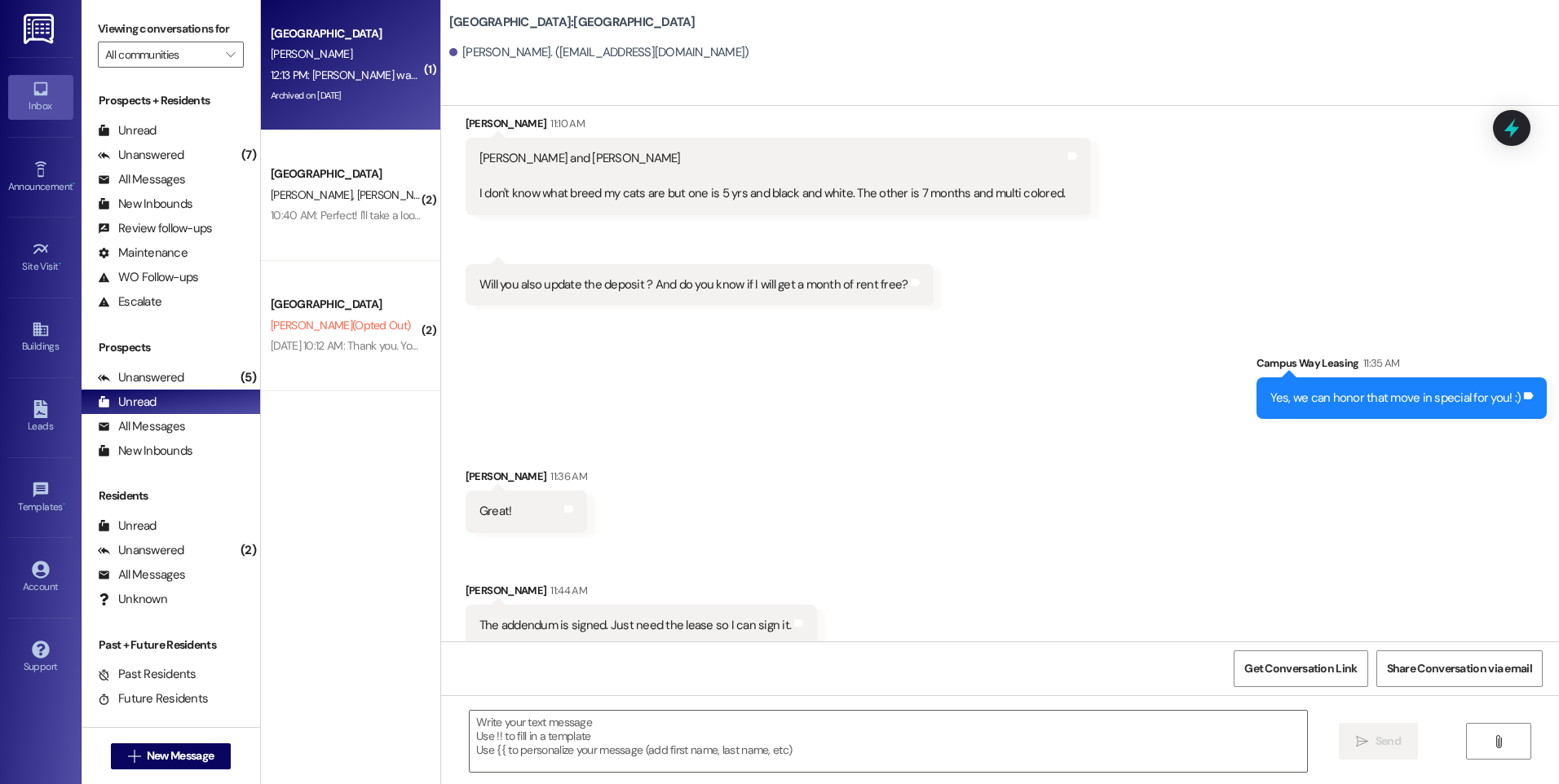
click at [354, 76] on div "12:13 PM: Andrea was going to send me the link to the app for the communial hou…" at bounding box center [694, 74] width 846 height 14
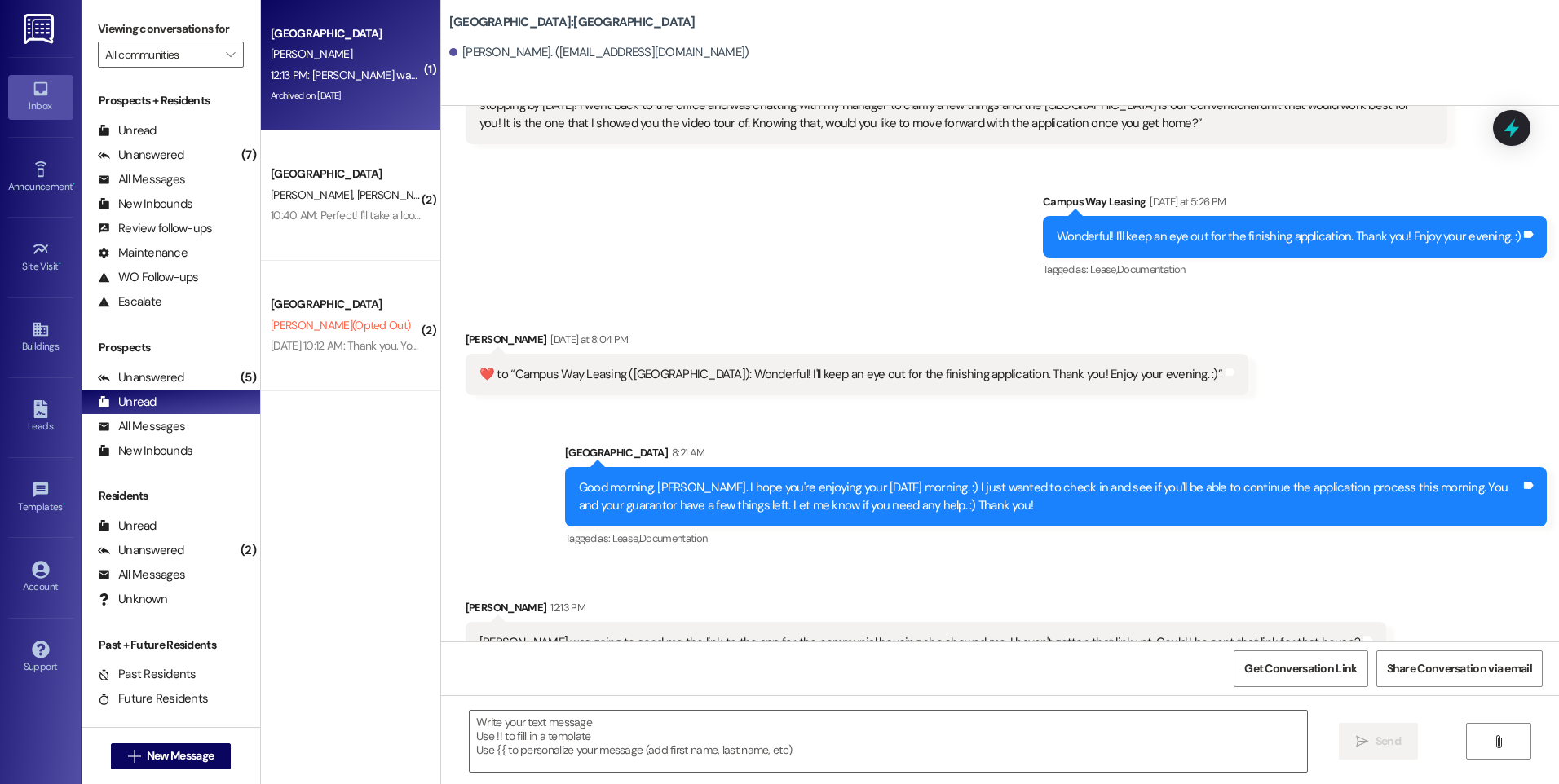
scroll to position [3387, 0]
click at [1091, 730] on textarea at bounding box center [888, 741] width 836 height 61
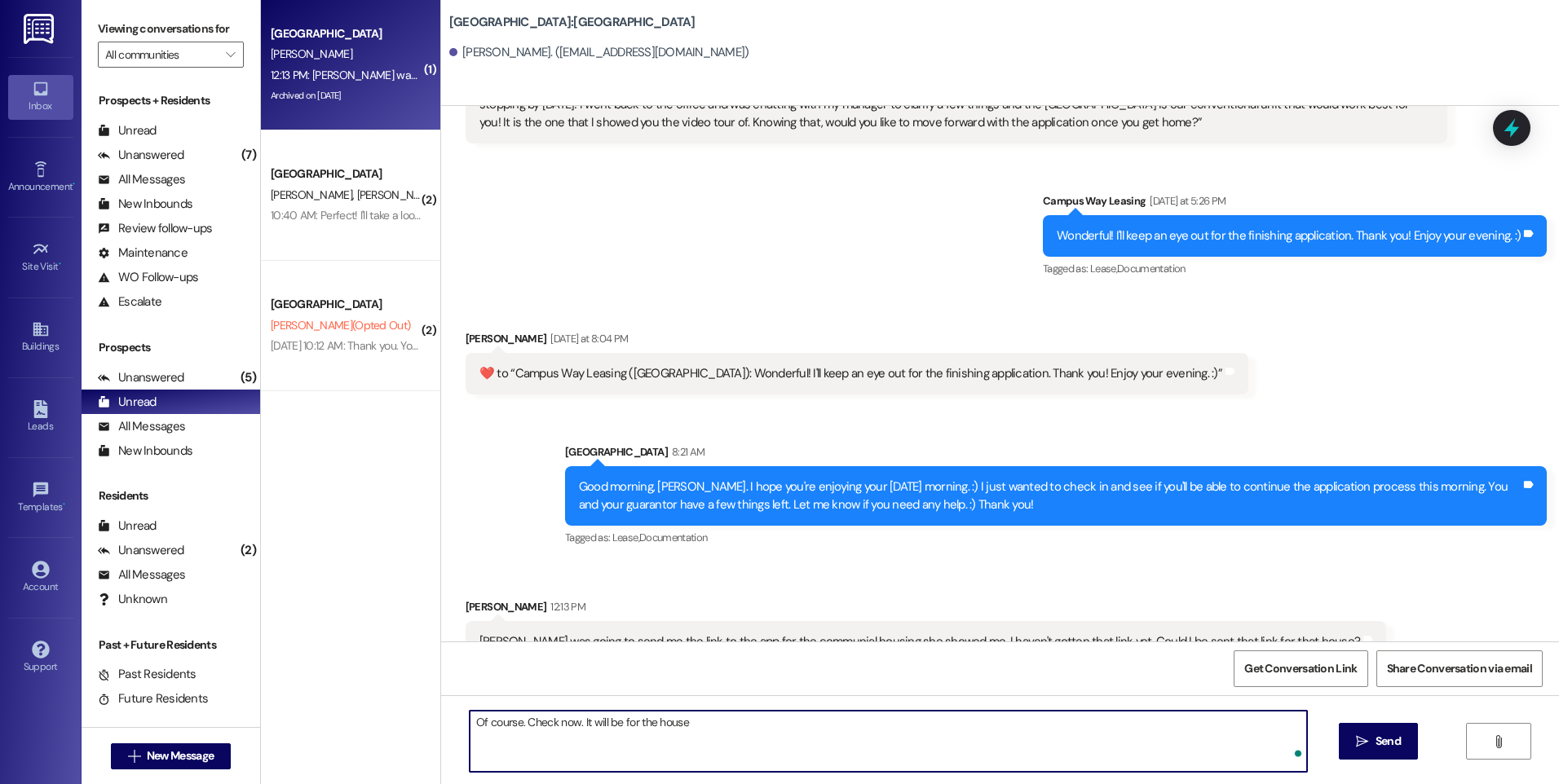
type textarea "Of course. Check now. It will be for the house."
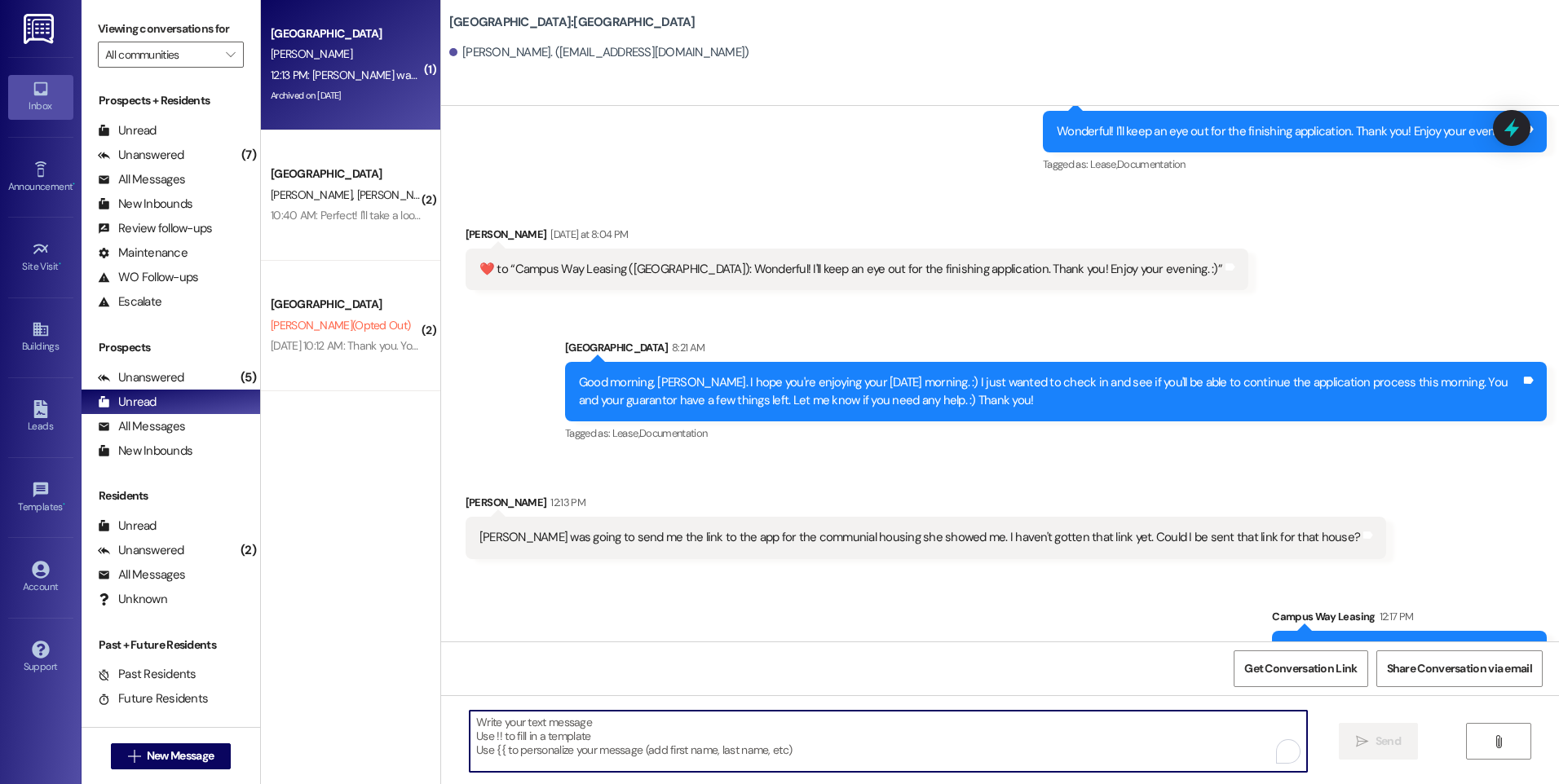
scroll to position [3501, 0]
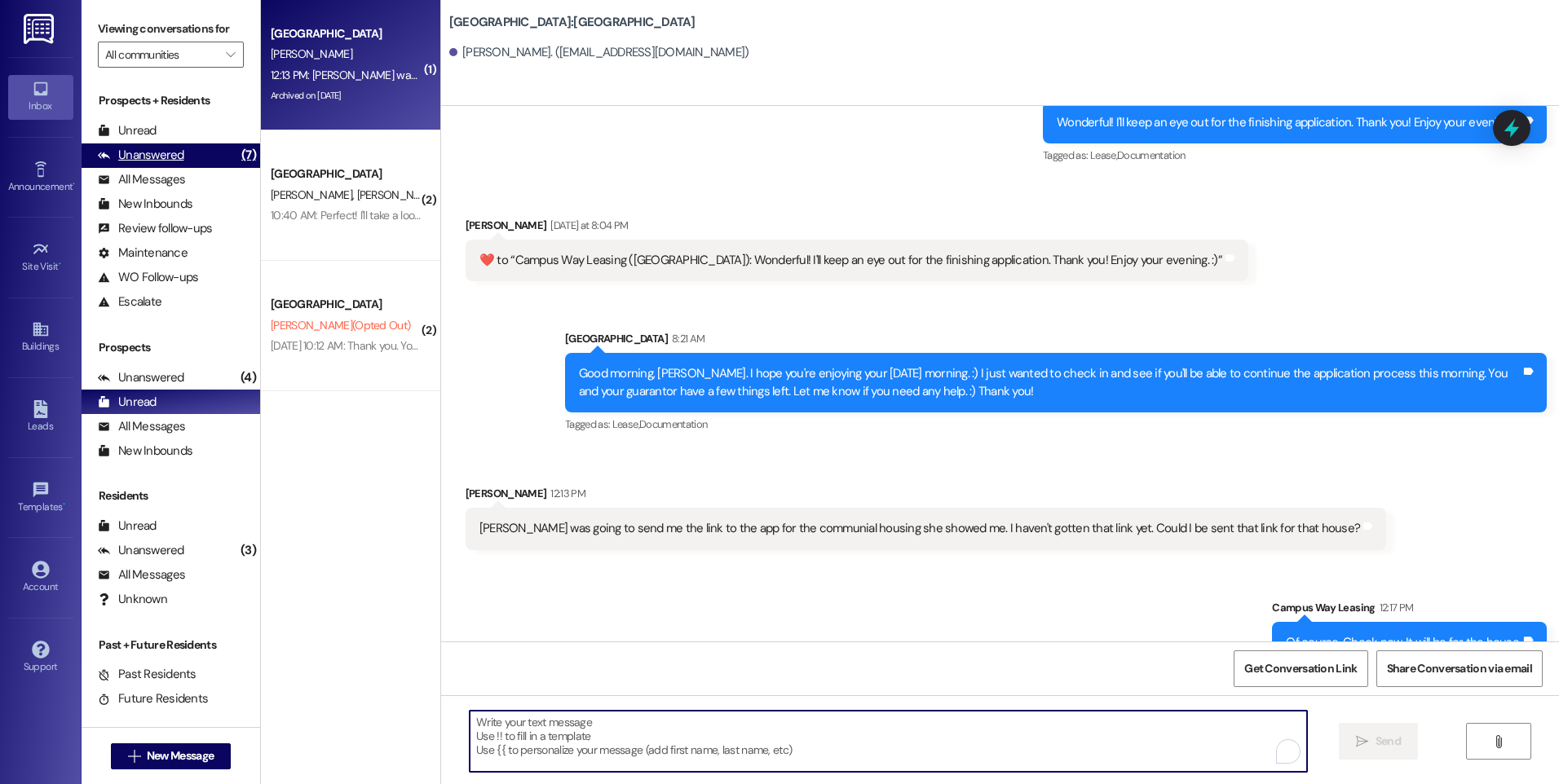
click at [164, 155] on div "Unanswered" at bounding box center [141, 155] width 87 height 17
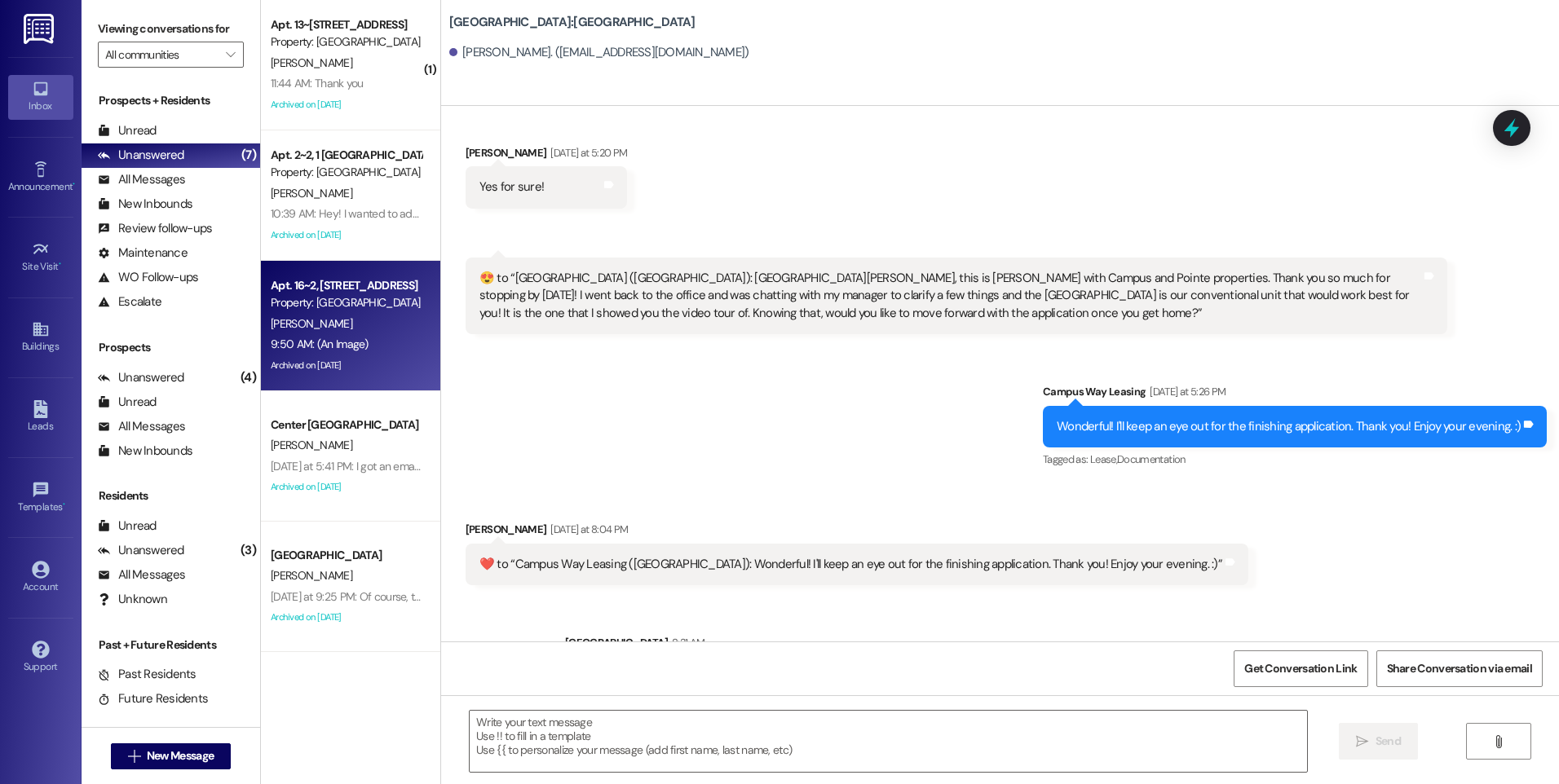
scroll to position [3387, 0]
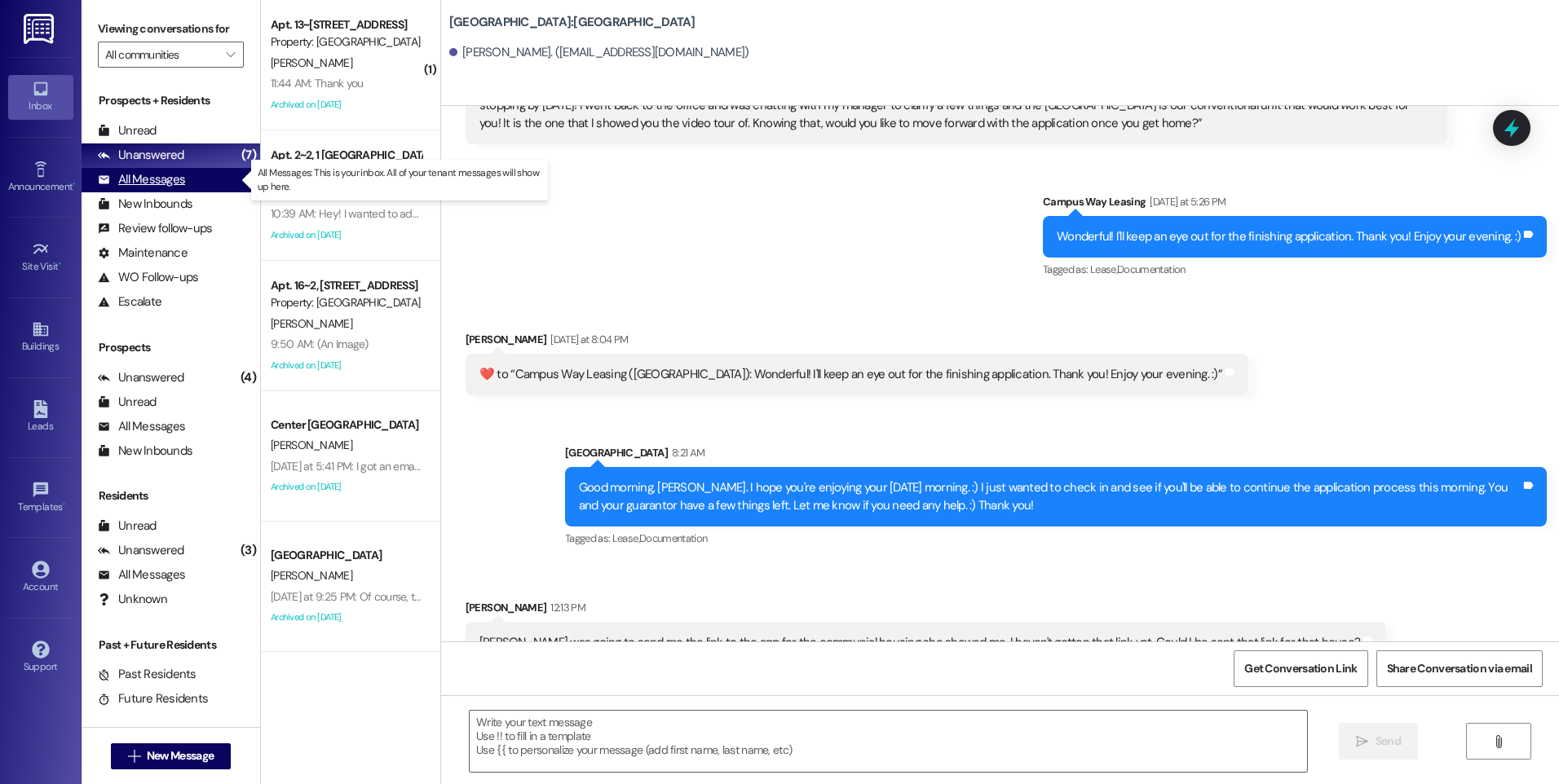
click at [162, 187] on div "All Messages" at bounding box center [141, 180] width 87 height 17
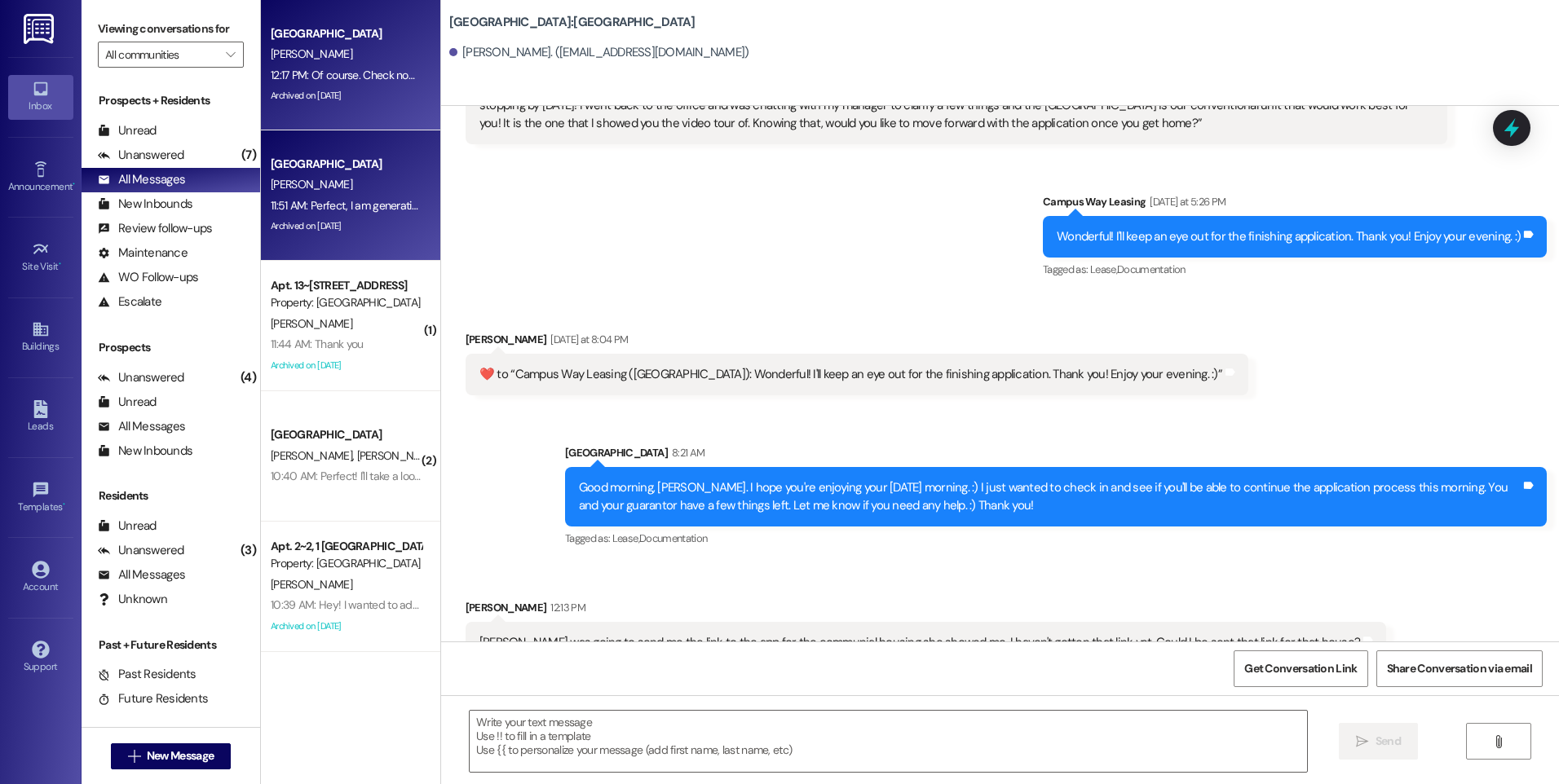
click at [375, 187] on div "[PERSON_NAME]" at bounding box center [347, 184] width 155 height 20
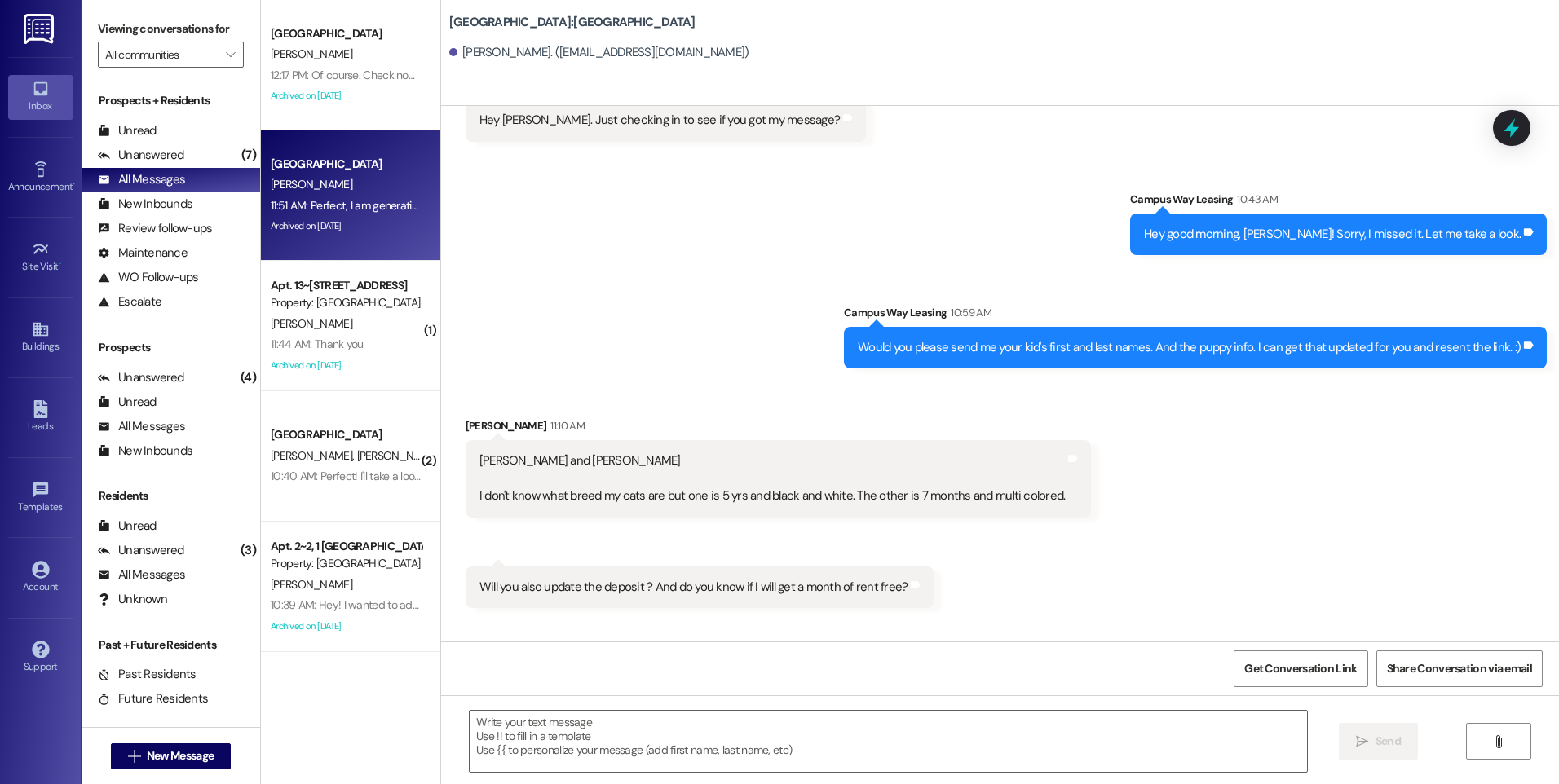
scroll to position [2521, 0]
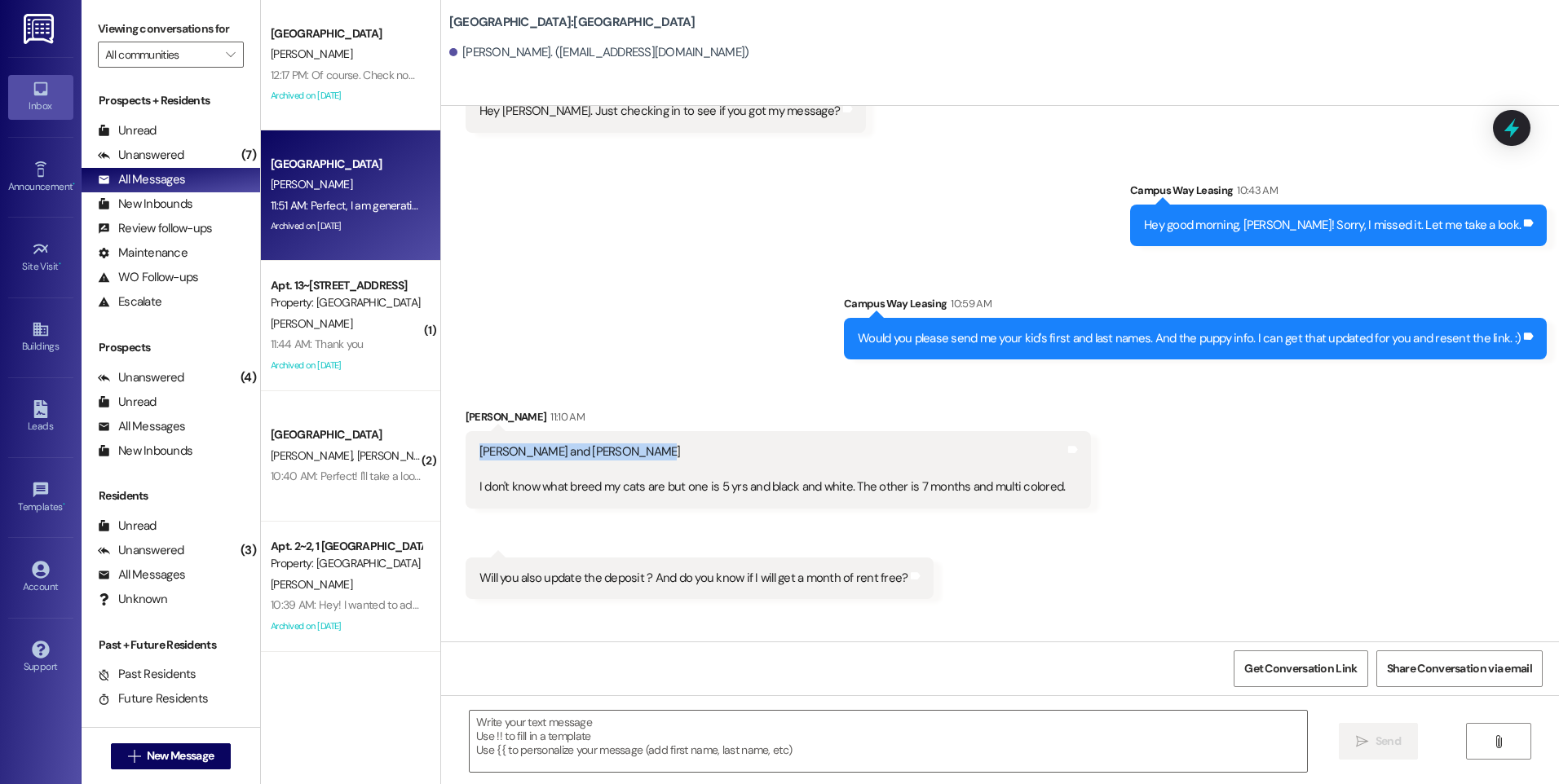
drag, startPoint x: 631, startPoint y: 433, endPoint x: 451, endPoint y: 435, distance: 180.0
click at [453, 435] on div "Received via SMS Keeley Eichler 11:10 AM Lilah Fielding and May Eichler I don't…" at bounding box center [779, 458] width 651 height 124
drag, startPoint x: 452, startPoint y: 435, endPoint x: 518, endPoint y: 439, distance: 66.1
copy div "[PERSON_NAME] and [PERSON_NAME]"
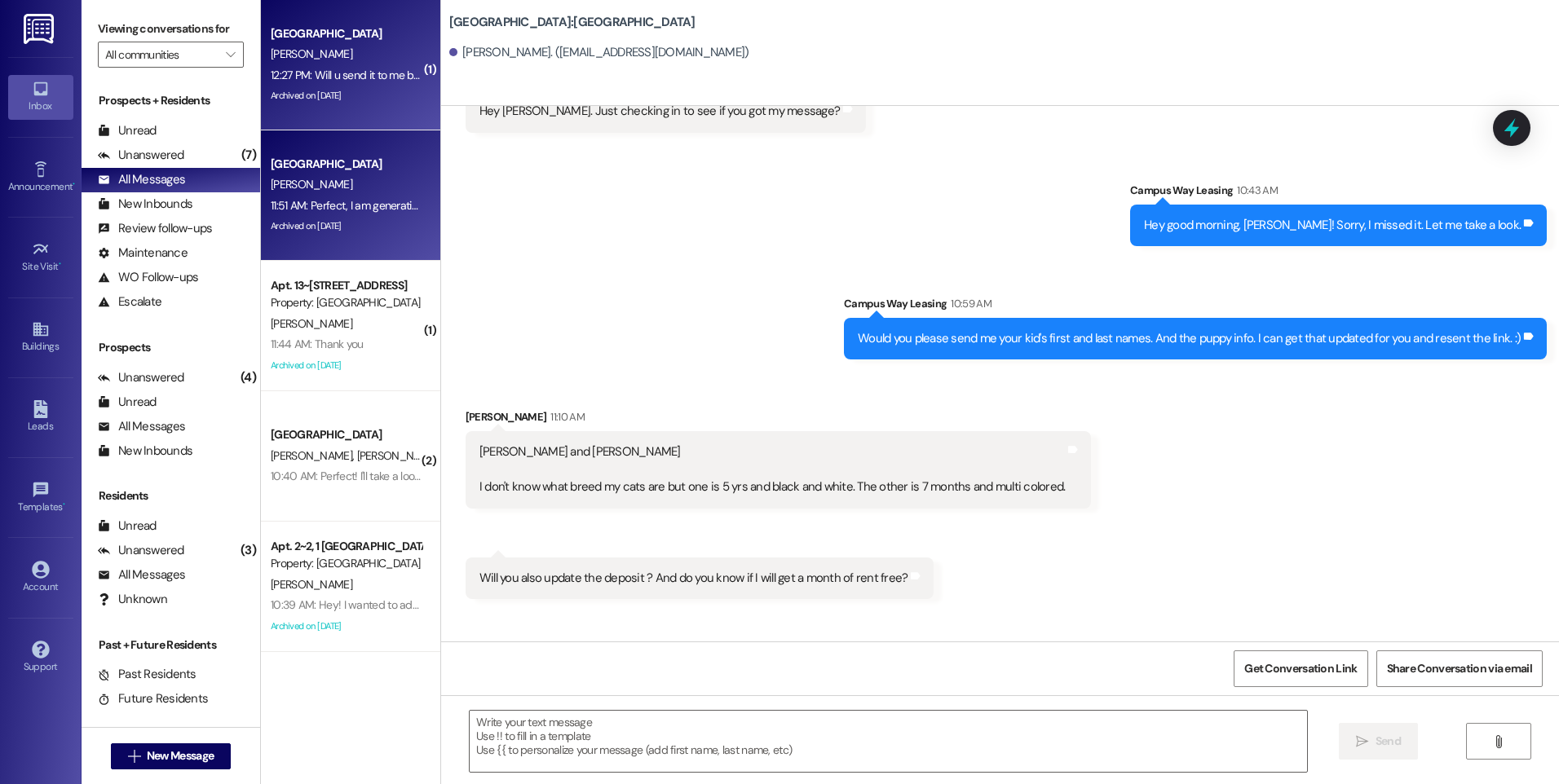
click at [303, 47] on span "[PERSON_NAME]" at bounding box center [311, 53] width 81 height 14
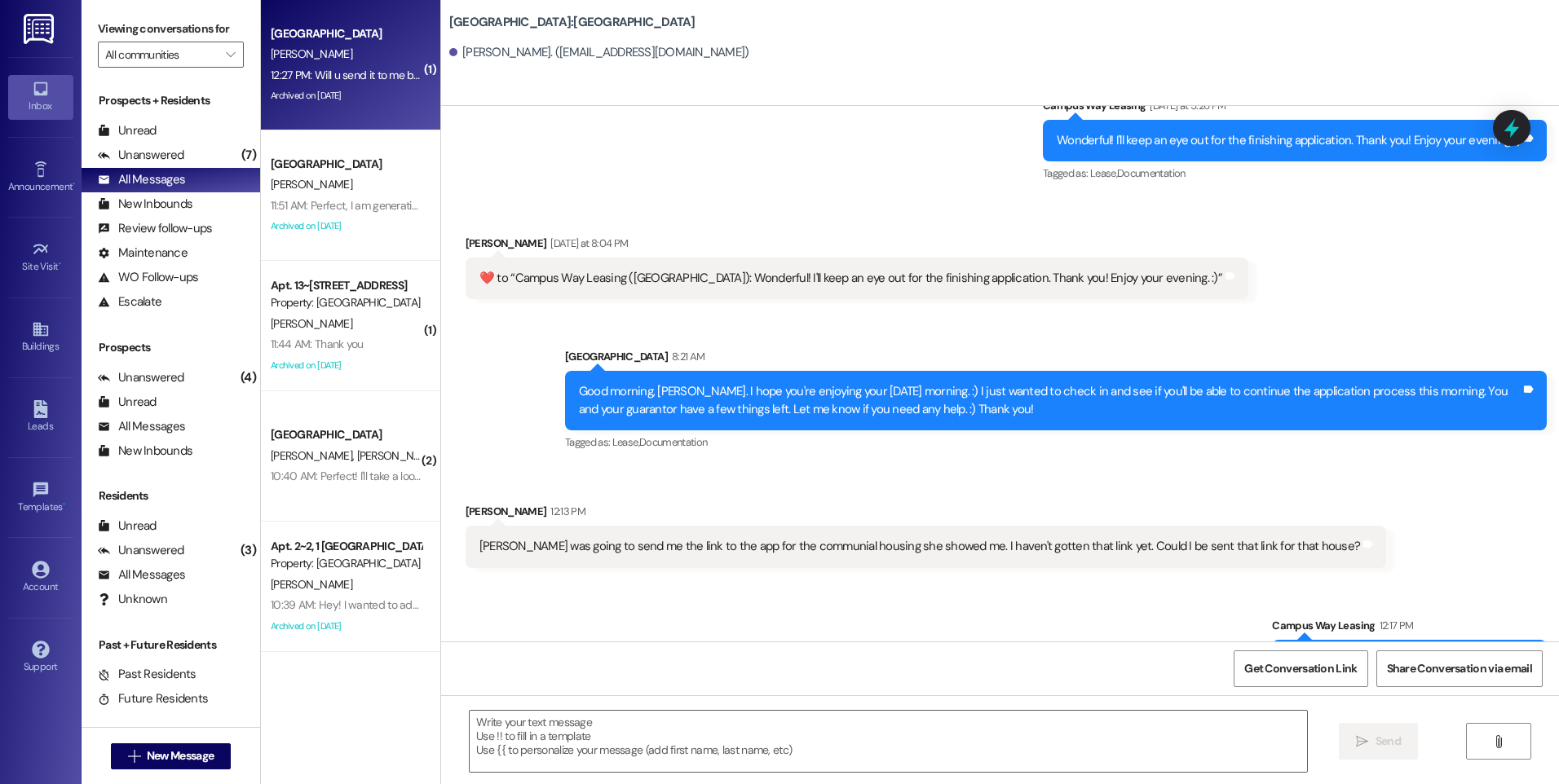
scroll to position [3631, 0]
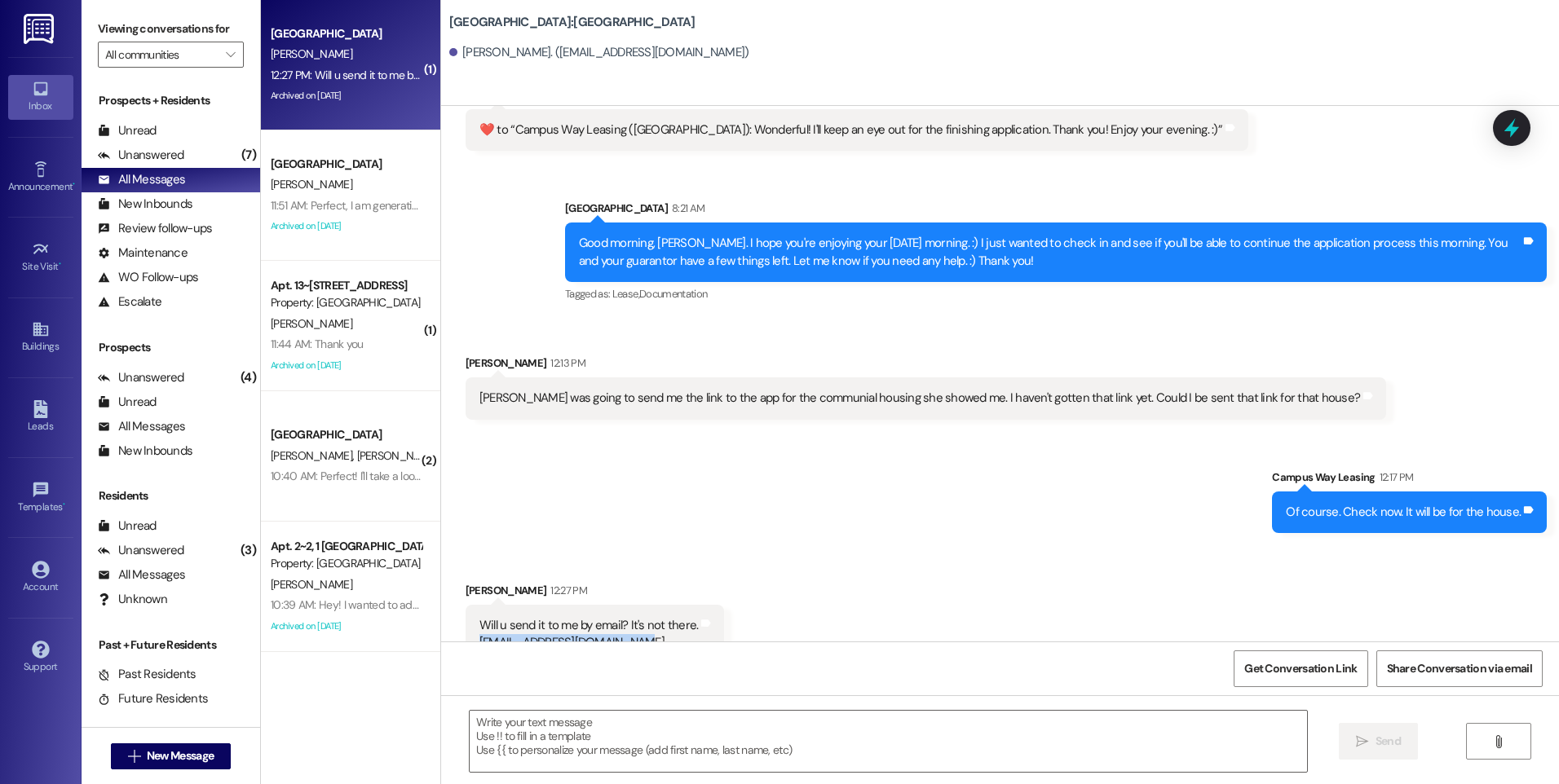
drag, startPoint x: 619, startPoint y: 611, endPoint x: 466, endPoint y: 616, distance: 153.1
click at [478, 617] on div "Will u send it to me by email? It's not there. Deidraritchhart5@gmail.com" at bounding box center [589, 634] width 223 height 35
drag, startPoint x: 466, startPoint y: 616, endPoint x: 500, endPoint y: 610, distance: 34.5
copy link "[EMAIL_ADDRESS][DOMAIN_NAME]"
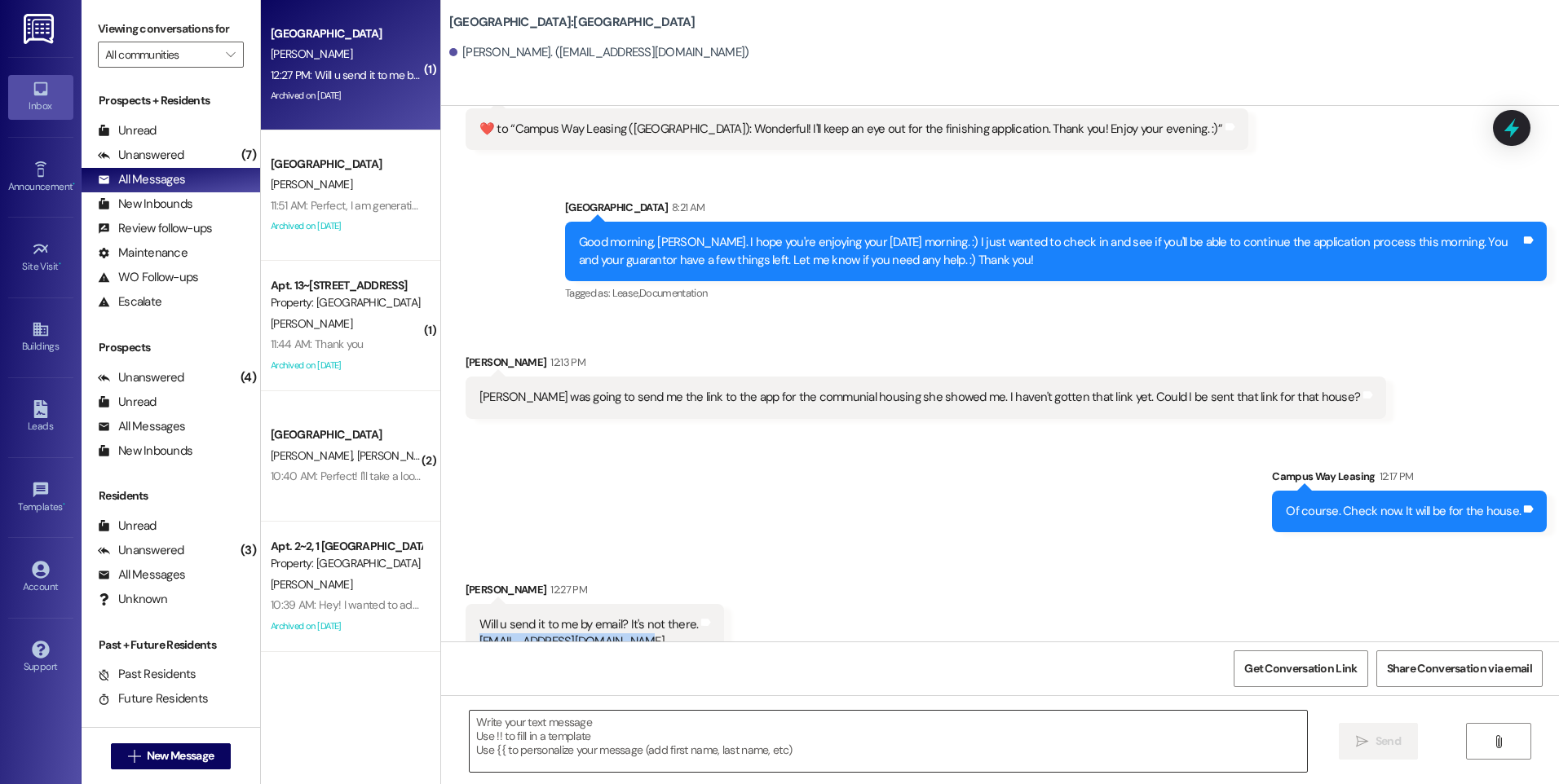
click at [800, 715] on textarea at bounding box center [888, 741] width 836 height 61
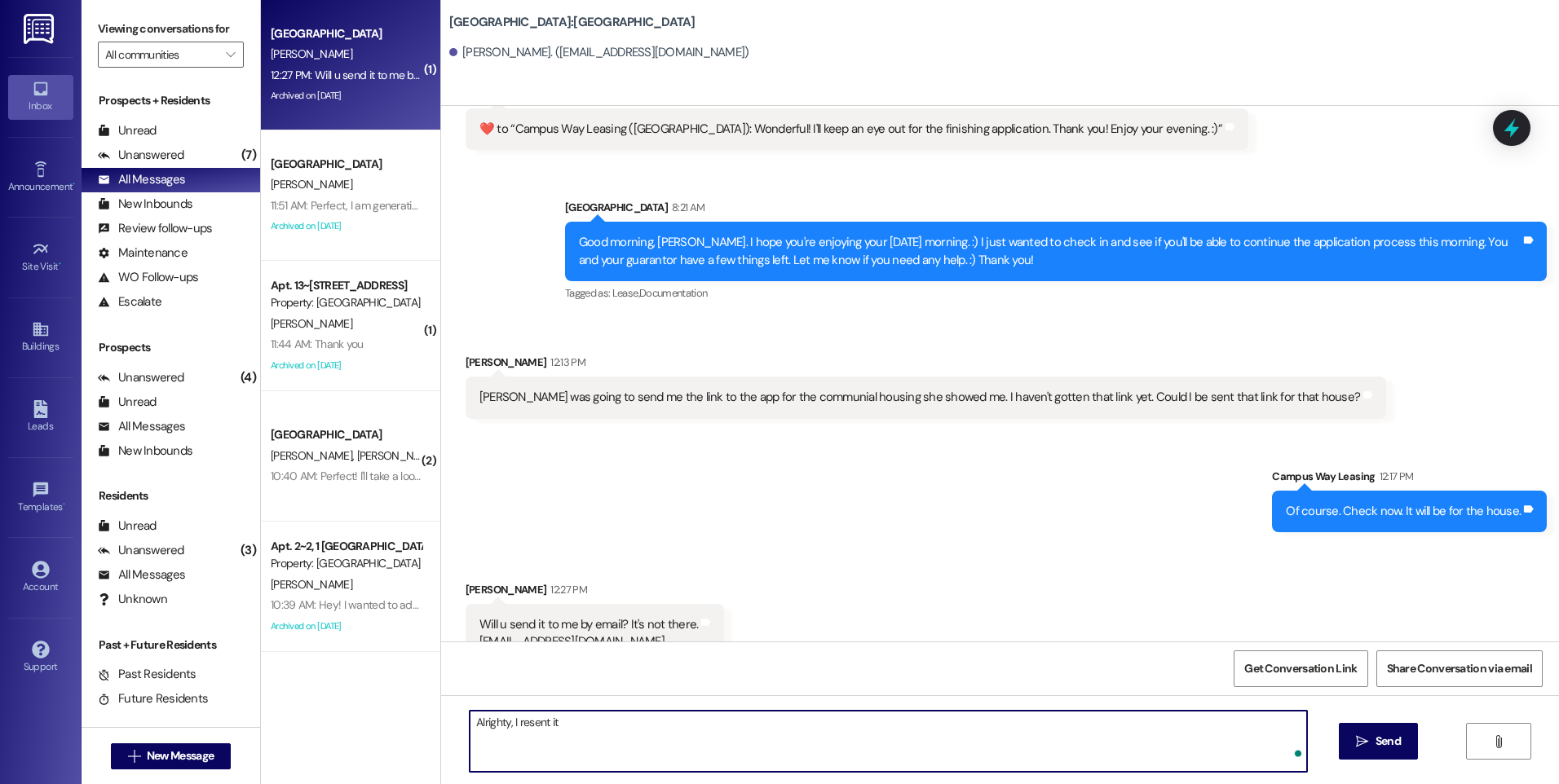
type textarea "Alrighty, I resent it"
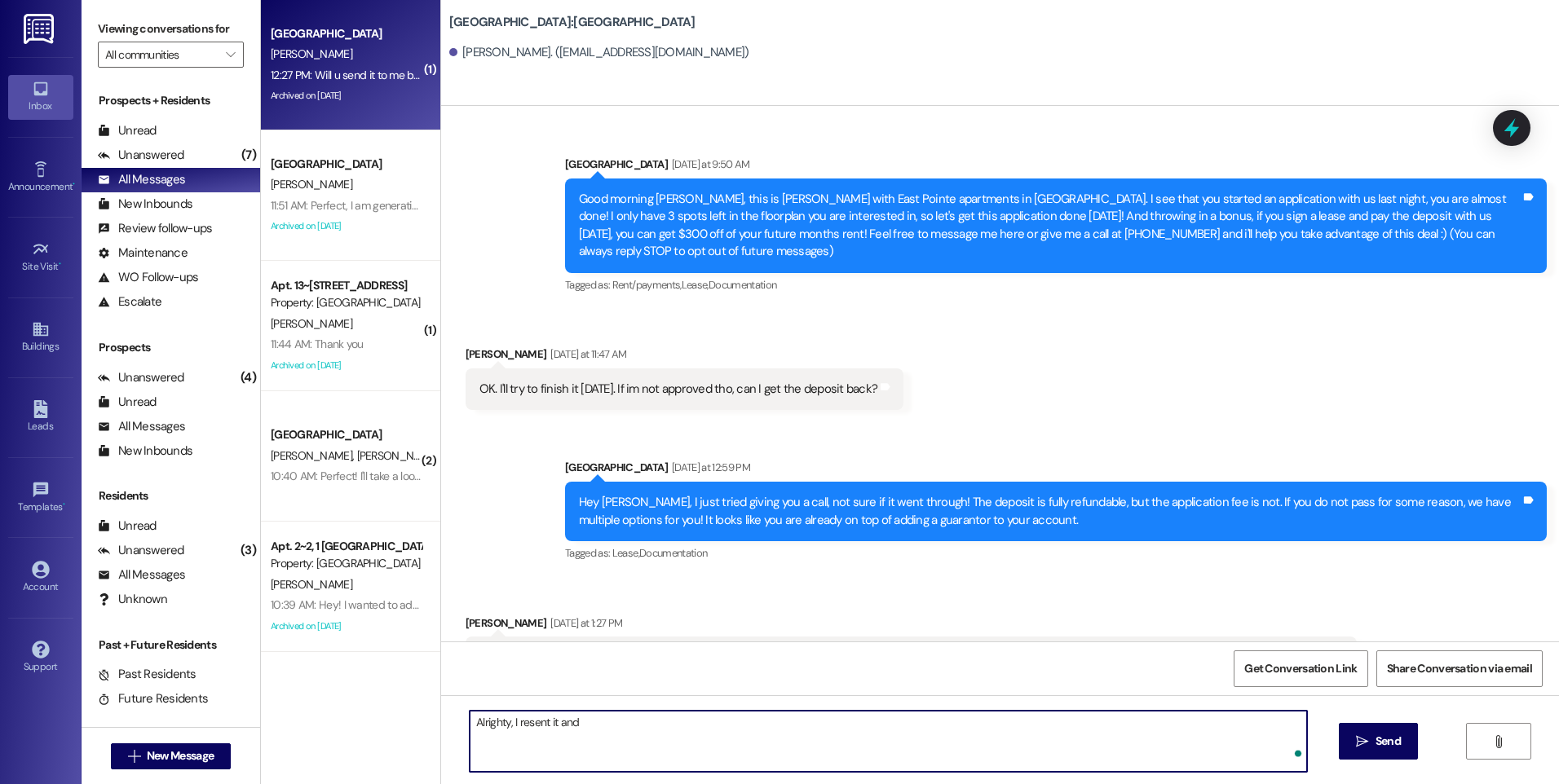
scroll to position [3632, 0]
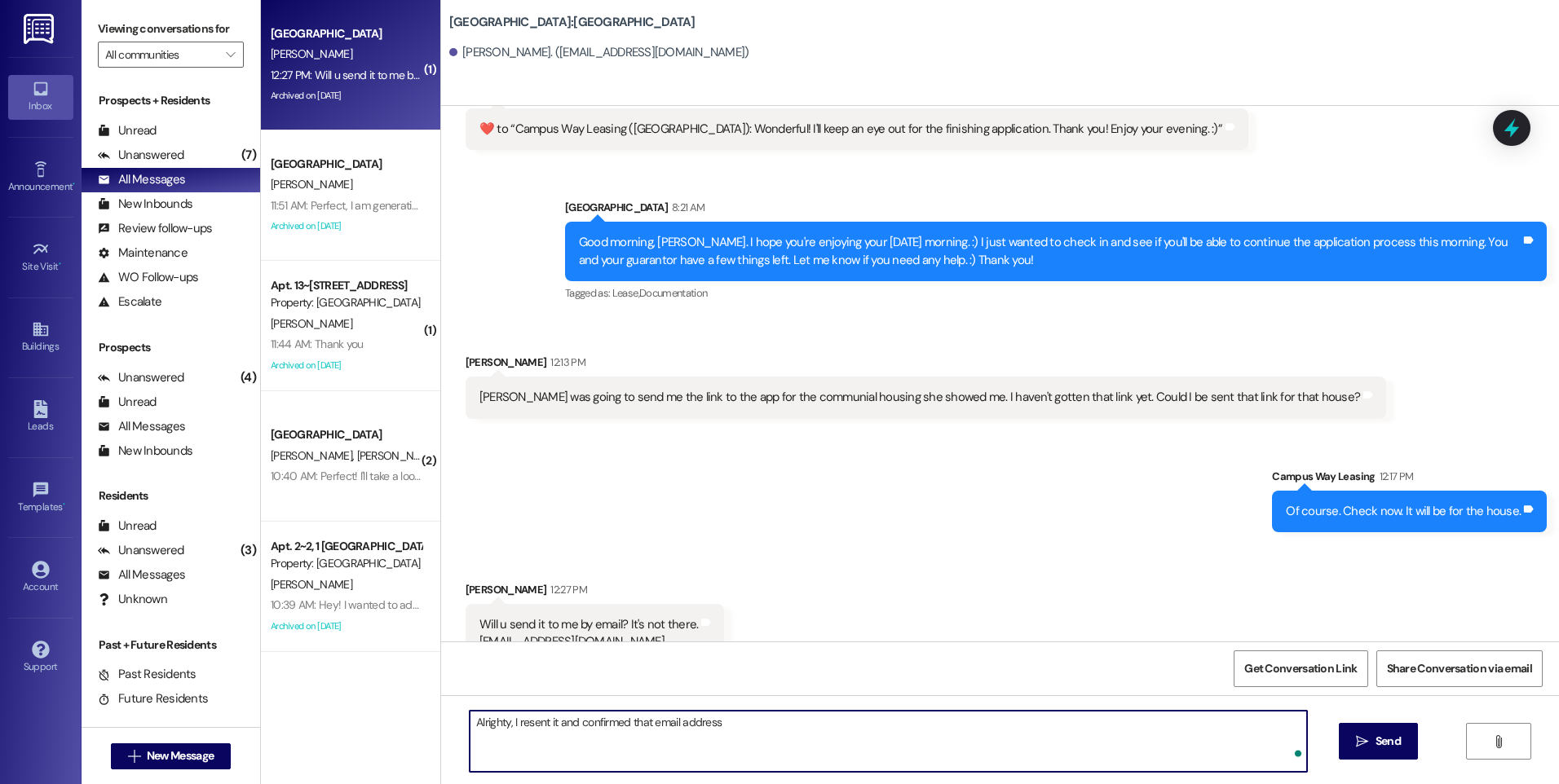
type textarea "Alrighty, I resent it and confirmed that email address."
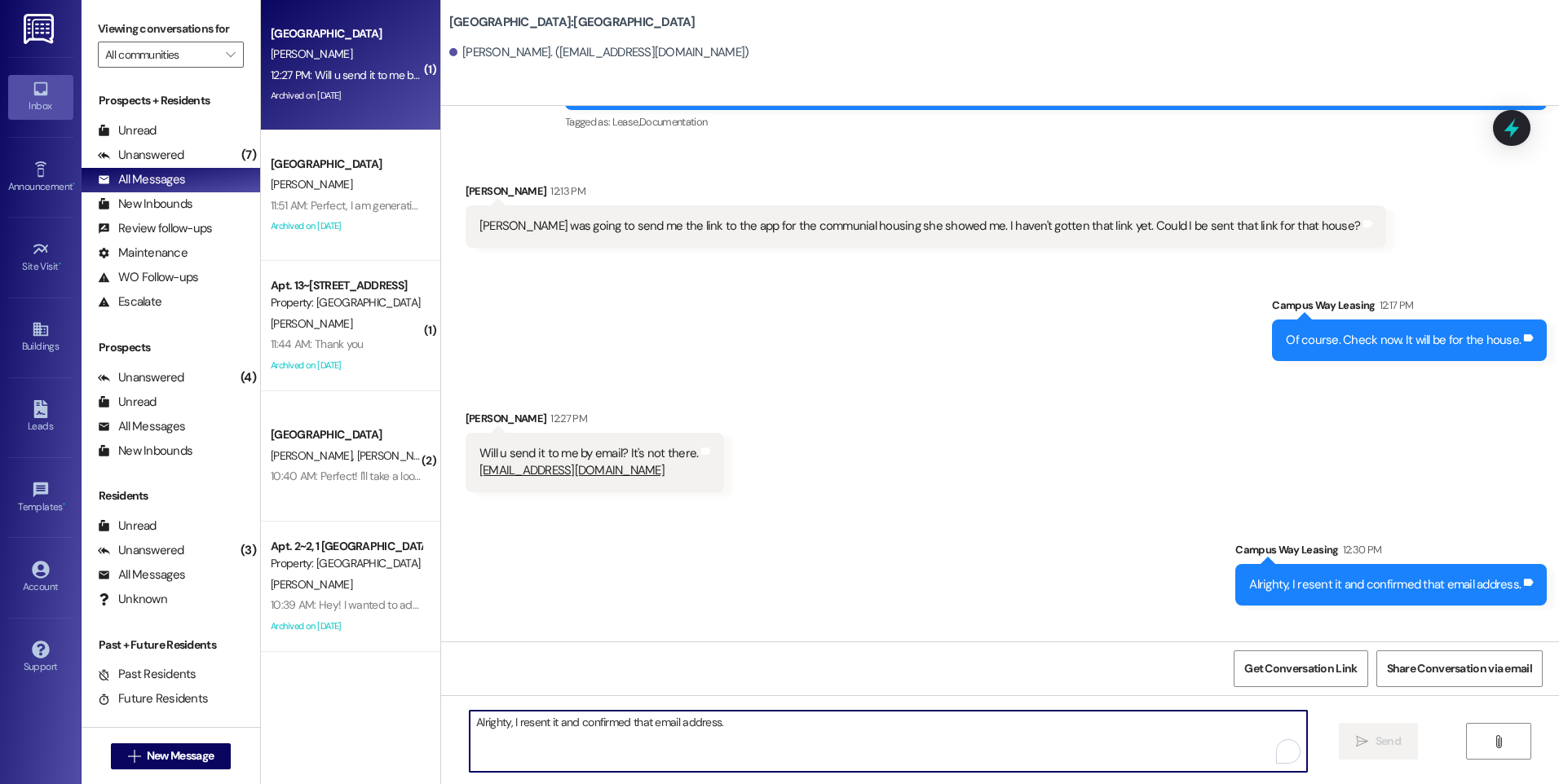
scroll to position [3858, 0]
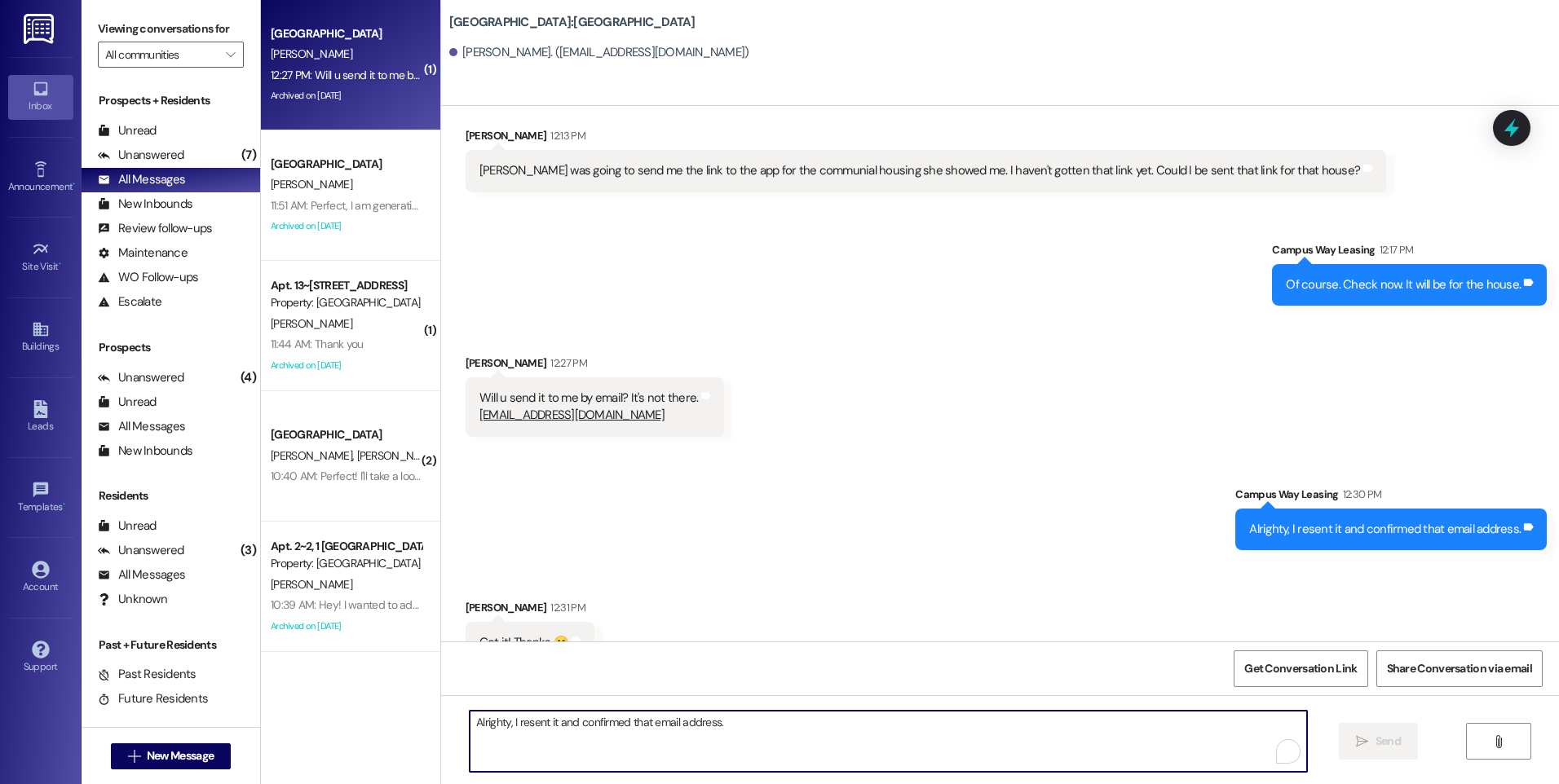
click at [642, 715] on textarea "Alrighty, I resent it and confirmed that email address." at bounding box center [888, 741] width 836 height 61
type textarea "Yay! :)"
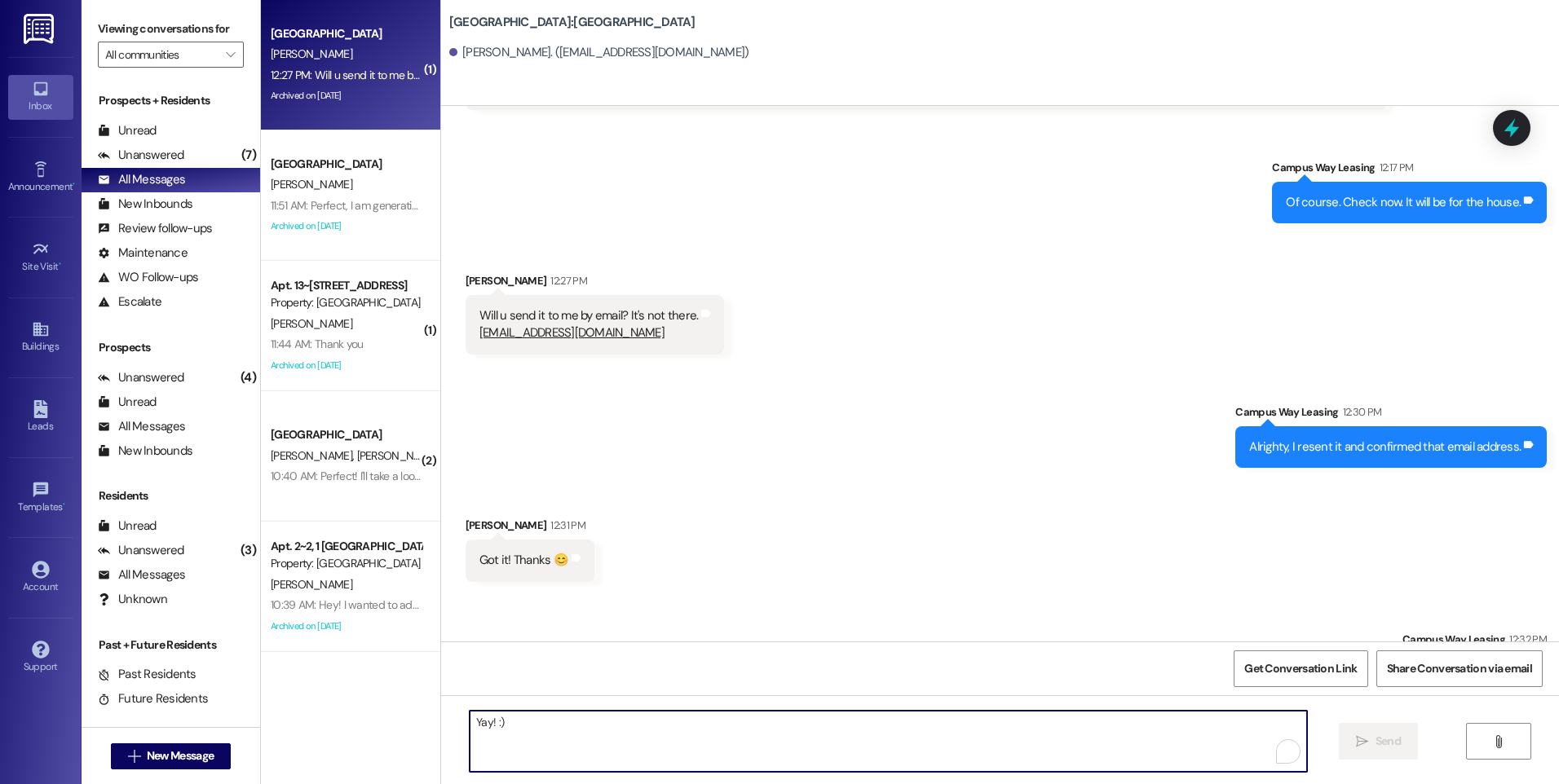
scroll to position [3973, 0]
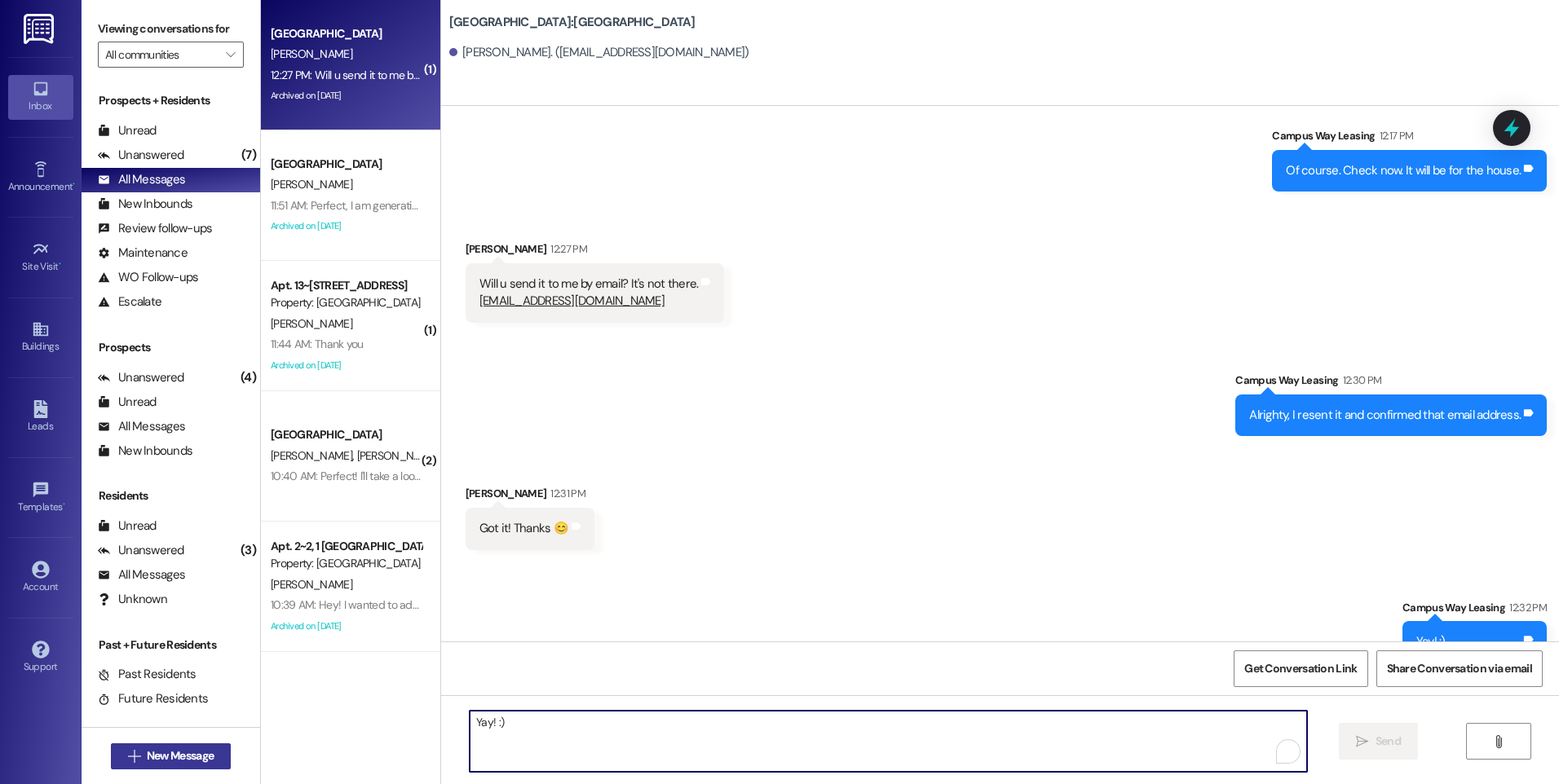
click at [189, 744] on button " New Message" at bounding box center [171, 756] width 121 height 26
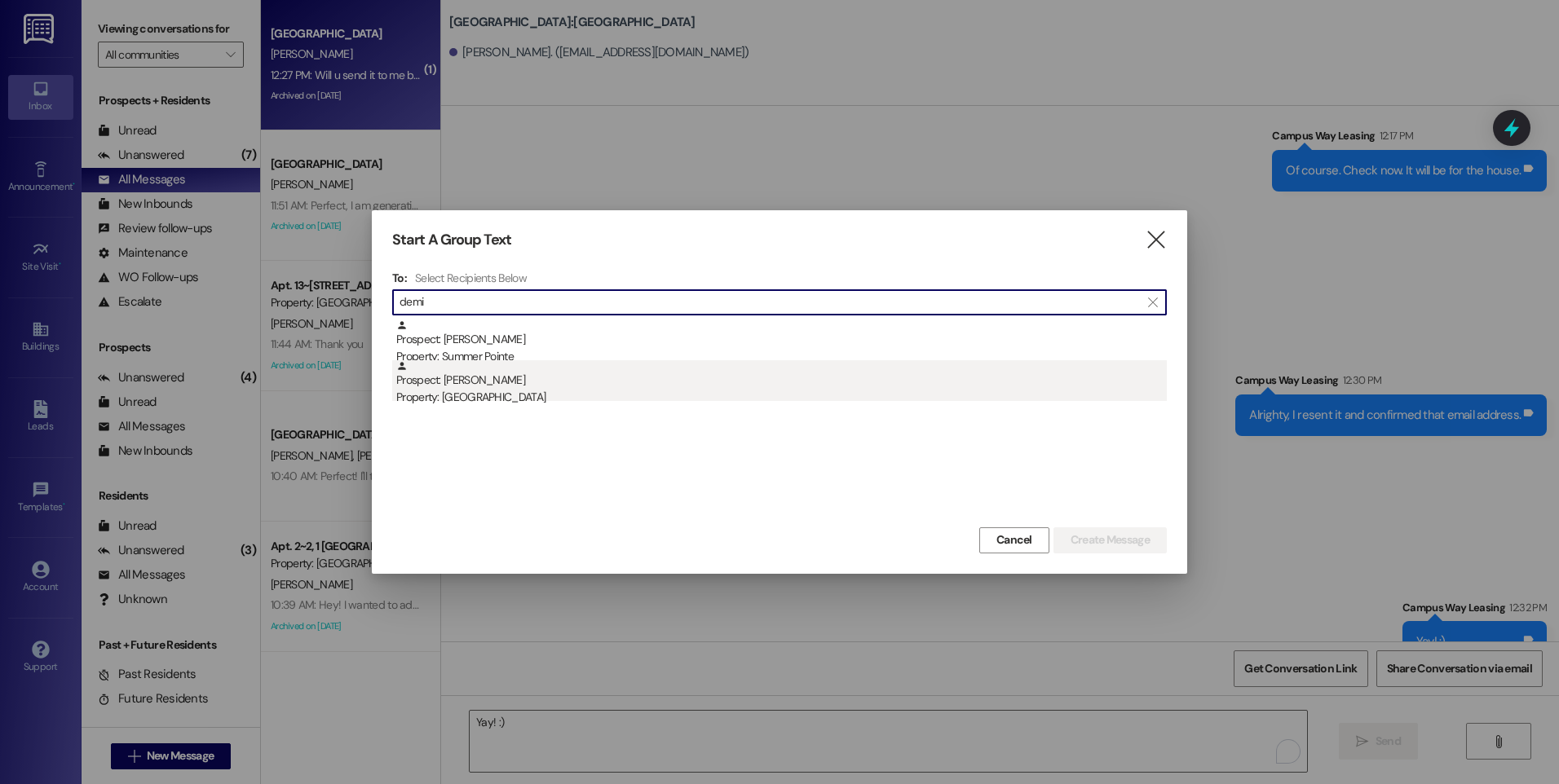
type input "demi"
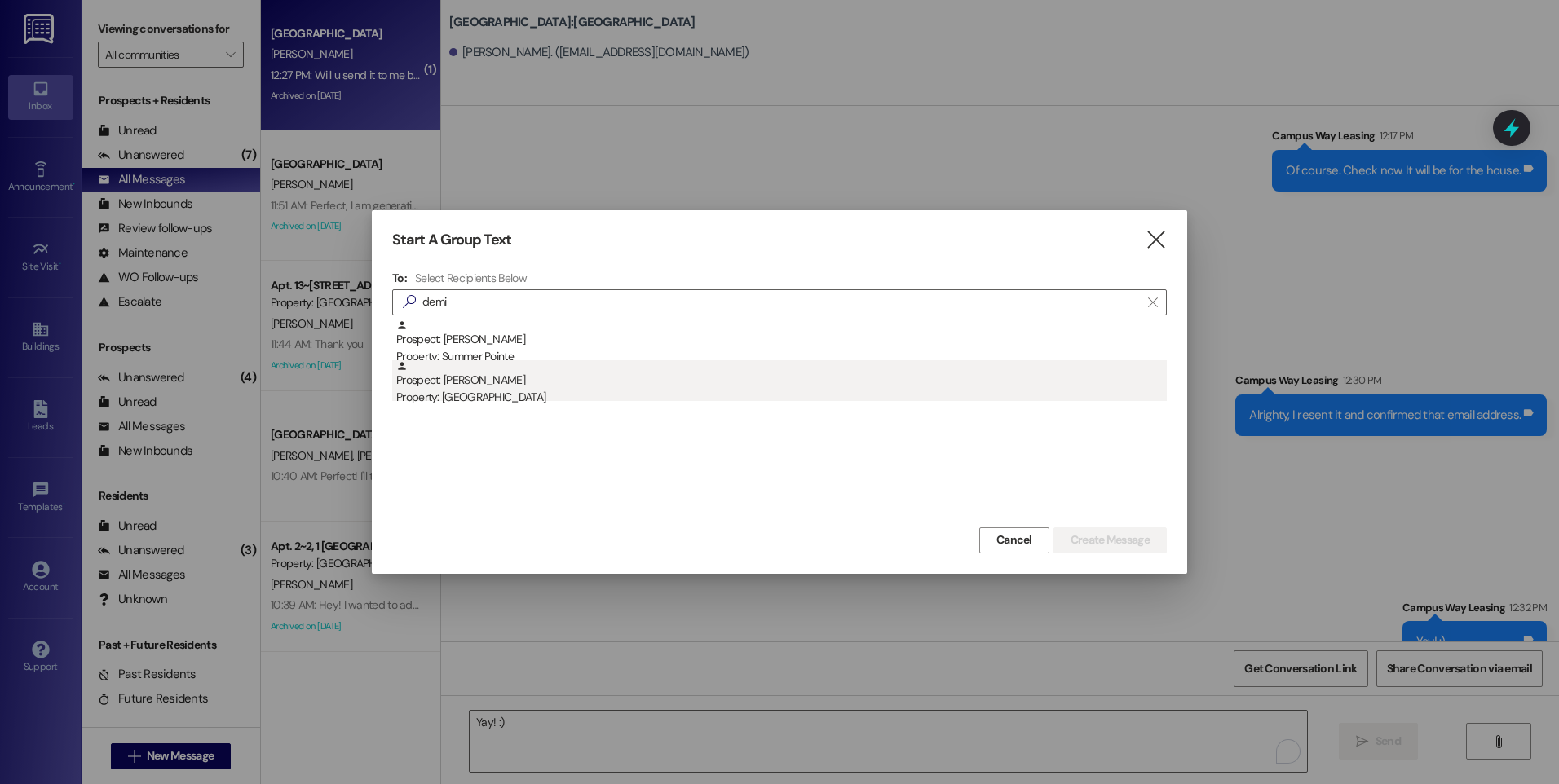
click at [511, 383] on div "Prospect: [PERSON_NAME] Property: [GEOGRAPHIC_DATA]" at bounding box center [781, 383] width 771 height 46
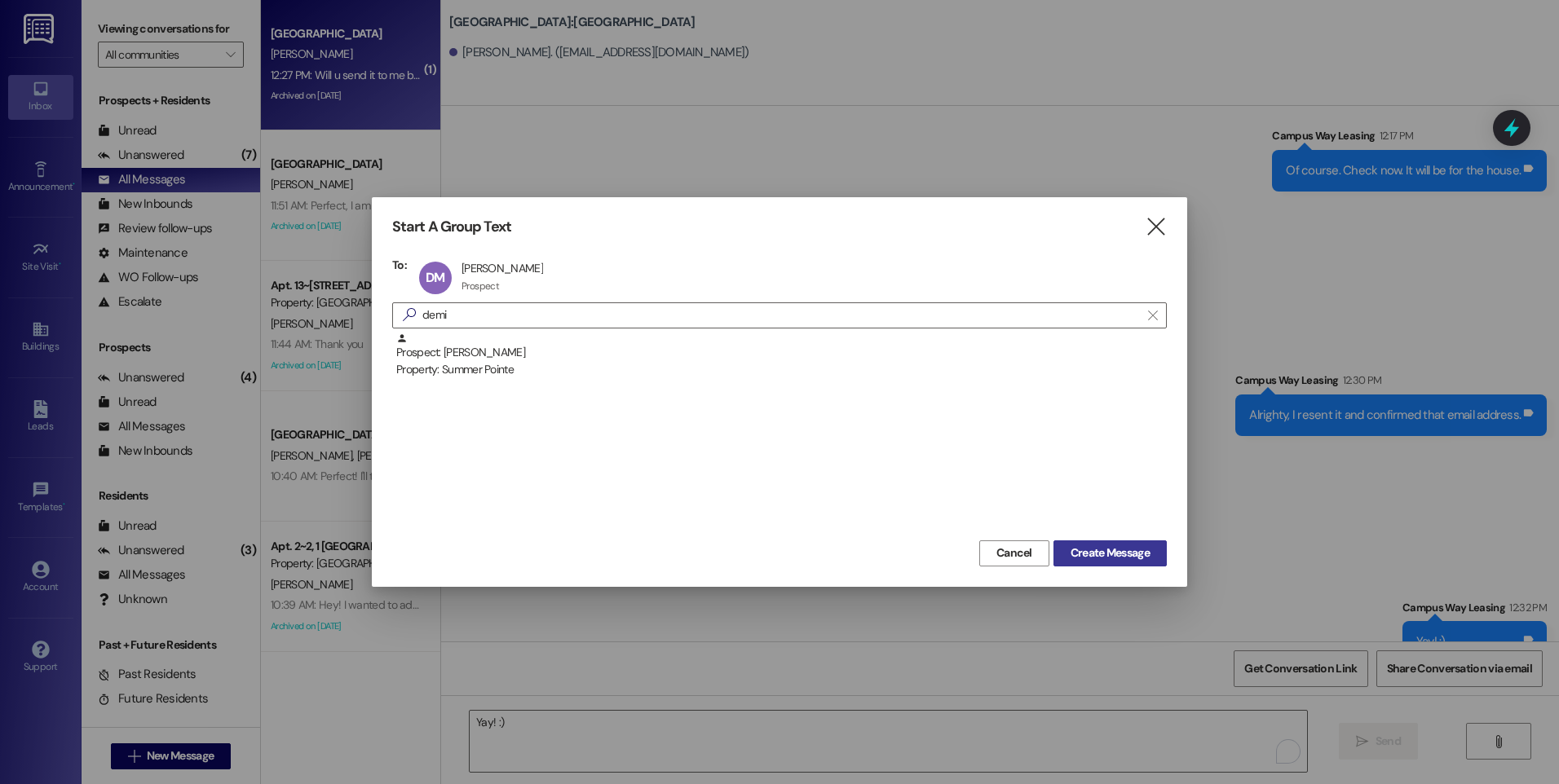
click at [1098, 552] on span "Create Message" at bounding box center [1111, 553] width 79 height 17
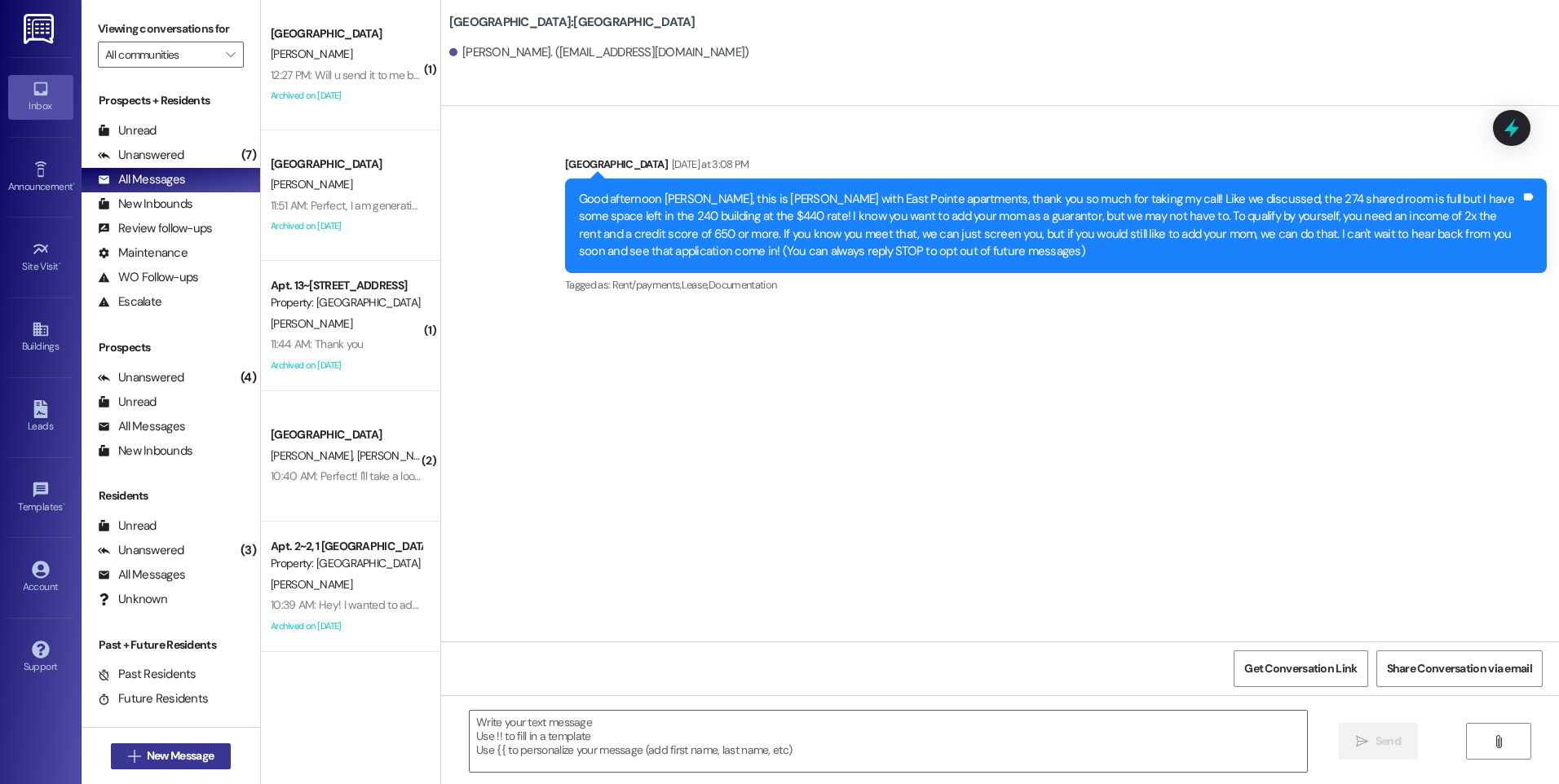
click at [166, 754] on span "New Message" at bounding box center [180, 756] width 67 height 17
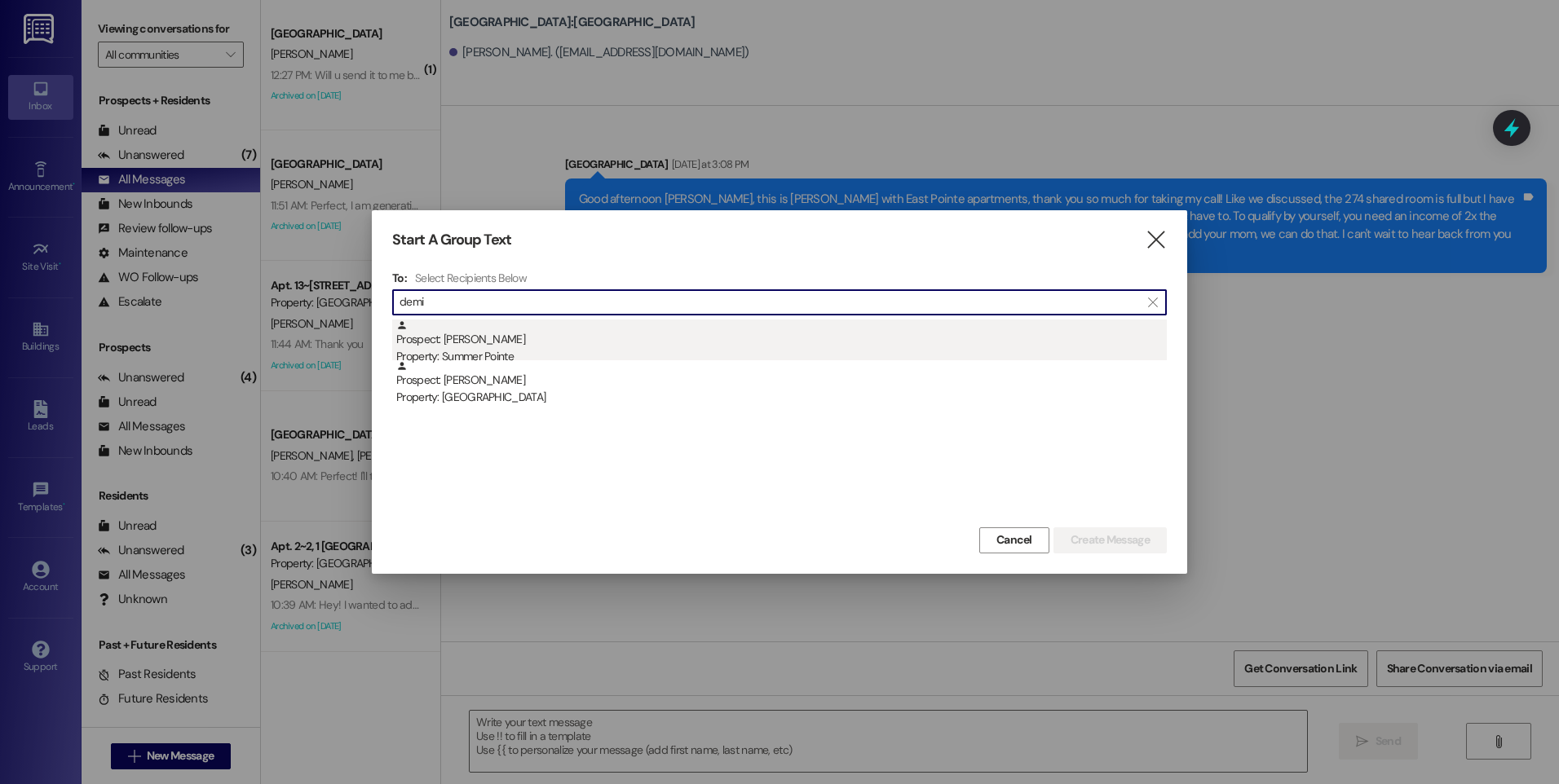
type input "demi"
click at [477, 339] on div "Prospect: [PERSON_NAME] Property: Summer Pointe" at bounding box center [781, 343] width 771 height 46
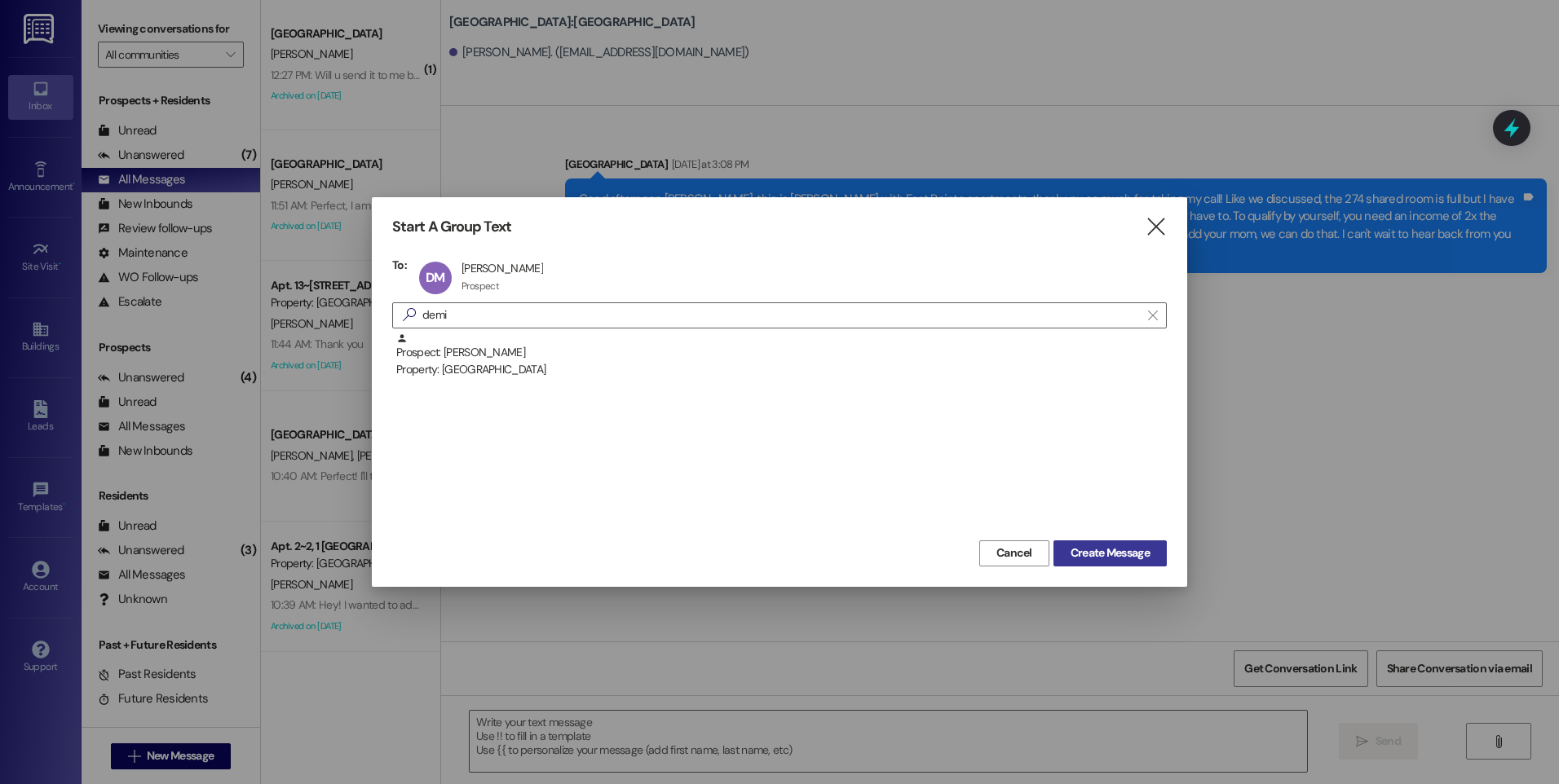
click at [1115, 546] on span "Create Message" at bounding box center [1111, 553] width 79 height 17
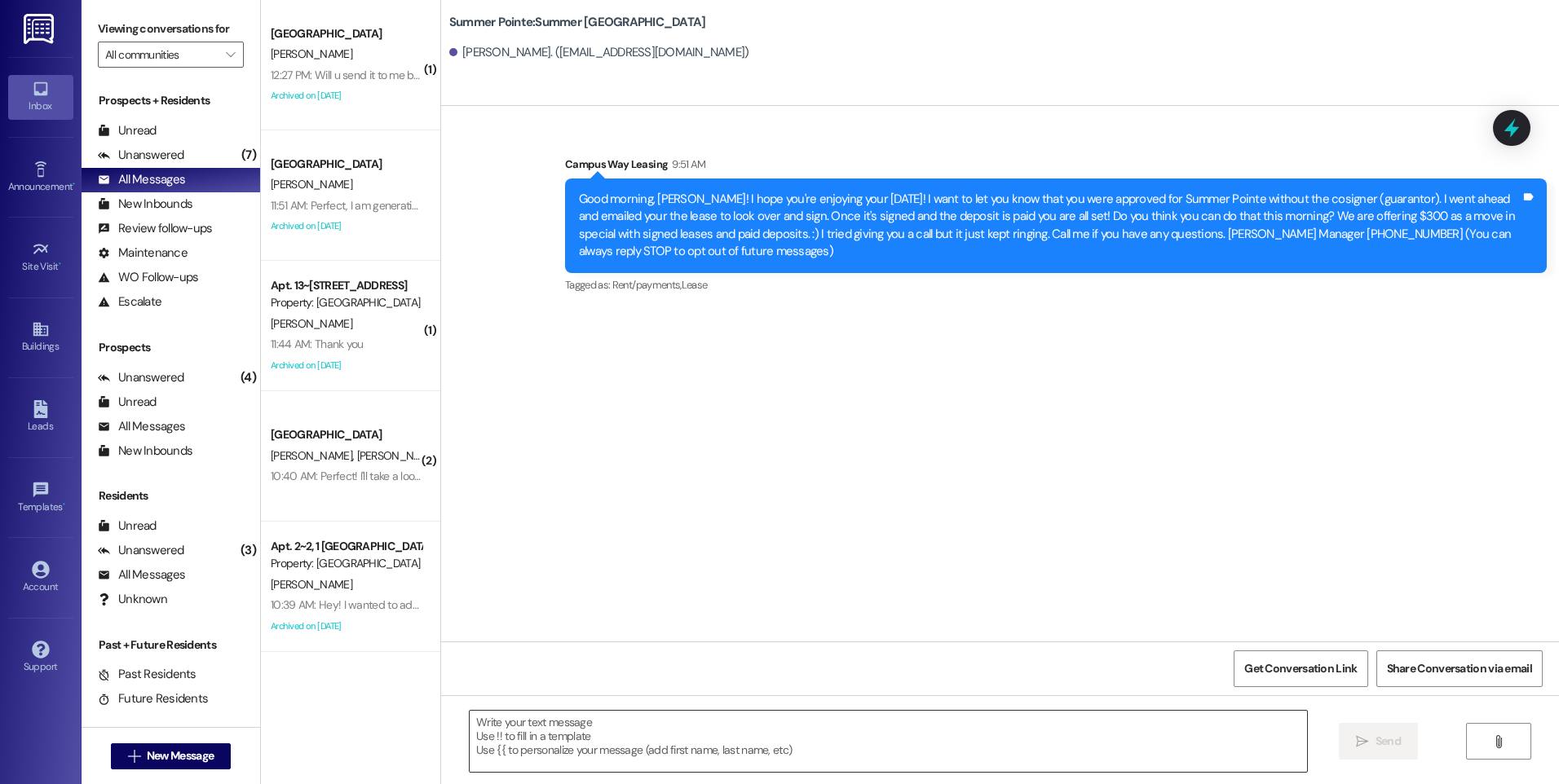
click at [793, 730] on textarea at bounding box center [888, 741] width 836 height 61
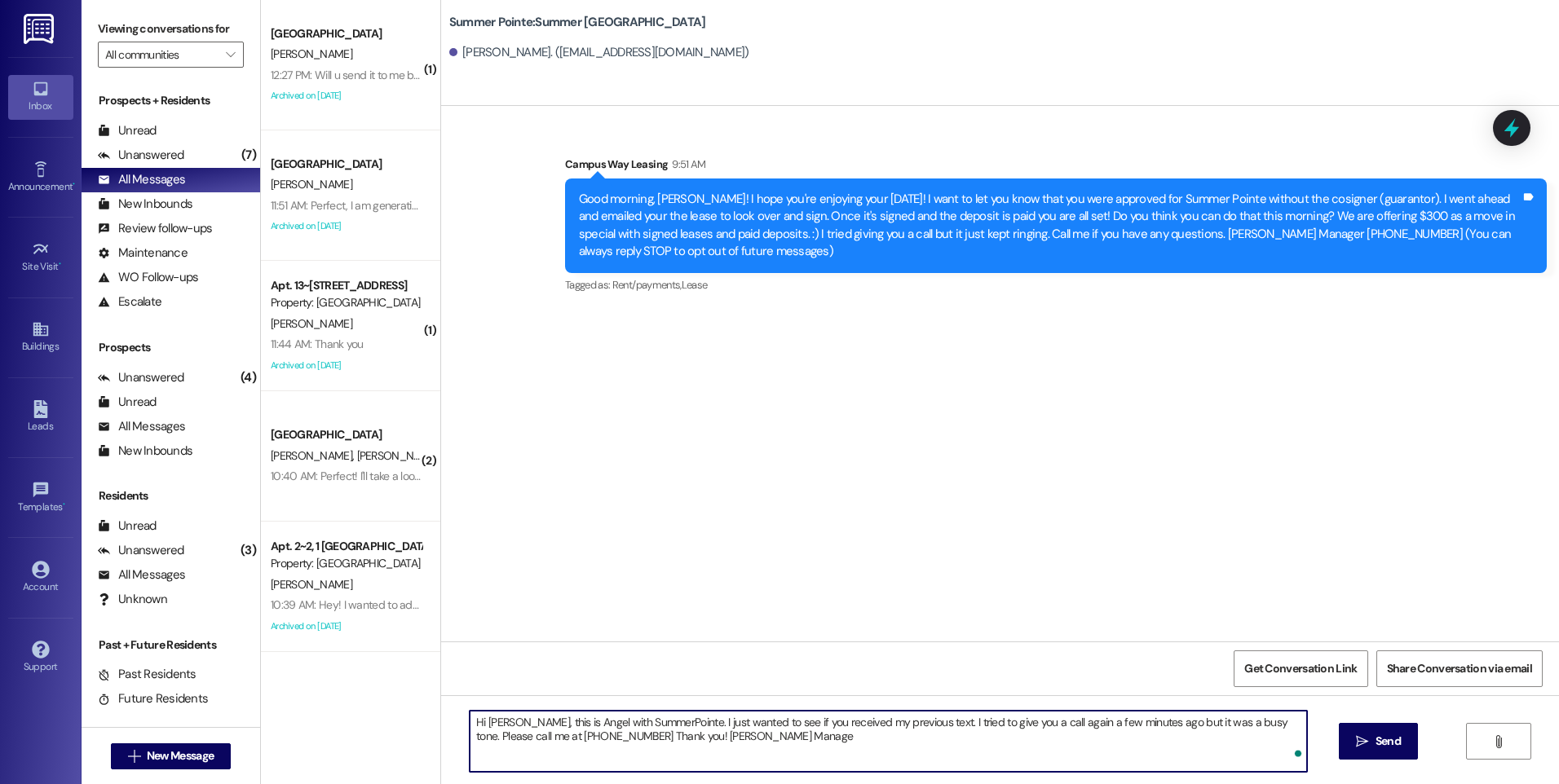
type textarea "Hi [PERSON_NAME], this is Angel with SummerPointe. I just wanted to see if you …"
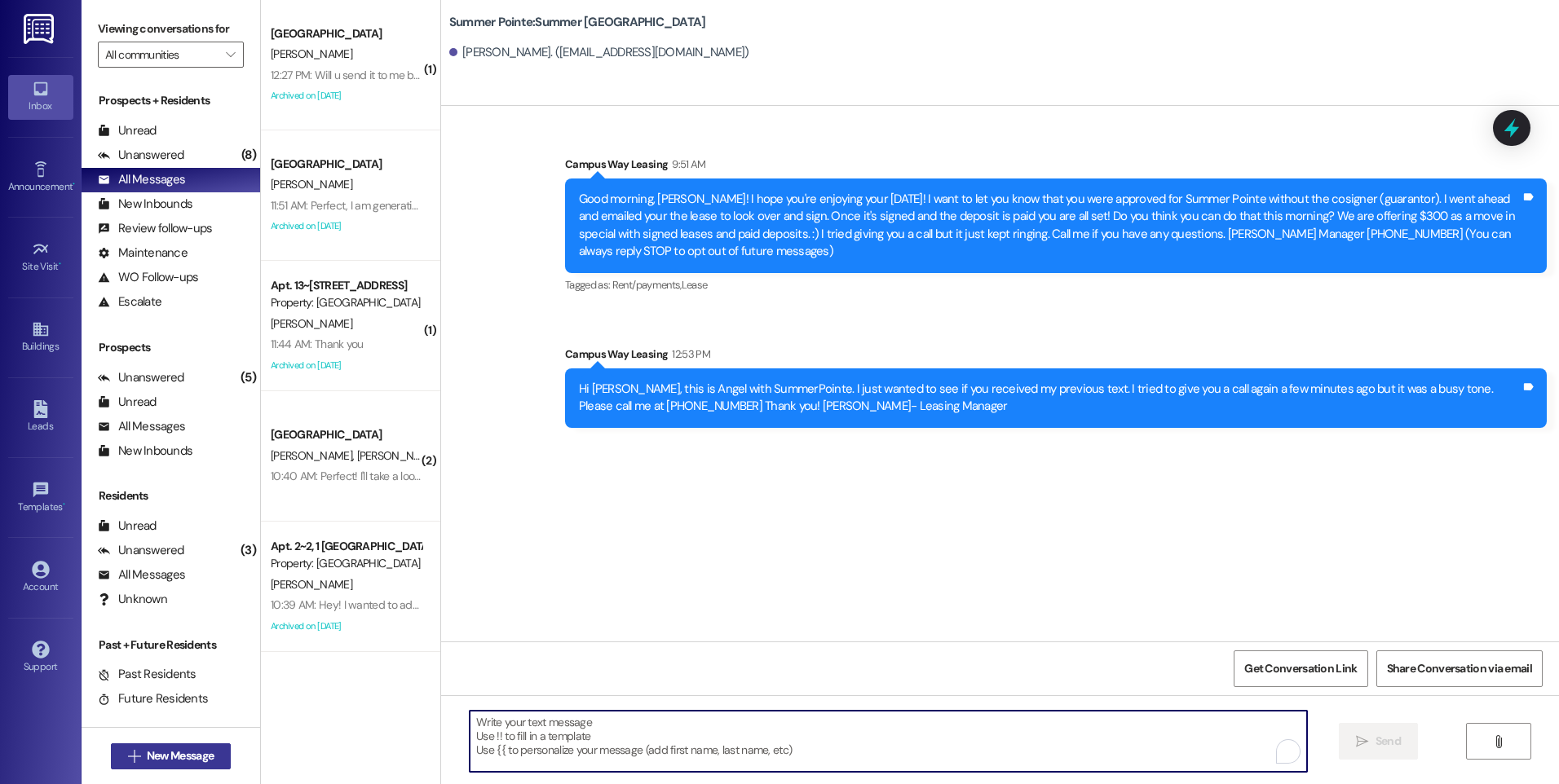
click at [202, 758] on span "New Message" at bounding box center [180, 756] width 67 height 17
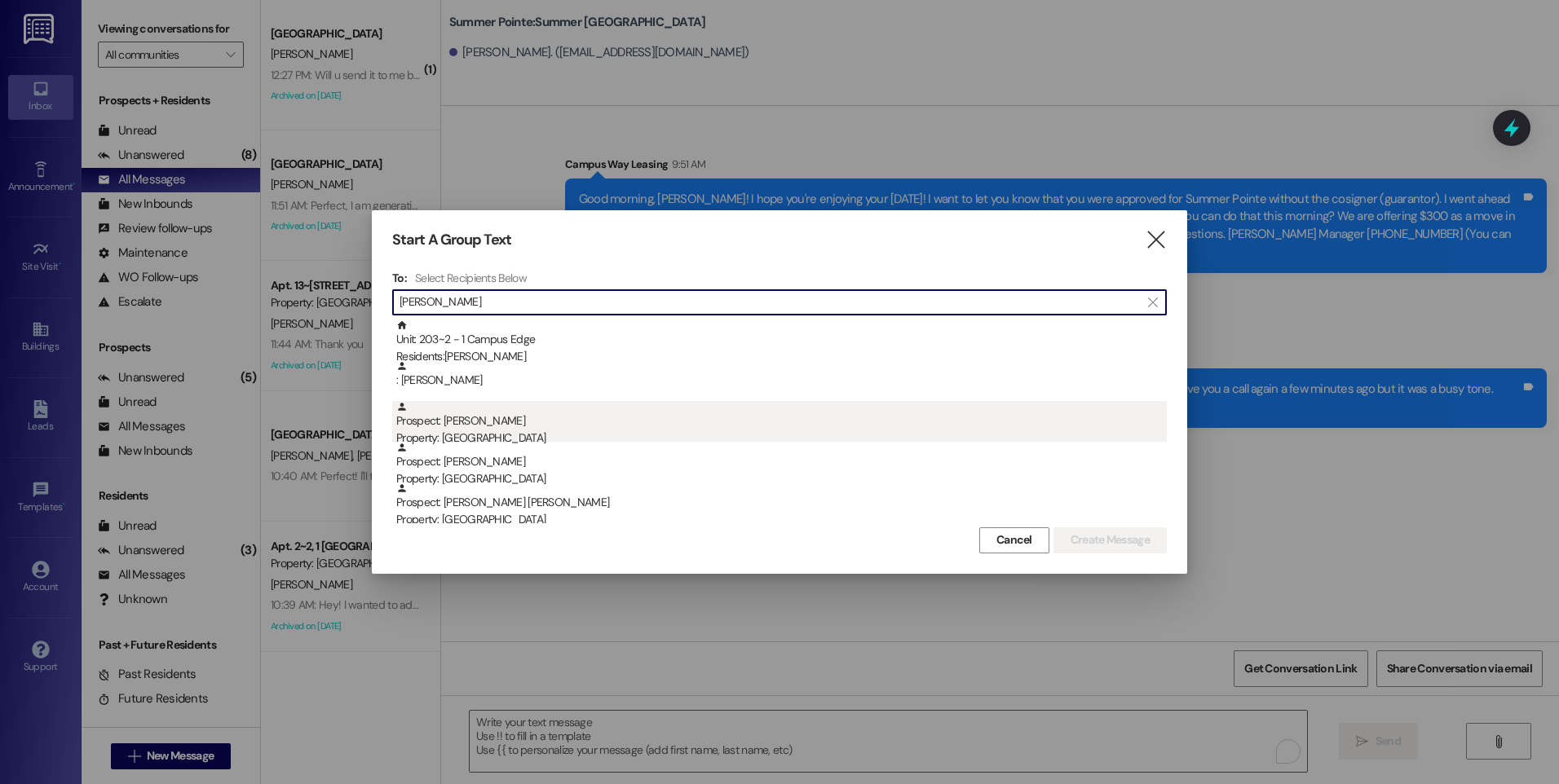
type input "[PERSON_NAME]"
click at [488, 429] on div "Prospect: [PERSON_NAME] Property: [GEOGRAPHIC_DATA]" at bounding box center [781, 424] width 771 height 46
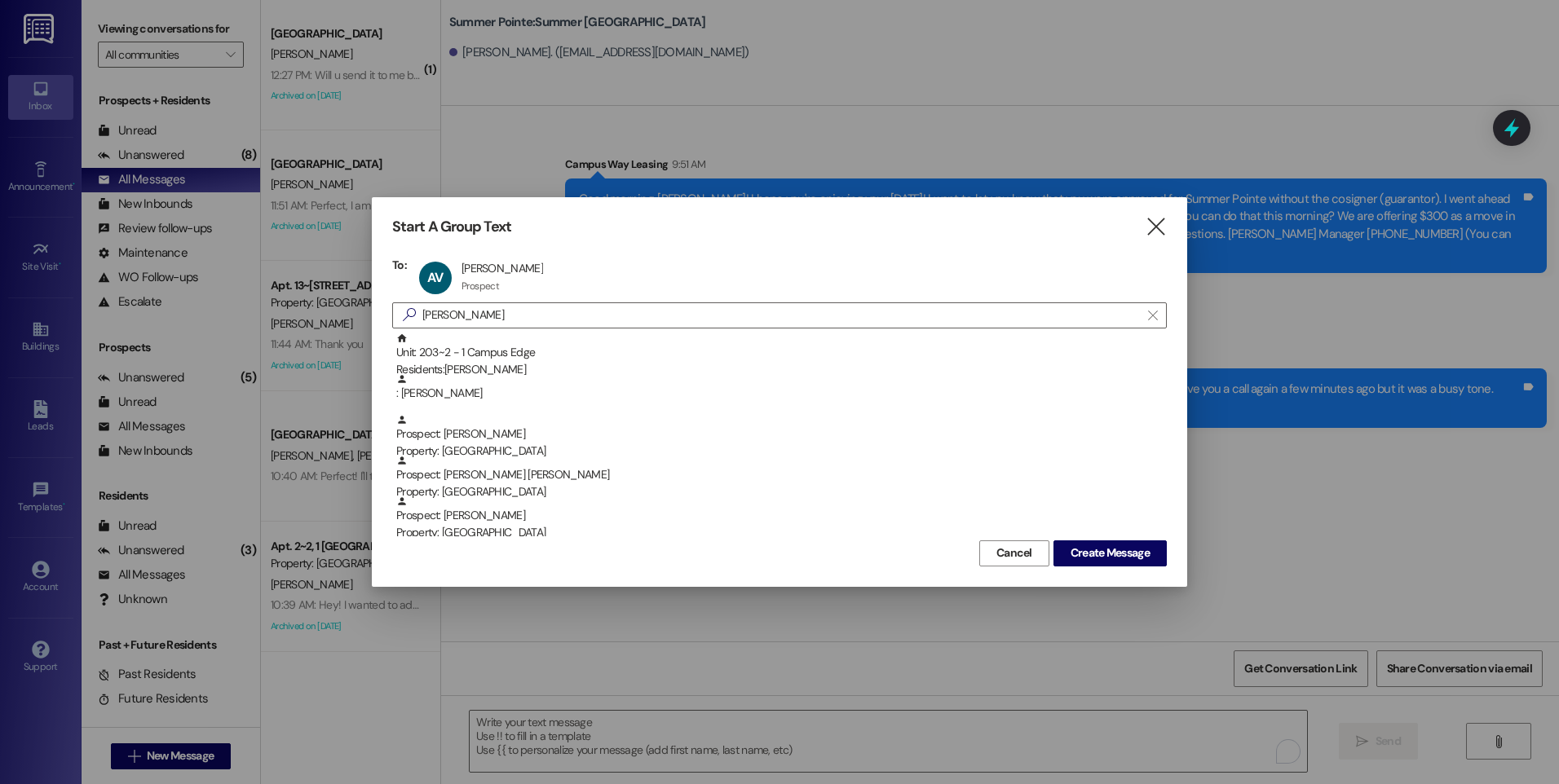
click at [1051, 577] on div "Start A Group Text  To: AV [PERSON_NAME] [PERSON_NAME] Prospect Prospect click…" at bounding box center [780, 391] width 815 height 389
click at [1101, 563] on button "Create Message" at bounding box center [1110, 553] width 113 height 26
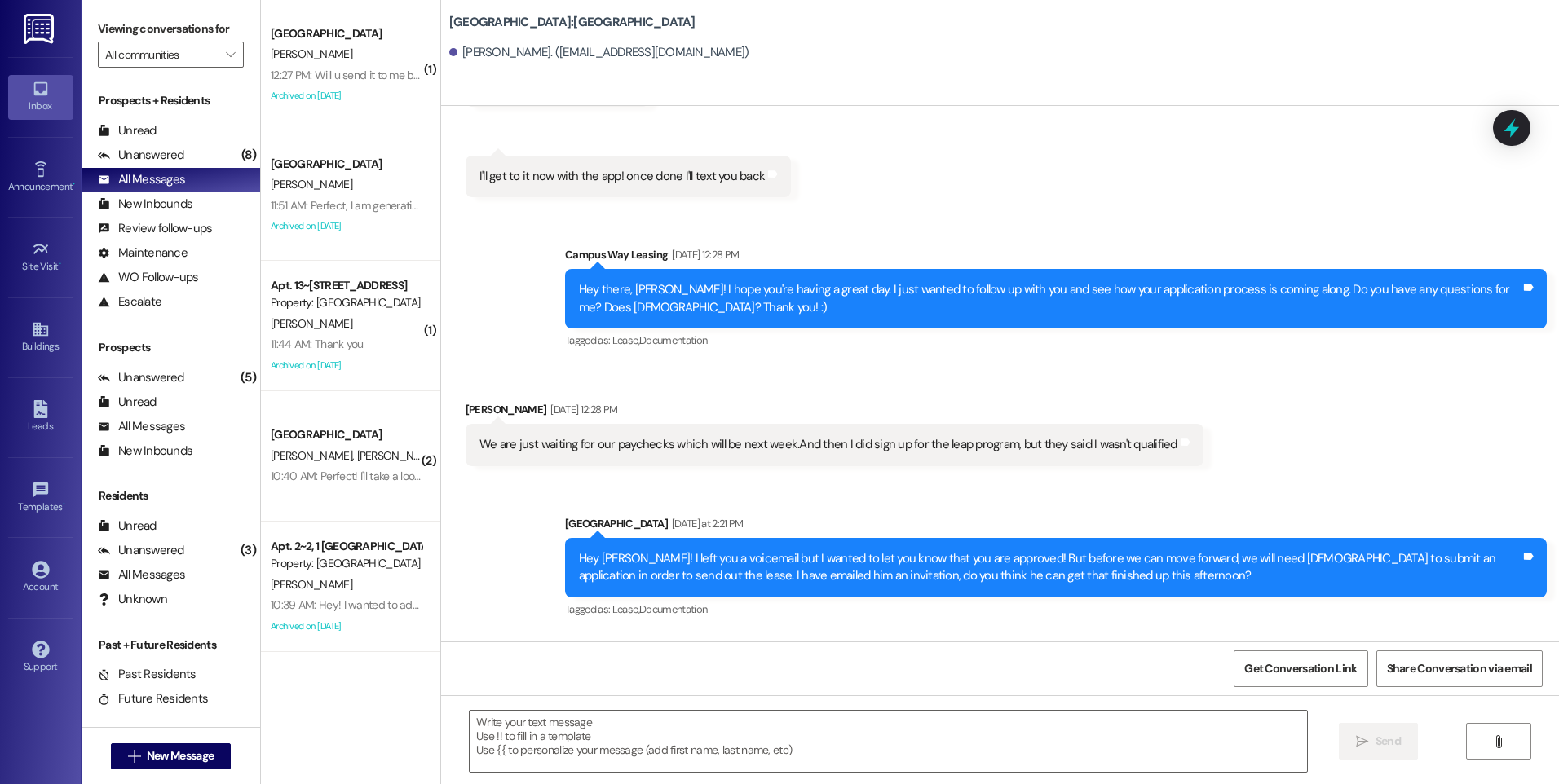
scroll to position [326, 0]
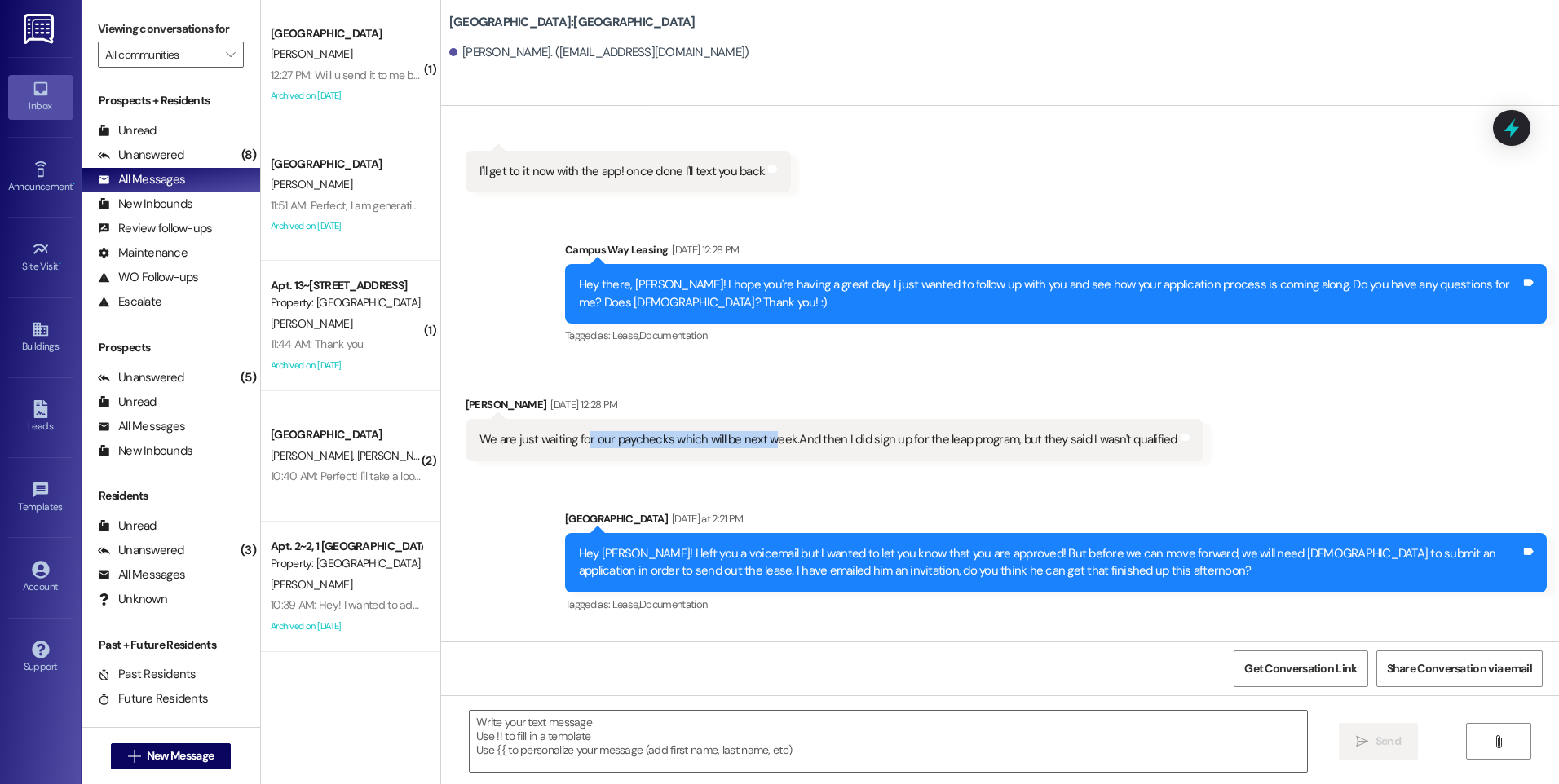
drag, startPoint x: 572, startPoint y: 428, endPoint x: 754, endPoint y: 434, distance: 182.1
click at [754, 434] on div "We are just waiting for our paychecks which will be next week.And then I did si…" at bounding box center [835, 439] width 738 height 42
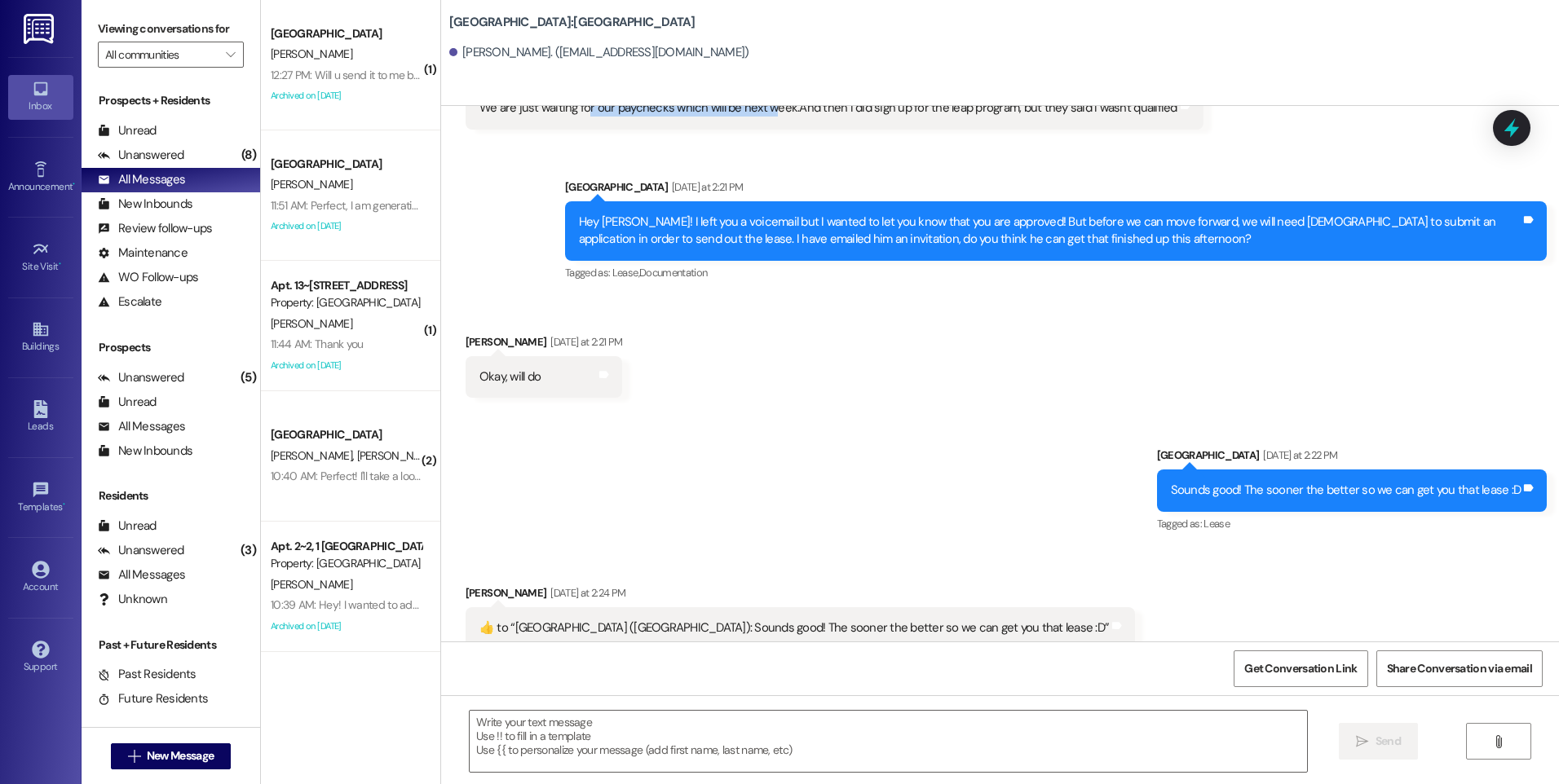
scroll to position [798, 0]
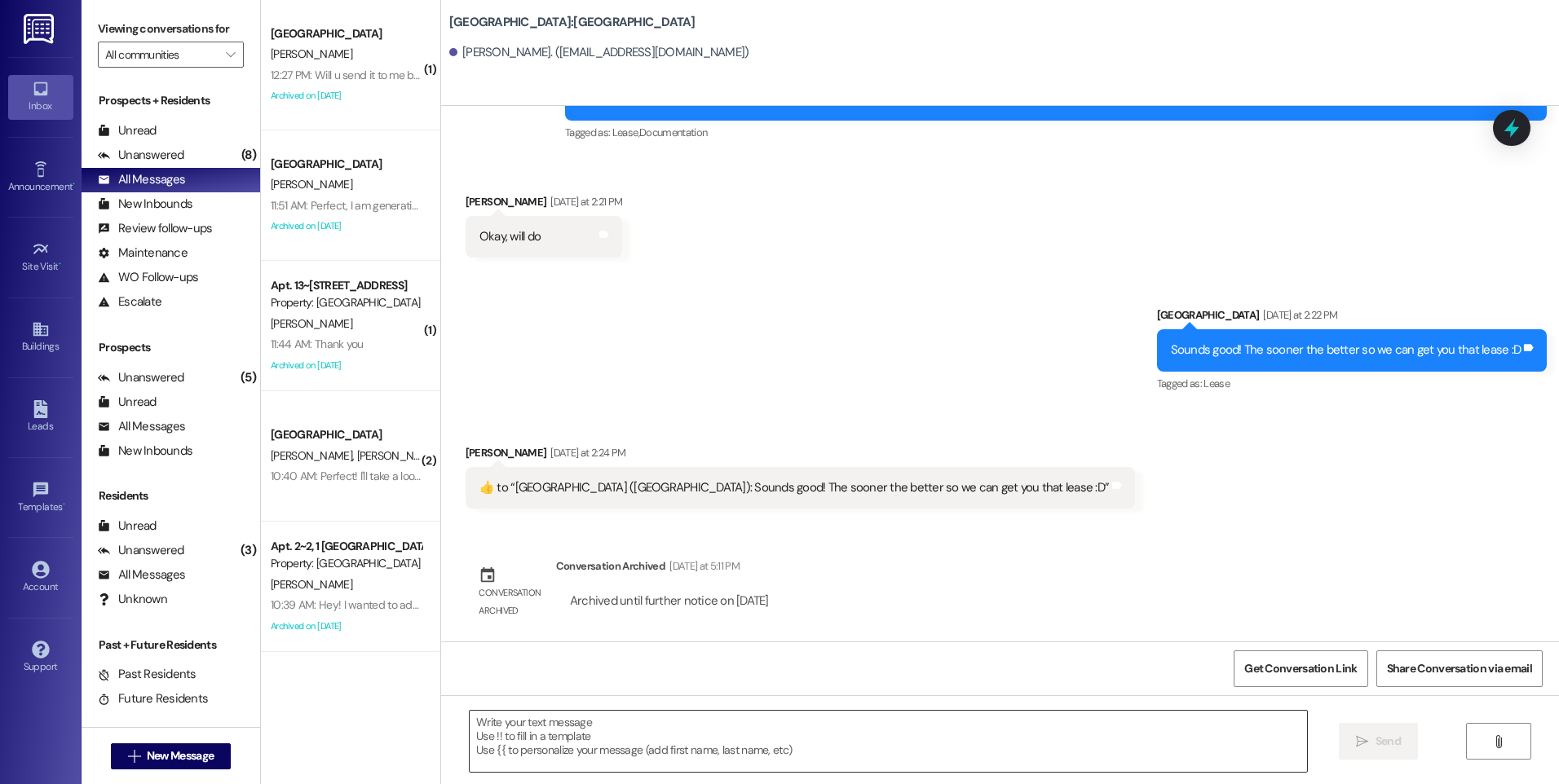
click at [677, 742] on textarea at bounding box center [888, 741] width 836 height 61
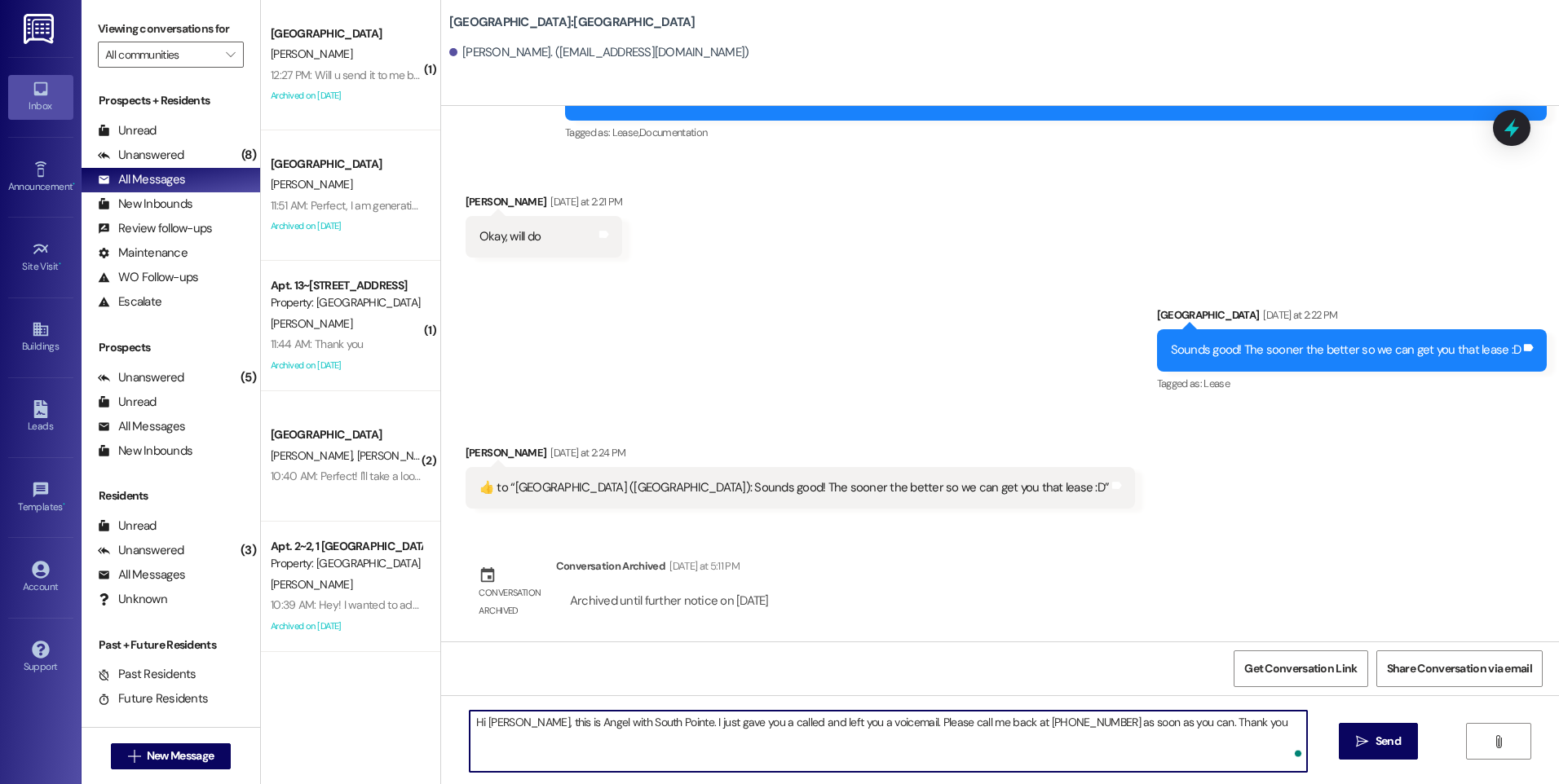
type textarea "Hi [PERSON_NAME], this is Angel with South Pointe. I just gave you a called and…"
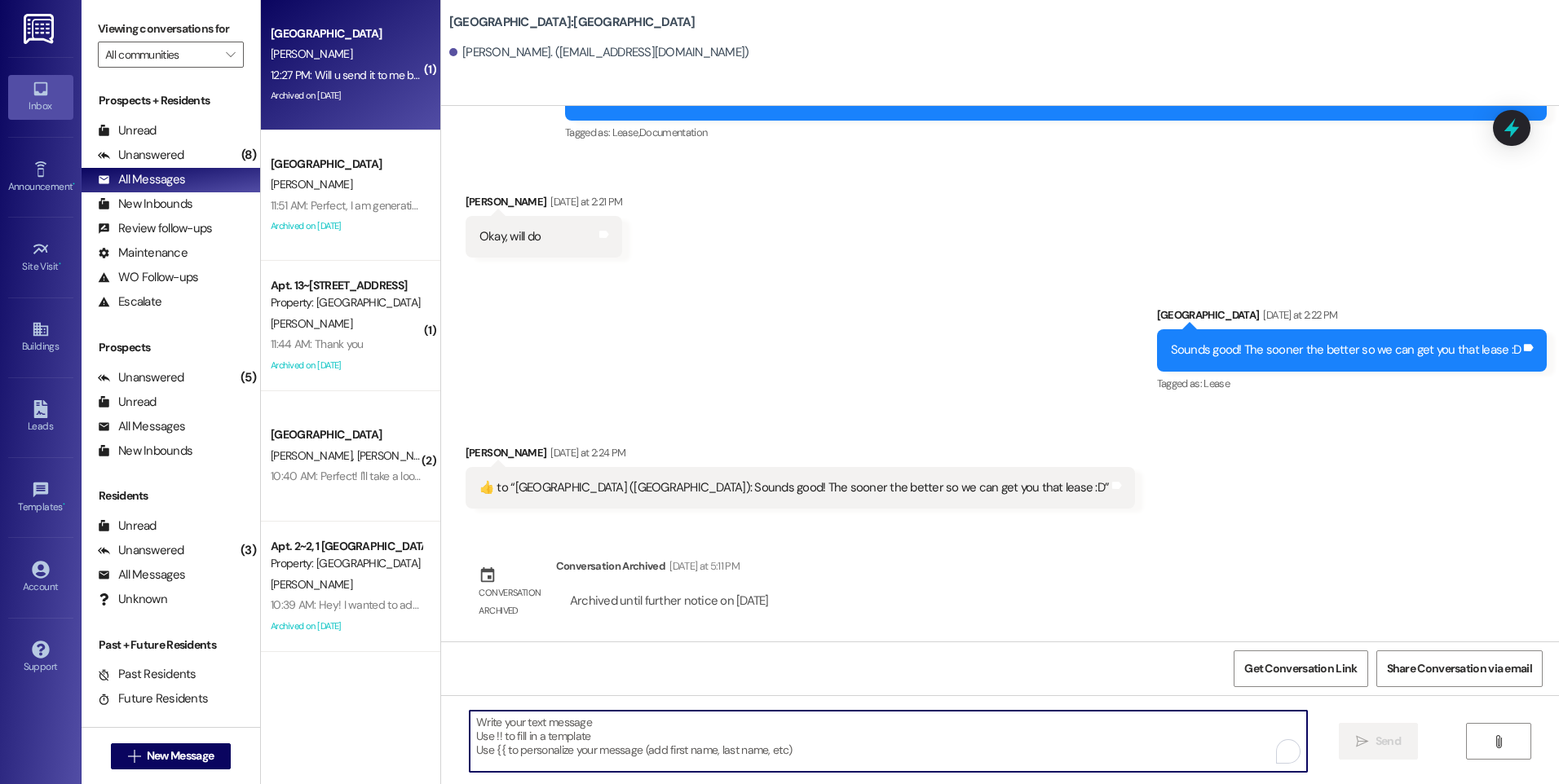
scroll to position [678, 0]
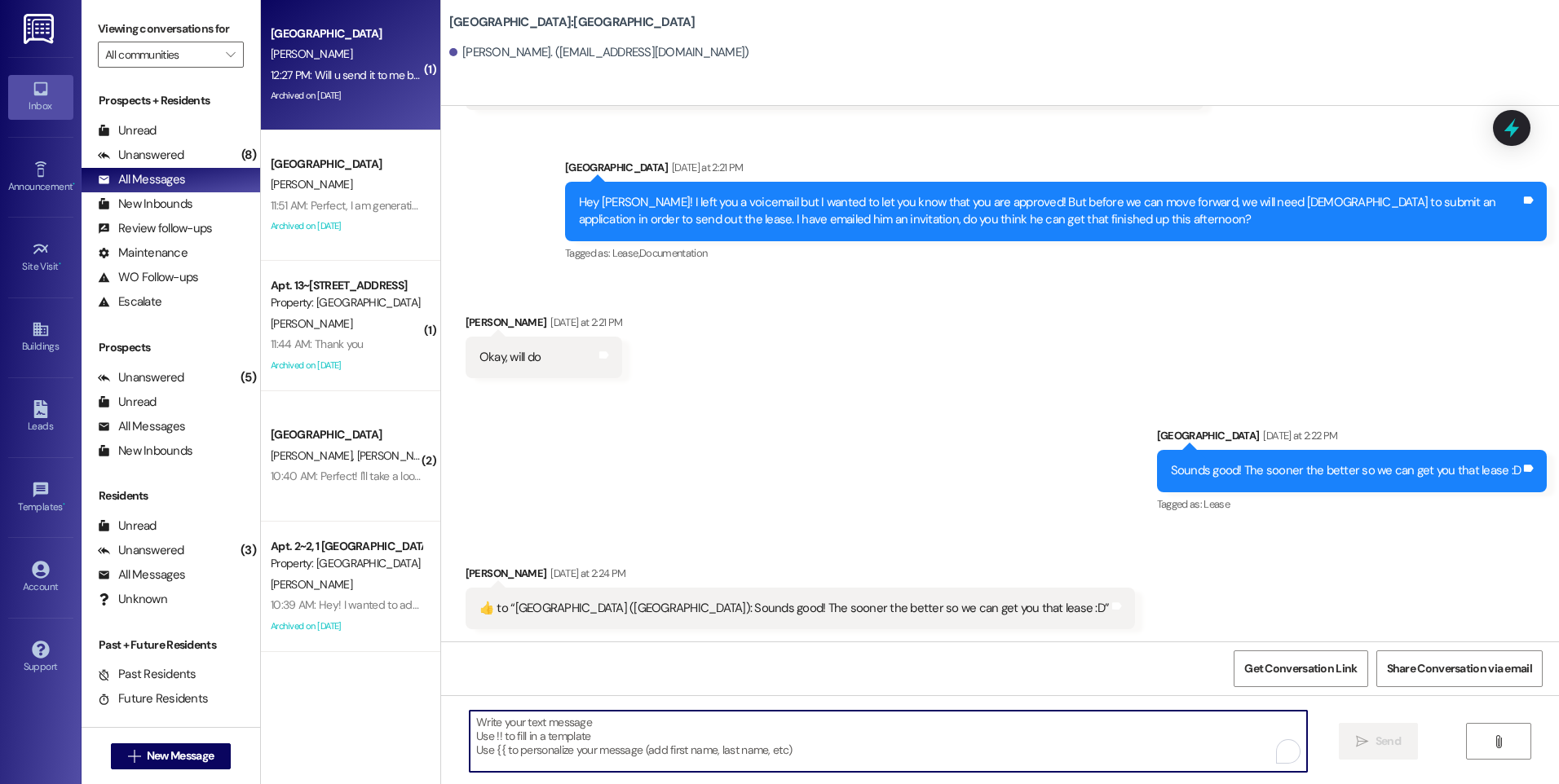
click at [315, 55] on div "[PERSON_NAME]" at bounding box center [347, 54] width 155 height 20
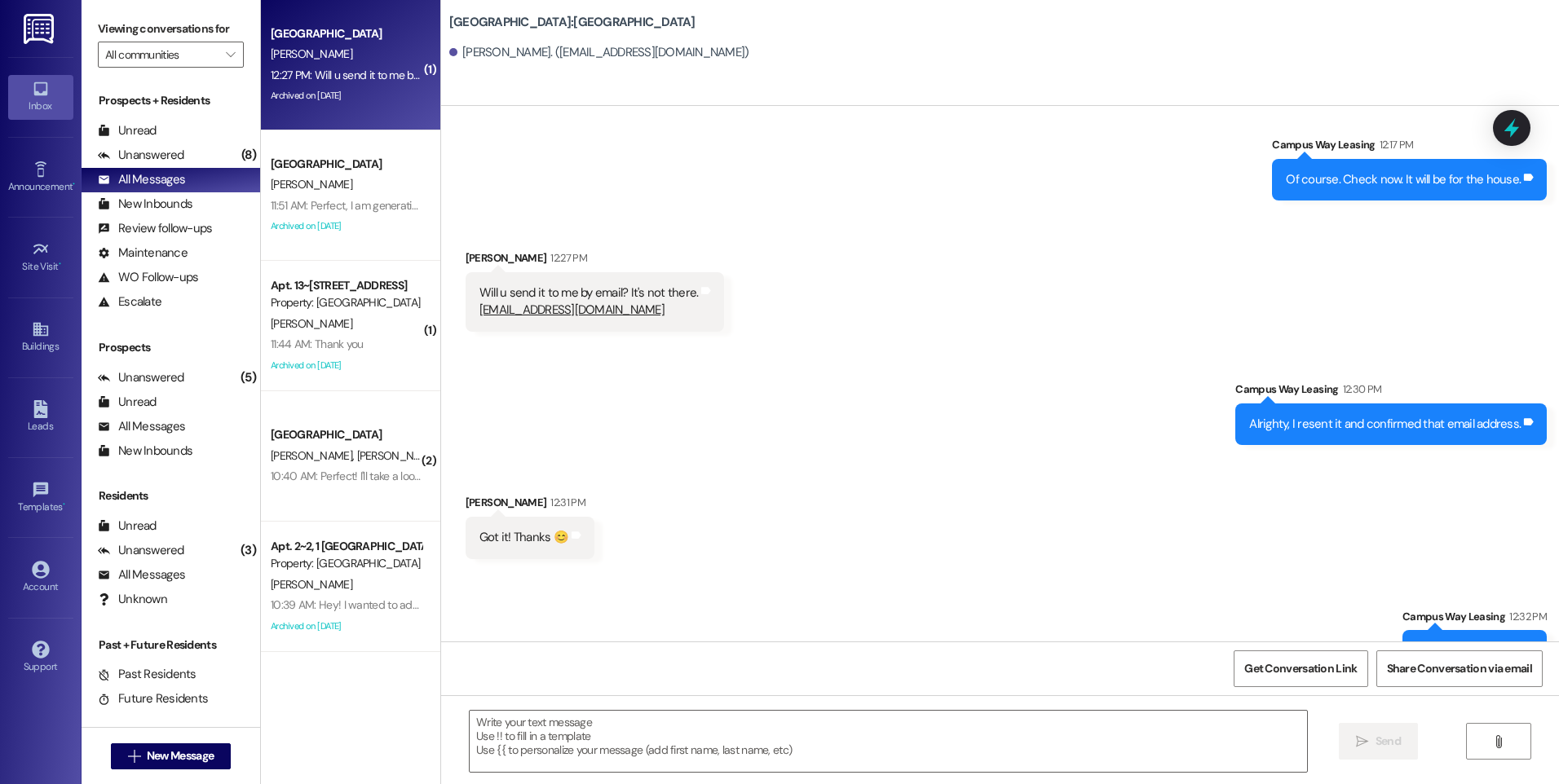
scroll to position [3973, 0]
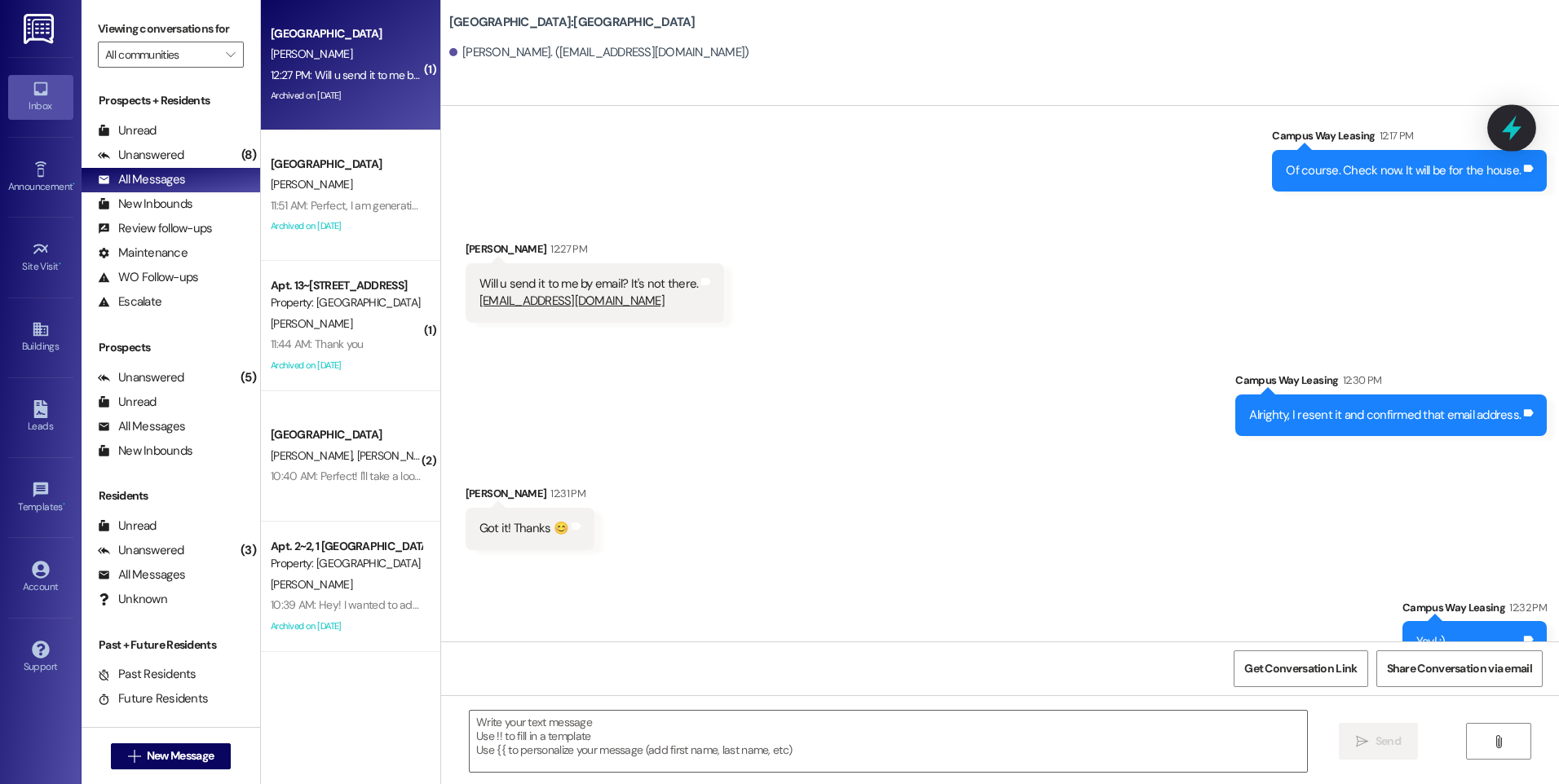
click at [1521, 123] on icon at bounding box center [1512, 127] width 28 height 28
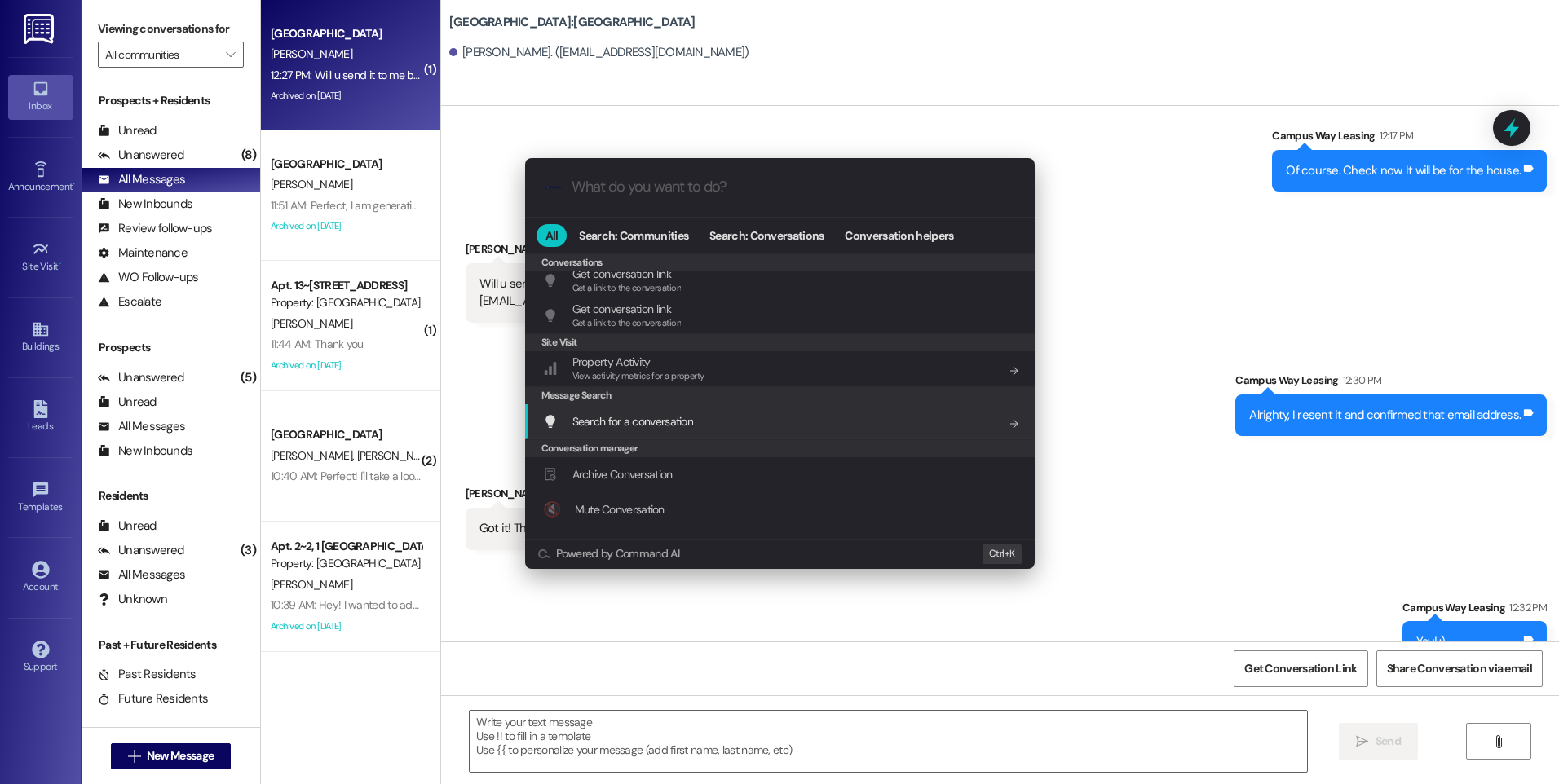
scroll to position [711, 0]
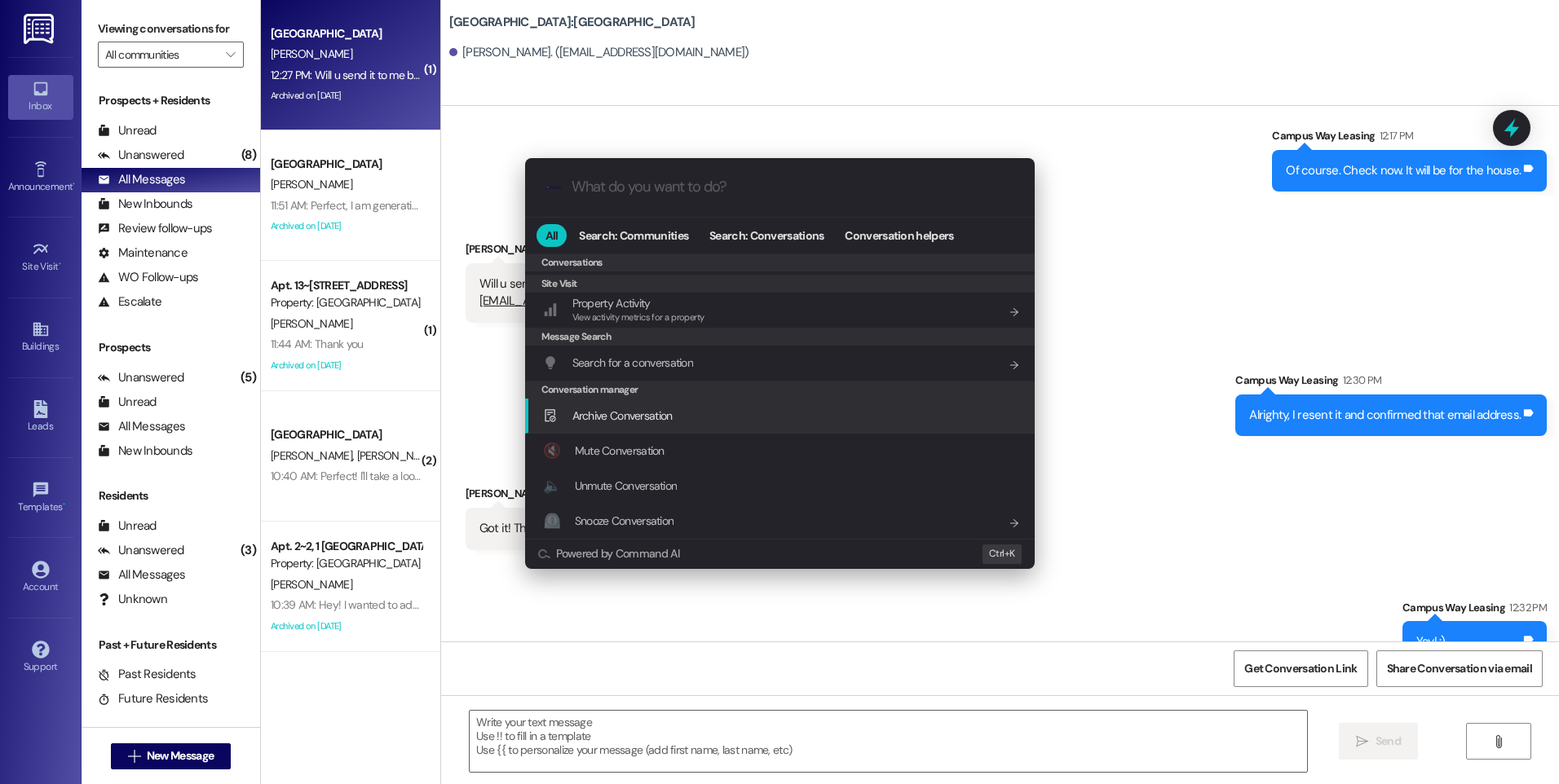
click at [653, 417] on span "Archive Conversation" at bounding box center [623, 415] width 100 height 14
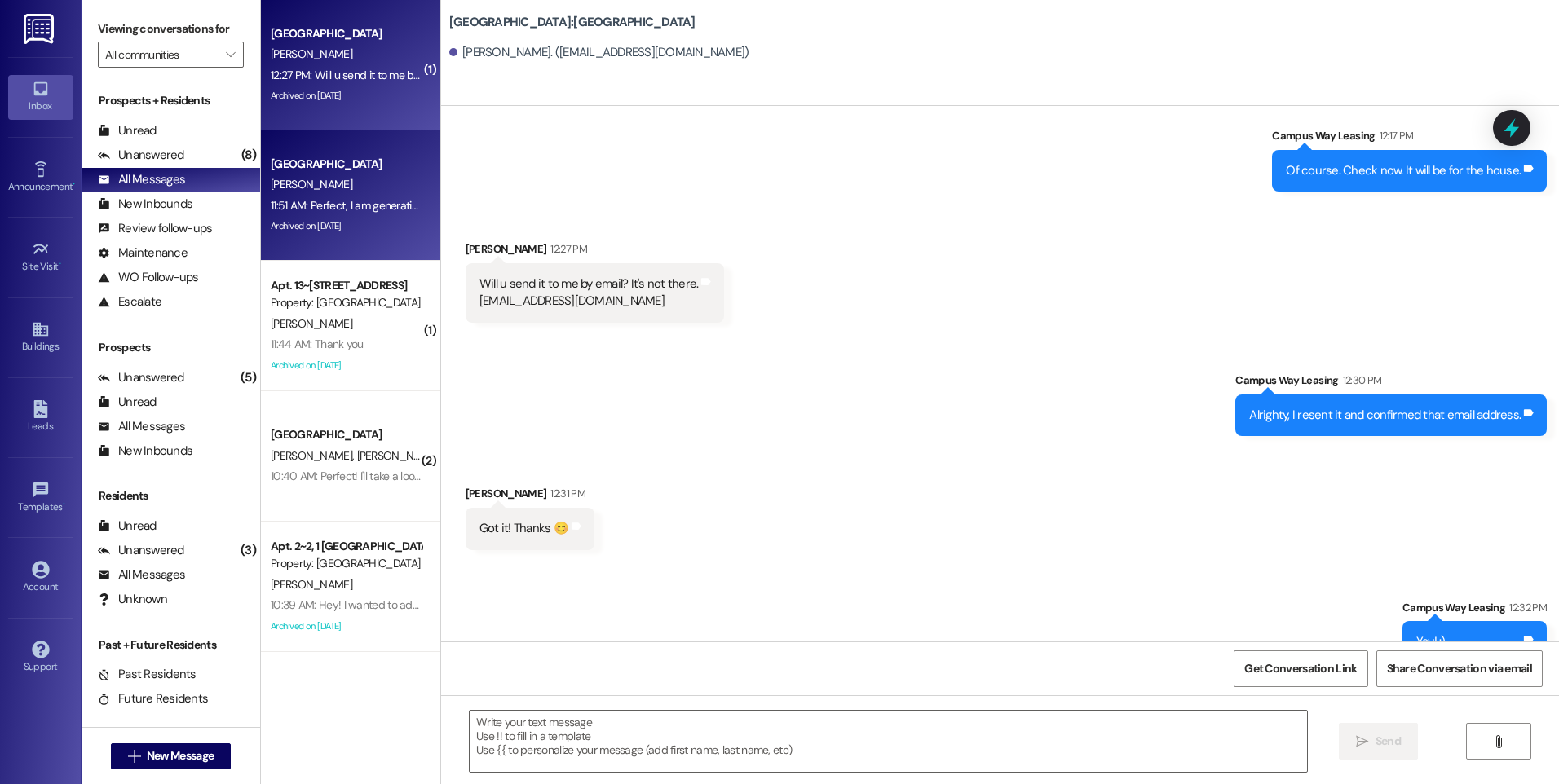
click at [343, 160] on div "[GEOGRAPHIC_DATA]" at bounding box center [346, 164] width 151 height 17
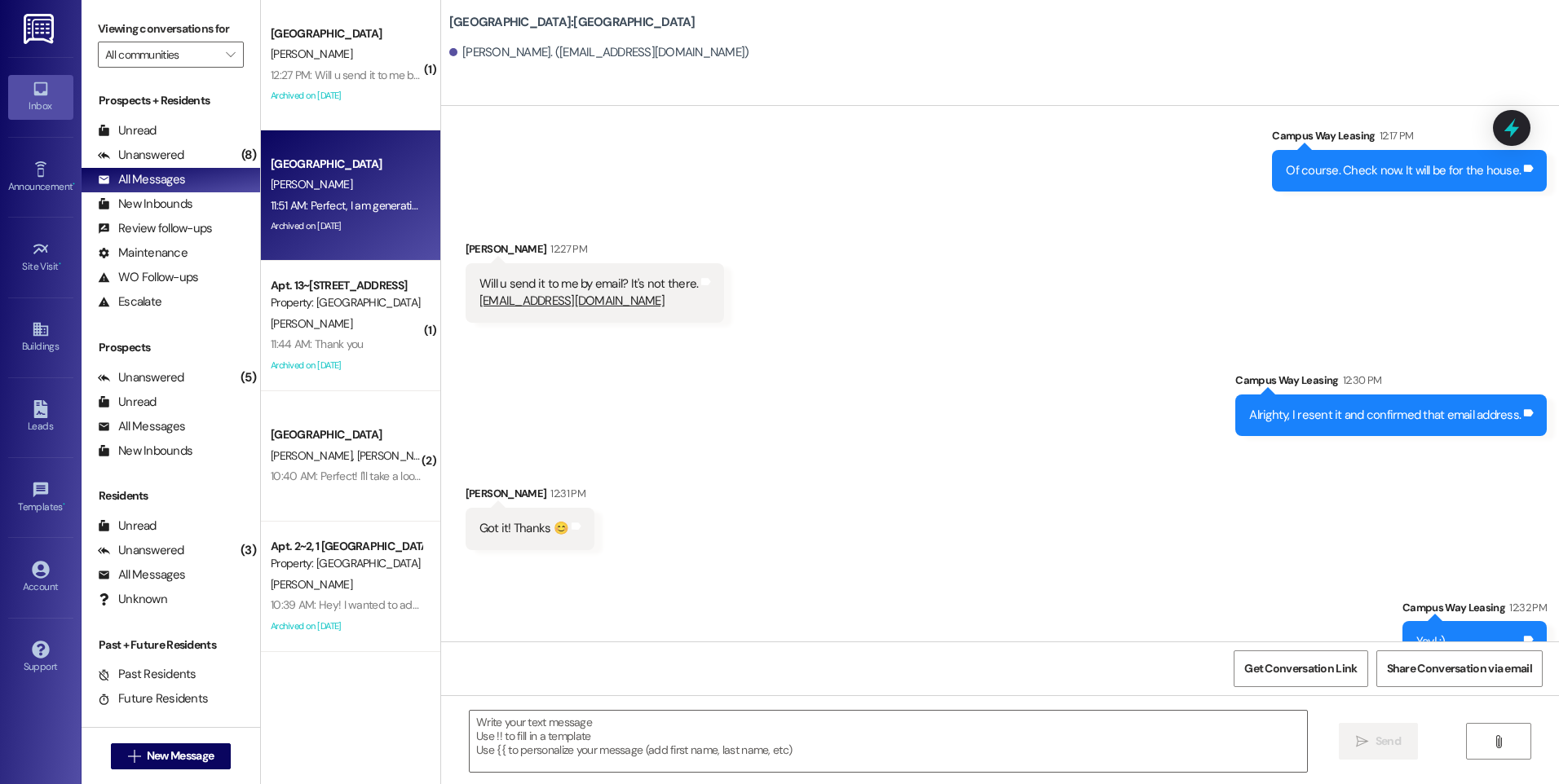
scroll to position [2928, 0]
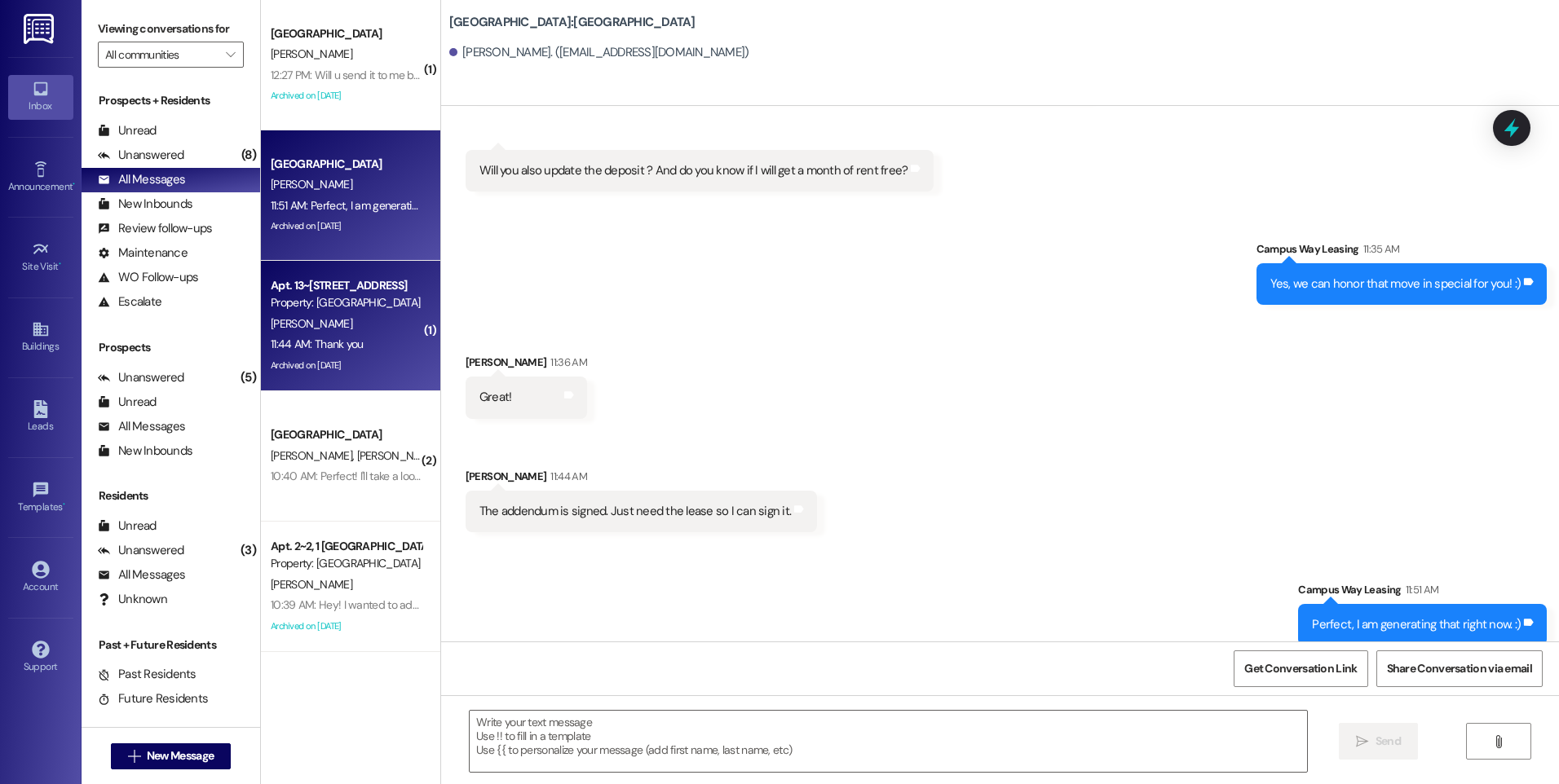
click at [319, 314] on div "[PERSON_NAME]" at bounding box center [347, 323] width 155 height 20
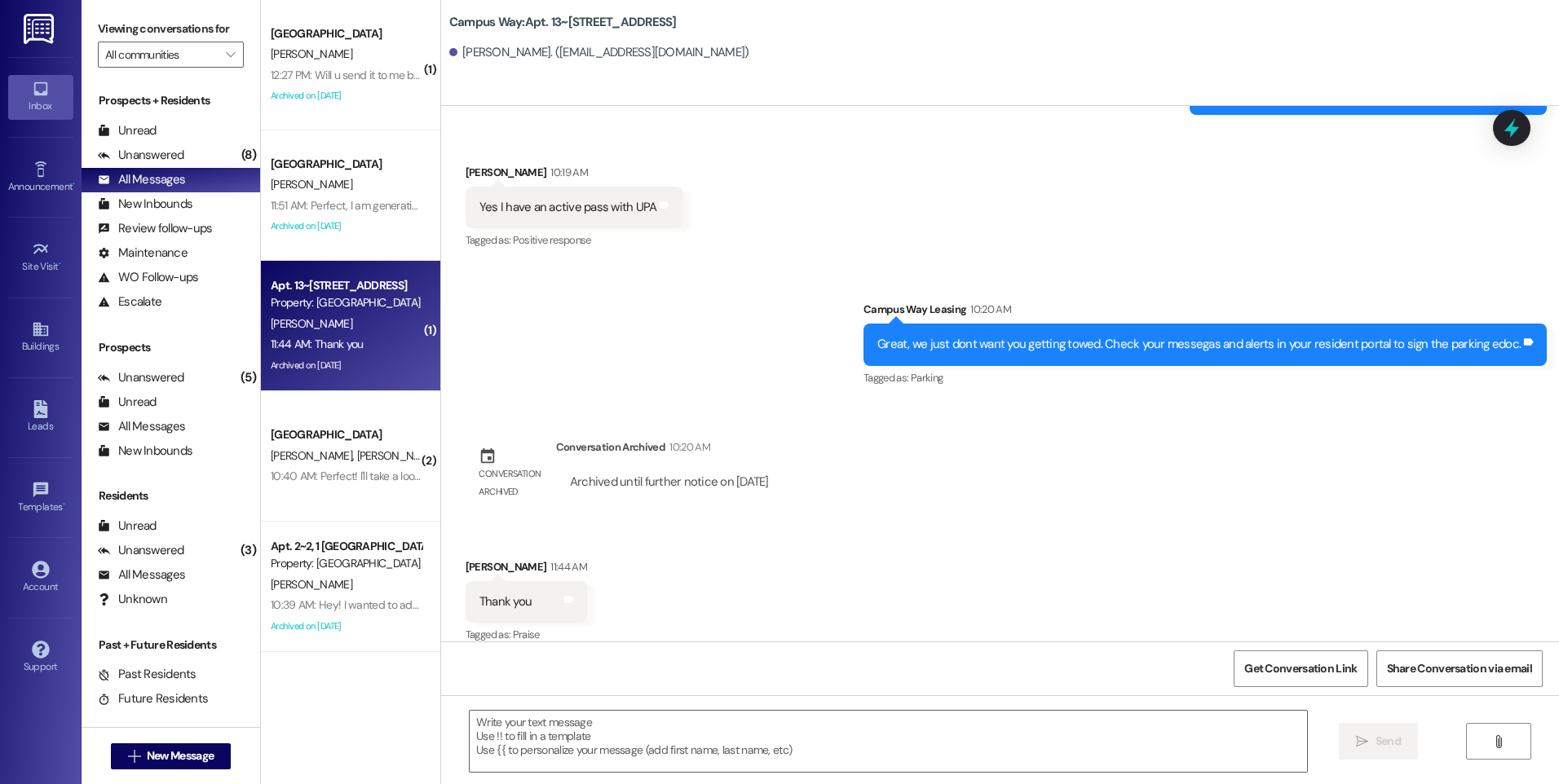
scroll to position [2573, 0]
click at [1503, 126] on icon at bounding box center [1512, 127] width 28 height 28
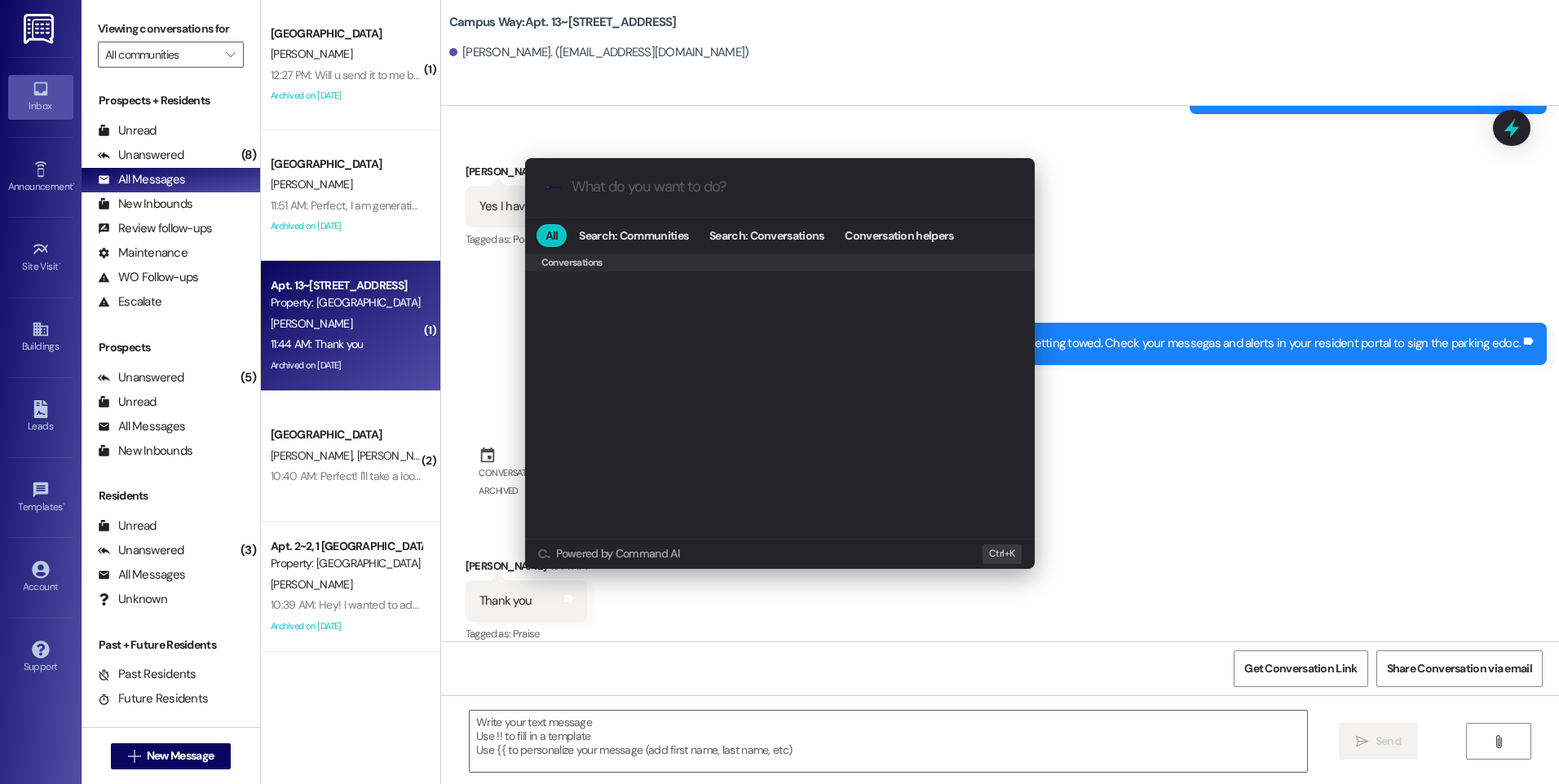
scroll to position [711, 0]
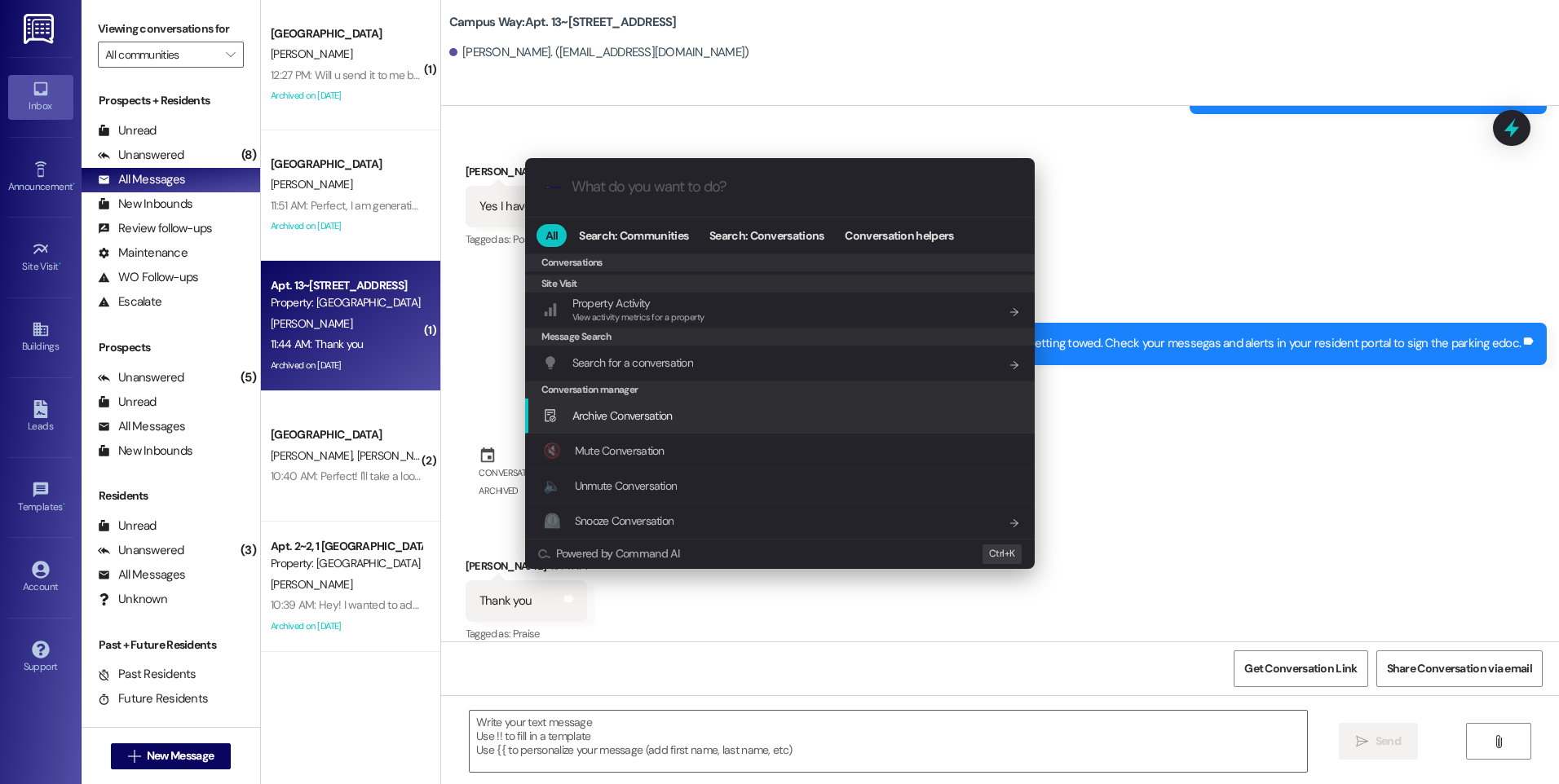
click at [652, 411] on span "Archive Conversation" at bounding box center [623, 415] width 100 height 14
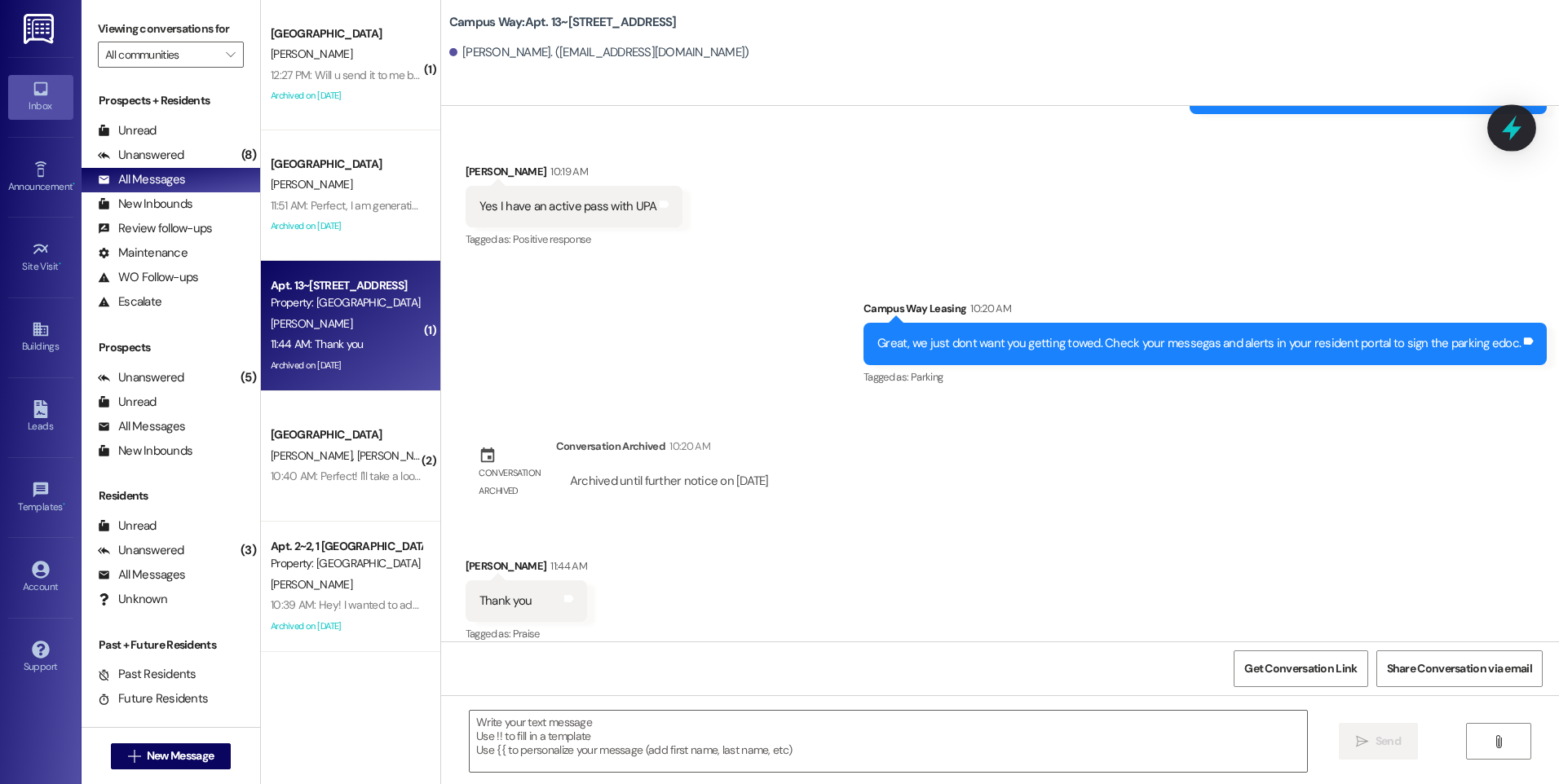
click at [1510, 128] on icon at bounding box center [1512, 128] width 19 height 25
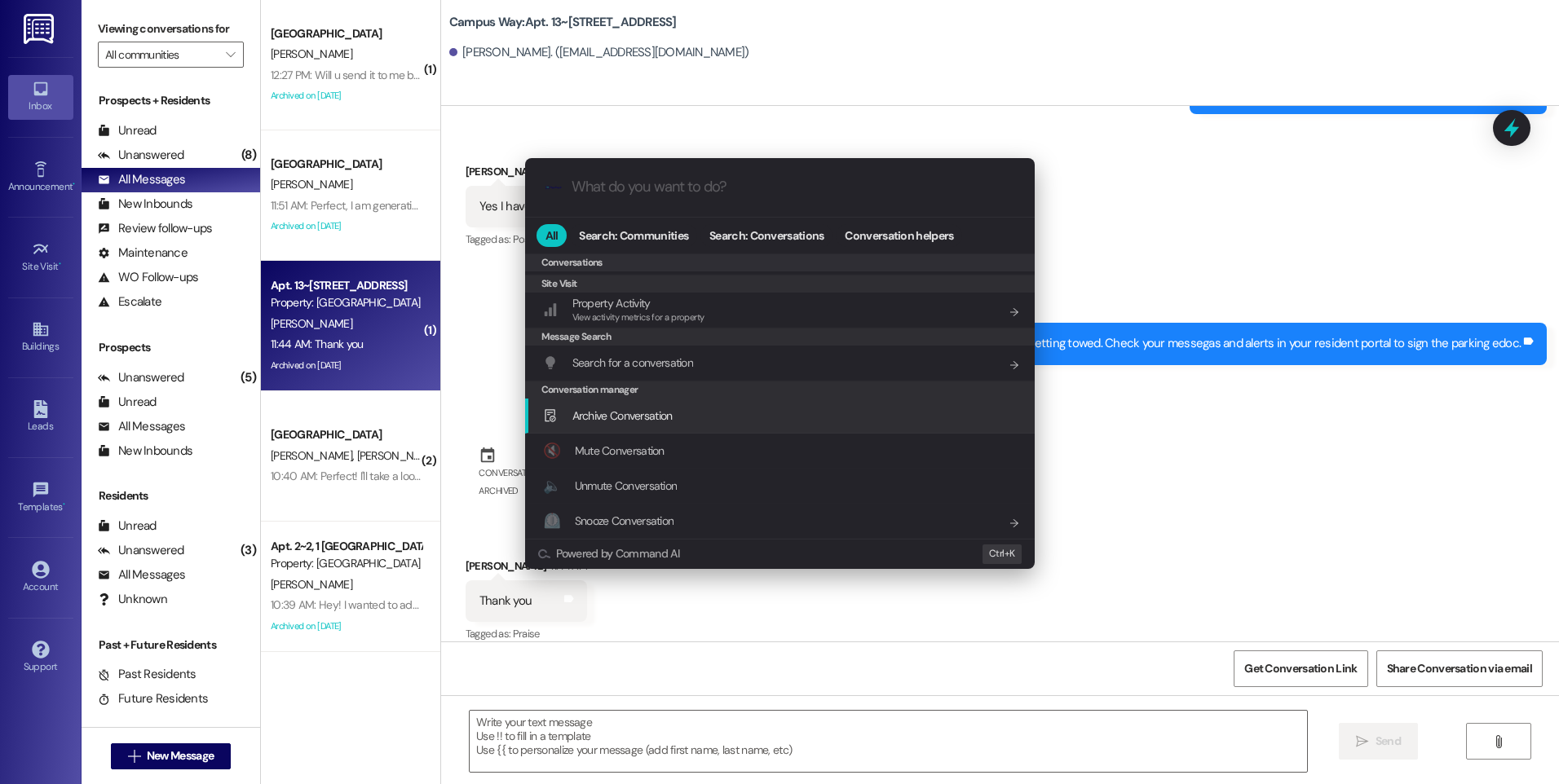
click at [610, 419] on span "Archive Conversation" at bounding box center [623, 415] width 100 height 14
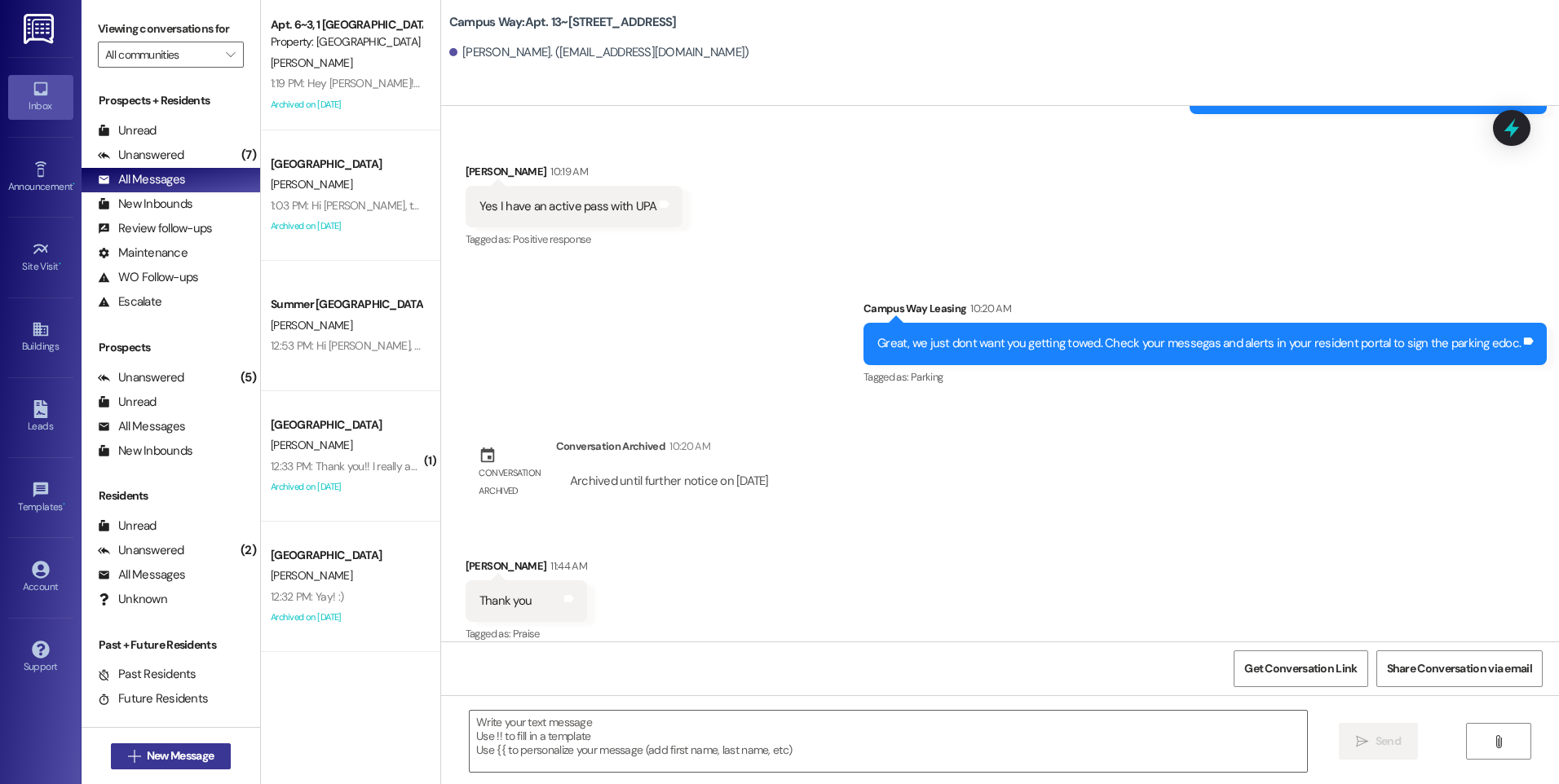
click at [168, 755] on span "New Message" at bounding box center [180, 756] width 67 height 17
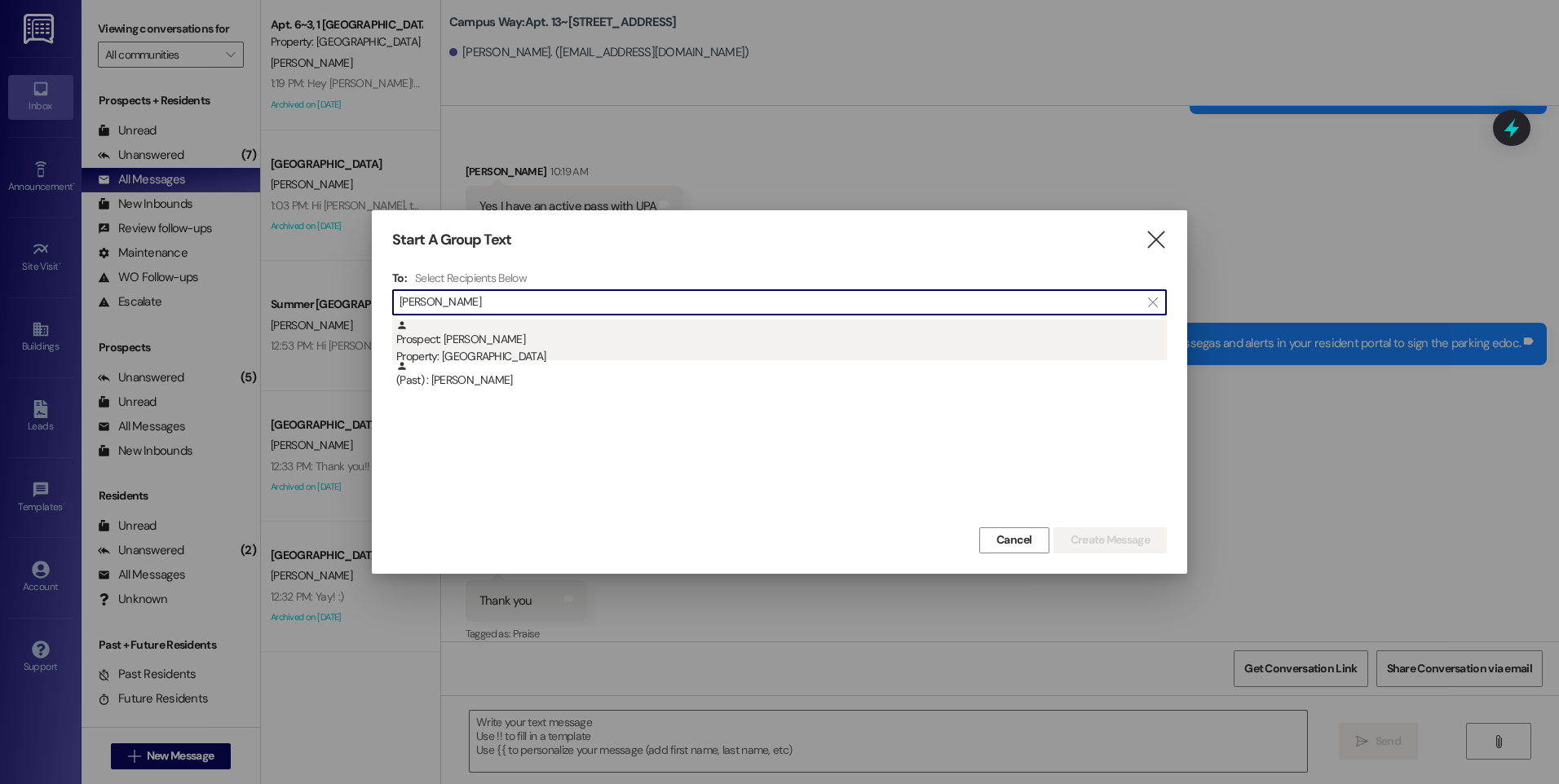
type input "[PERSON_NAME]"
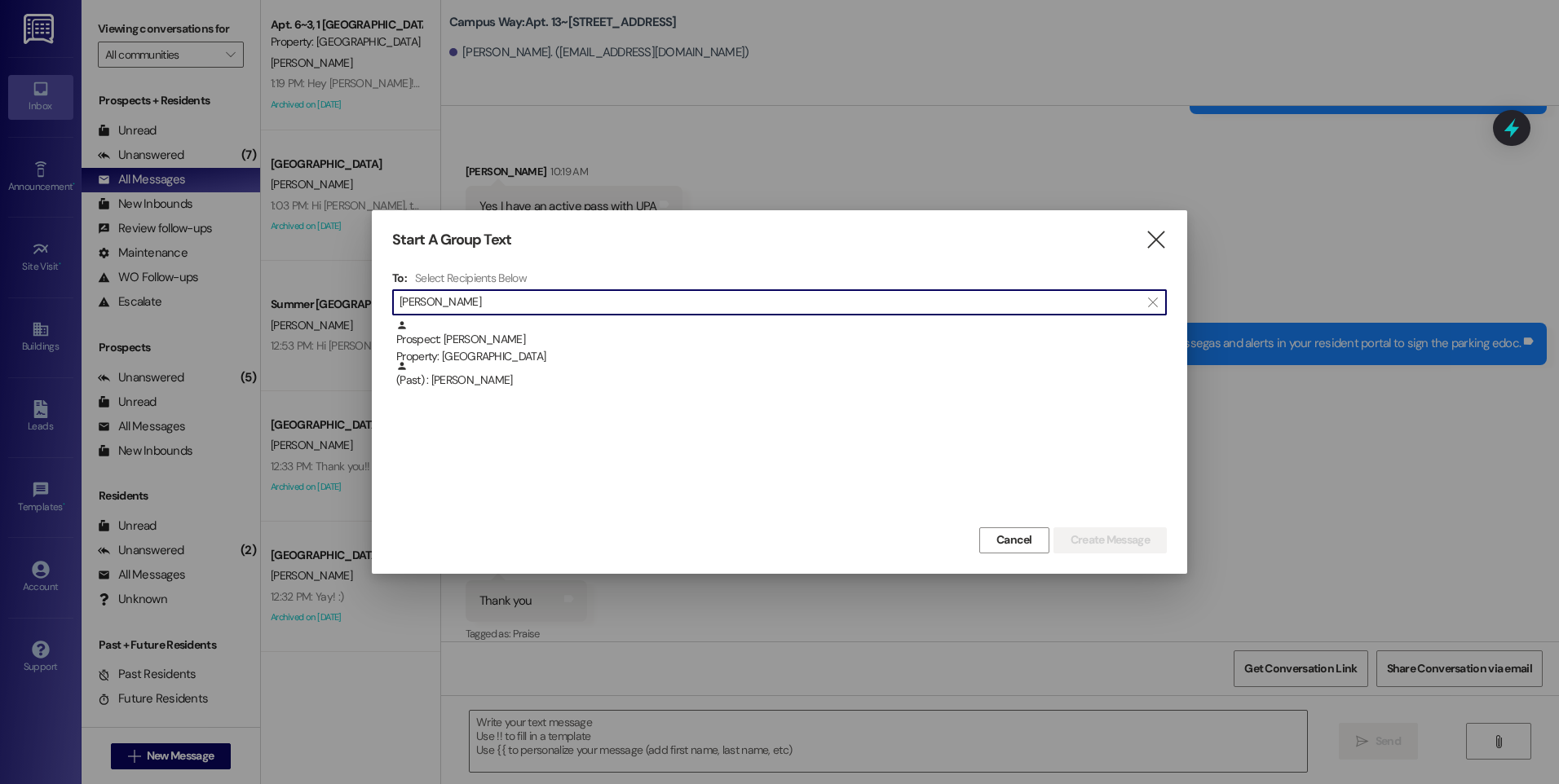
click at [531, 333] on div "Prospect: [PERSON_NAME] Property: [GEOGRAPHIC_DATA]" at bounding box center [781, 343] width 771 height 46
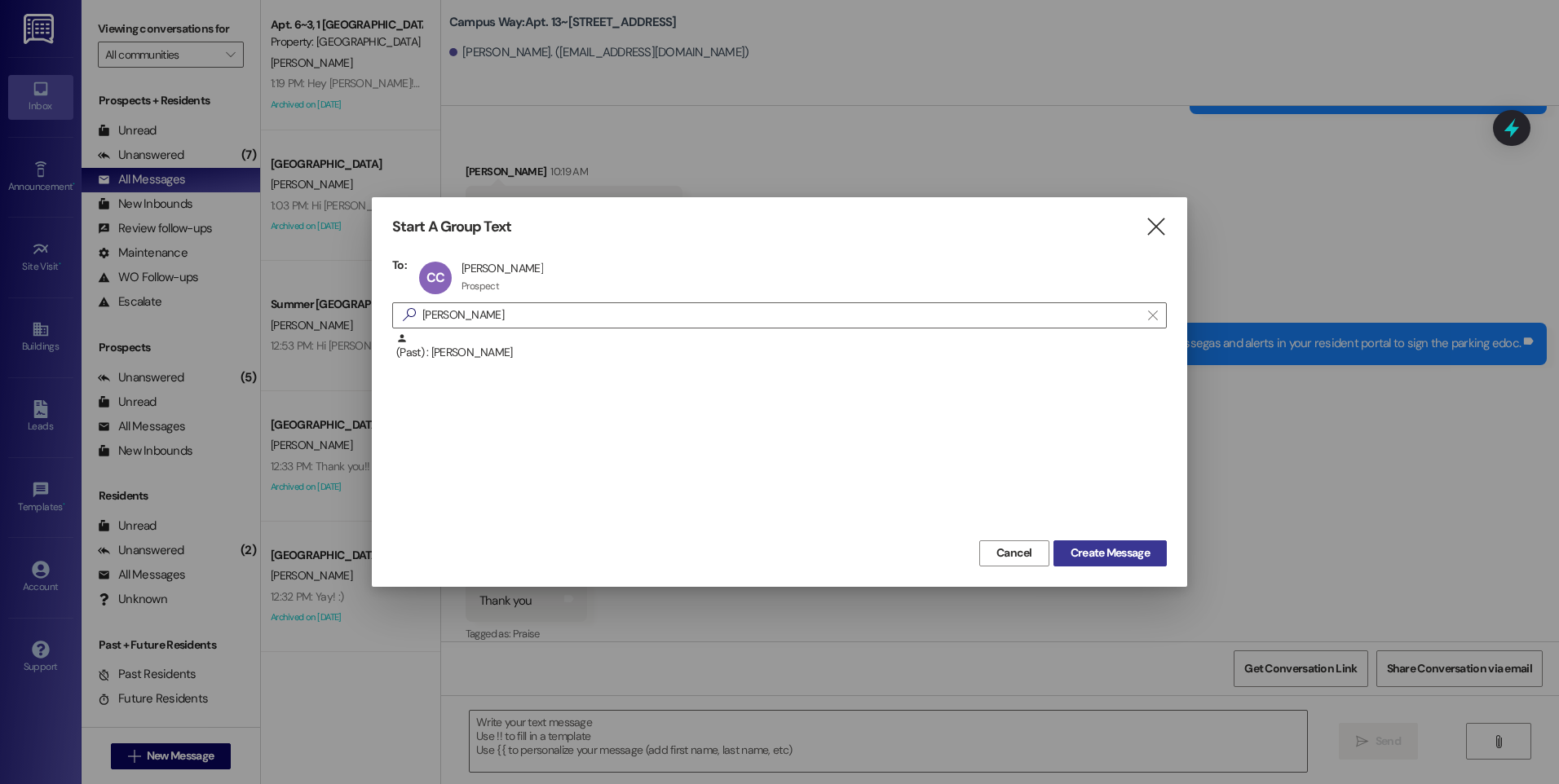
click at [1079, 552] on span "Create Message" at bounding box center [1111, 553] width 79 height 17
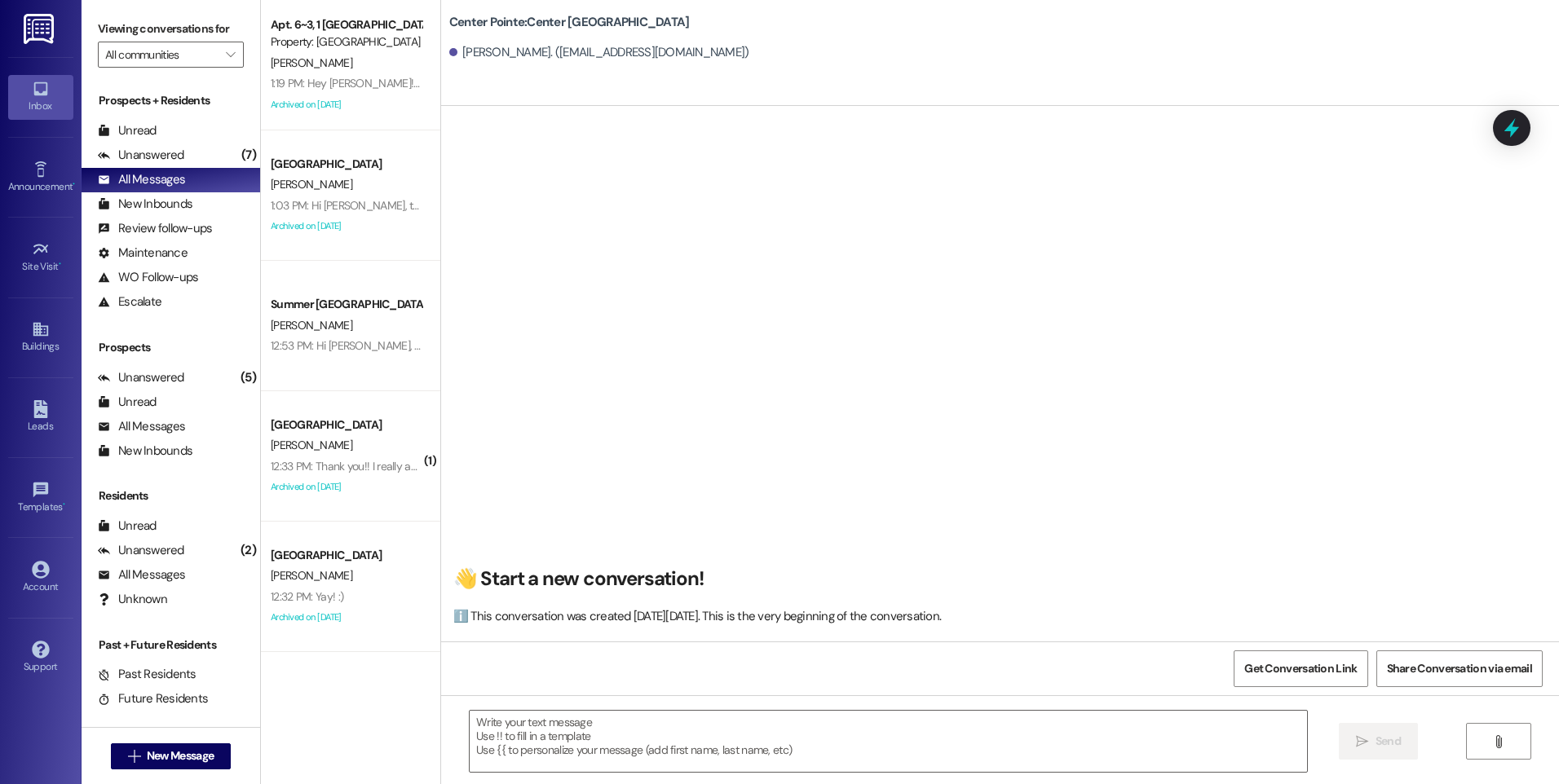
scroll to position [1, 0]
click at [697, 709] on div " Send " at bounding box center [1001, 756] width 1119 height 123
click at [697, 714] on textarea at bounding box center [888, 741] width 836 height 61
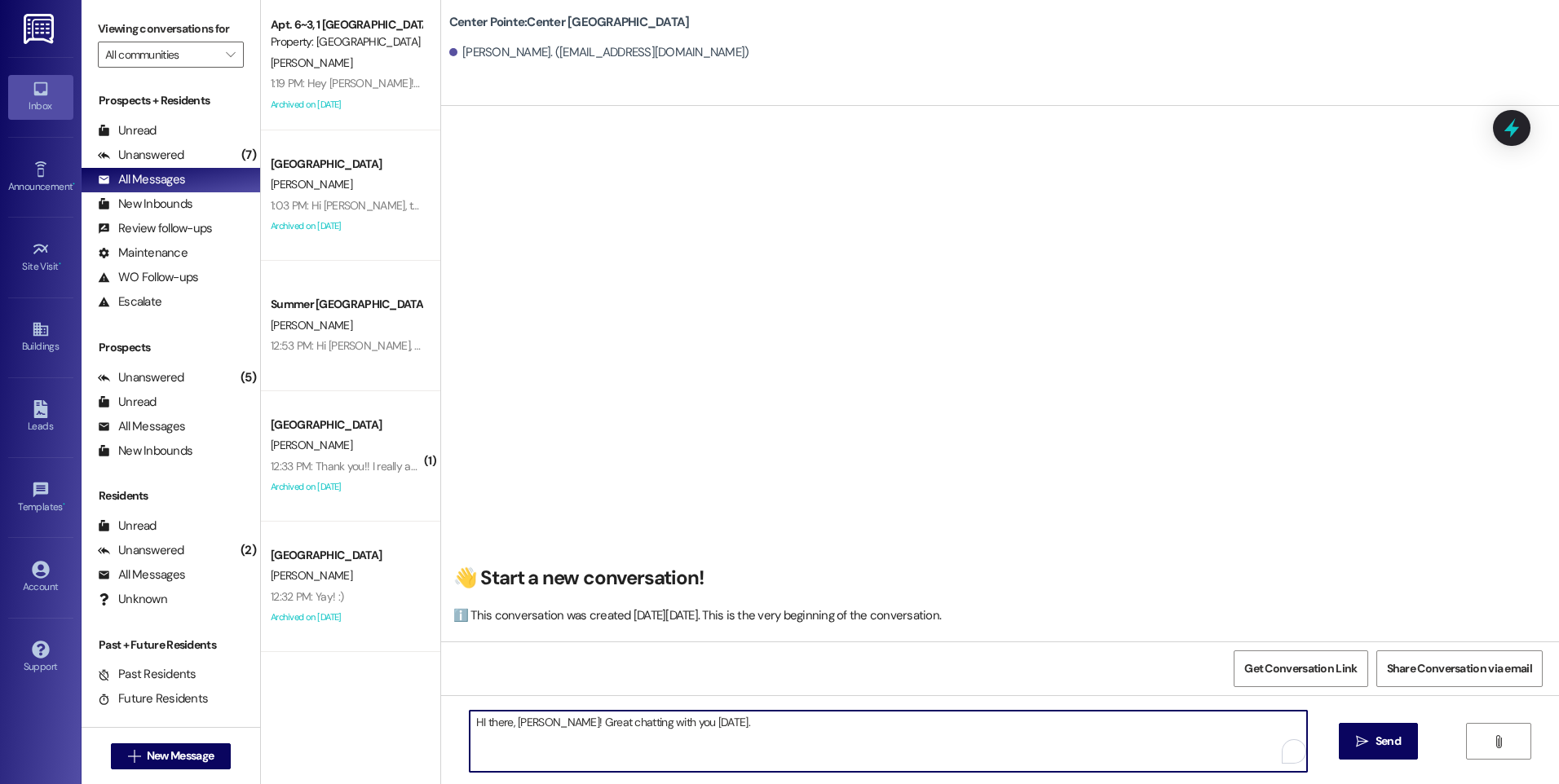
click at [555, 717] on textarea "HI there, [PERSON_NAME]! Great chatting with you [DATE]." at bounding box center [888, 741] width 836 height 61
click at [1024, 720] on textarea "HI there, [PERSON_NAME]! This is Angel with Campus and Pointe Properties here i…" at bounding box center [888, 741] width 836 height 61
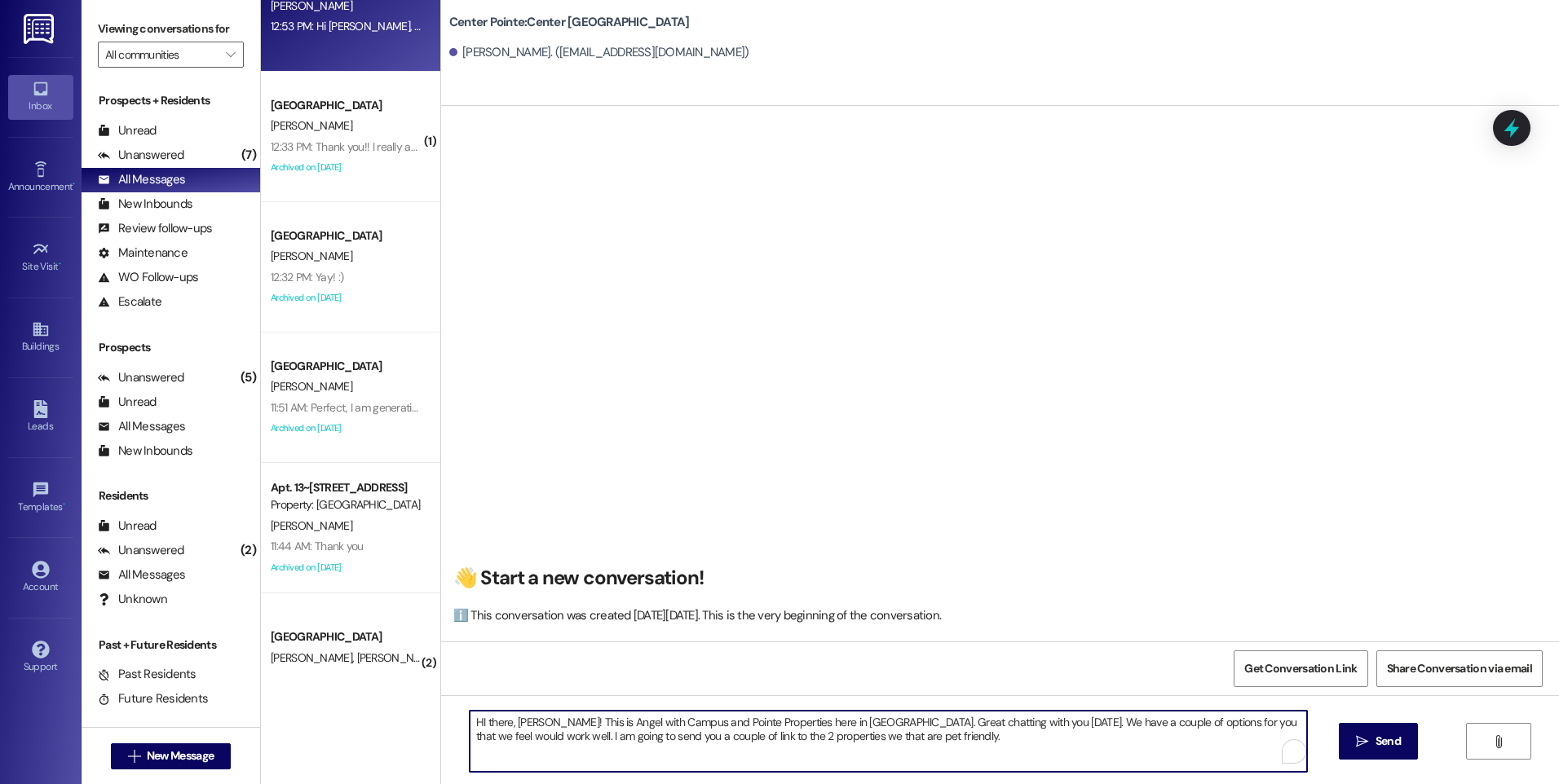
scroll to position [326, 0]
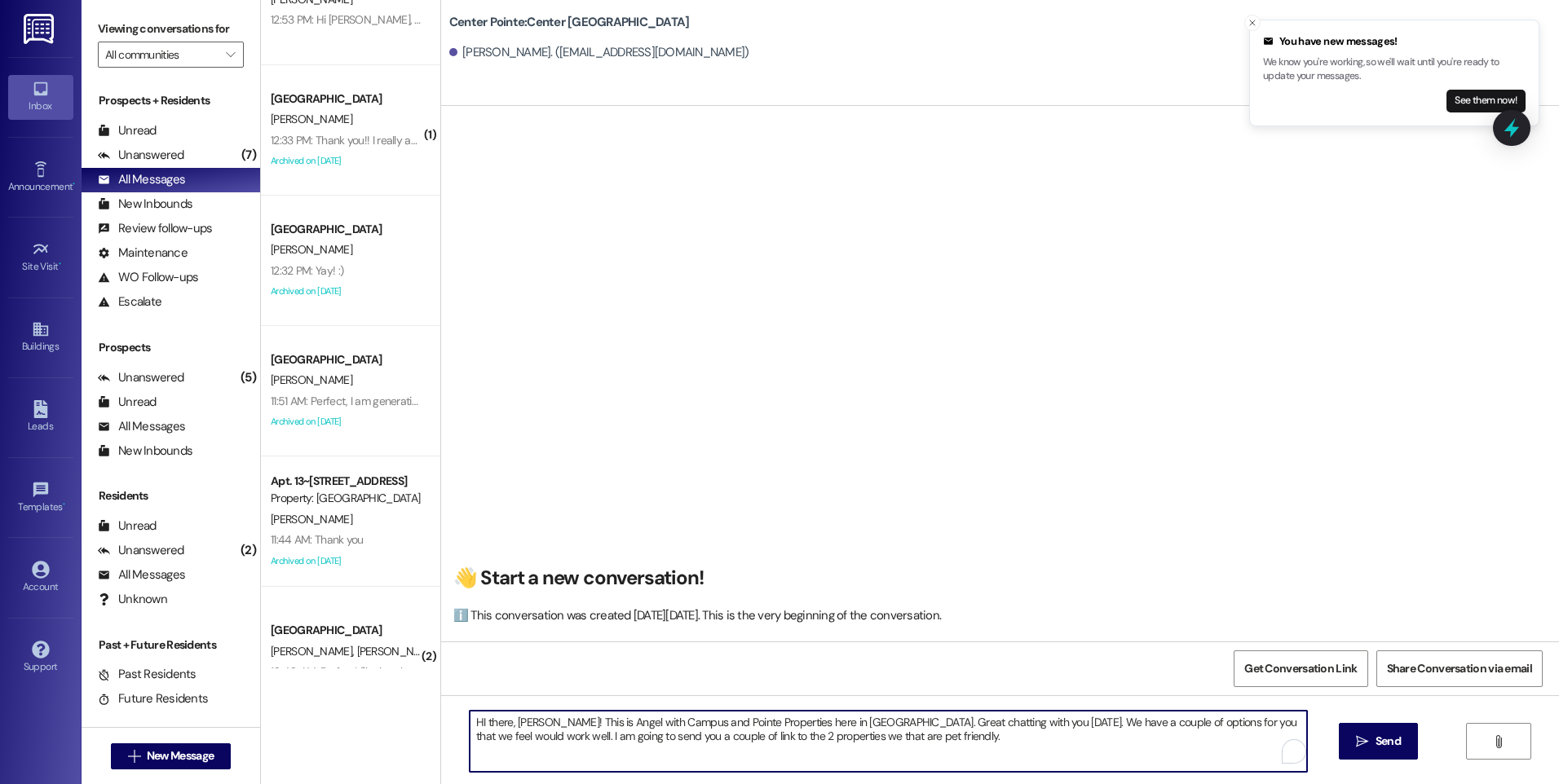
paste textarea "[URL][DOMAIN_NAME]"
drag, startPoint x: 986, startPoint y: 722, endPoint x: 847, endPoint y: 739, distance: 140.0
click at [847, 739] on textarea "HI there, [PERSON_NAME]! This is Angel with Campus and Pointe Properties here i…" at bounding box center [888, 741] width 836 height 61
click at [475, 721] on textarea "HI there, [PERSON_NAME]! This is Angel with Campus and Pointe Properties here i…" at bounding box center [888, 741] width 836 height 61
click at [1084, 739] on textarea "Hi there, [PERSON_NAME]! This is Angel with Campus and Pointe Properties here i…" at bounding box center [888, 741] width 836 height 61
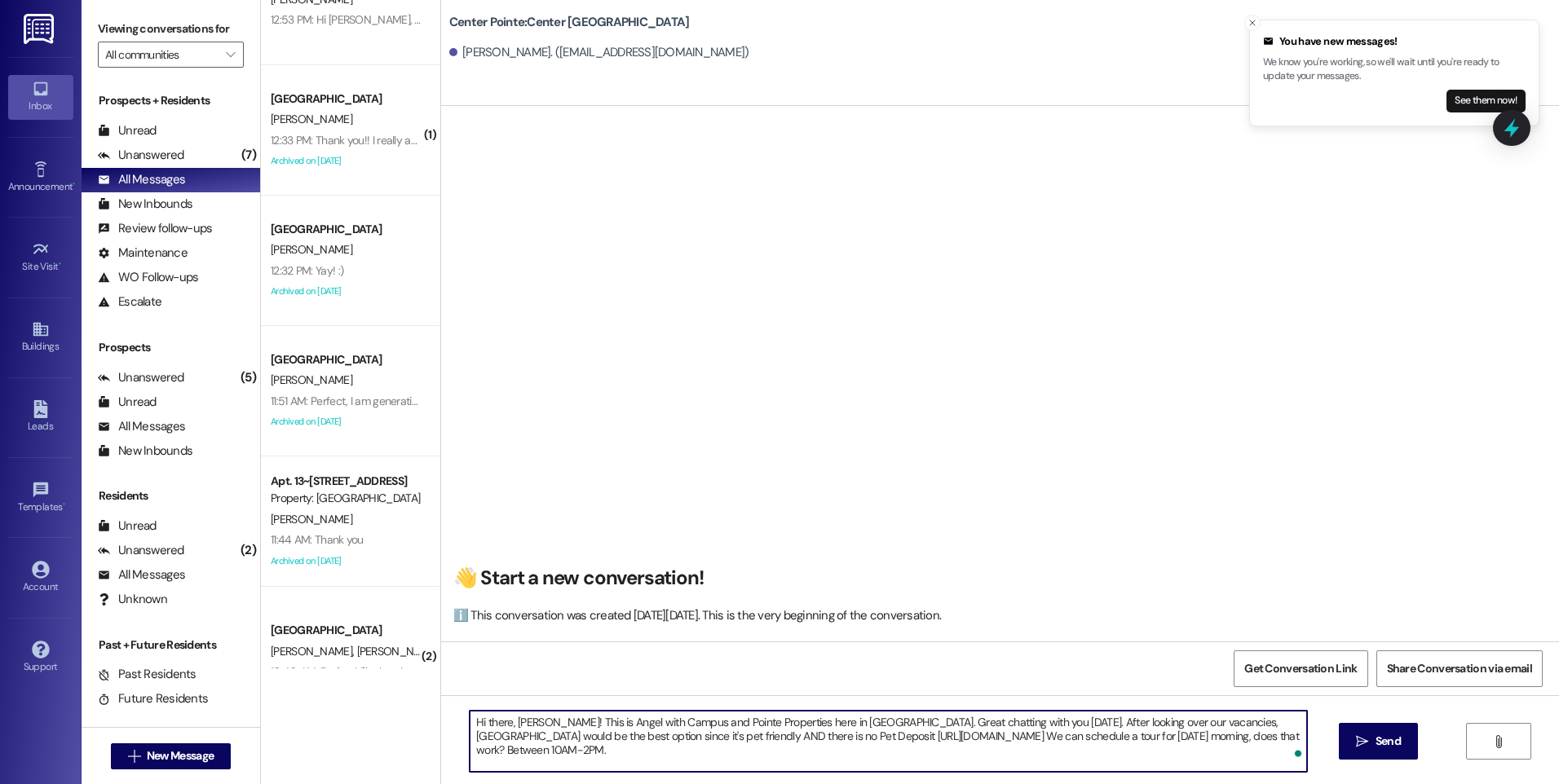
type textarea "Hi there, [PERSON_NAME]! This is Angel with Campus and Pointe Properties here i…"
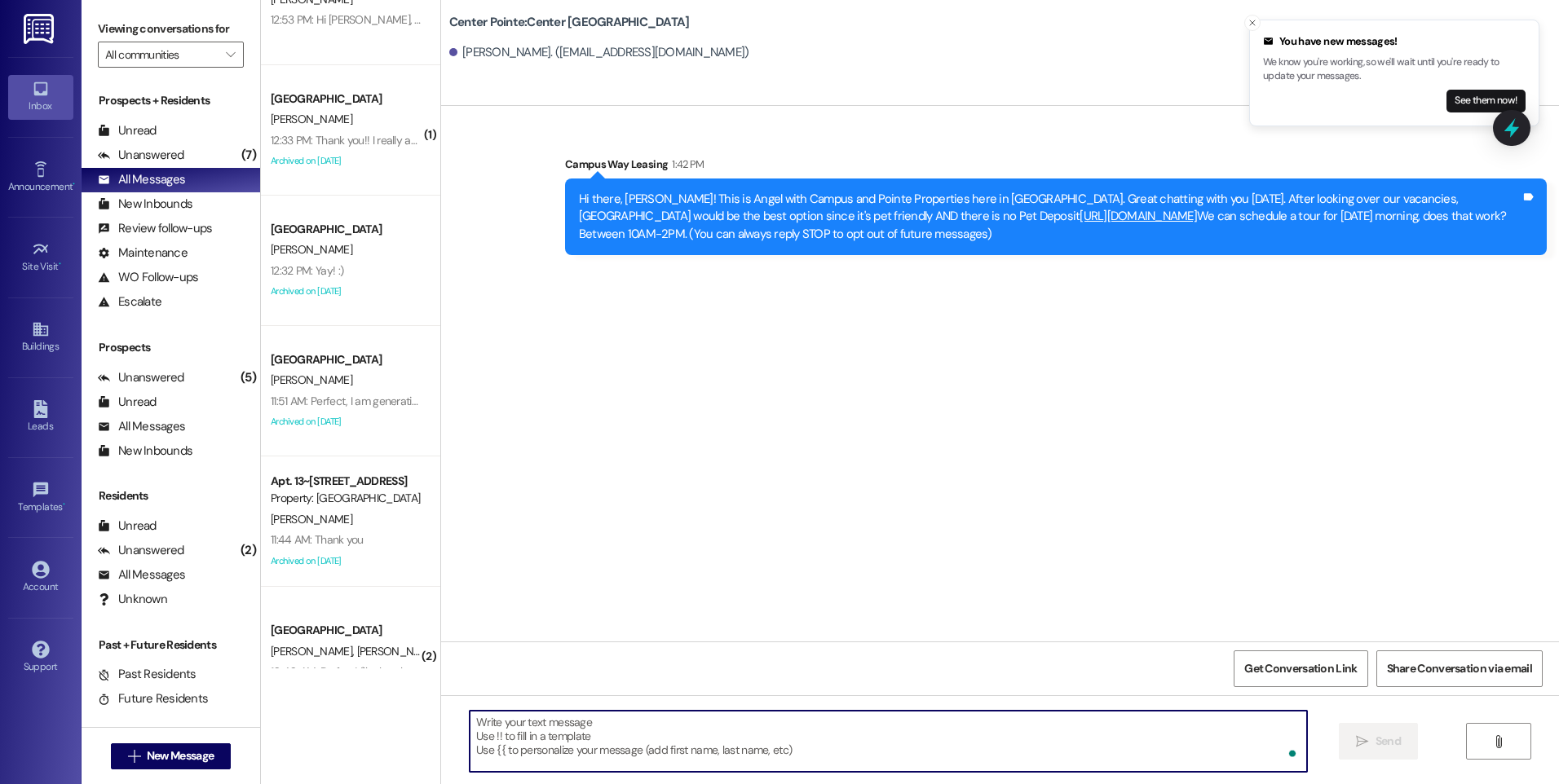
scroll to position [0, 0]
